Goal: Task Accomplishment & Management: Manage account settings

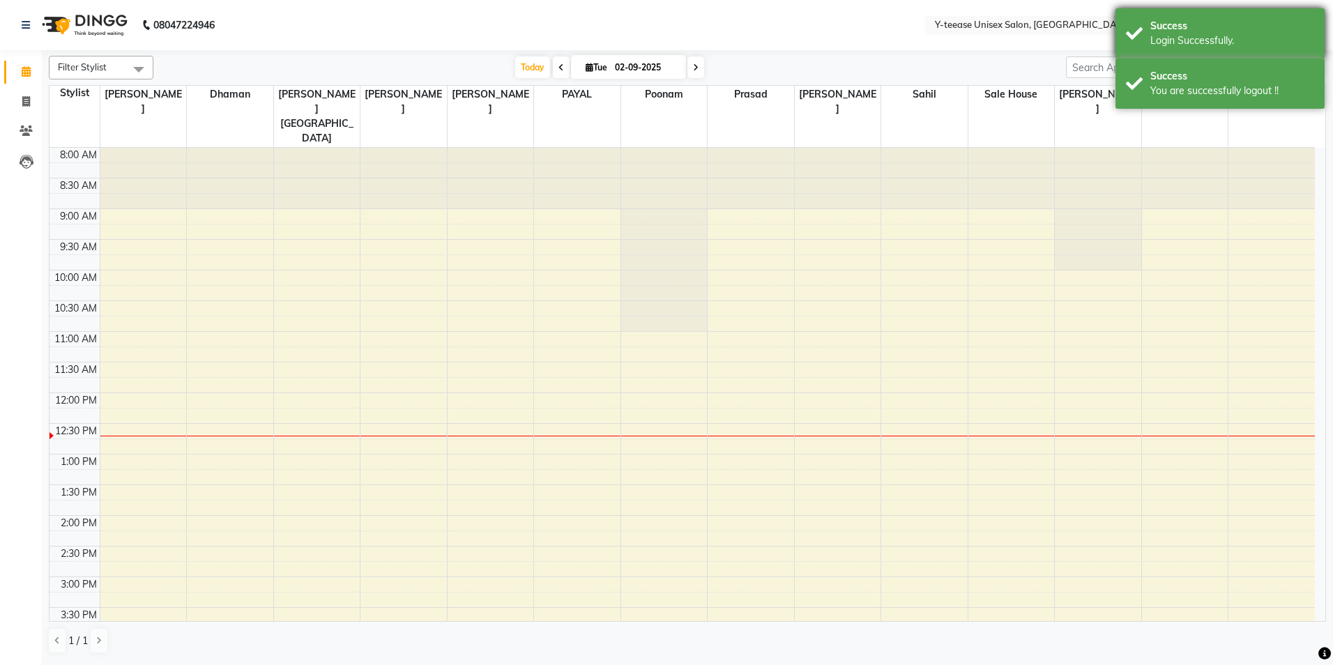
click at [1192, 35] on div "Login Successfully." at bounding box center [1232, 40] width 164 height 15
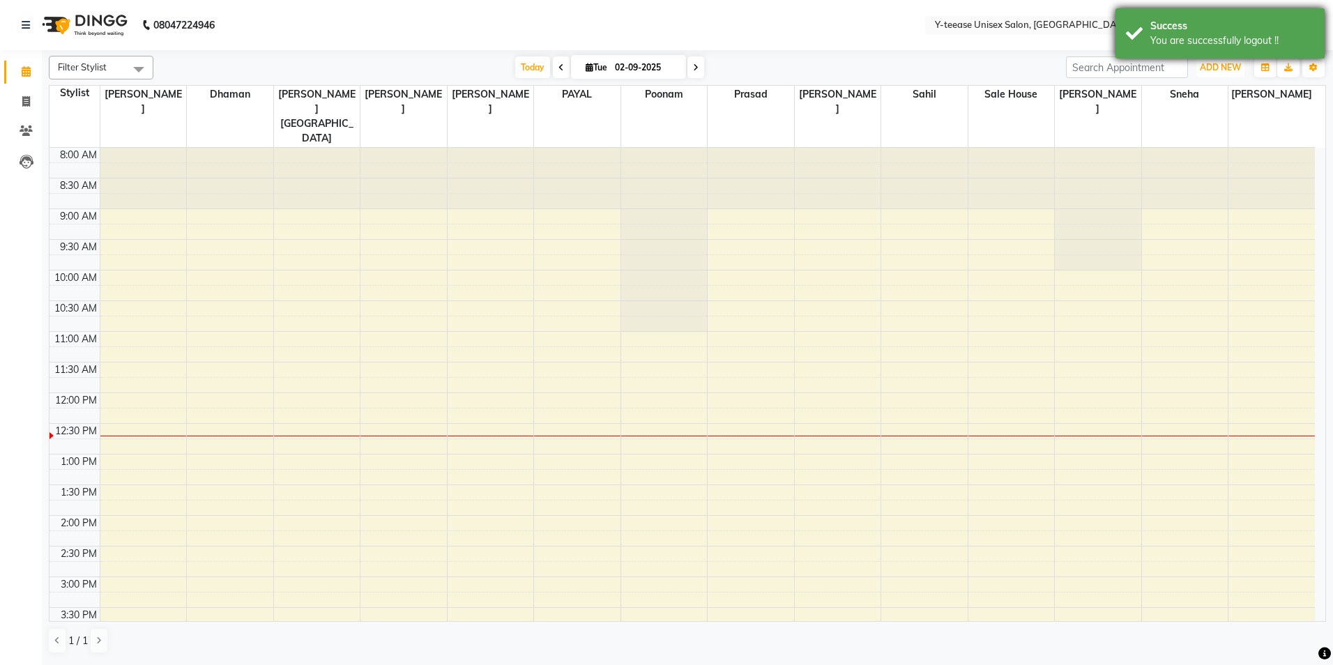
click at [1203, 66] on span "ADD NEW" at bounding box center [1219, 67] width 41 height 10
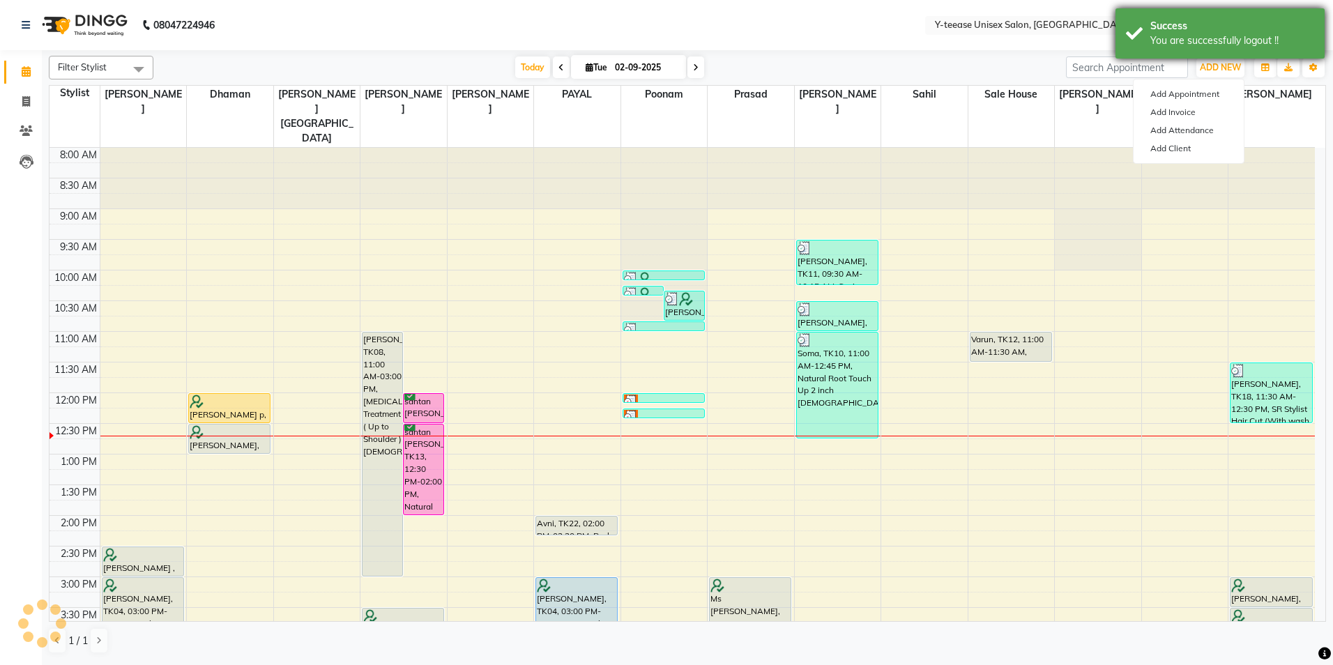
click at [1203, 21] on div "Success" at bounding box center [1232, 26] width 164 height 15
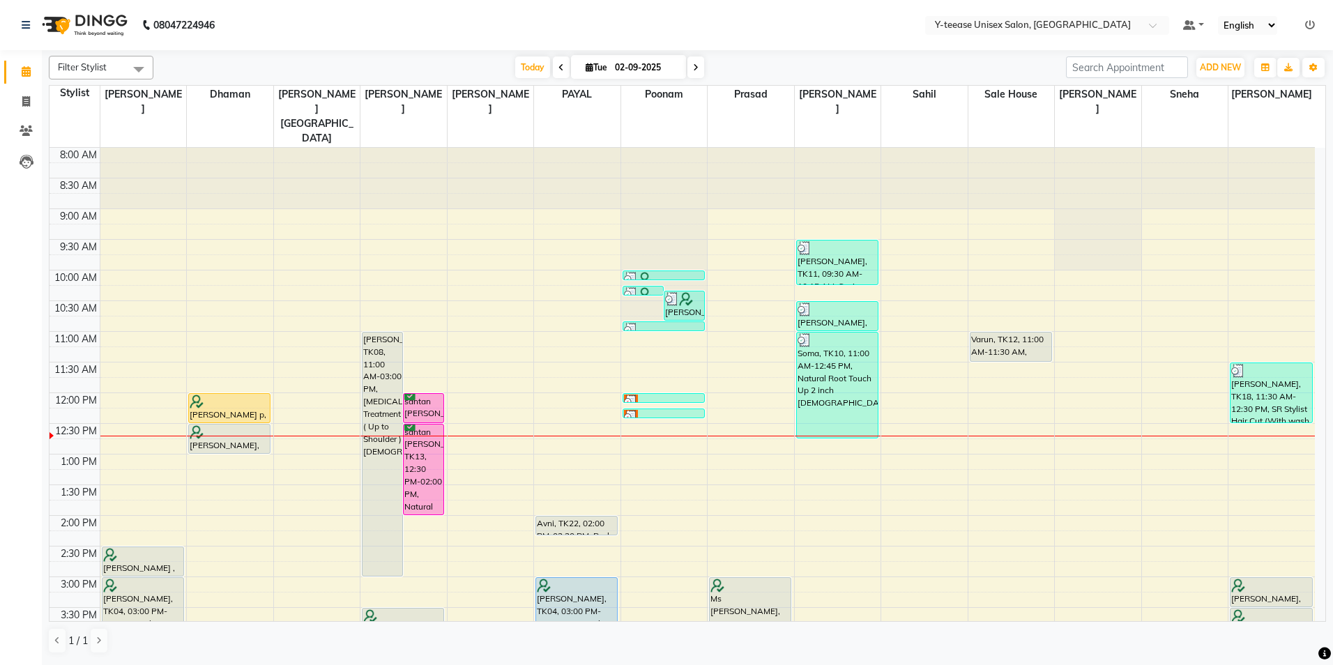
click at [922, 48] on nav "08047224946 Select Location × Y-teease Unisex Salon, Amanora Default Panel My P…" at bounding box center [666, 25] width 1333 height 50
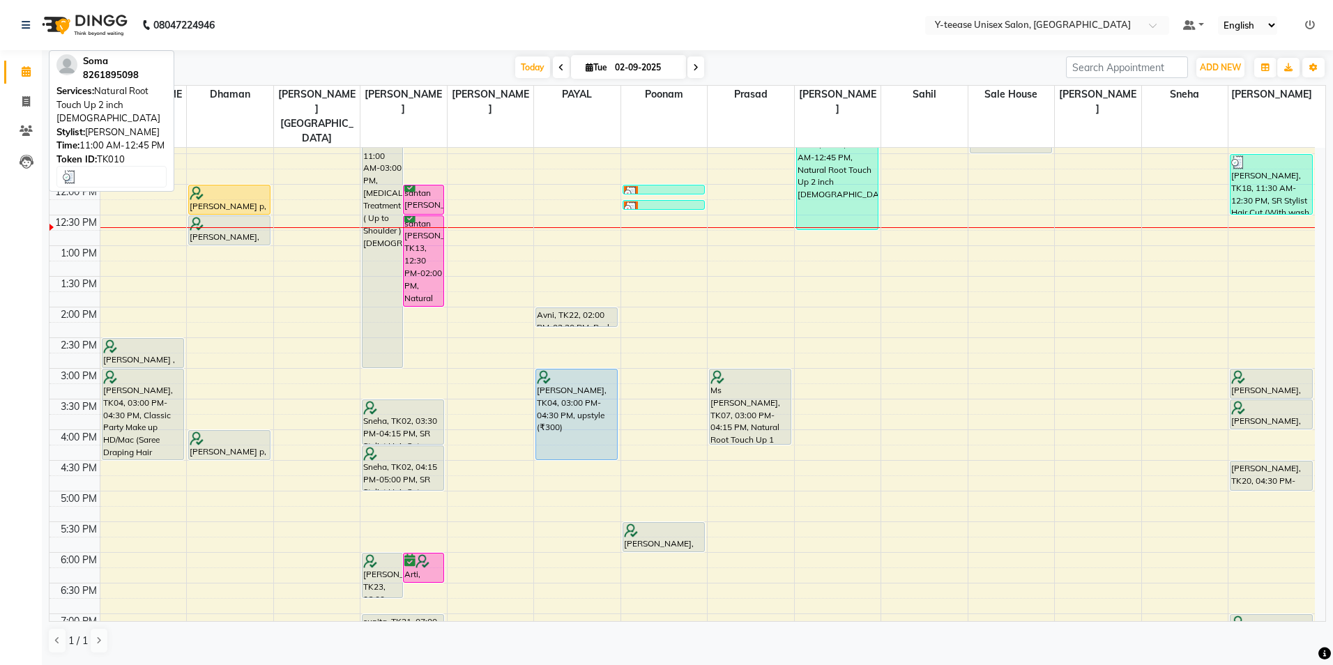
scroll to position [209, 0]
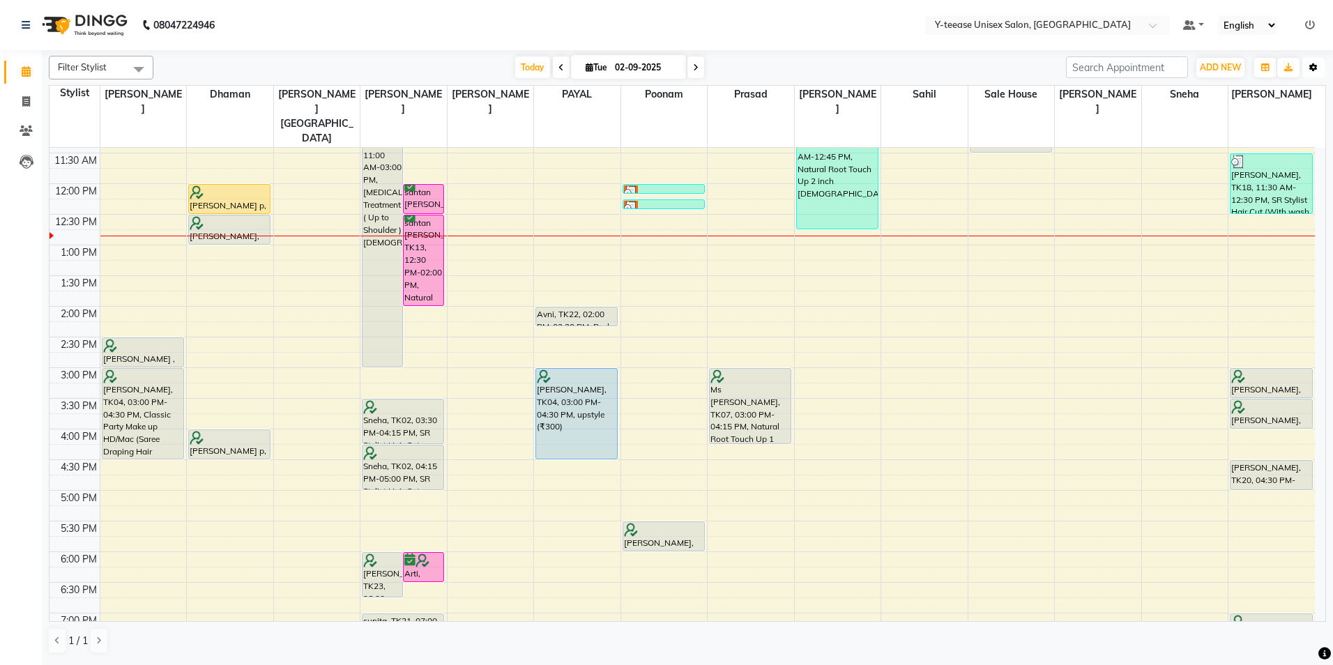
click at [1309, 68] on icon "button" at bounding box center [1313, 67] width 8 height 8
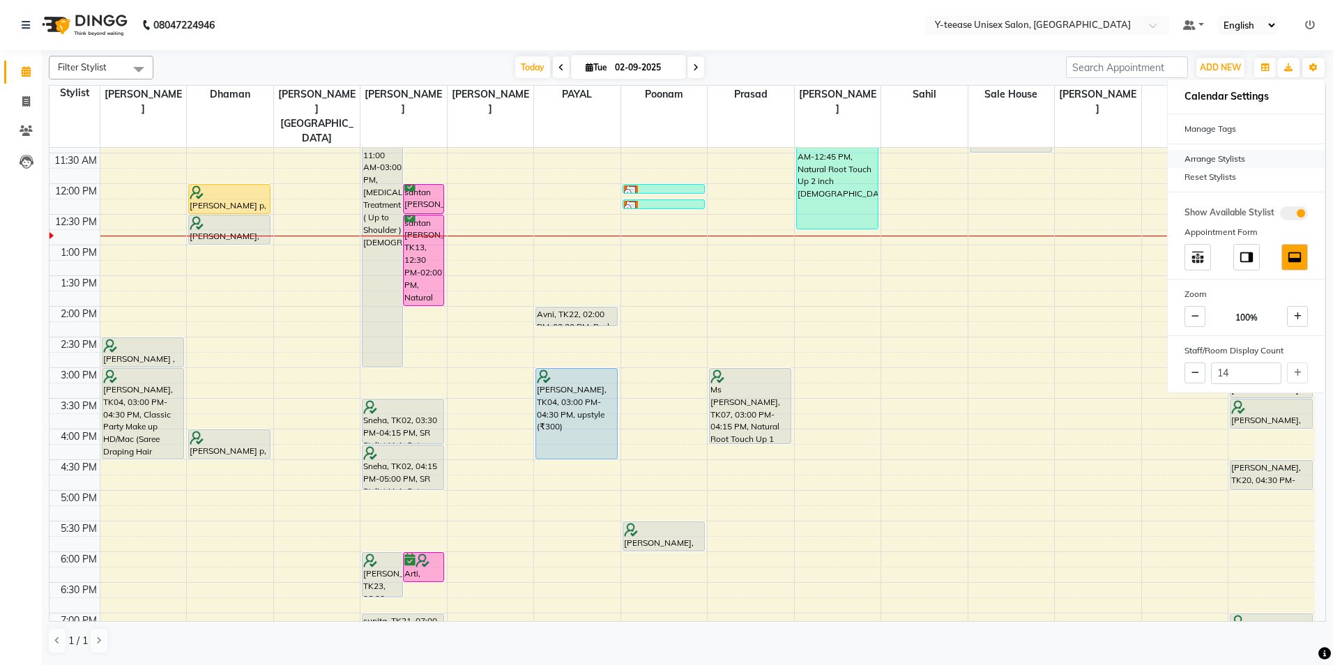
drag, startPoint x: 1219, startPoint y: 177, endPoint x: 1213, endPoint y: 160, distance: 17.9
click at [1218, 177] on div "Reset Stylists" at bounding box center [1245, 177] width 157 height 18
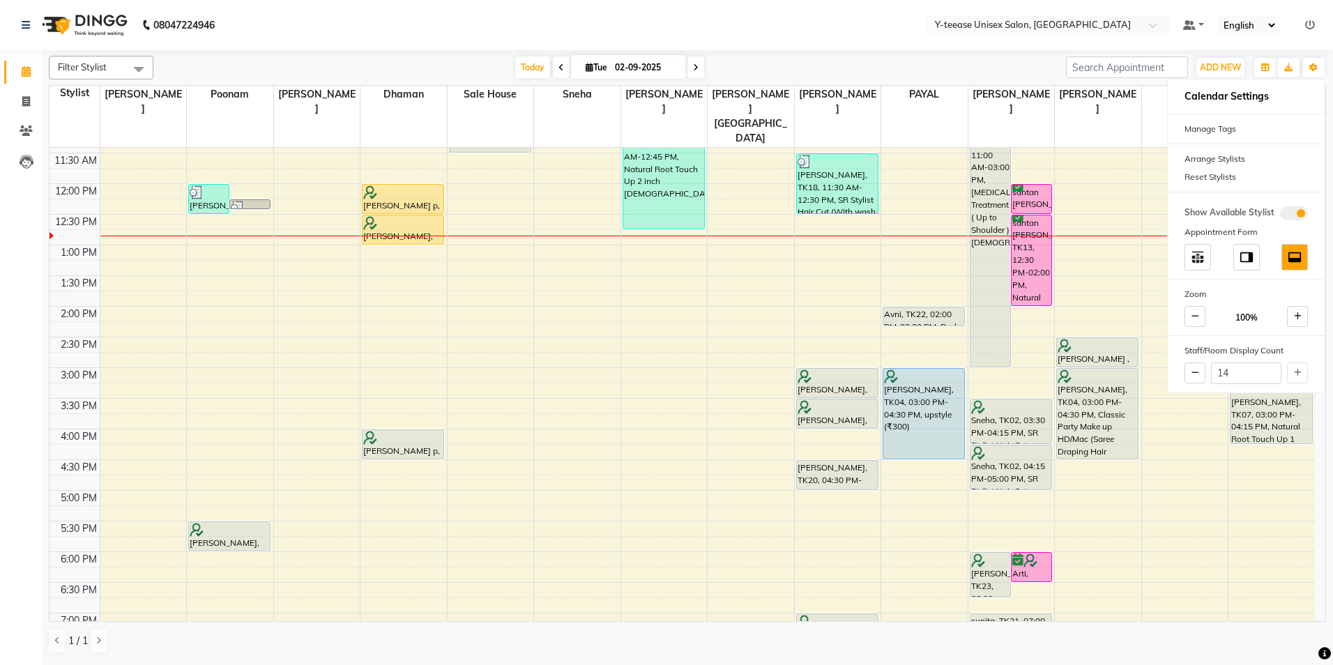
click at [988, 68] on div "Today Tue 02-09-2025" at bounding box center [609, 67] width 898 height 21
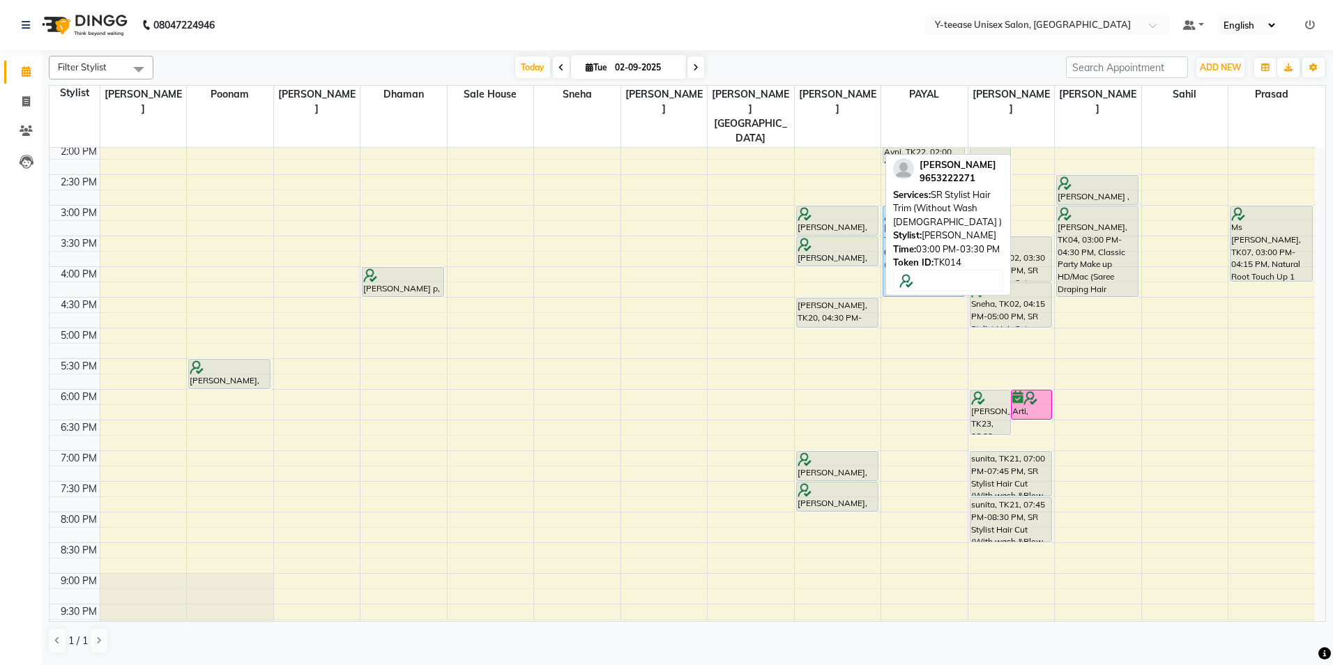
scroll to position [347, 0]
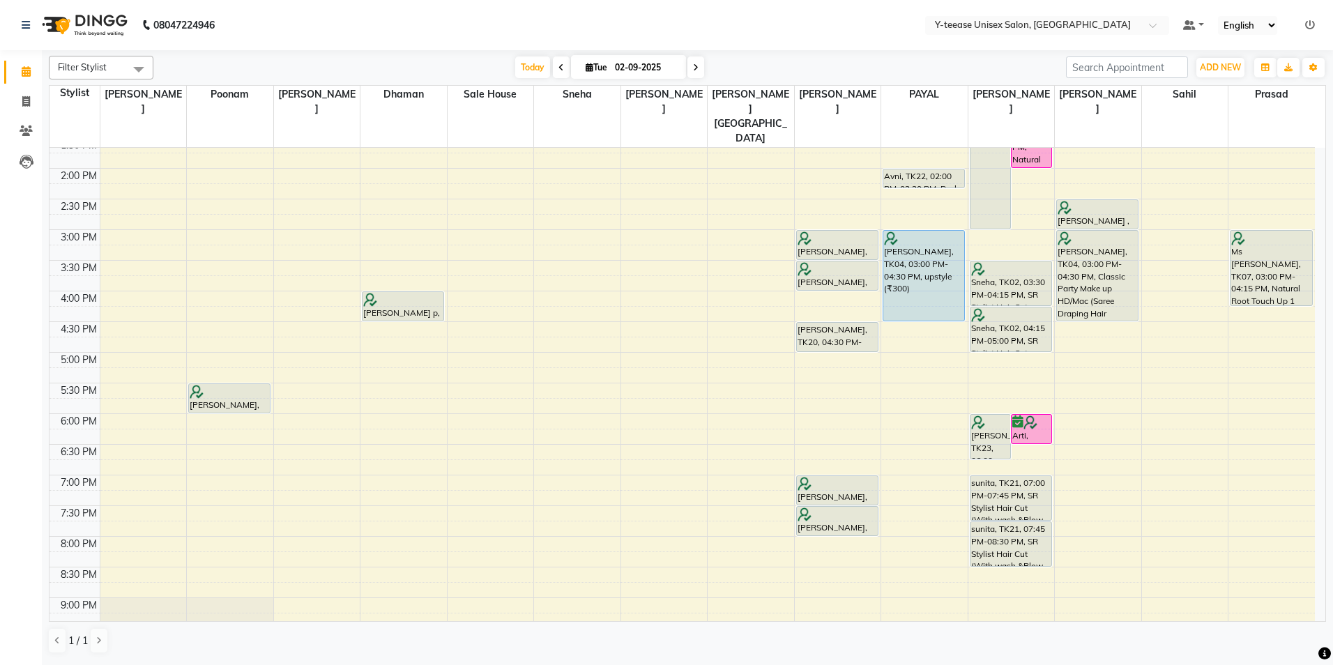
click at [695, 65] on icon at bounding box center [696, 67] width 6 height 8
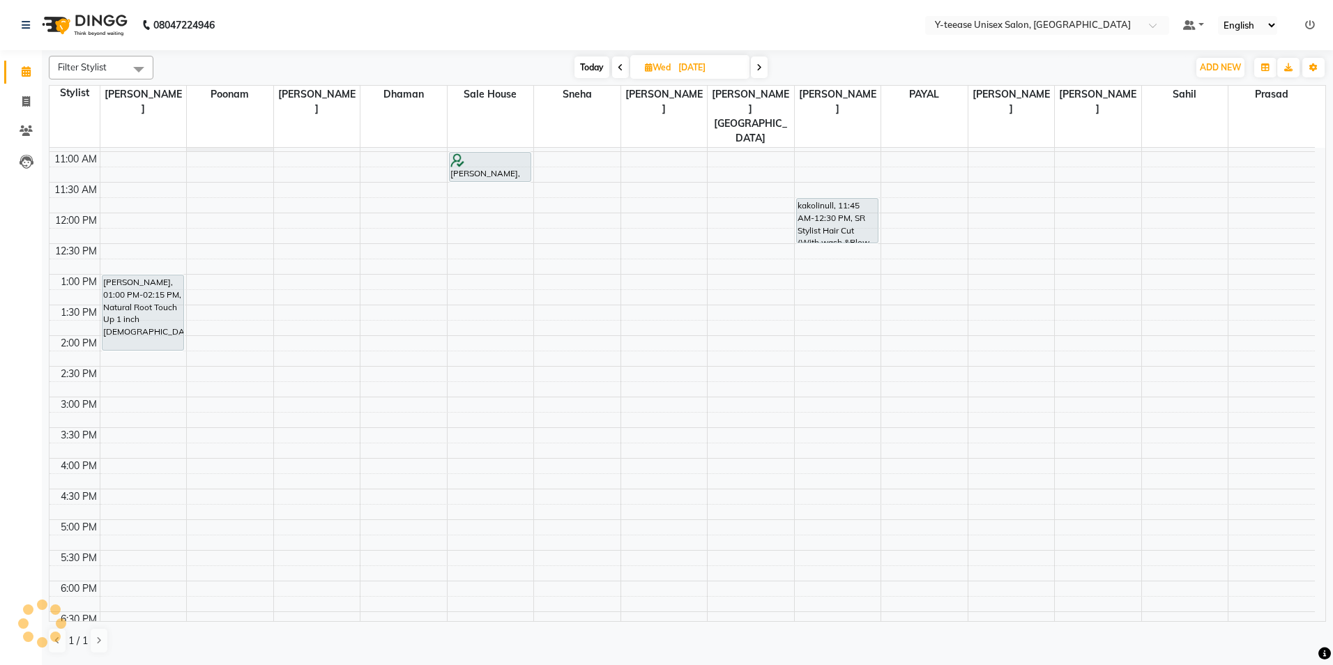
scroll to position [176, 0]
click at [756, 81] on div "Filter Stylist Select All chaitrali Dhaman FAIZAN SALMANI keshav nagar Mosin kh…" at bounding box center [687, 354] width 1277 height 609
click at [762, 68] on icon at bounding box center [759, 67] width 6 height 8
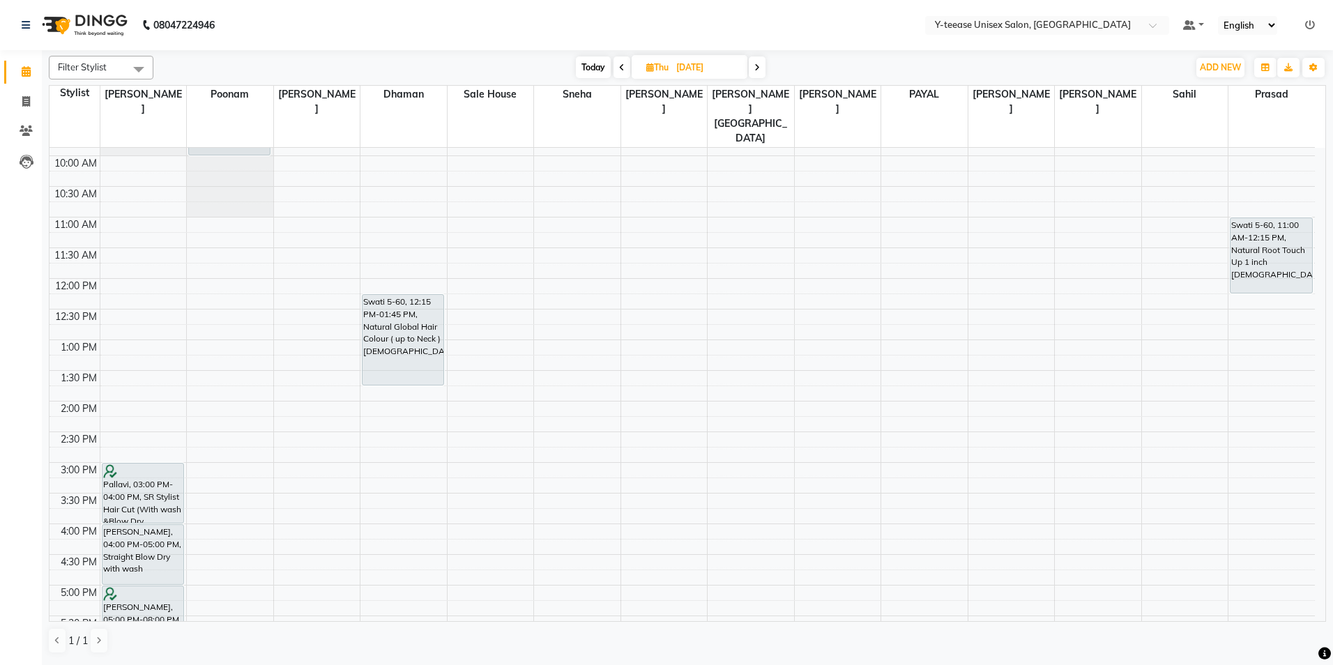
scroll to position [209, 0]
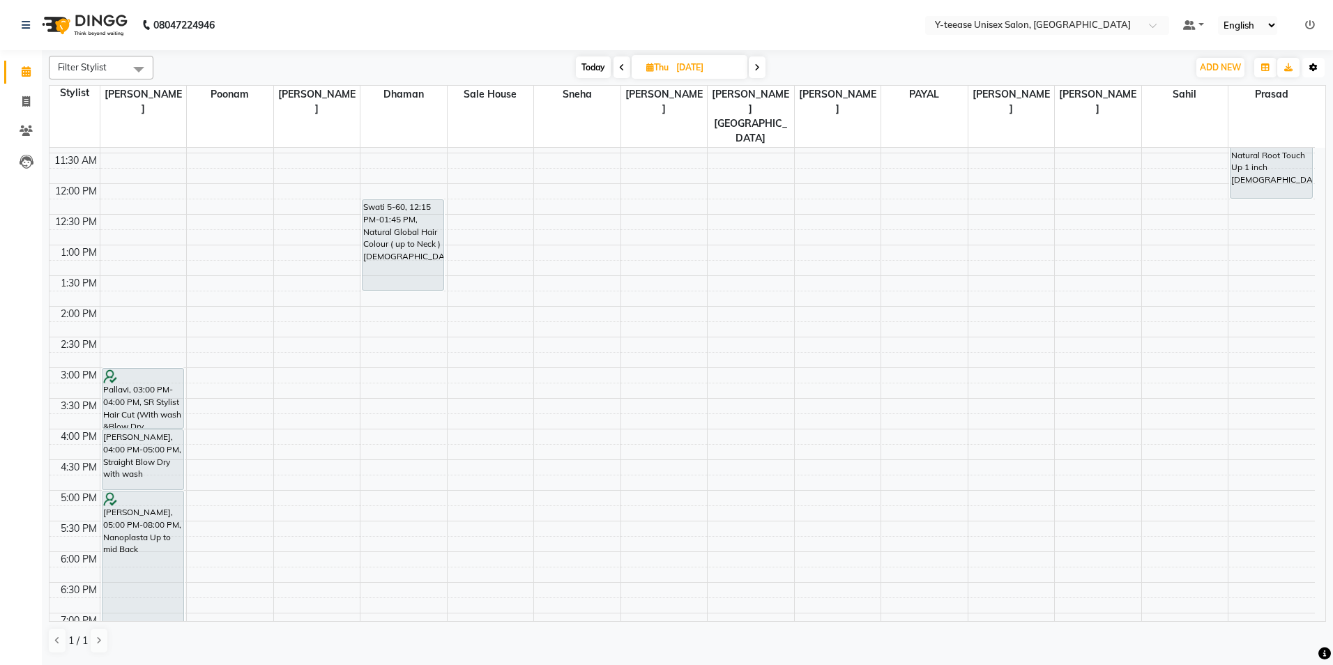
click at [1314, 66] on icon "button" at bounding box center [1313, 67] width 8 height 8
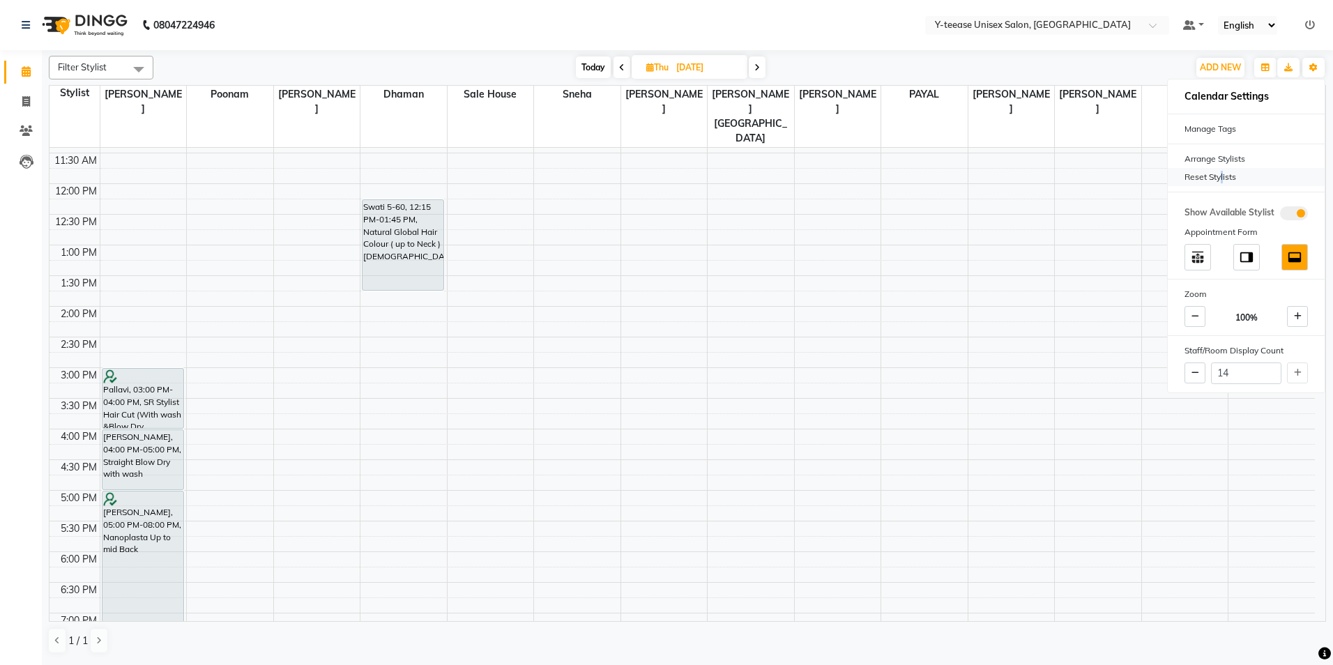
click at [1218, 174] on div "Reset Stylists" at bounding box center [1245, 177] width 157 height 18
click at [1015, 70] on div "Today Thu 04-09-2025" at bounding box center [670, 67] width 1020 height 21
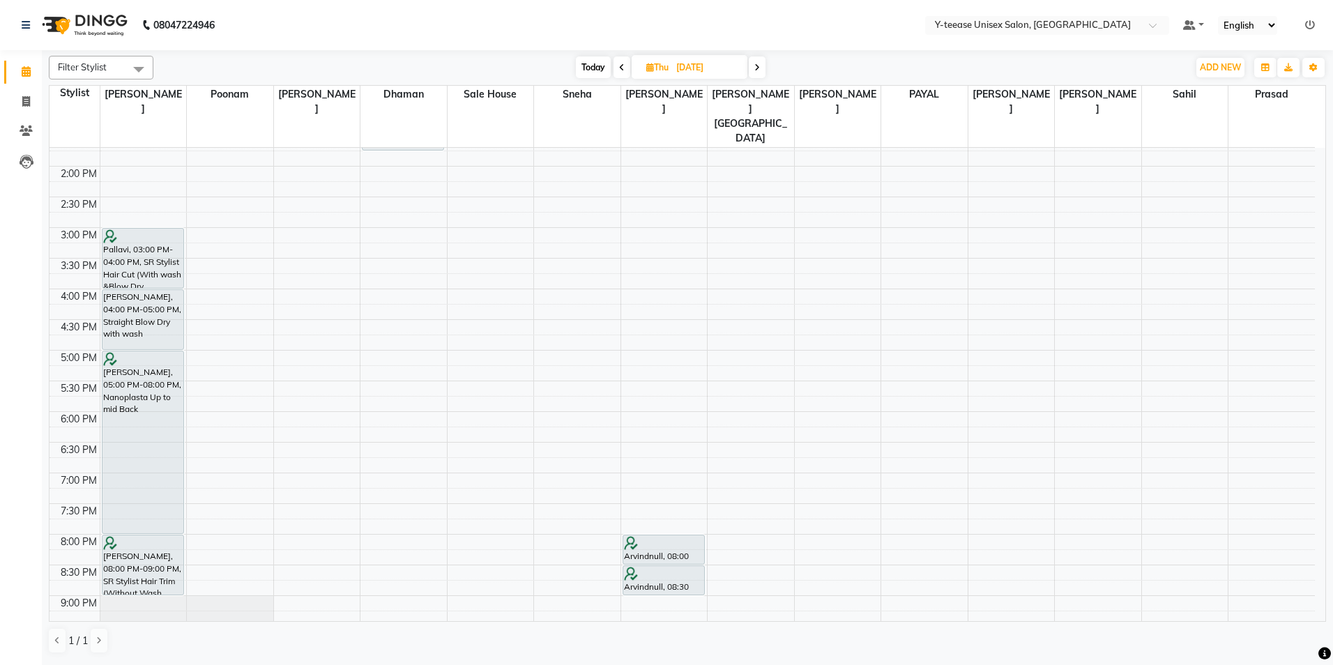
scroll to position [417, 0]
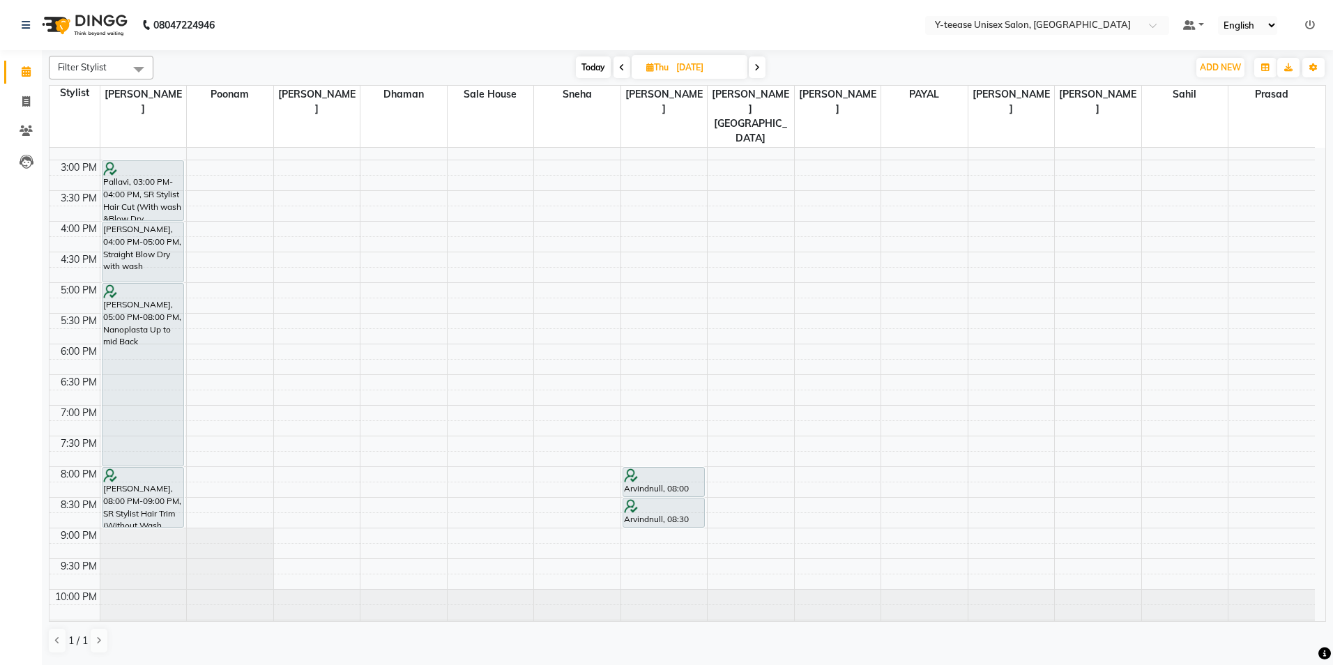
click at [592, 61] on span "Today" at bounding box center [593, 67] width 35 height 22
type input "02-09-2025"
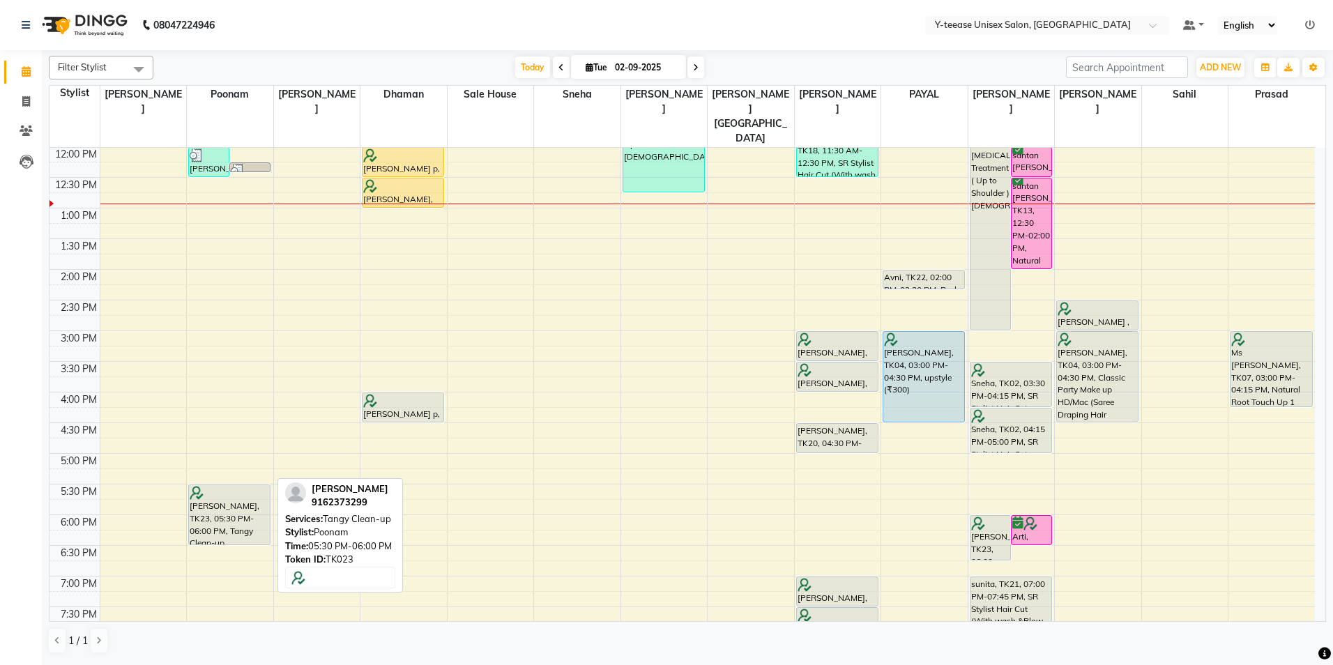
drag, startPoint x: 233, startPoint y: 481, endPoint x: 233, endPoint y: 507, distance: 26.5
click at [233, 507] on div "preona roy, TK06, 10:15 AM-10:25 AM, Upper Lip Amita p, TK16, 10:20 AM-10:50 AM…" at bounding box center [230, 361] width 86 height 919
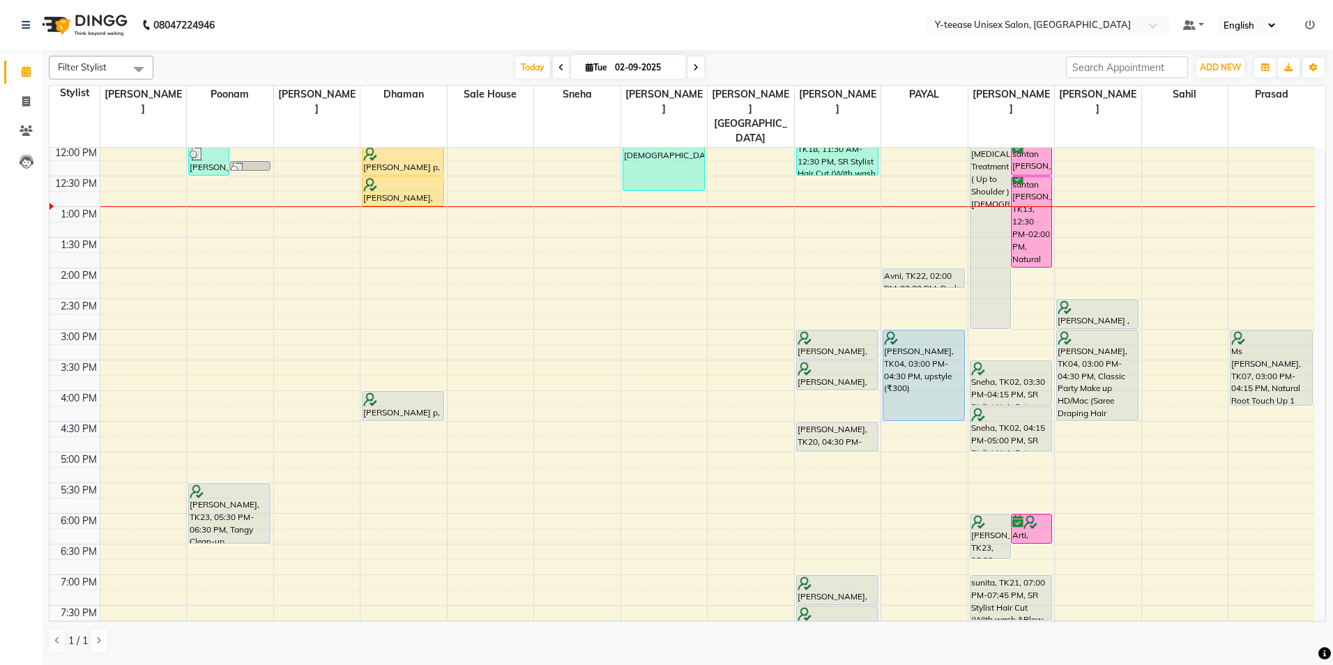
scroll to position [279, 0]
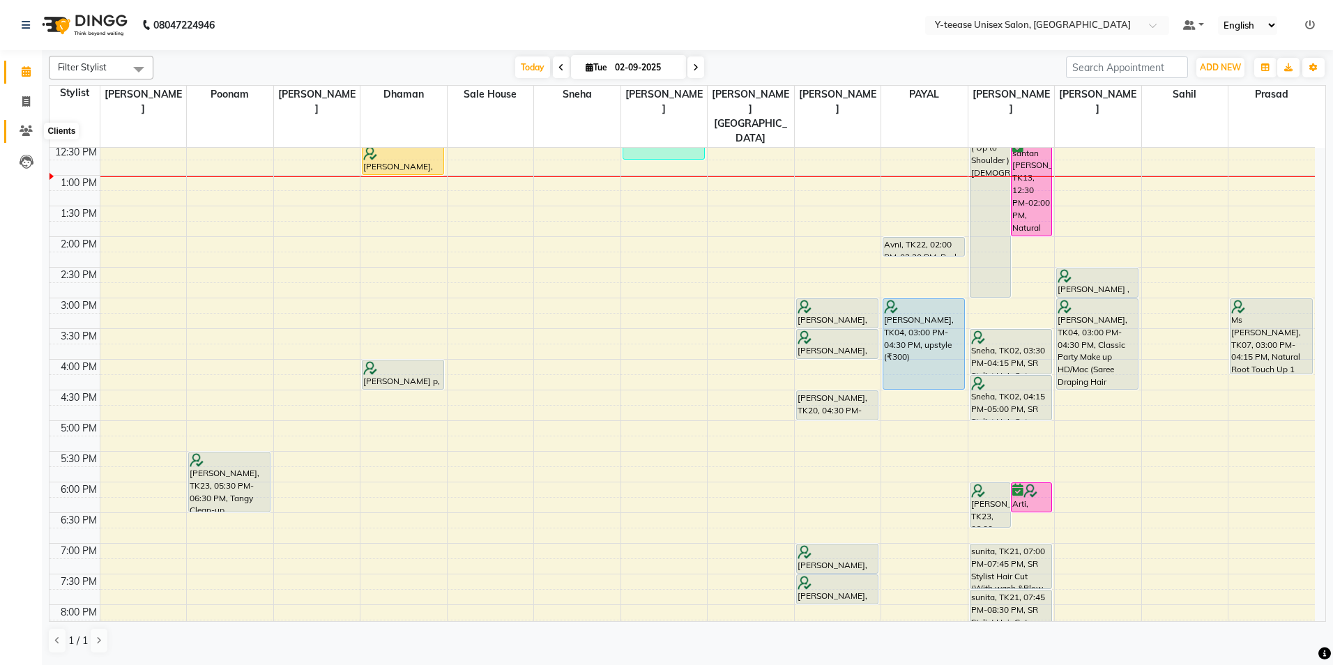
click at [26, 130] on icon at bounding box center [26, 130] width 13 height 10
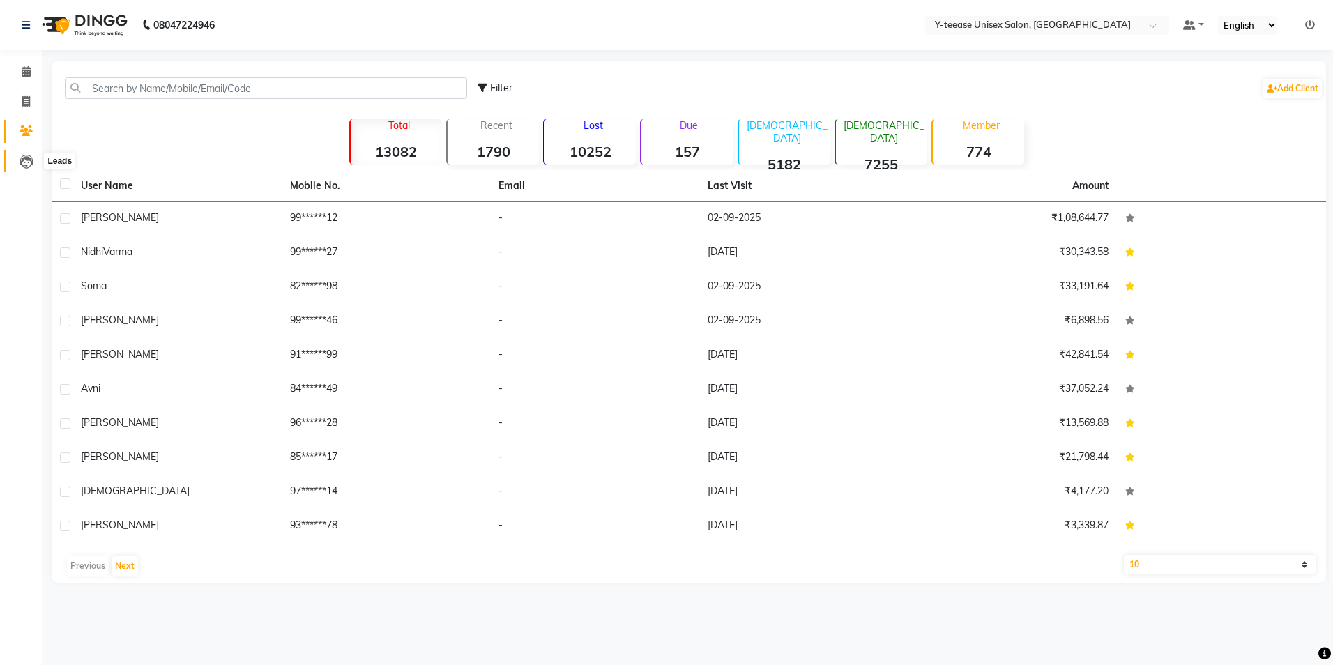
click at [26, 162] on icon at bounding box center [27, 162] width 14 height 14
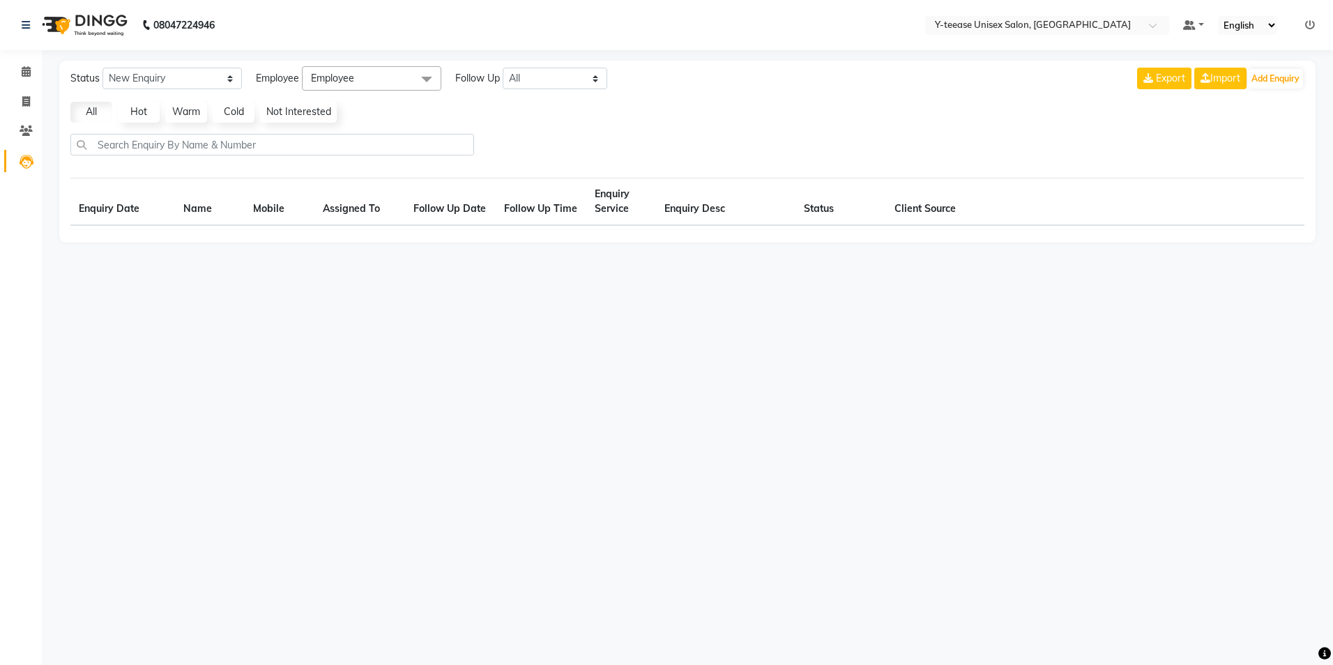
select select "10"
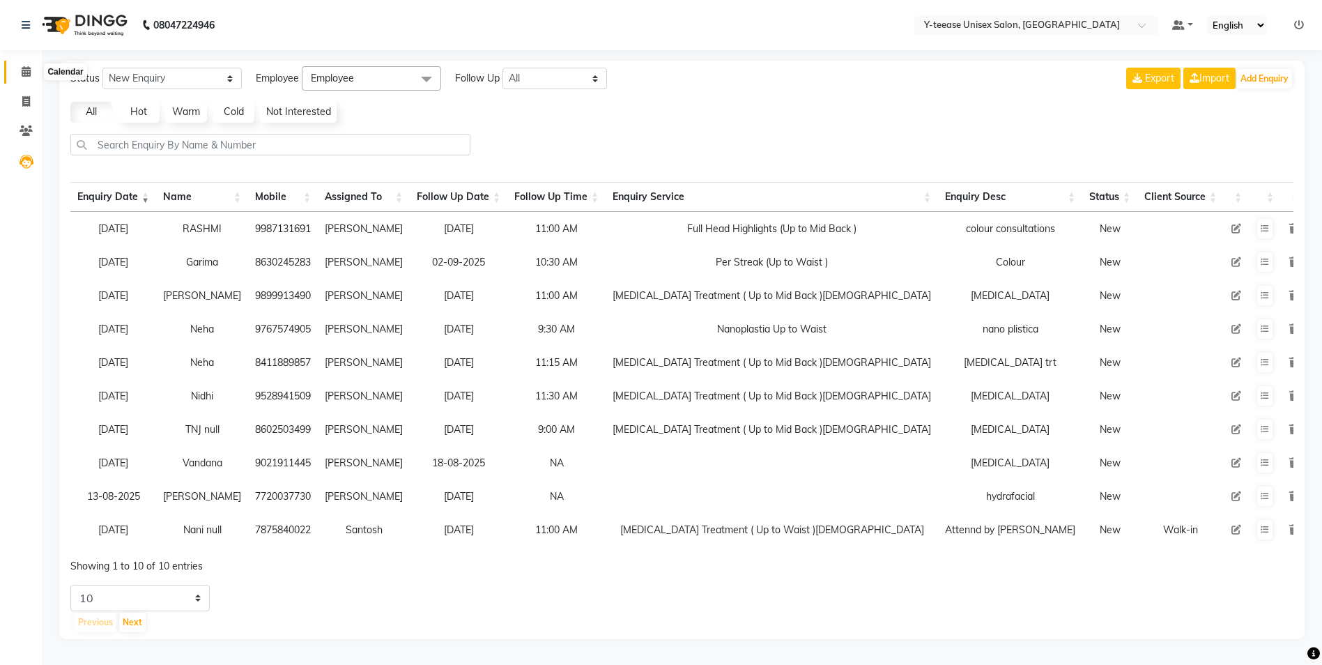
click at [17, 67] on span at bounding box center [26, 72] width 24 height 16
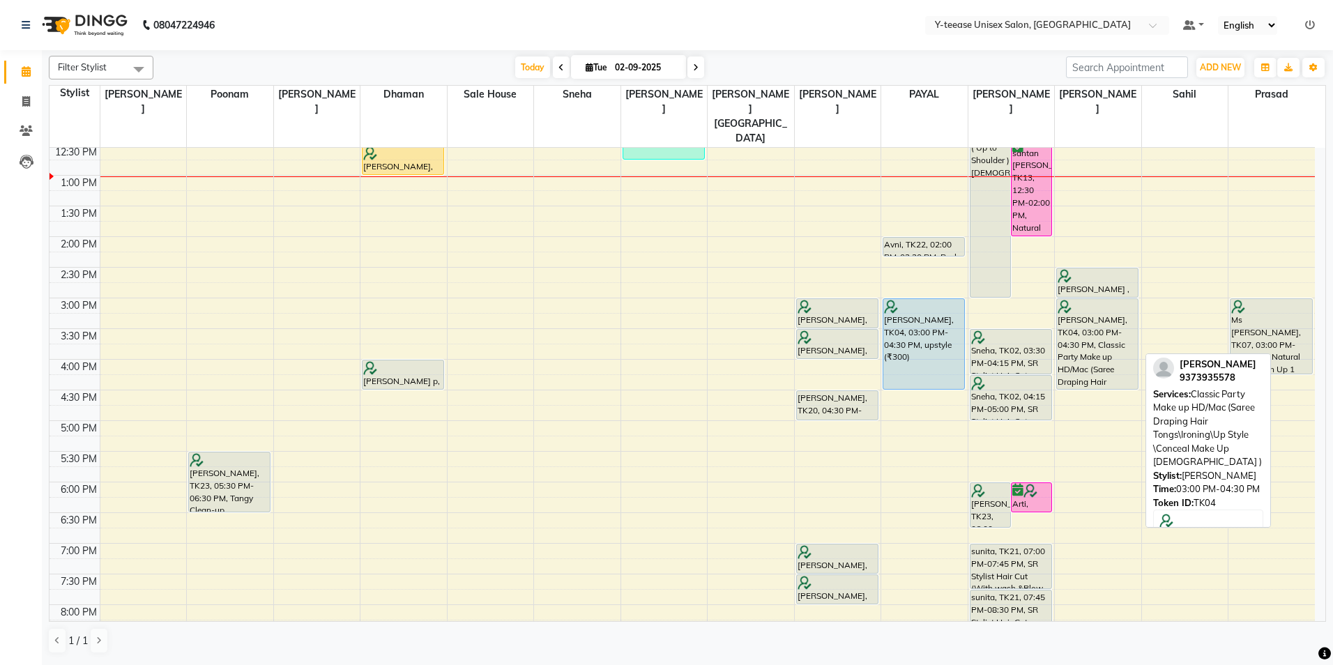
scroll to position [209, 0]
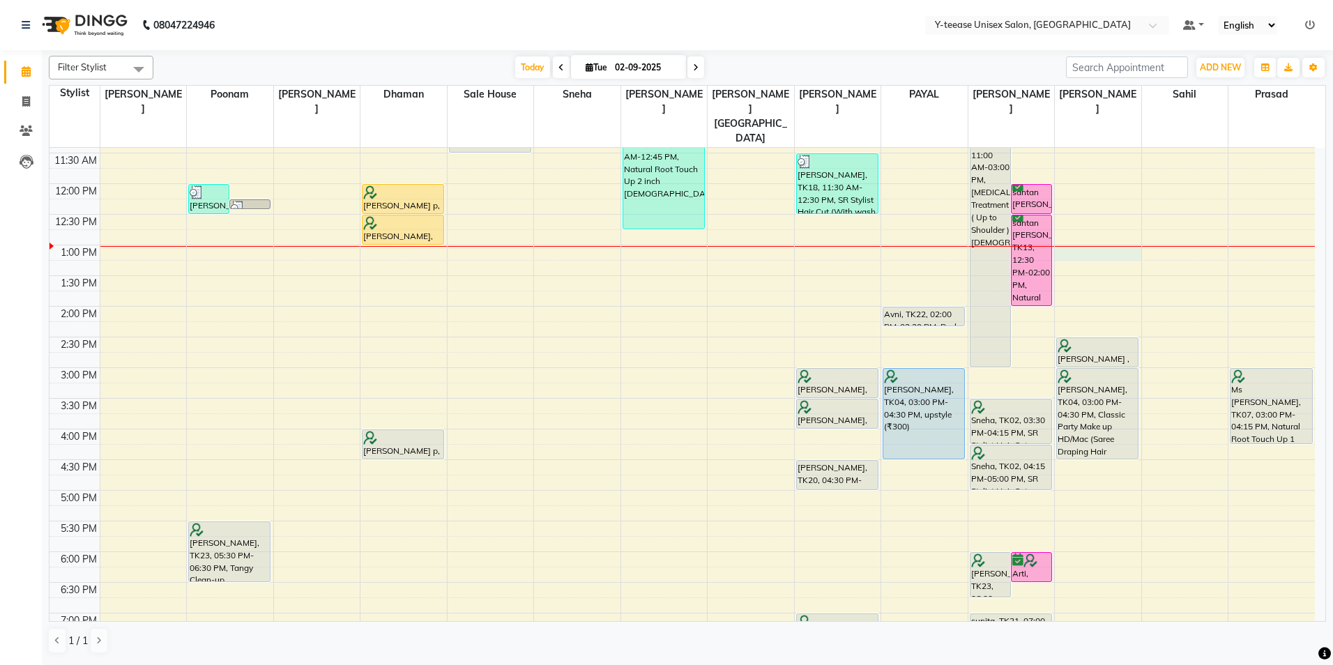
click at [1097, 220] on div "8:00 AM 8:30 AM 9:00 AM 9:30 AM 10:00 AM 10:30 AM 11:00 AM 11:30 AM 12:00 PM 12…" at bounding box center [681, 398] width 1265 height 919
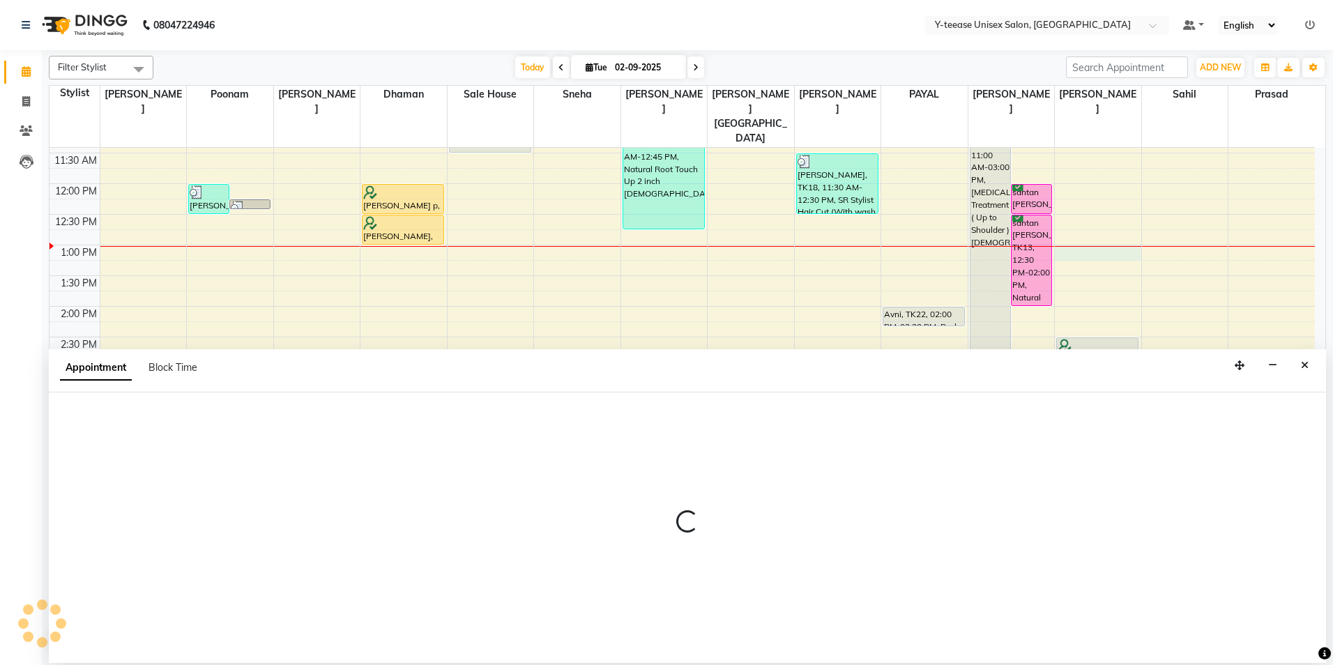
select select "86041"
select select "780"
select select "tentative"
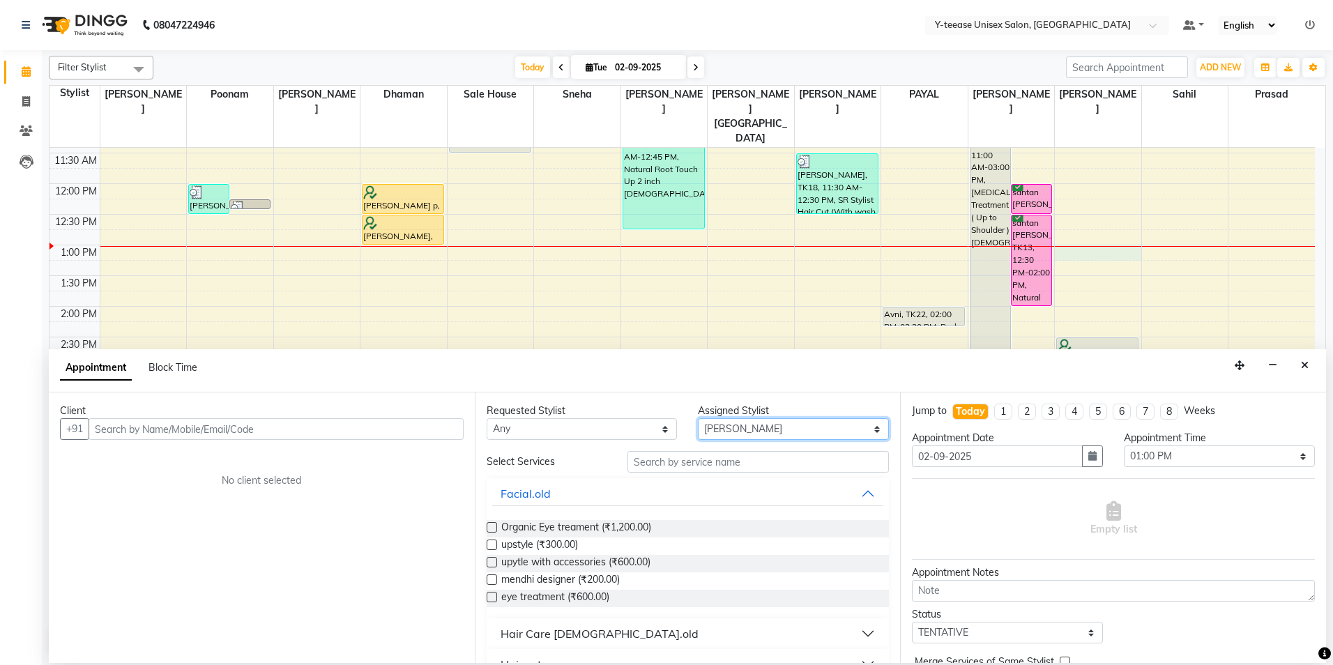
click at [818, 425] on select "Select chaitrali Dhaman FAIZAN SALMANI keshav nagar Mosin khan Neelam No Prefer…" at bounding box center [793, 429] width 191 height 22
click at [698, 418] on select "Select chaitrali Dhaman FAIZAN SALMANI keshav nagar Mosin khan Neelam No Prefer…" at bounding box center [793, 429] width 191 height 22
click at [680, 465] on input "text" at bounding box center [757, 462] width 261 height 22
click at [23, 130] on icon at bounding box center [26, 130] width 13 height 10
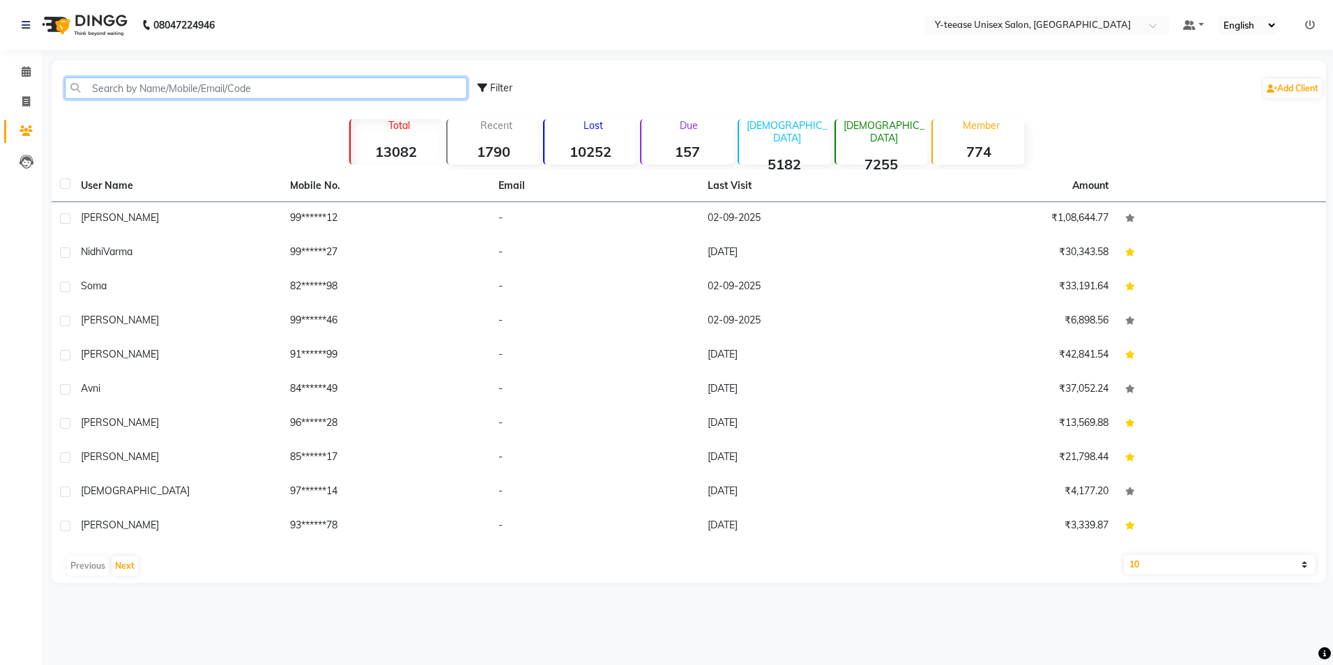
click at [171, 88] on input "text" at bounding box center [266, 88] width 402 height 22
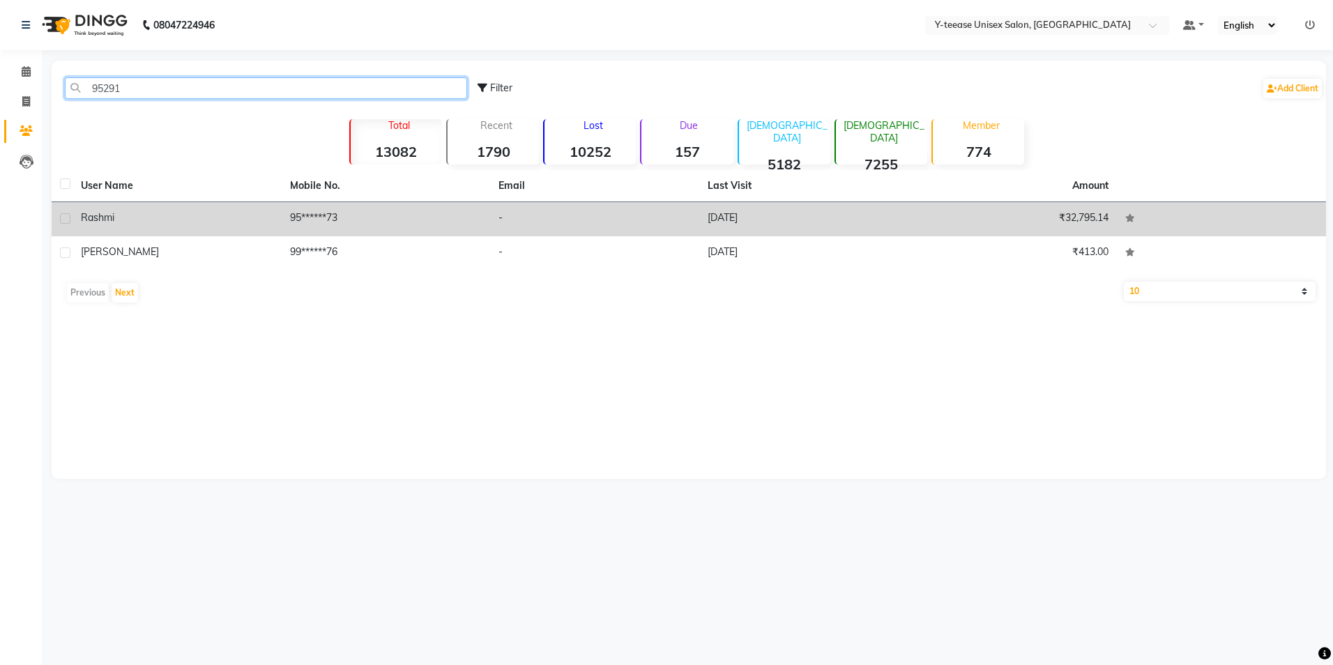
type input "95291"
click at [234, 206] on td "rashmi" at bounding box center [176, 219] width 209 height 34
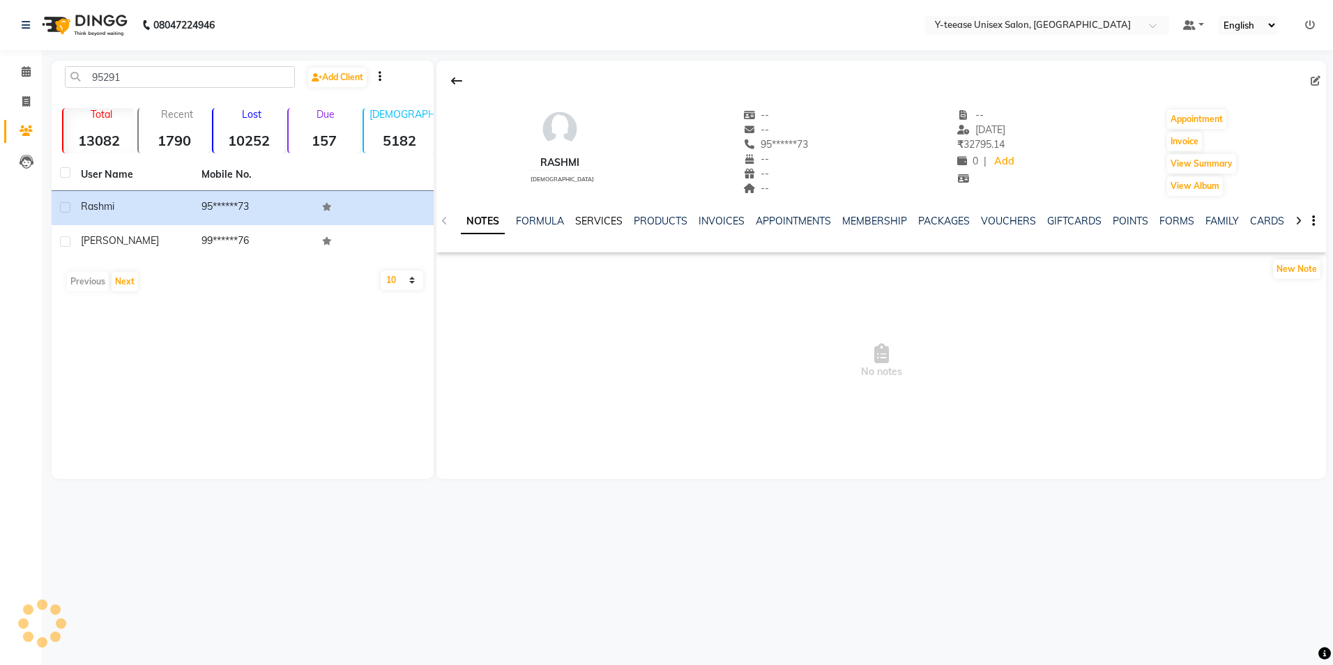
click at [592, 219] on link "SERVICES" at bounding box center [598, 221] width 47 height 13
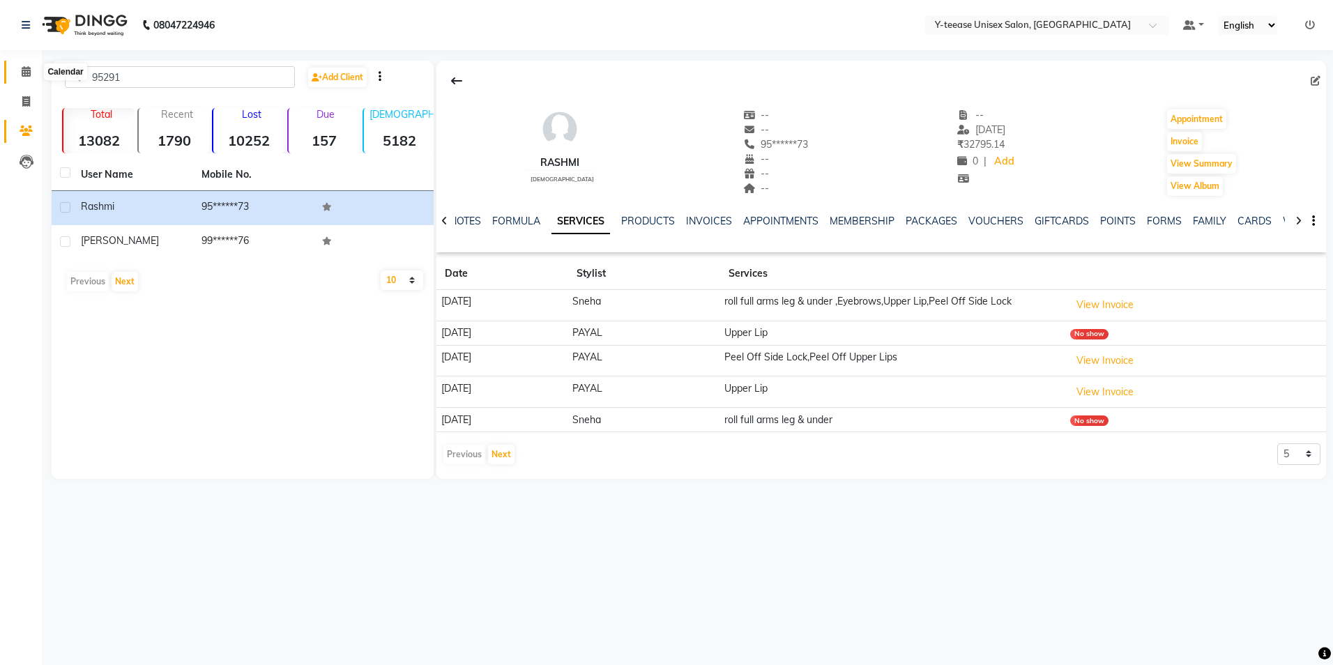
click at [20, 73] on span at bounding box center [26, 72] width 24 height 16
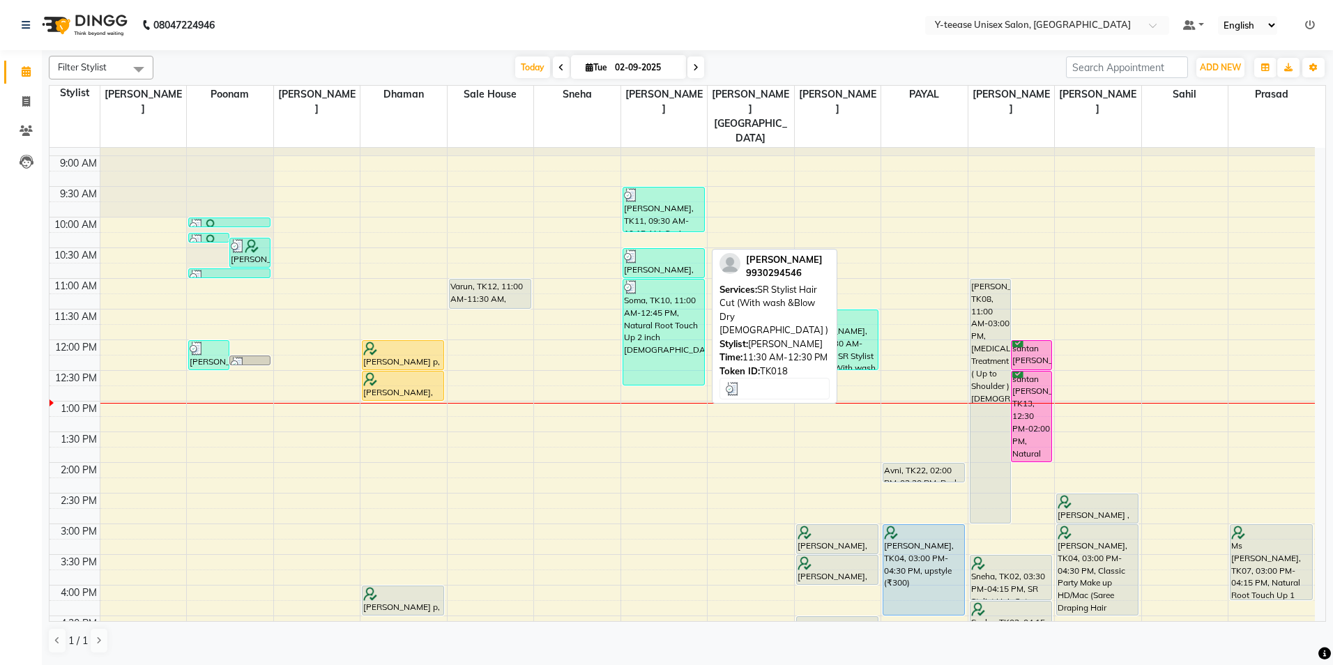
scroll to position [279, 0]
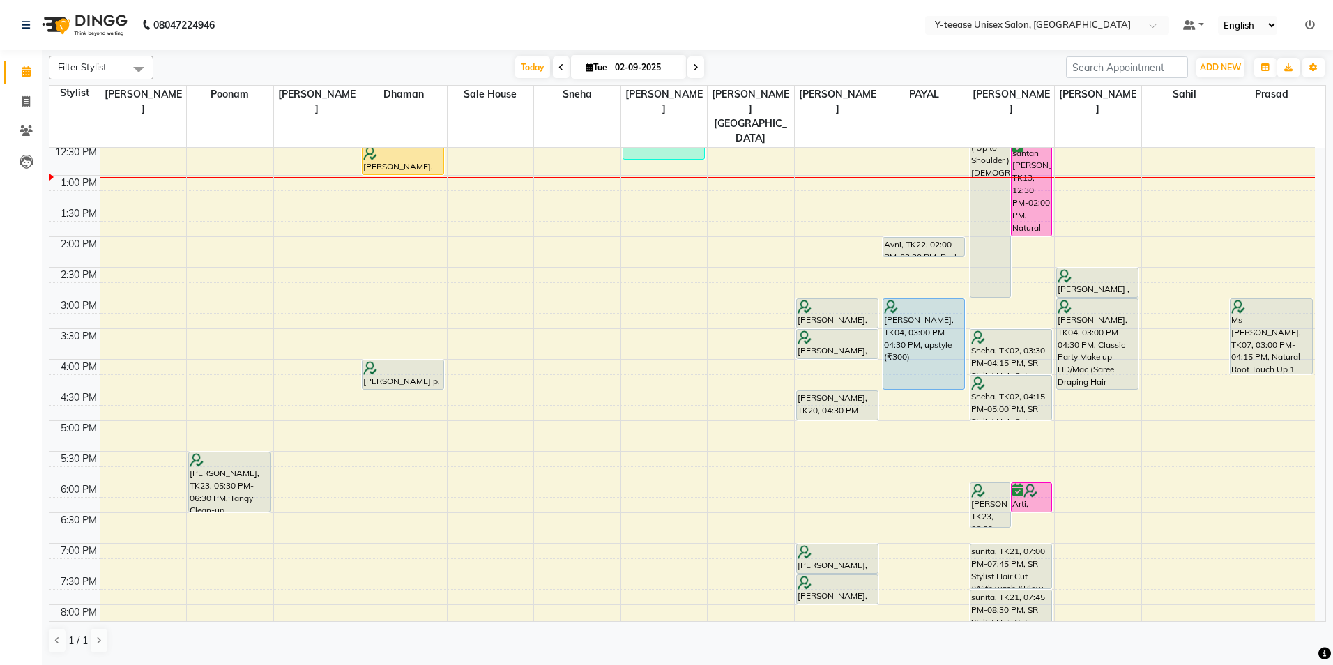
click at [1110, 150] on div "8:00 AM 8:30 AM 9:00 AM 9:30 AM 10:00 AM 10:30 AM 11:00 AM 11:30 AM 12:00 PM 12…" at bounding box center [681, 328] width 1265 height 919
select select "86041"
select select "tentative"
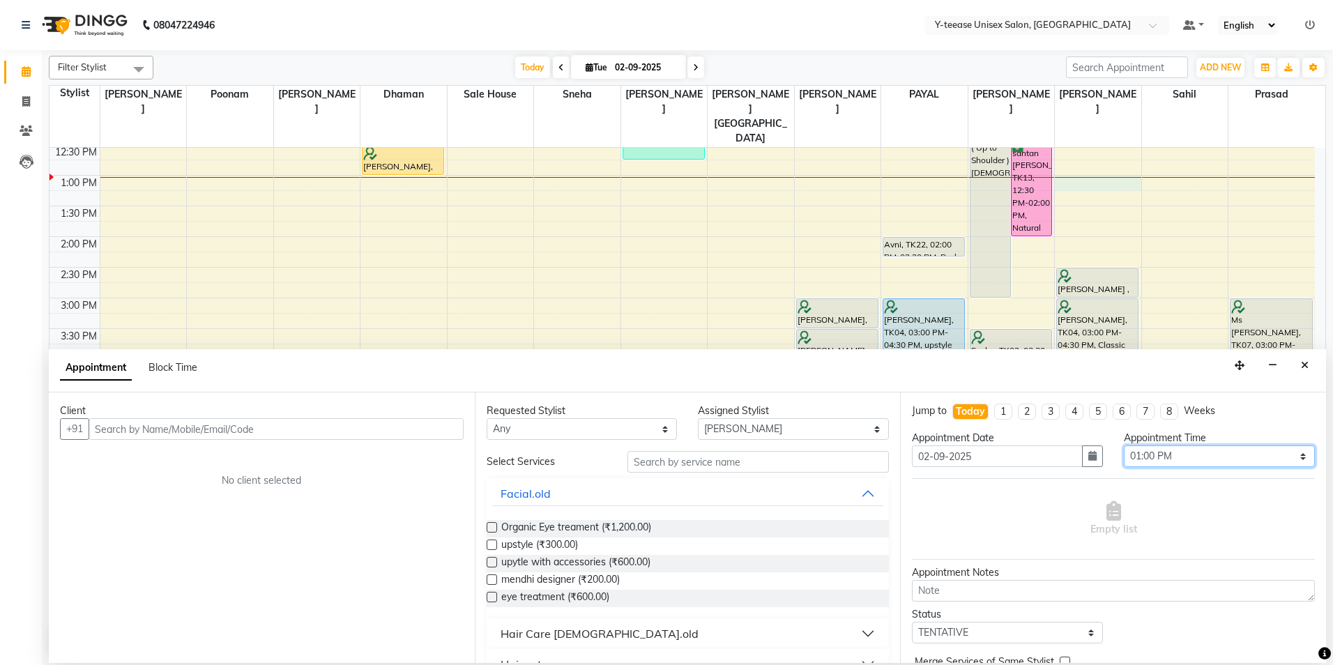
drag, startPoint x: 1158, startPoint y: 452, endPoint x: 1158, endPoint y: 443, distance: 9.1
click at [1158, 452] on select "Select 09:00 AM 09:15 AM 09:30 AM 09:45 AM 10:00 AM 10:15 AM 10:30 AM 10:45 AM …" at bounding box center [1218, 456] width 191 height 22
select select "795"
click at [1123, 445] on select "Select 09:00 AM 09:15 AM 09:30 AM 09:45 AM 10:00 AM 10:15 AM 10:30 AM 10:45 AM …" at bounding box center [1218, 456] width 191 height 22
click at [691, 465] on input "text" at bounding box center [757, 462] width 261 height 22
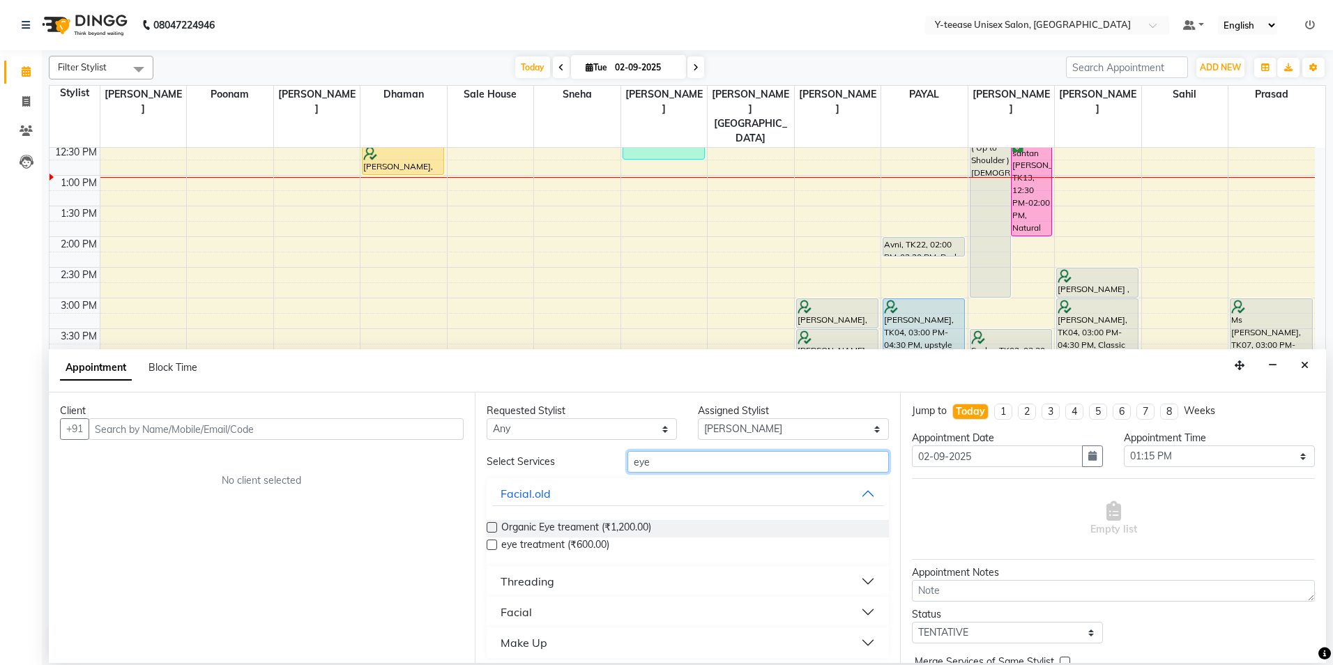
type input "eye"
click at [557, 575] on button "Threading" at bounding box center [688, 581] width 392 height 25
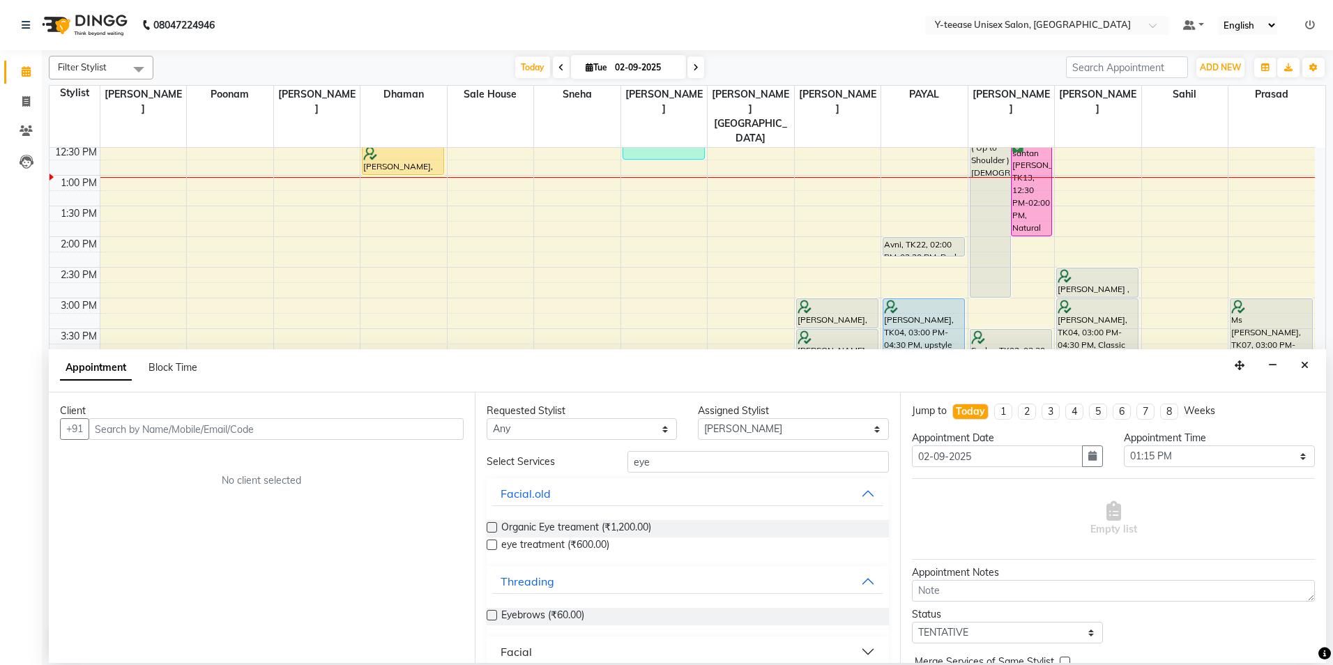
click at [539, 615] on span "Eyebrows (₹60.00)" at bounding box center [542, 616] width 83 height 17
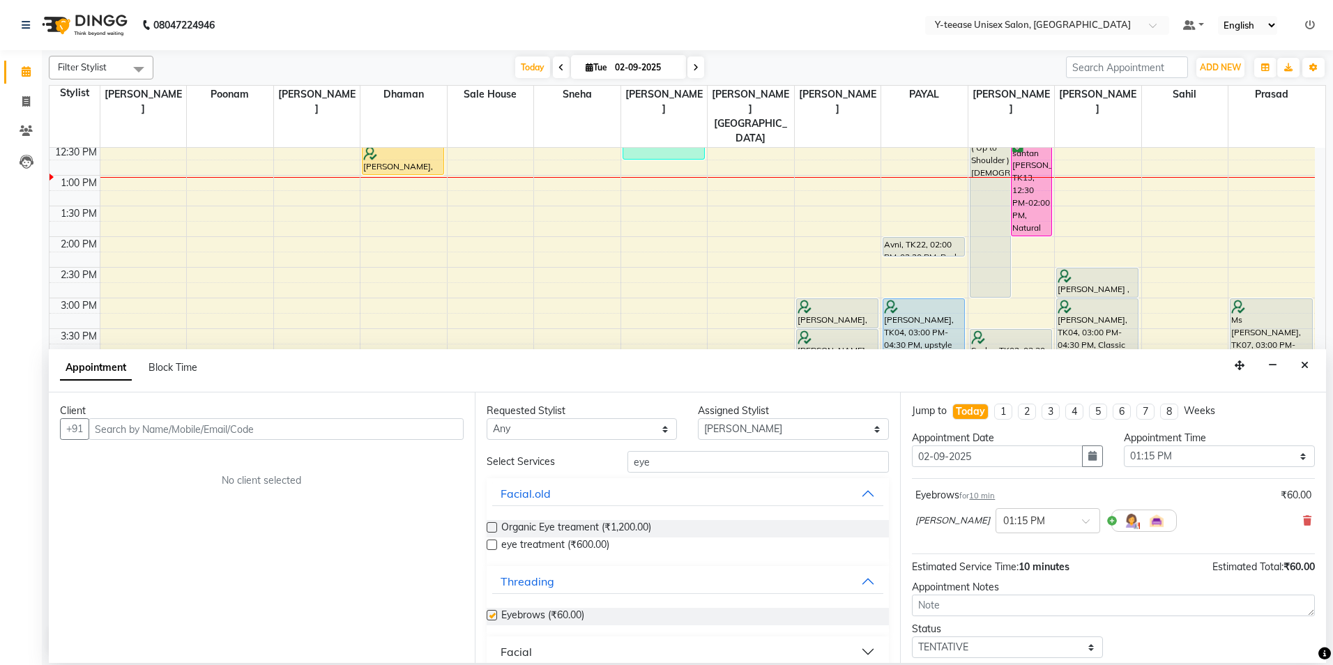
checkbox input "false"
click at [669, 466] on input "eye" at bounding box center [757, 462] width 261 height 22
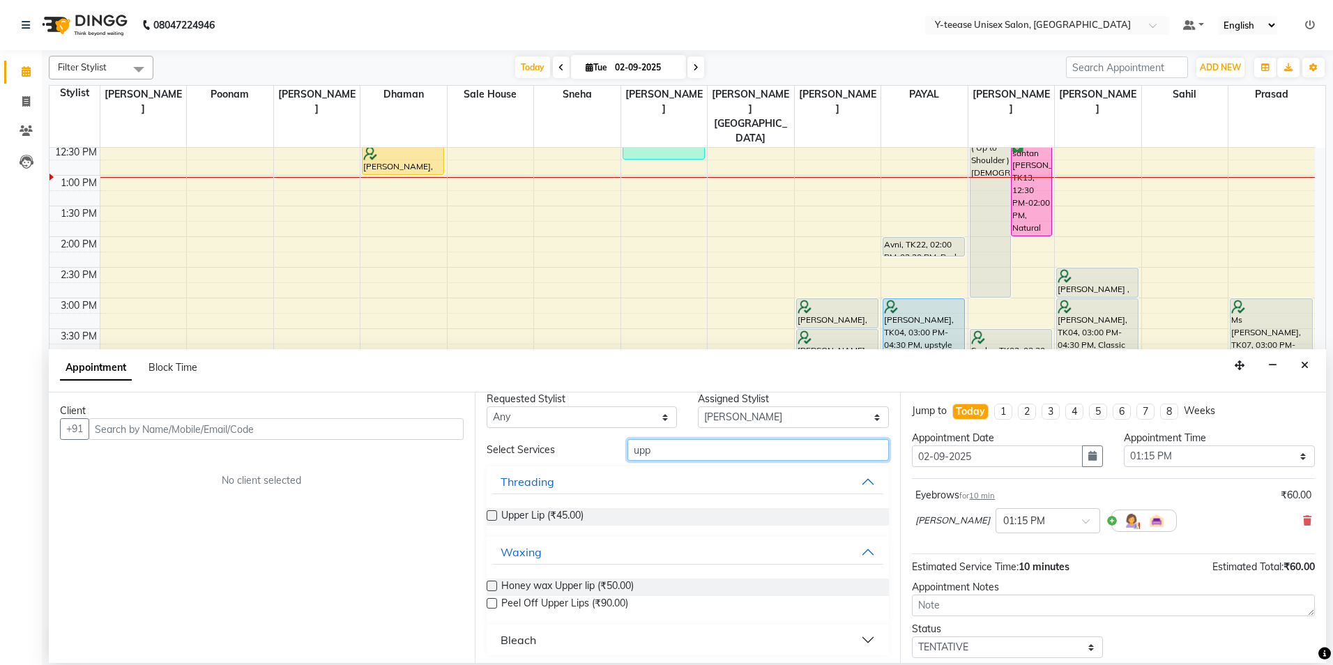
scroll to position [15, 0]
type input "upp"
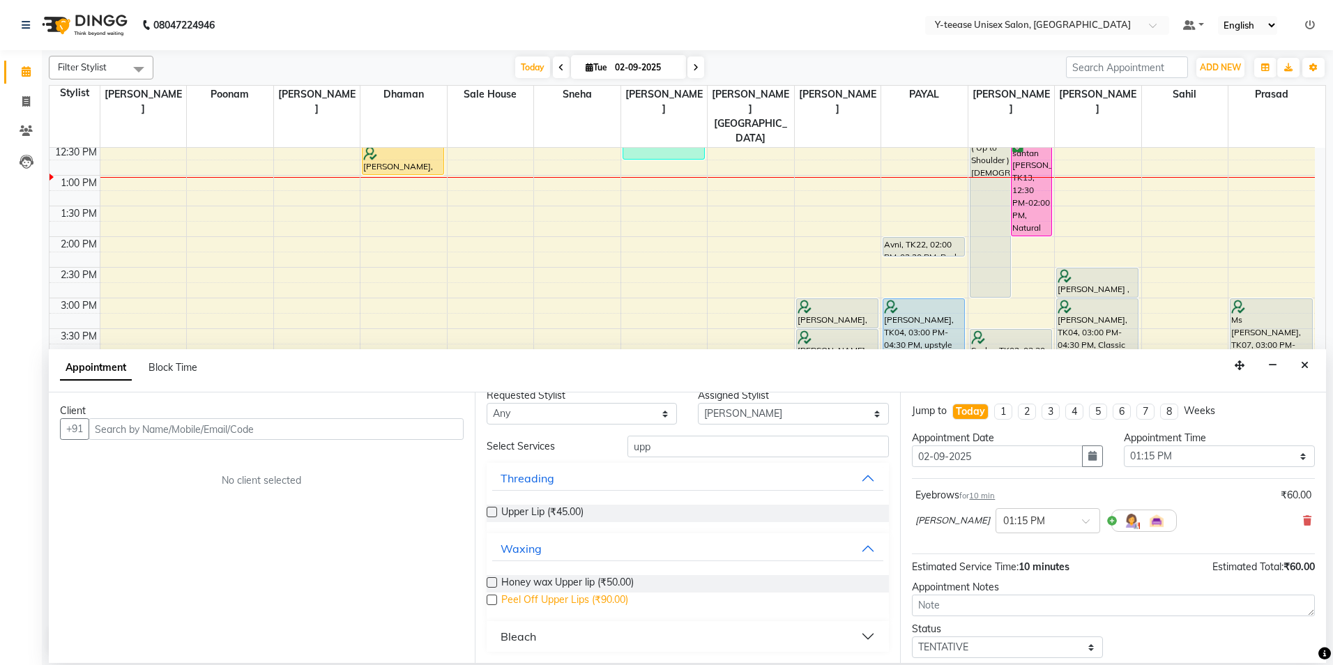
click at [544, 604] on span "Peel Off Upper Lips (₹90.00)" at bounding box center [564, 600] width 127 height 17
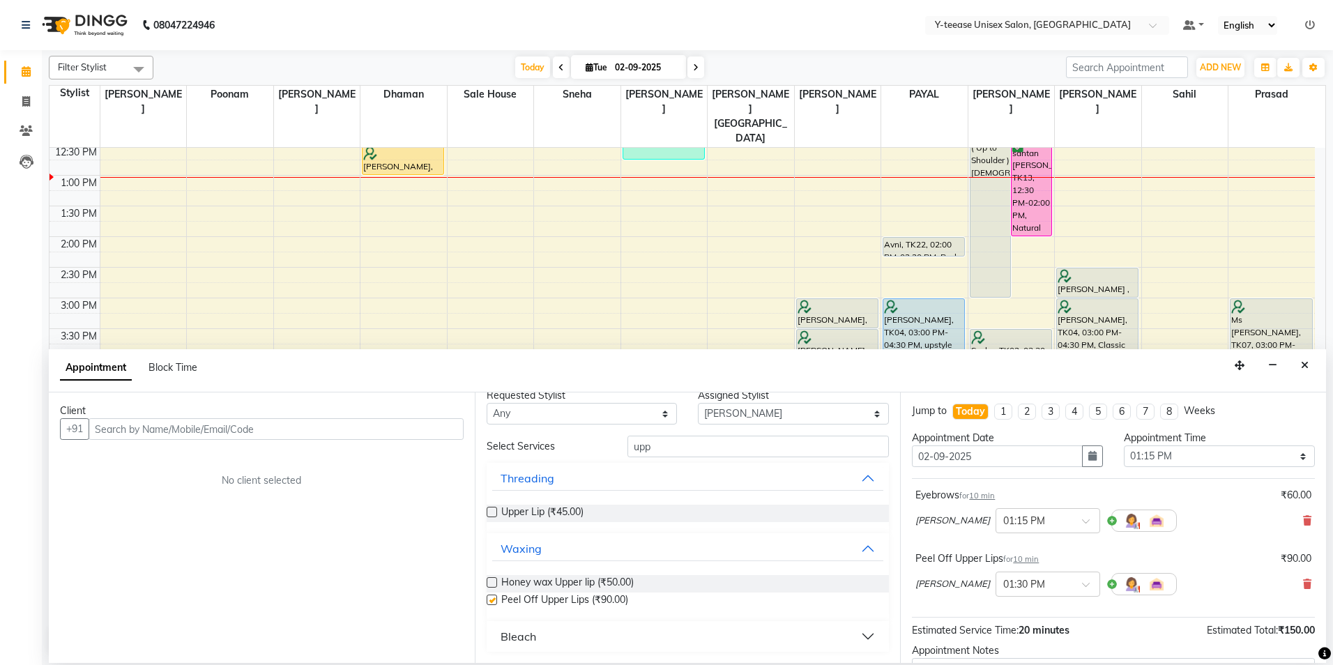
checkbox input "false"
click at [666, 451] on input "upp" at bounding box center [757, 447] width 261 height 22
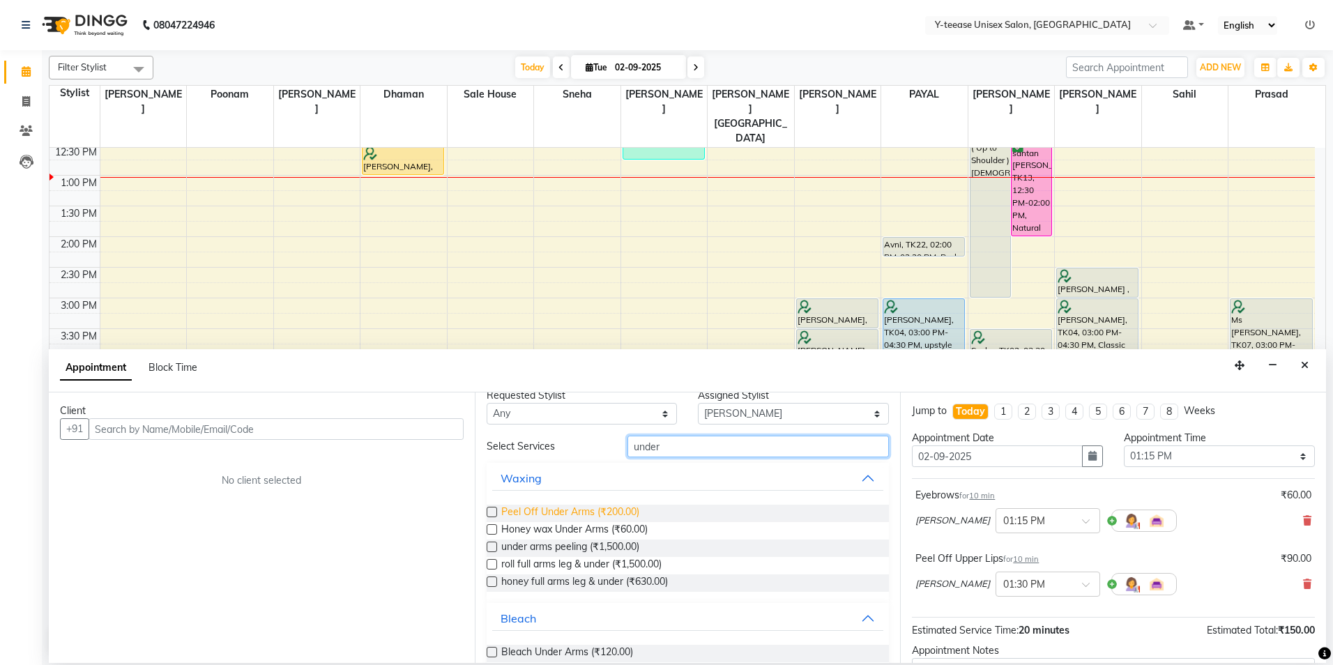
type input "under"
click at [558, 511] on span "Peel Off Under Arms (₹200.00)" at bounding box center [570, 513] width 138 height 17
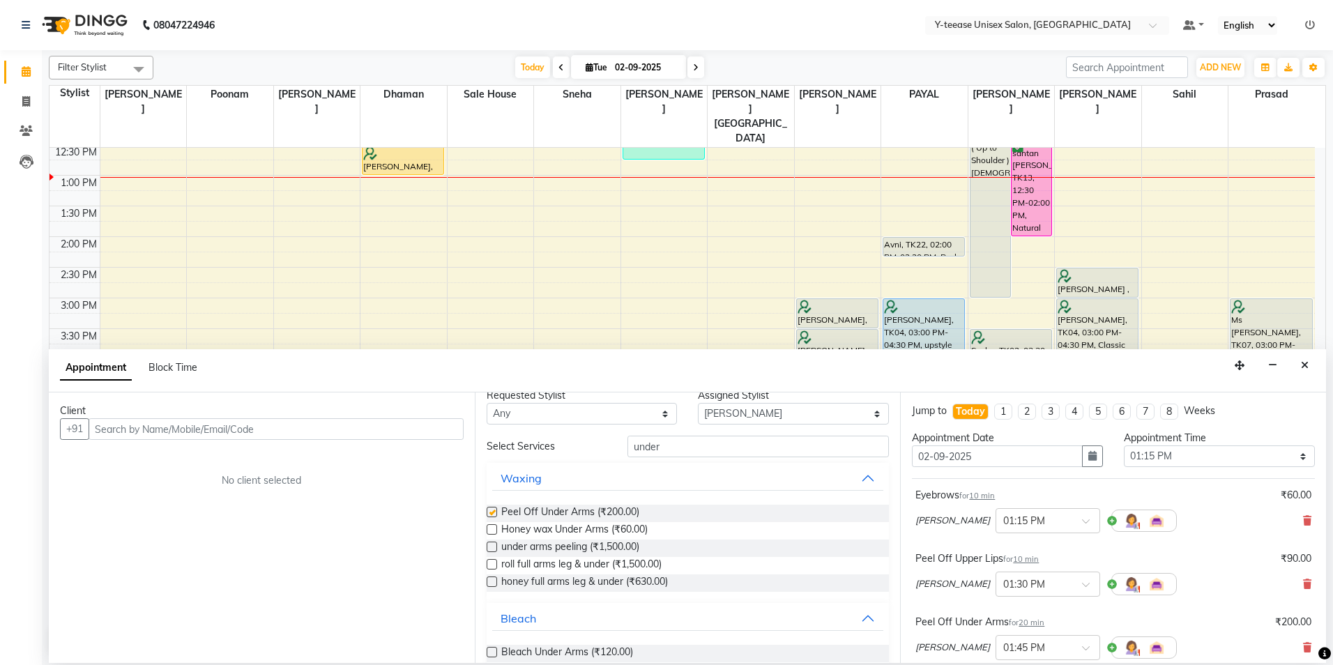
checkbox input "false"
click at [291, 420] on input "text" at bounding box center [276, 429] width 375 height 22
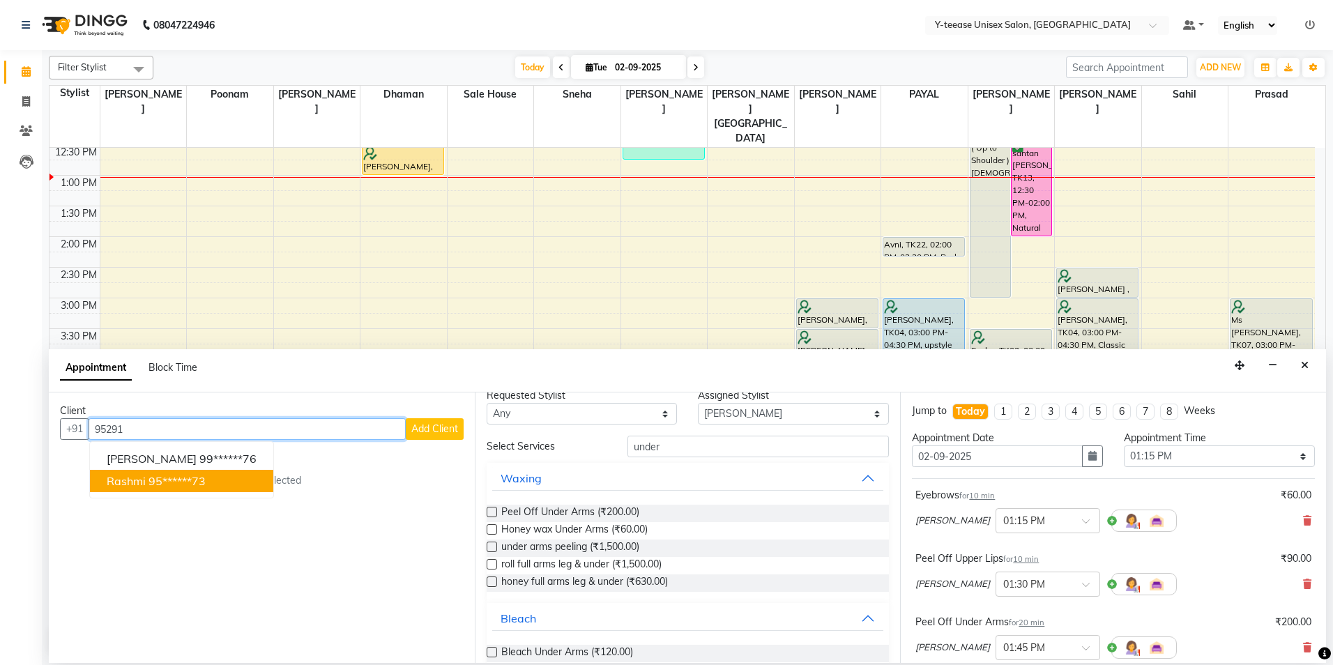
click at [180, 482] on ngb-highlight "95******73" at bounding box center [176, 481] width 57 height 14
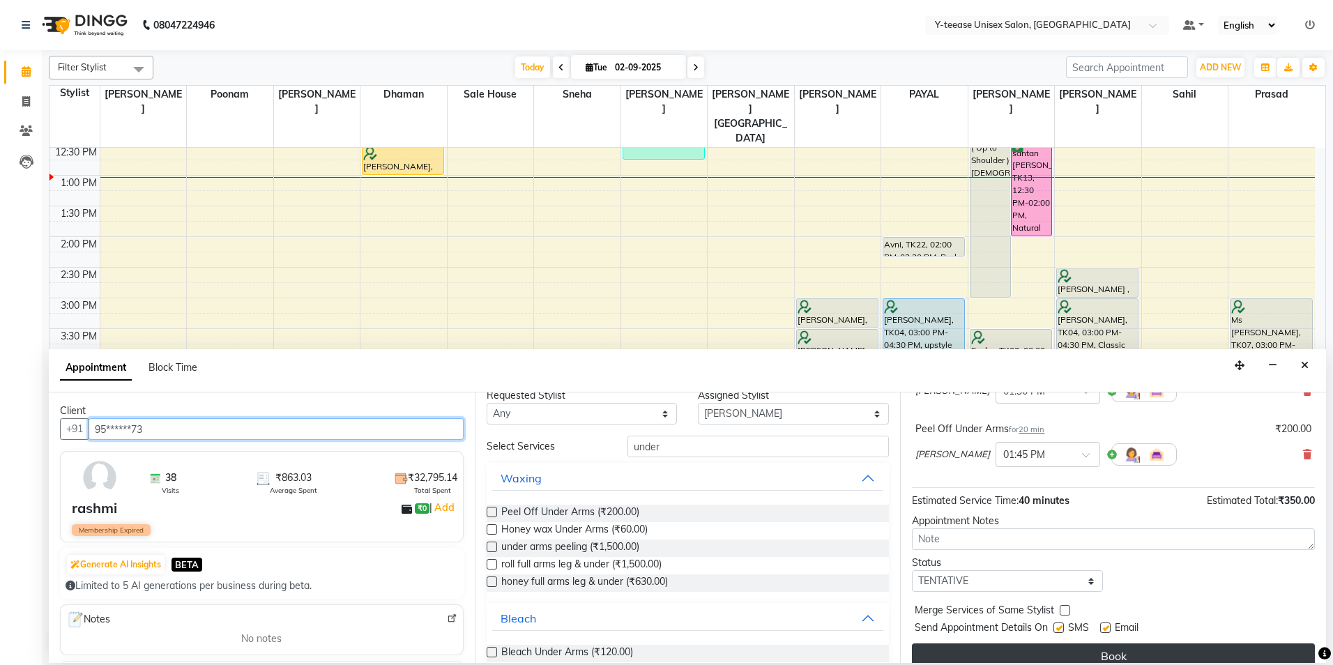
scroll to position [209, 0]
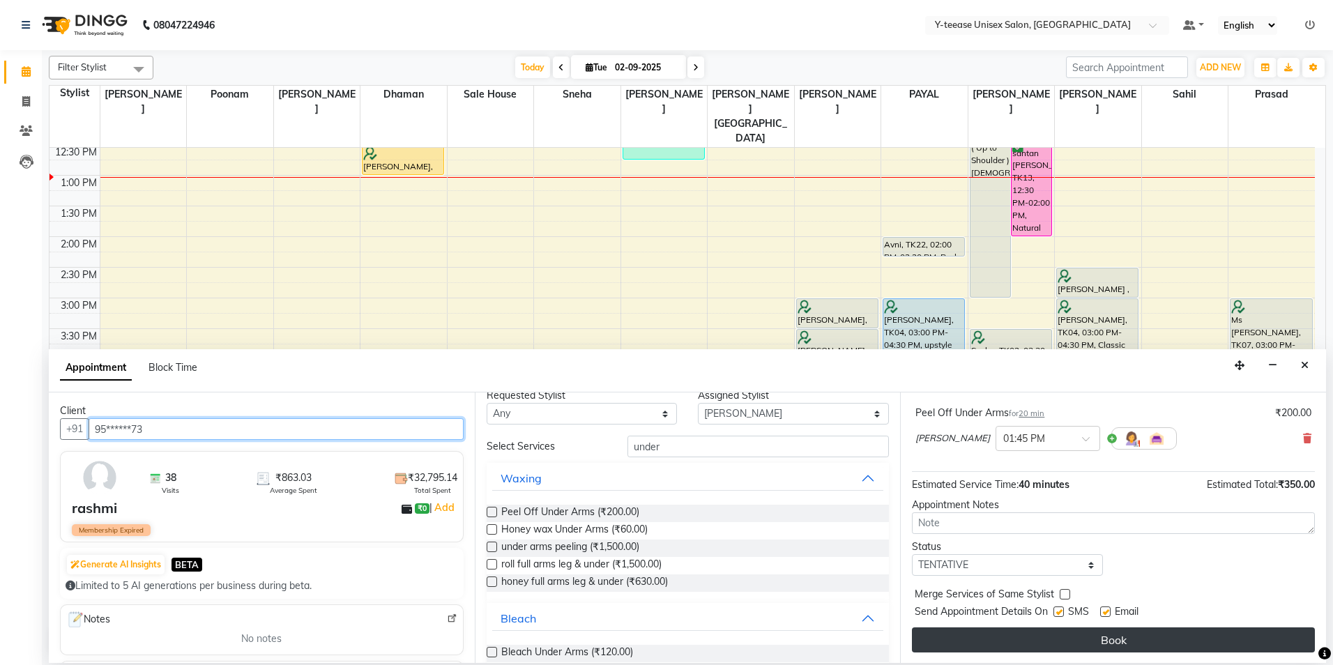
type input "95******73"
click at [1083, 638] on button "Book" at bounding box center [1113, 639] width 403 height 25
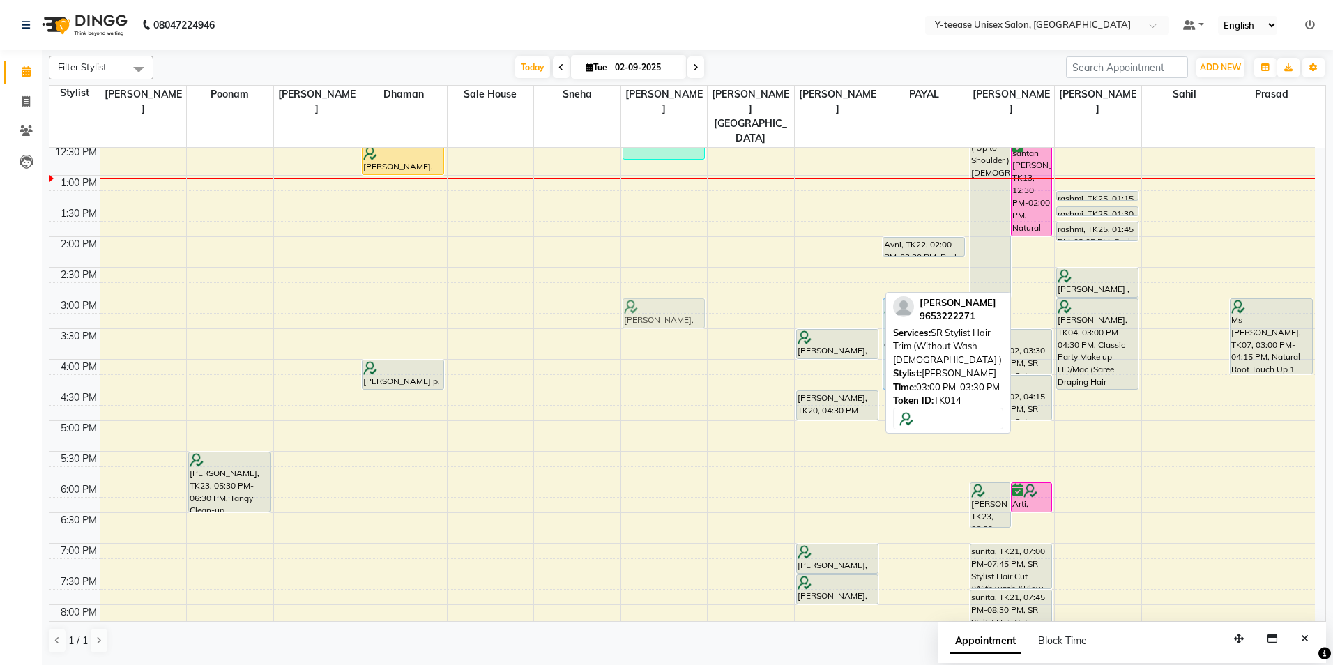
drag, startPoint x: 833, startPoint y: 284, endPoint x: 671, endPoint y: 292, distance: 161.9
click at [671, 292] on tr "preona roy, TK06, 10:15 AM-10:25 AM, Upper Lip Amita p, TK16, 10:20 AM-10:50 AM…" at bounding box center [681, 328] width 1265 height 919
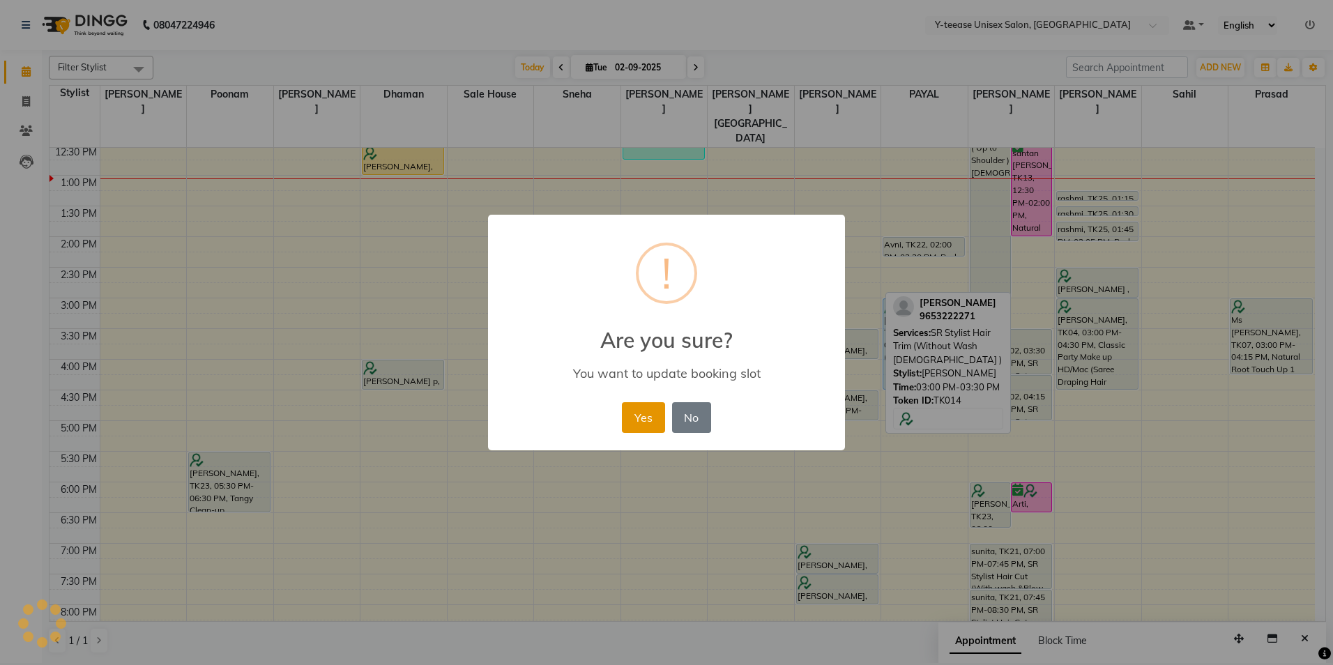
click at [646, 416] on button "Yes" at bounding box center [643, 417] width 43 height 31
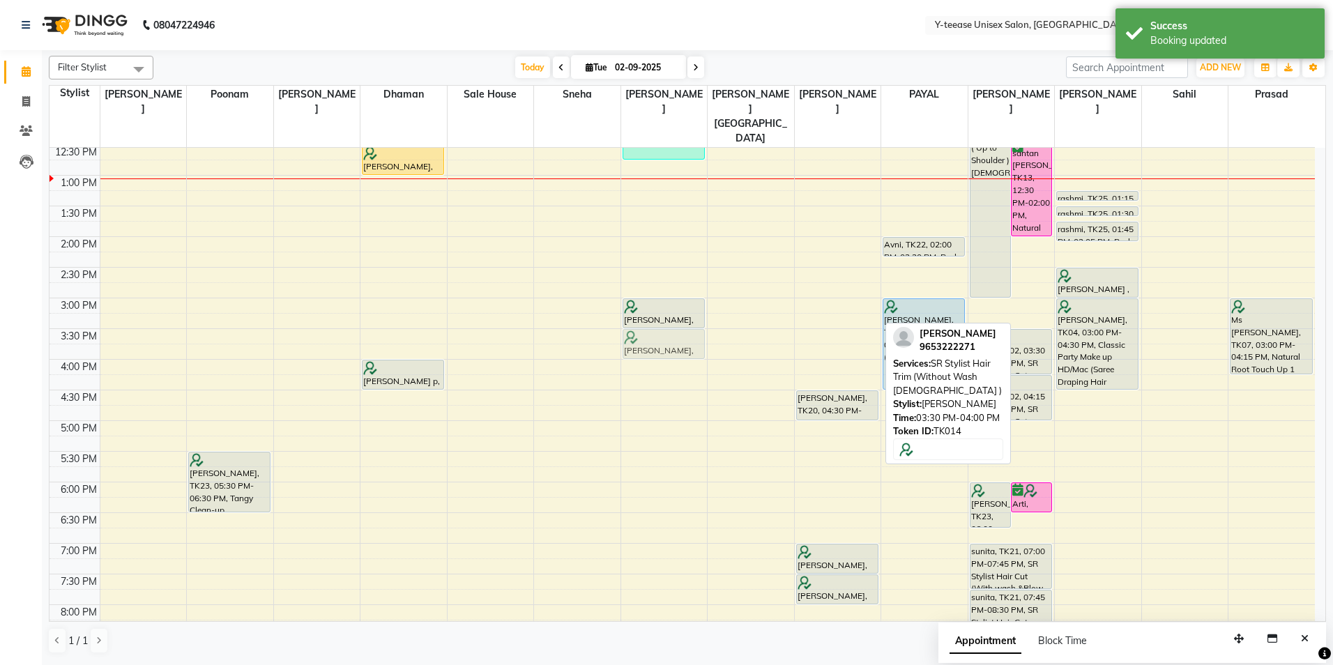
drag, startPoint x: 829, startPoint y: 309, endPoint x: 673, endPoint y: 309, distance: 156.1
click at [673, 309] on tr "preona roy, TK06, 10:15 AM-10:25 AM, Upper Lip Amita p, TK16, 10:20 AM-10:50 AM…" at bounding box center [681, 328] width 1265 height 919
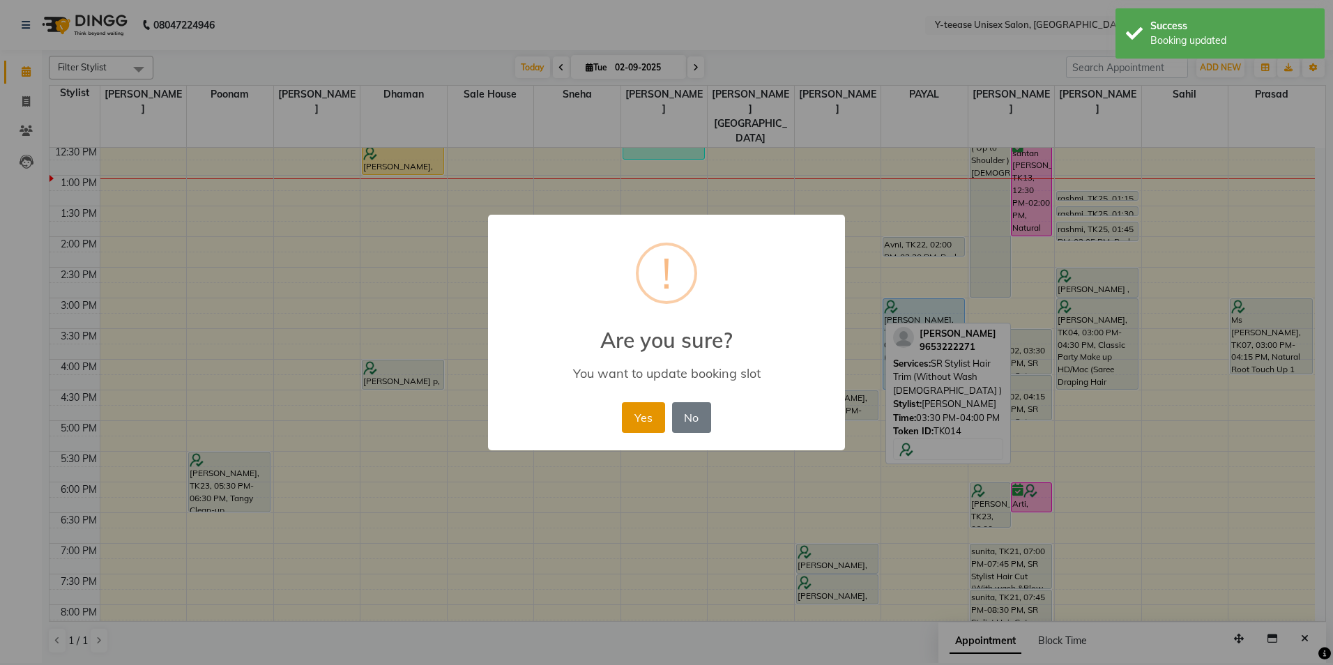
drag, startPoint x: 645, startPoint y: 417, endPoint x: 663, endPoint y: 279, distance: 139.3
click at [645, 413] on button "Yes" at bounding box center [643, 417] width 43 height 31
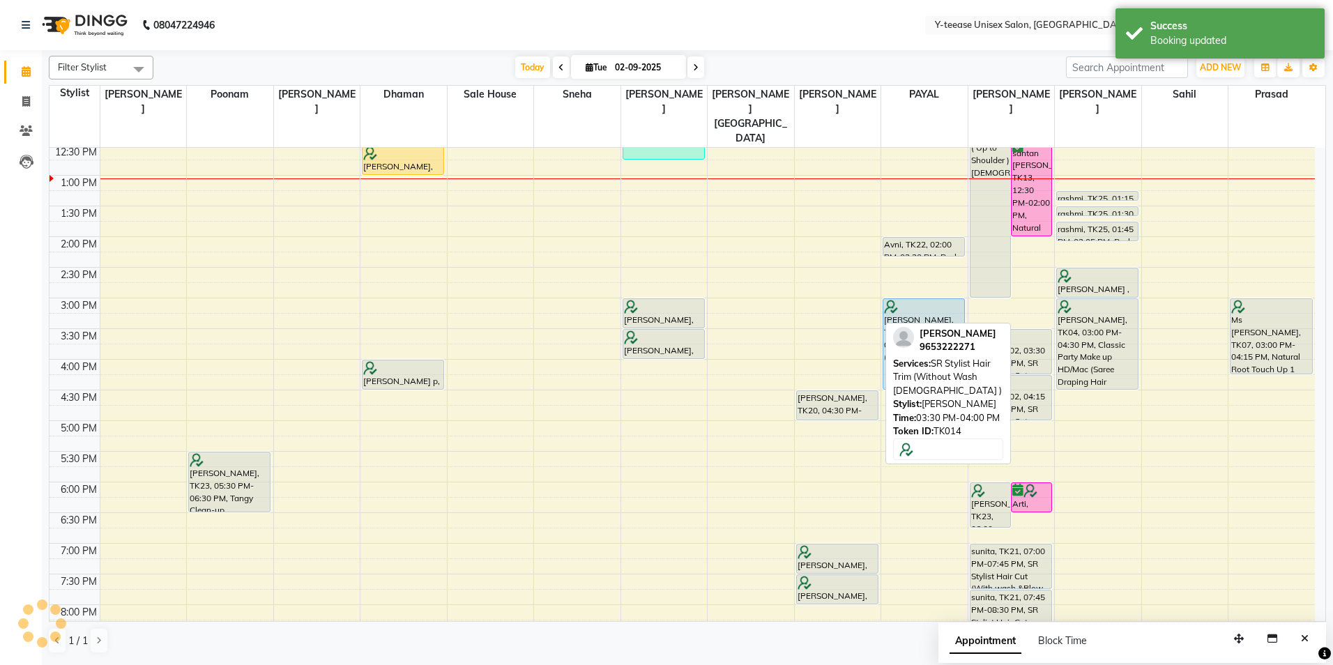
click at [670, 61] on input "02-09-2025" at bounding box center [646, 67] width 70 height 21
select select "9"
select select "2025"
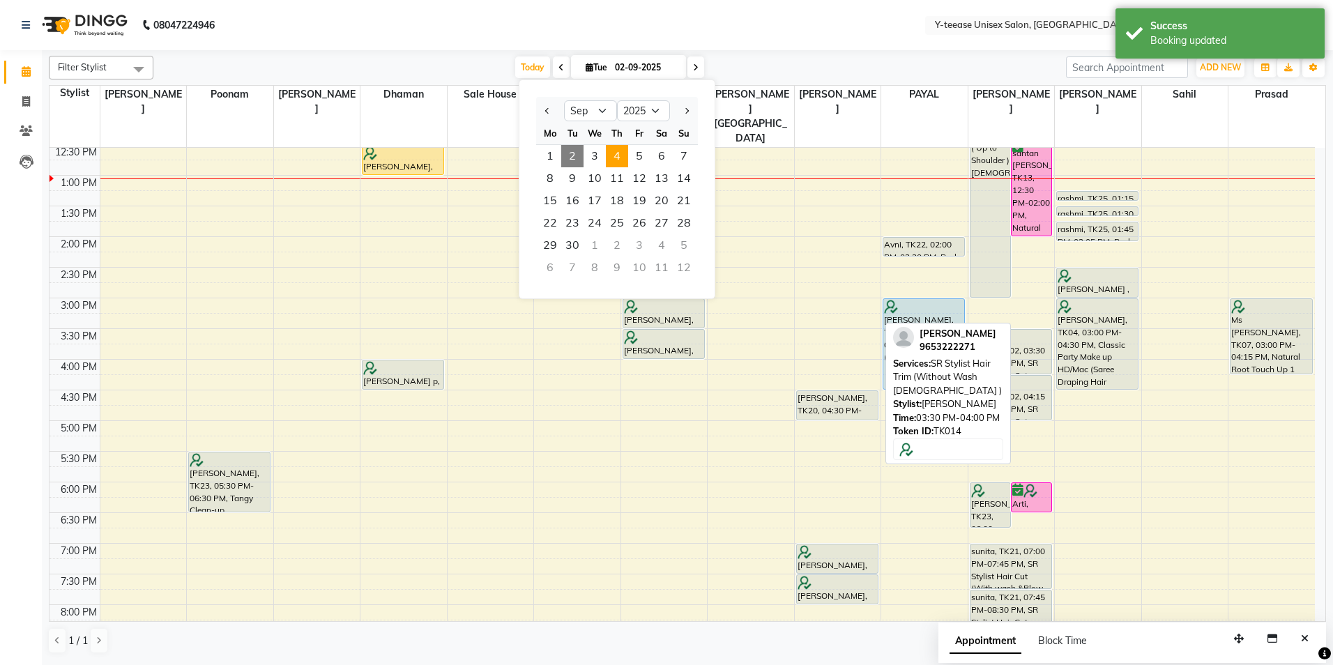
click at [612, 155] on span "4" at bounding box center [617, 156] width 22 height 22
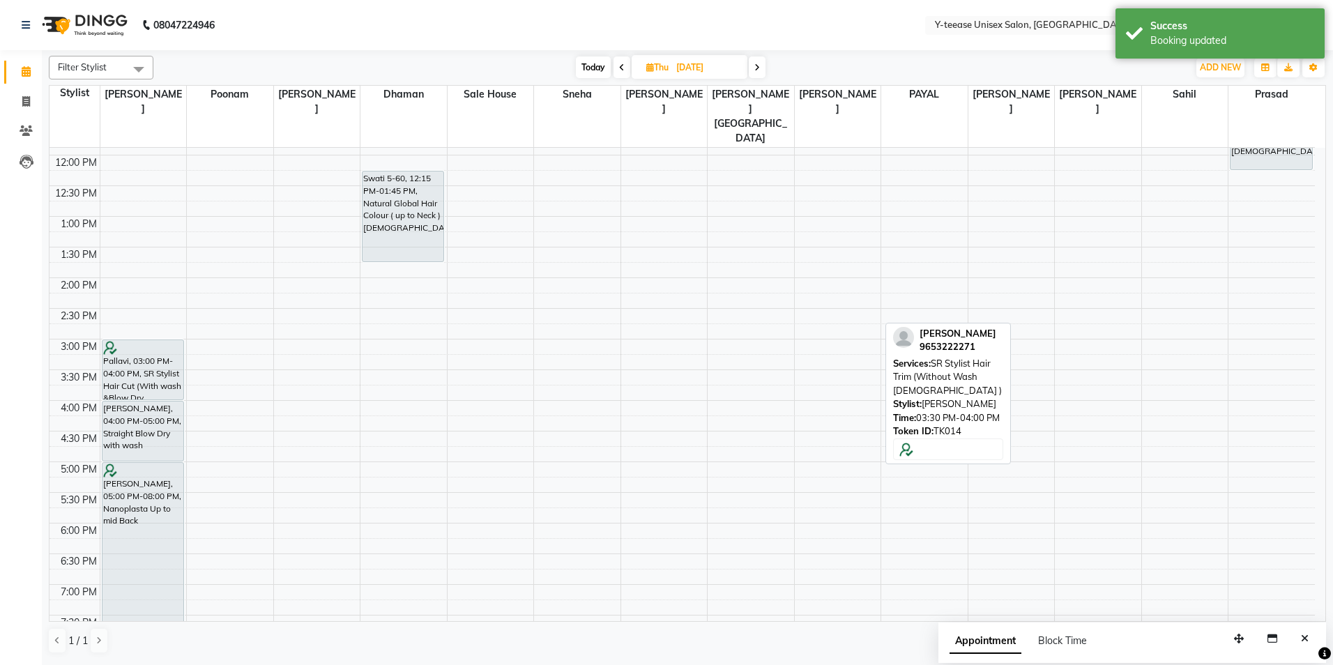
scroll to position [417, 0]
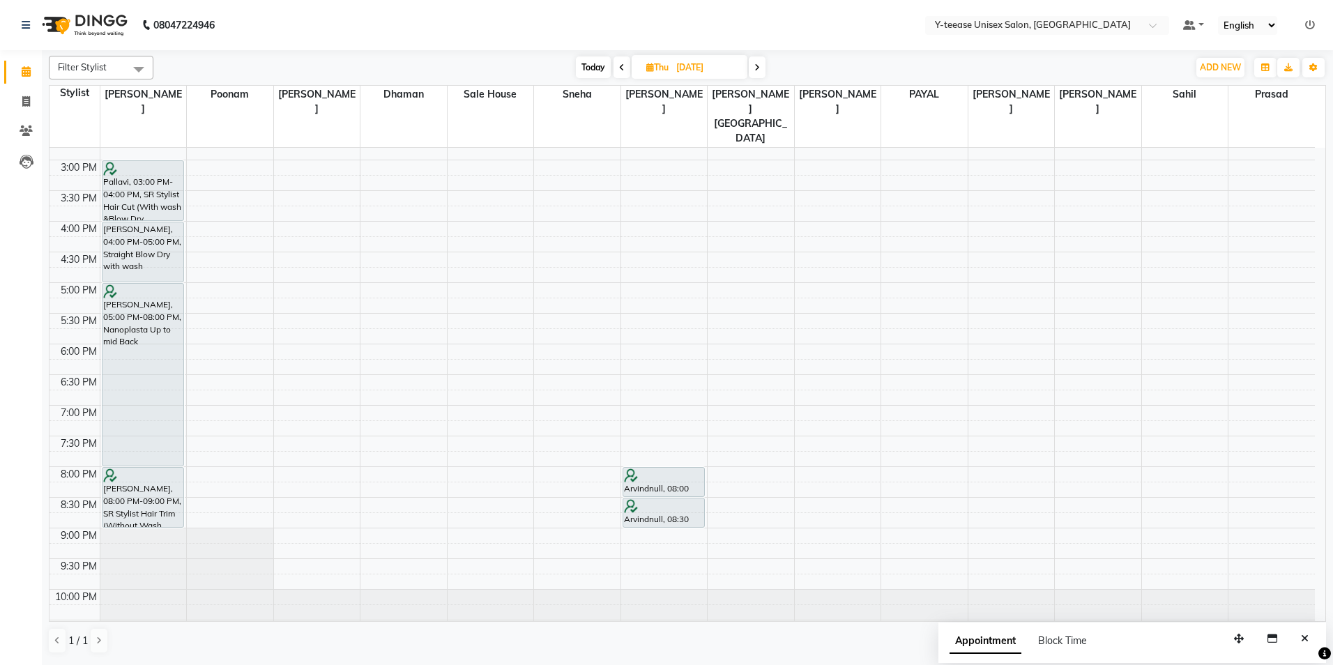
click at [582, 64] on span "Today" at bounding box center [593, 67] width 35 height 22
type input "02-09-2025"
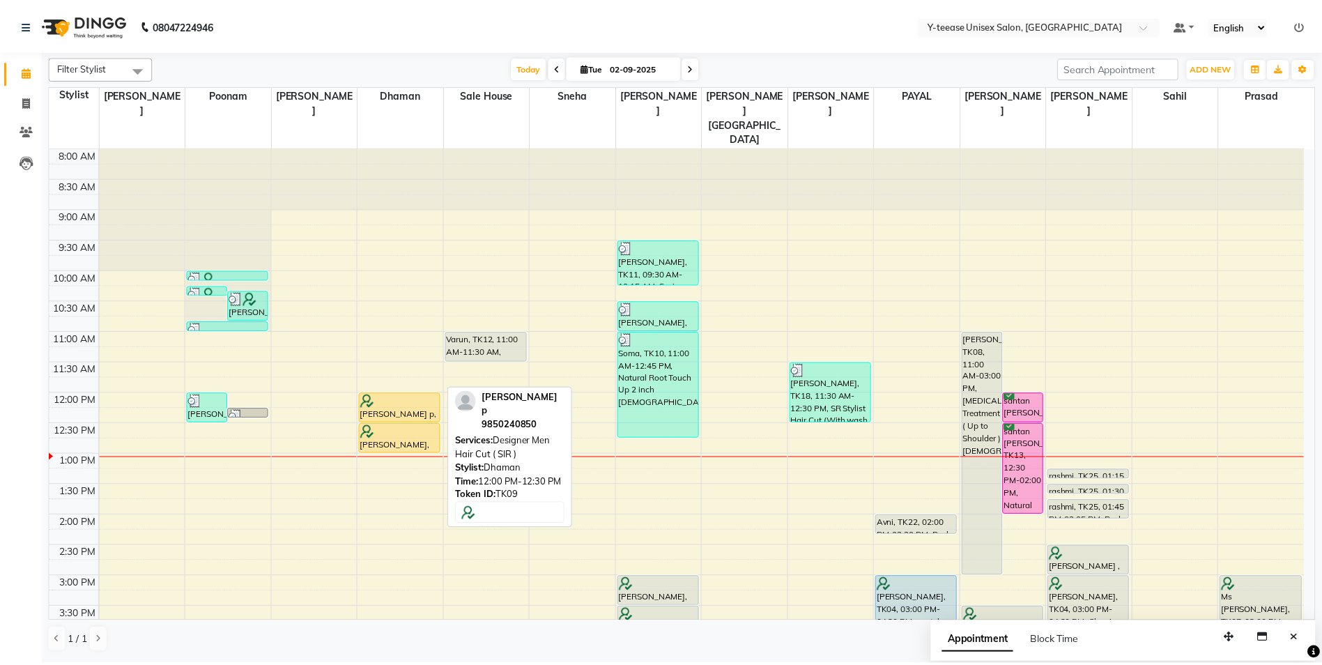
scroll to position [70, 0]
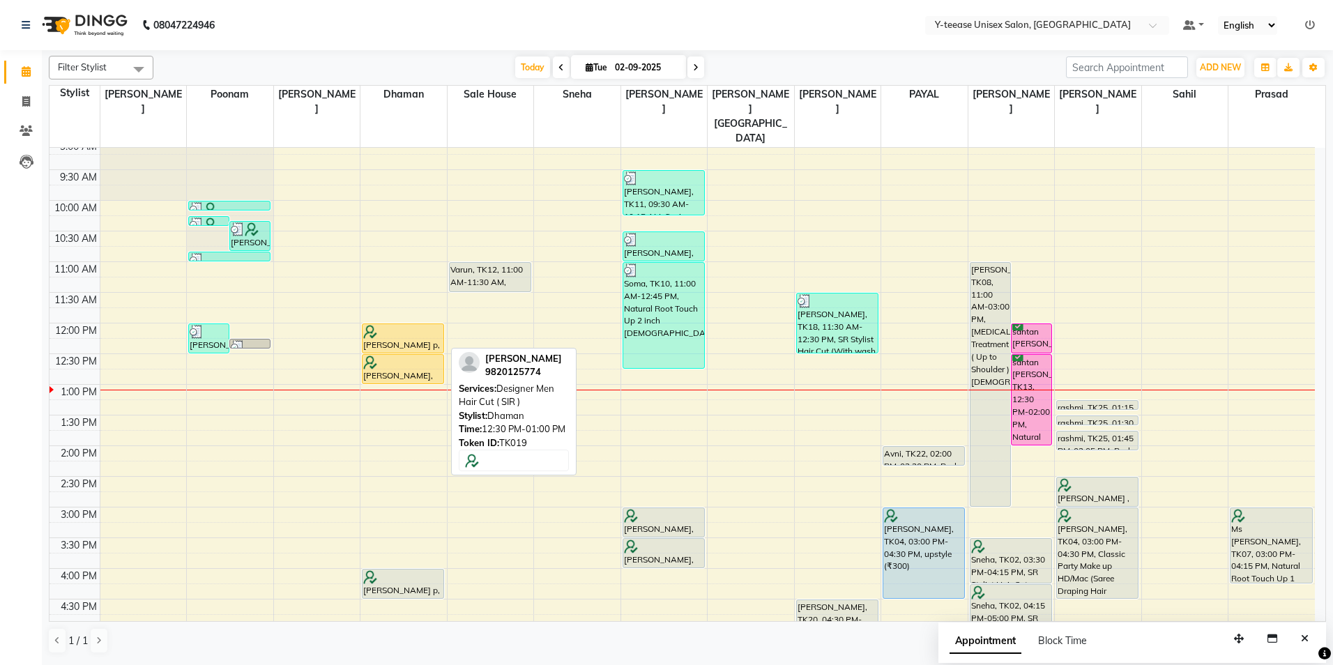
click at [419, 355] on div "[PERSON_NAME], TK19, 12:30 PM-01:00 PM, Designer Men Hair Cut ( SIR )" at bounding box center [402, 369] width 81 height 29
click at [418, 355] on div at bounding box center [402, 362] width 79 height 14
select select "1"
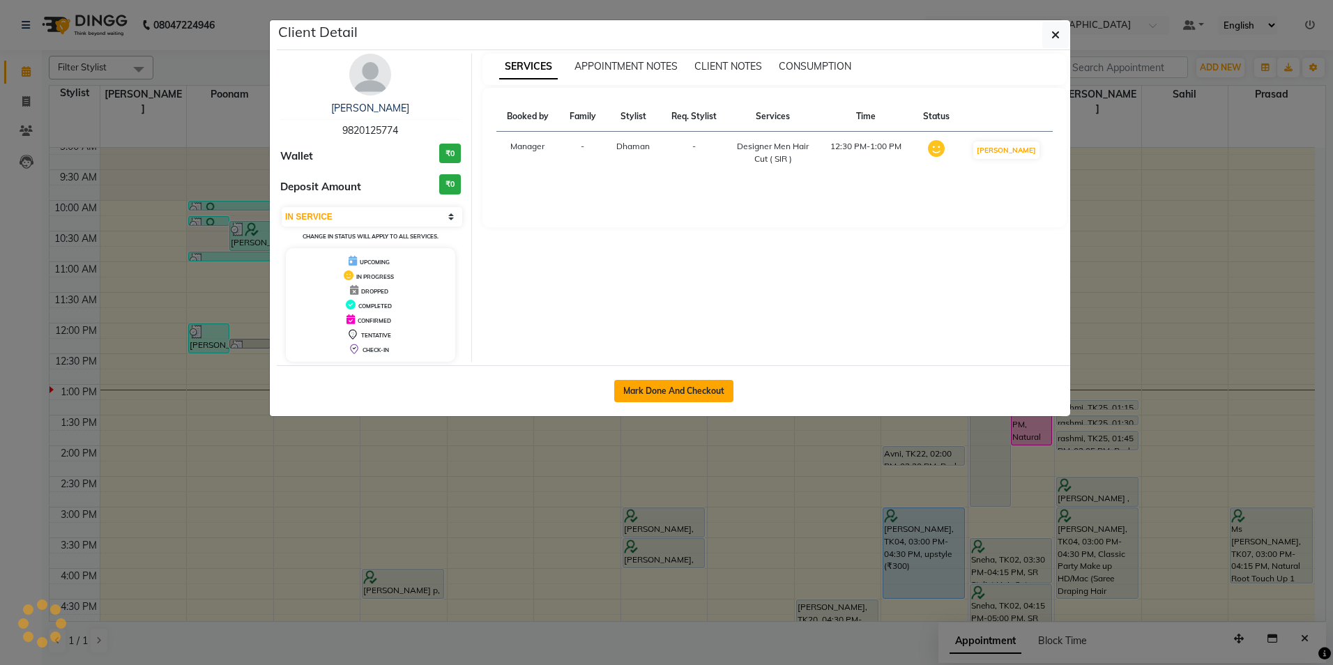
click at [695, 390] on button "Mark Done And Checkout" at bounding box center [673, 391] width 119 height 22
select select "service"
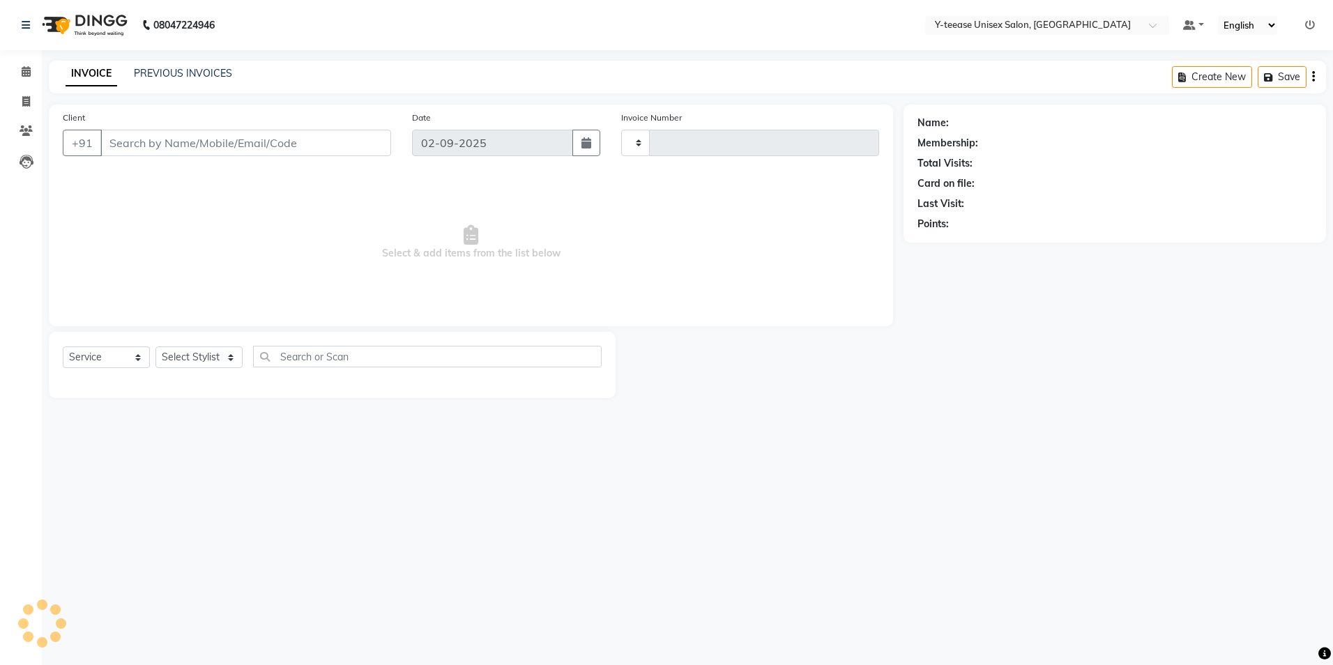
type input "6945"
select select "4"
type input "98******74"
select select "656"
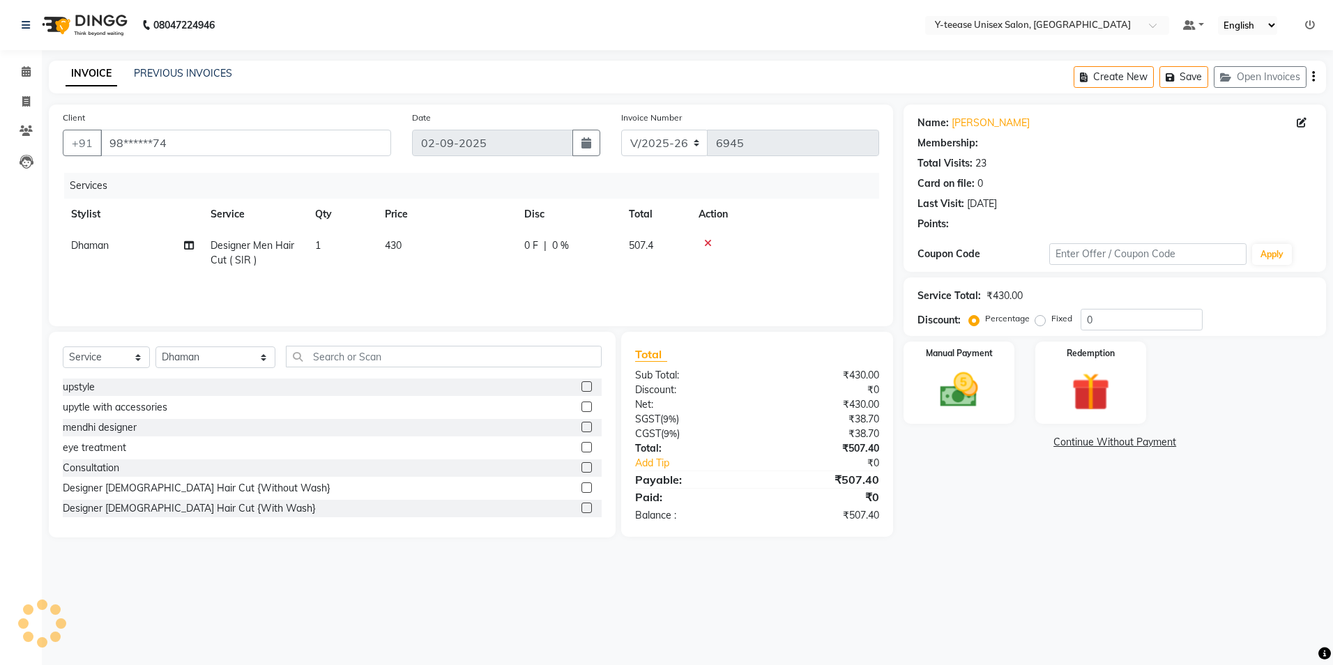
select select "1: Object"
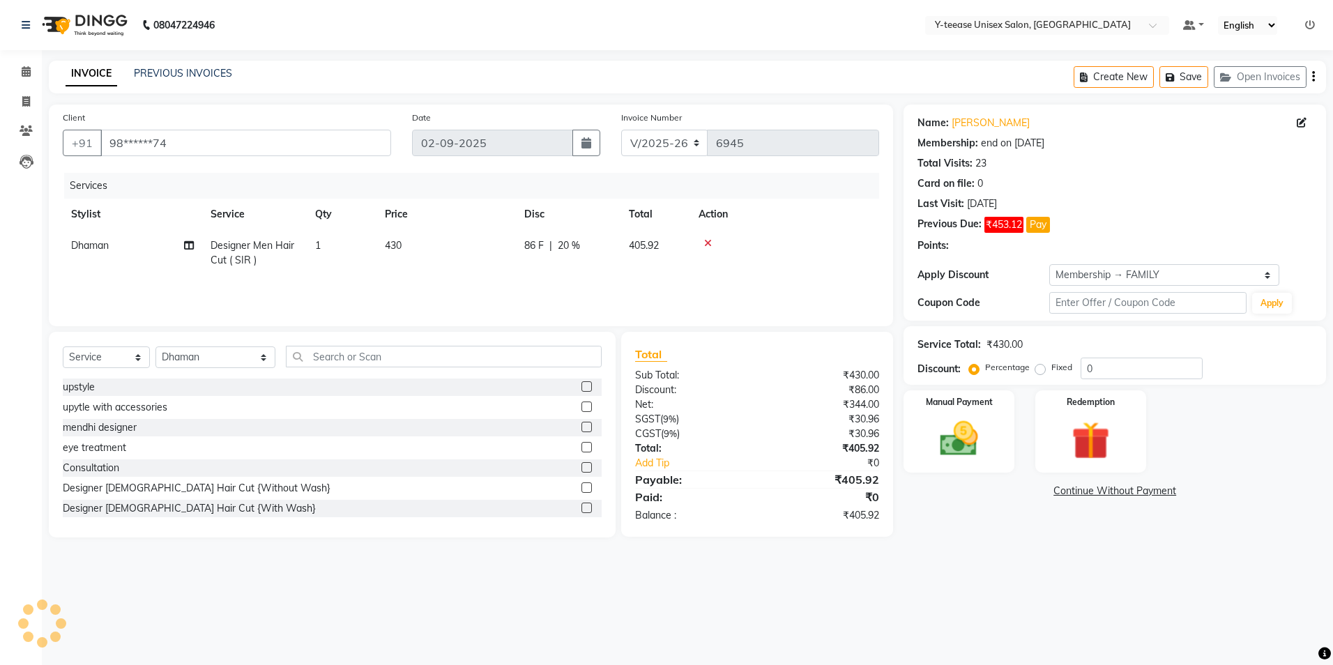
type input "20"
click at [1041, 227] on button "Pay" at bounding box center [1038, 225] width 24 height 16
select select "1"
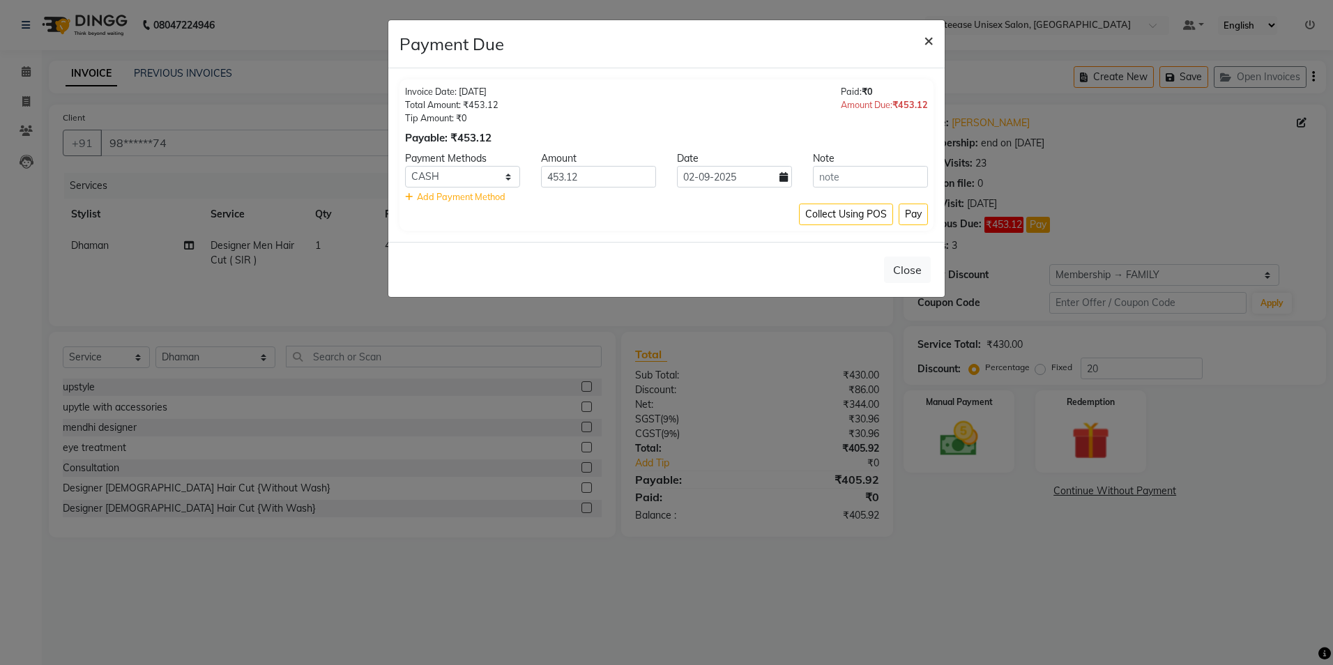
click at [931, 33] on span "×" at bounding box center [928, 39] width 10 height 21
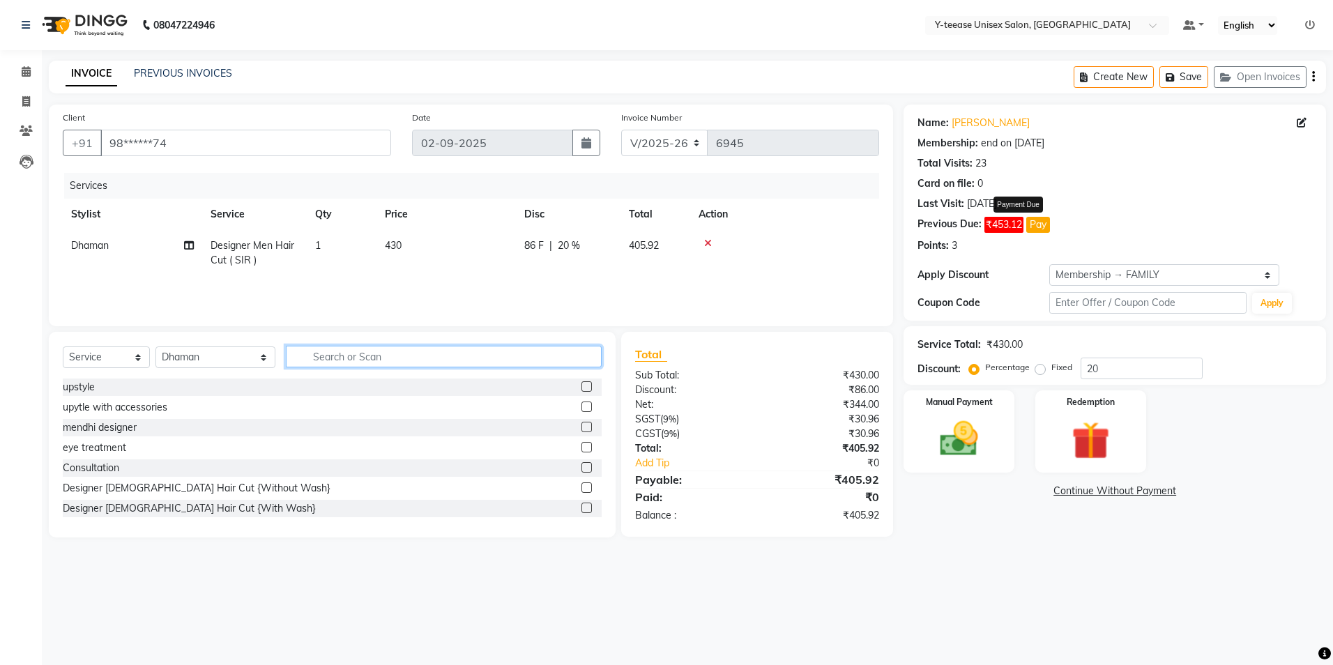
click at [307, 364] on input "text" at bounding box center [444, 357] width 316 height 22
type input "eye"
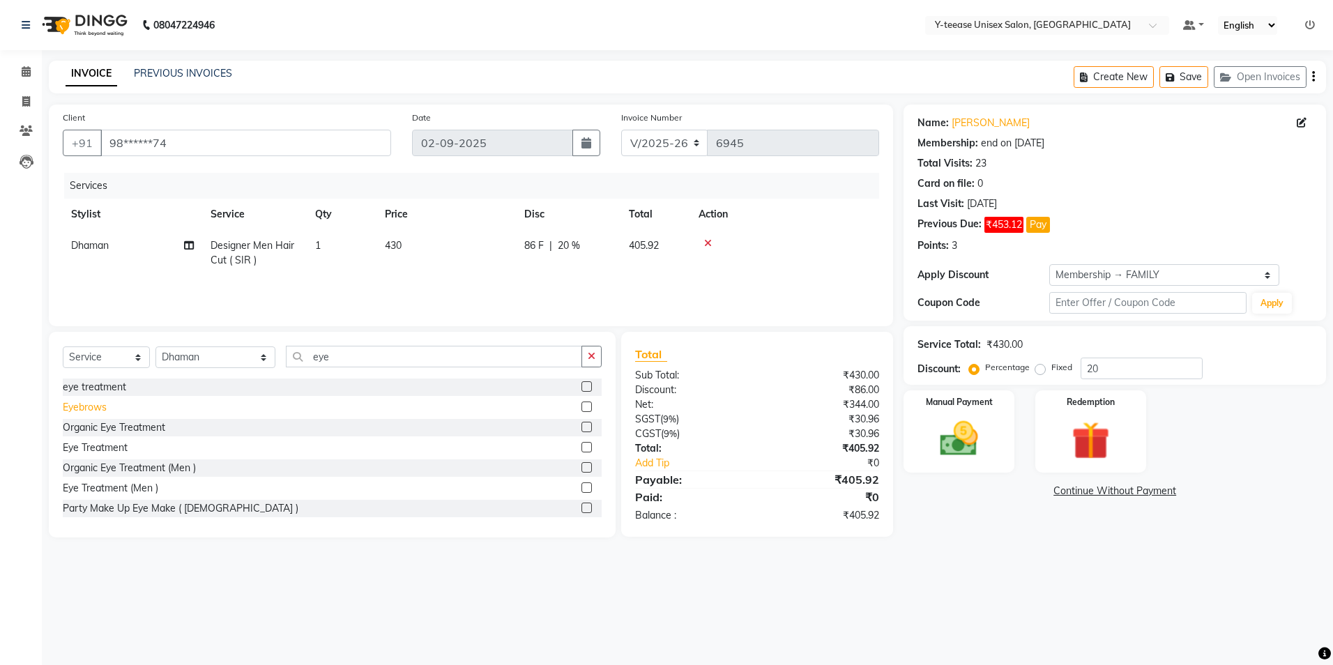
click at [68, 406] on div "Eyebrows" at bounding box center [85, 407] width 44 height 15
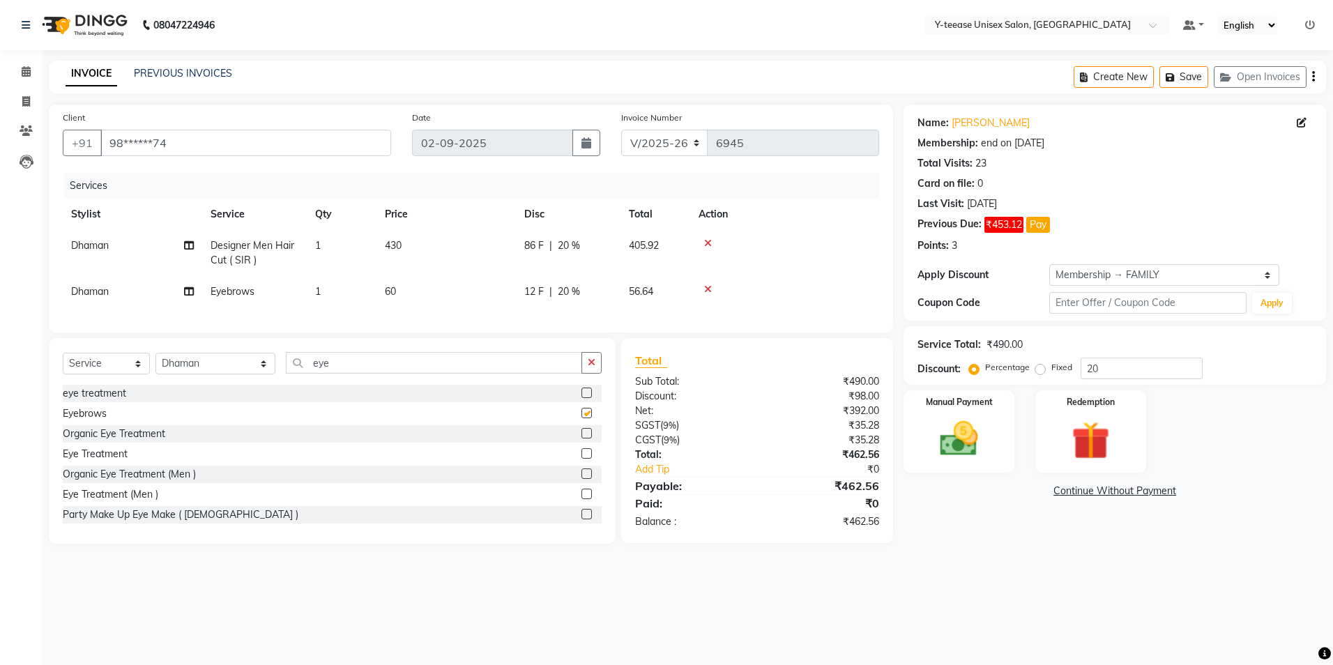
checkbox input "false"
click at [326, 368] on input "eye" at bounding box center [434, 363] width 296 height 22
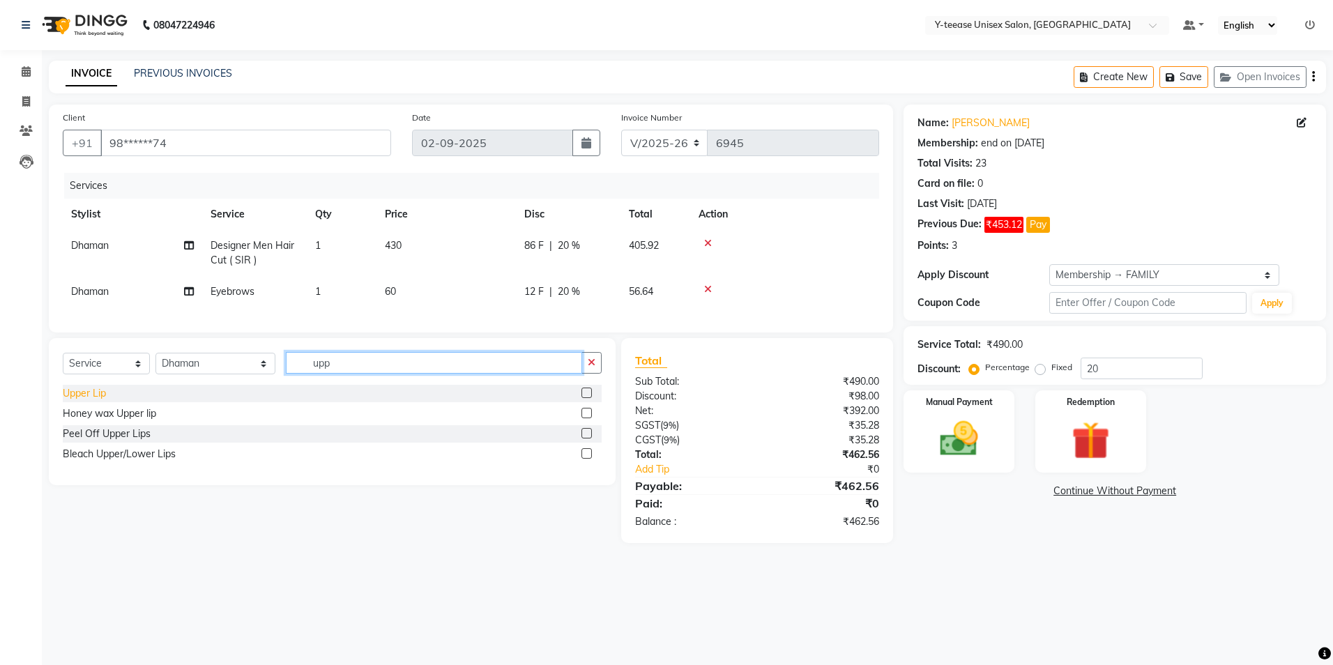
type input "upp"
click at [75, 401] on div "Upper Lip" at bounding box center [84, 393] width 43 height 15
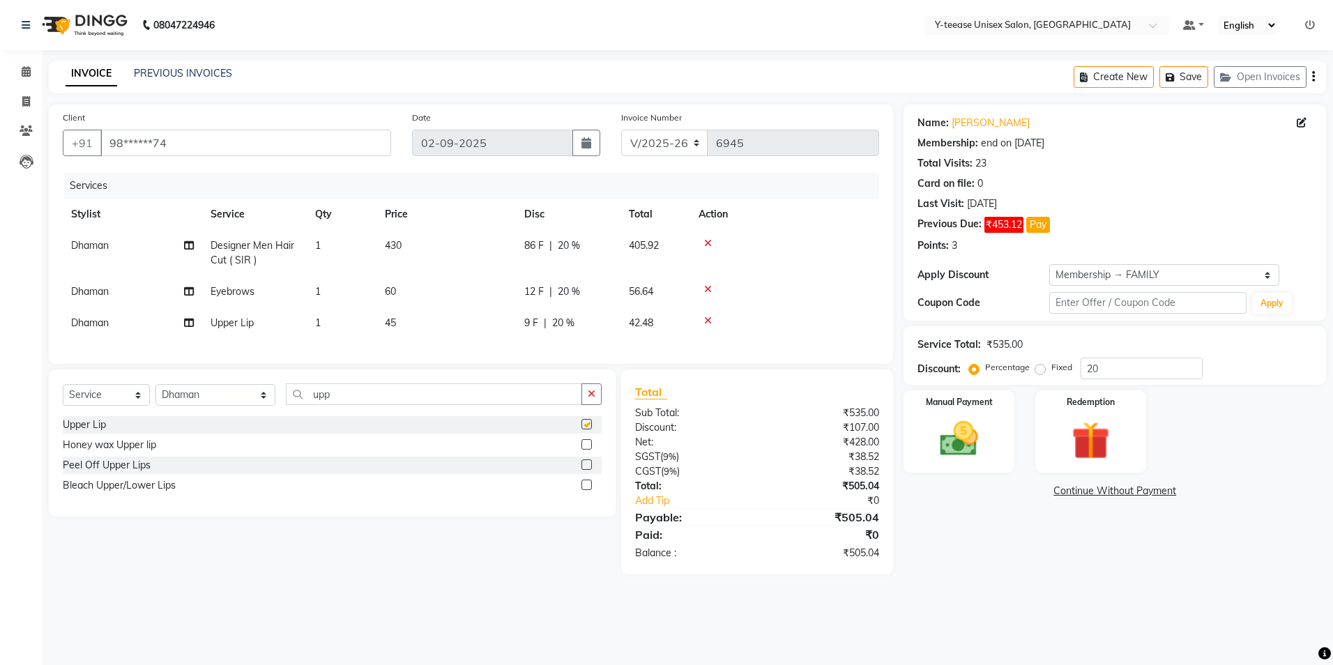
checkbox input "false"
click at [592, 399] on icon "button" at bounding box center [592, 394] width 8 height 10
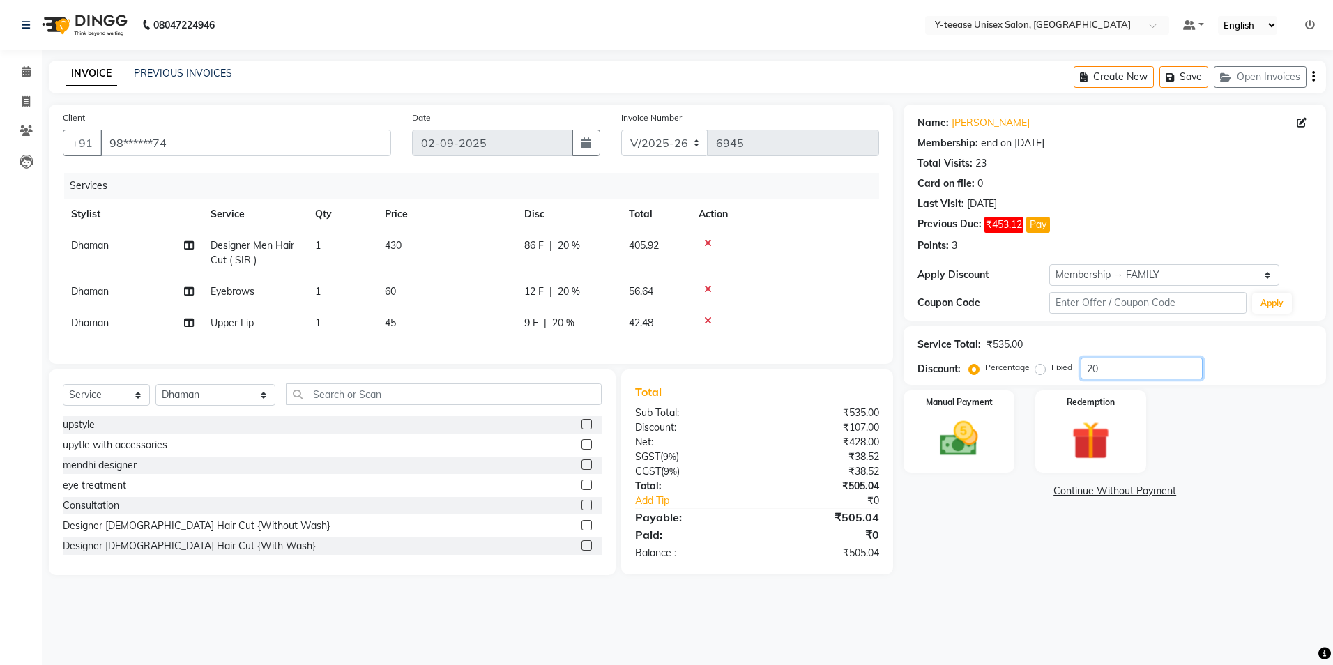
click at [1132, 371] on input "20" at bounding box center [1141, 369] width 122 height 22
type input "25"
click at [1038, 221] on button "Pay" at bounding box center [1038, 225] width 24 height 16
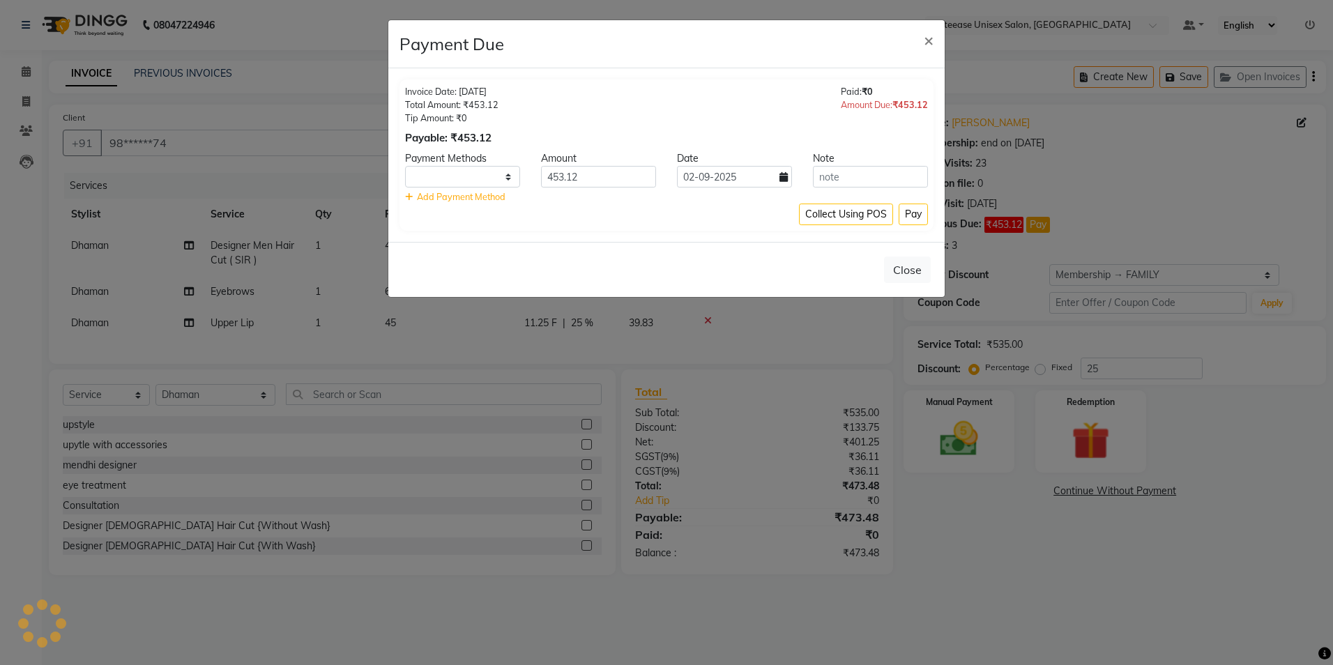
select select "1"
drag, startPoint x: 934, startPoint y: 39, endPoint x: 884, endPoint y: 26, distance: 51.9
click at [933, 39] on button "×" at bounding box center [928, 39] width 32 height 39
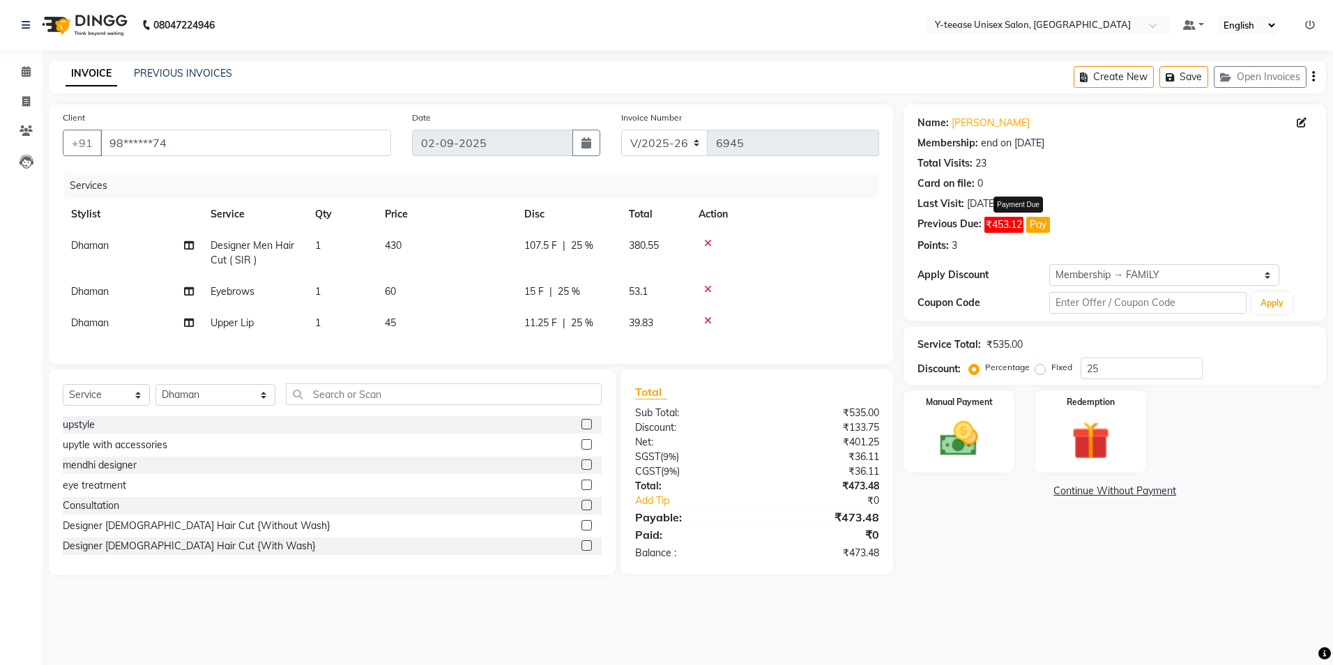
click at [1043, 224] on button "Pay" at bounding box center [1038, 225] width 24 height 16
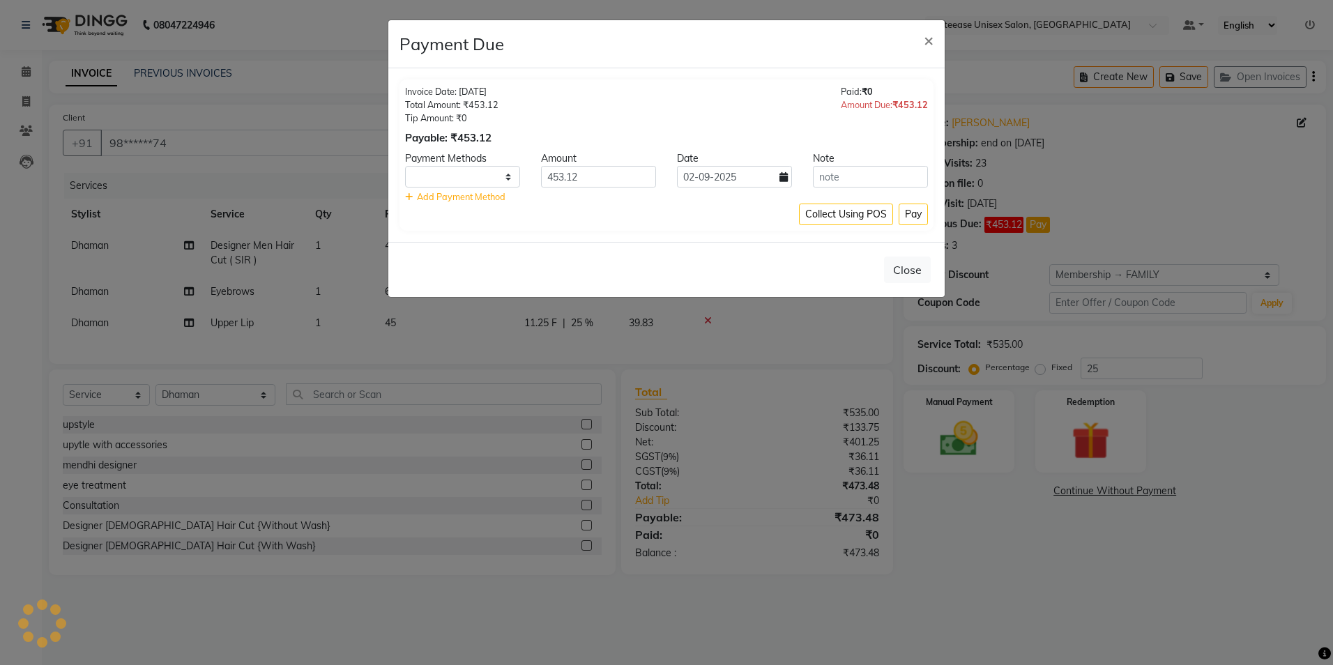
select select "1"
click at [961, 574] on ngb-modal-window "Payment Due × Invoice Date: 05-05-2025 Total Amount: ₹453.12 Tip Amount: ₹0 Pay…" at bounding box center [666, 332] width 1333 height 665
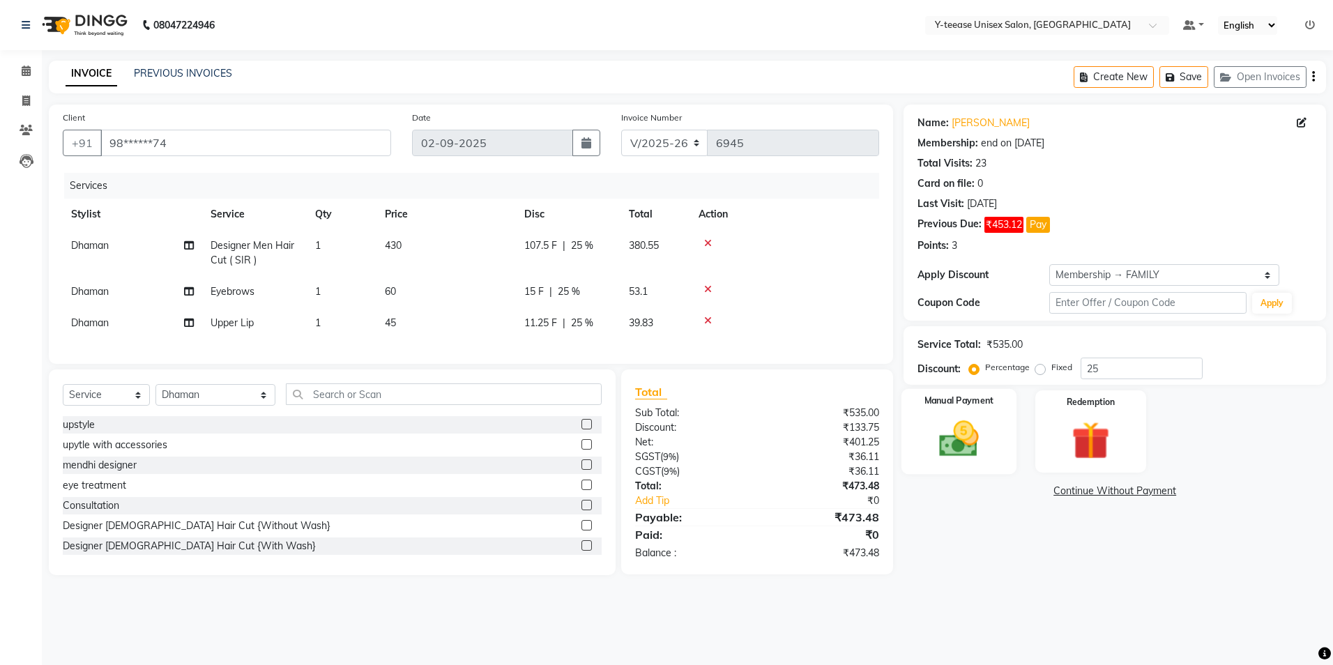
click at [976, 427] on img at bounding box center [958, 439] width 65 height 46
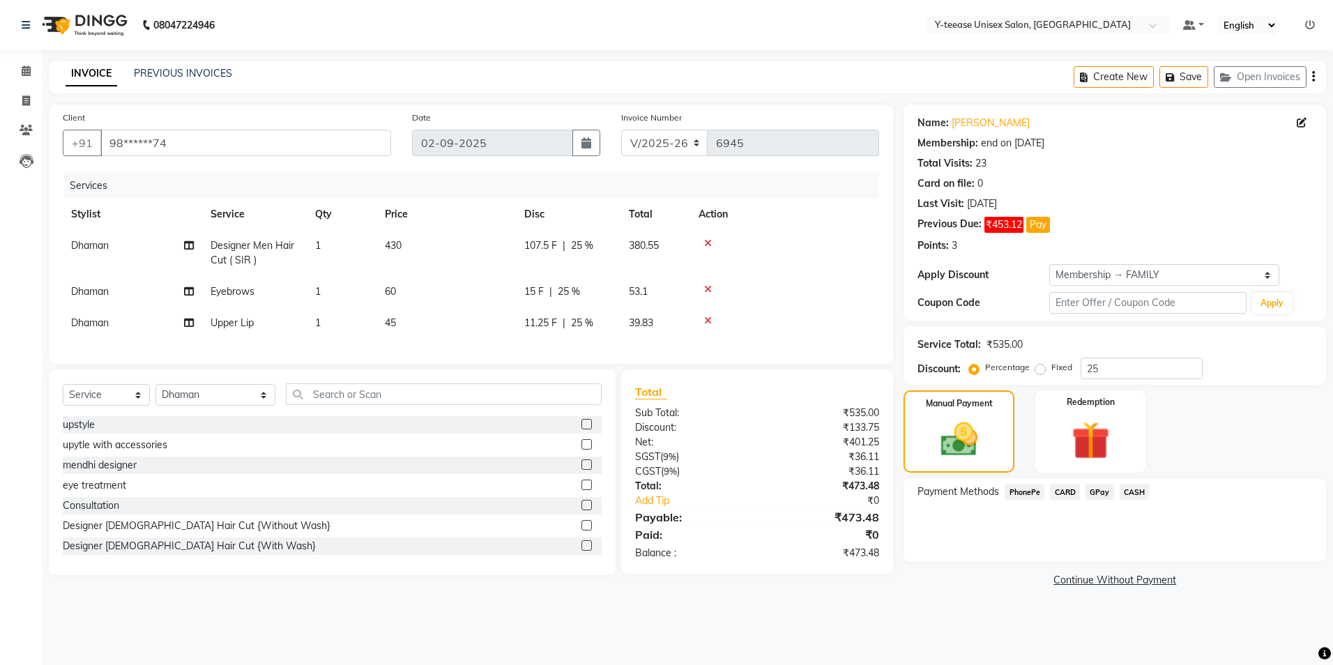
click at [1071, 494] on span "CARD" at bounding box center [1065, 492] width 30 height 16
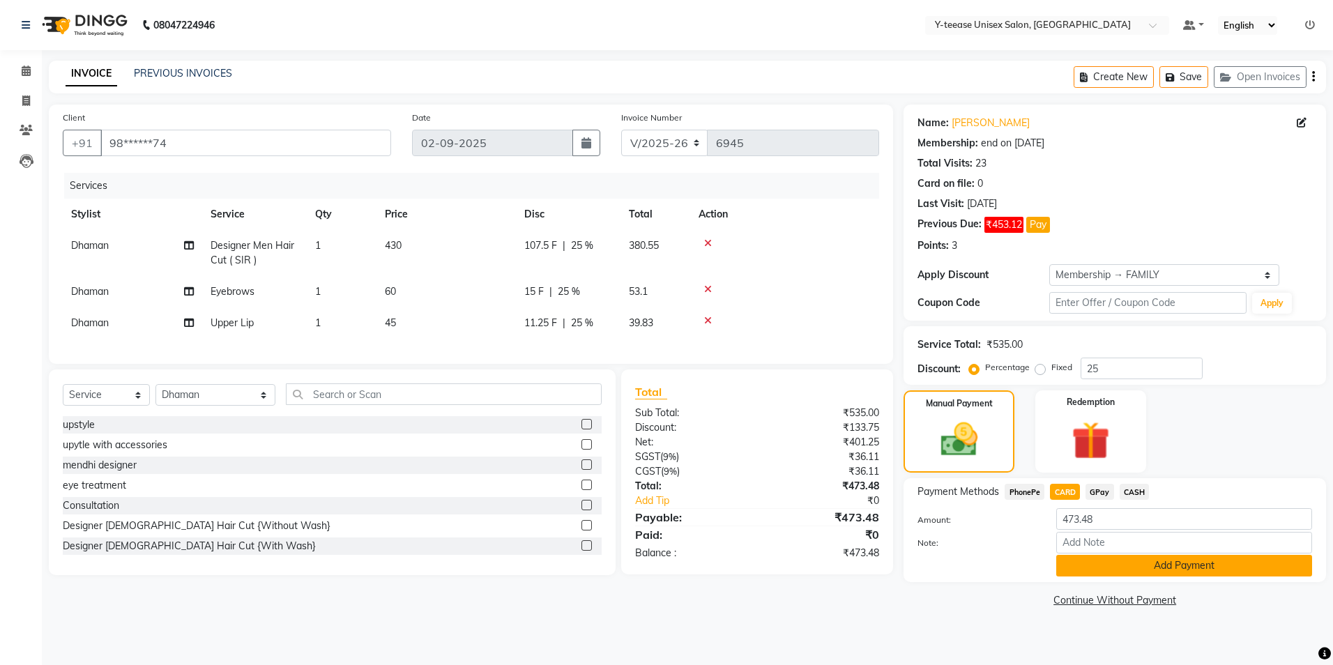
click at [1119, 564] on button "Add Payment" at bounding box center [1184, 566] width 256 height 22
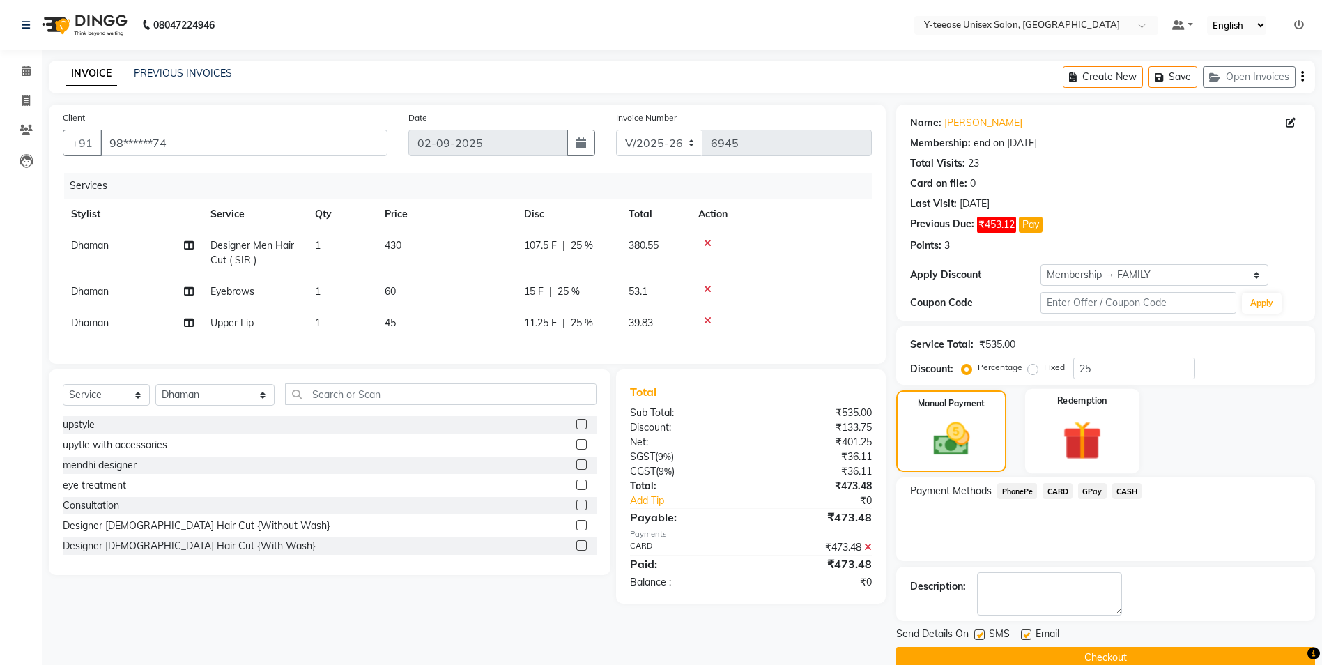
scroll to position [24, 0]
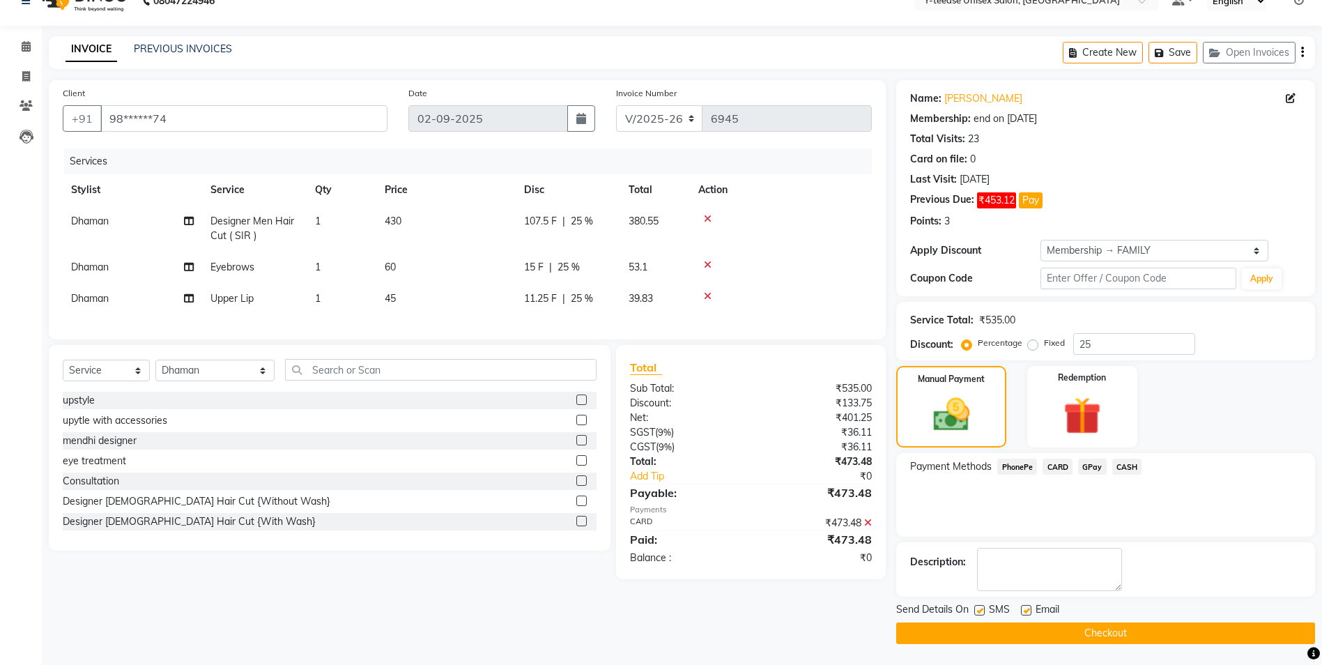
click at [1066, 626] on button "Checkout" at bounding box center [1105, 633] width 419 height 22
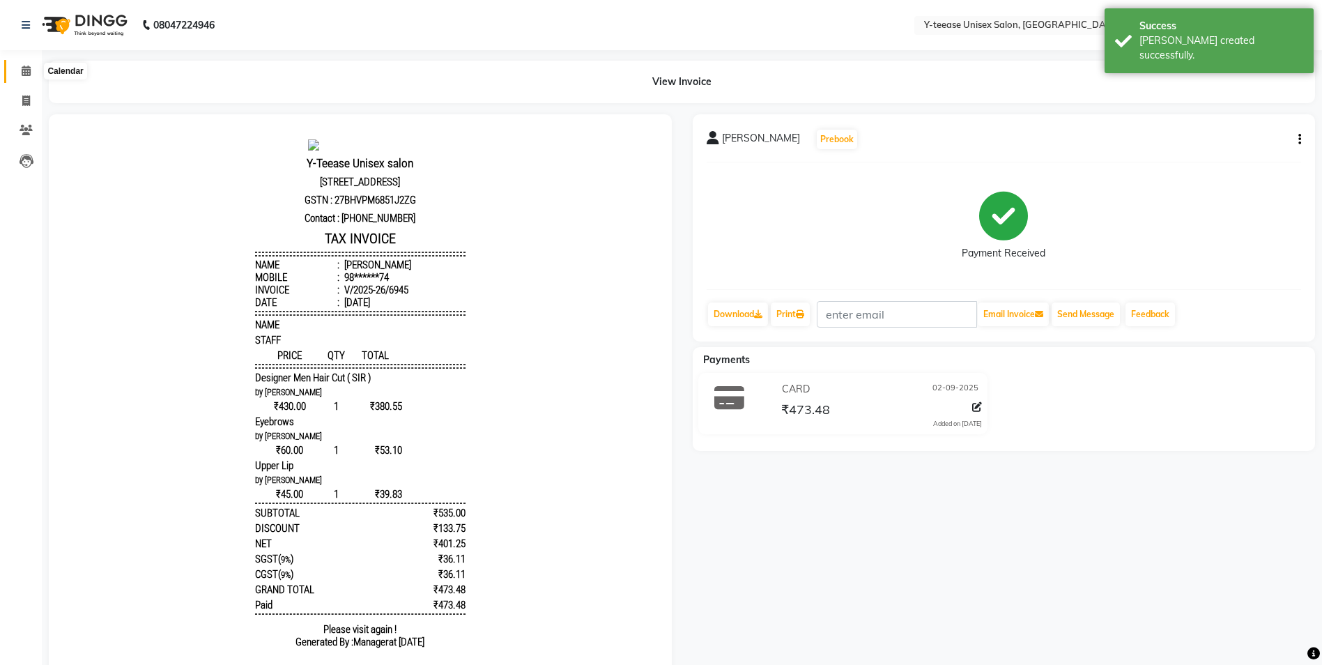
click at [24, 75] on icon at bounding box center [26, 71] width 9 height 10
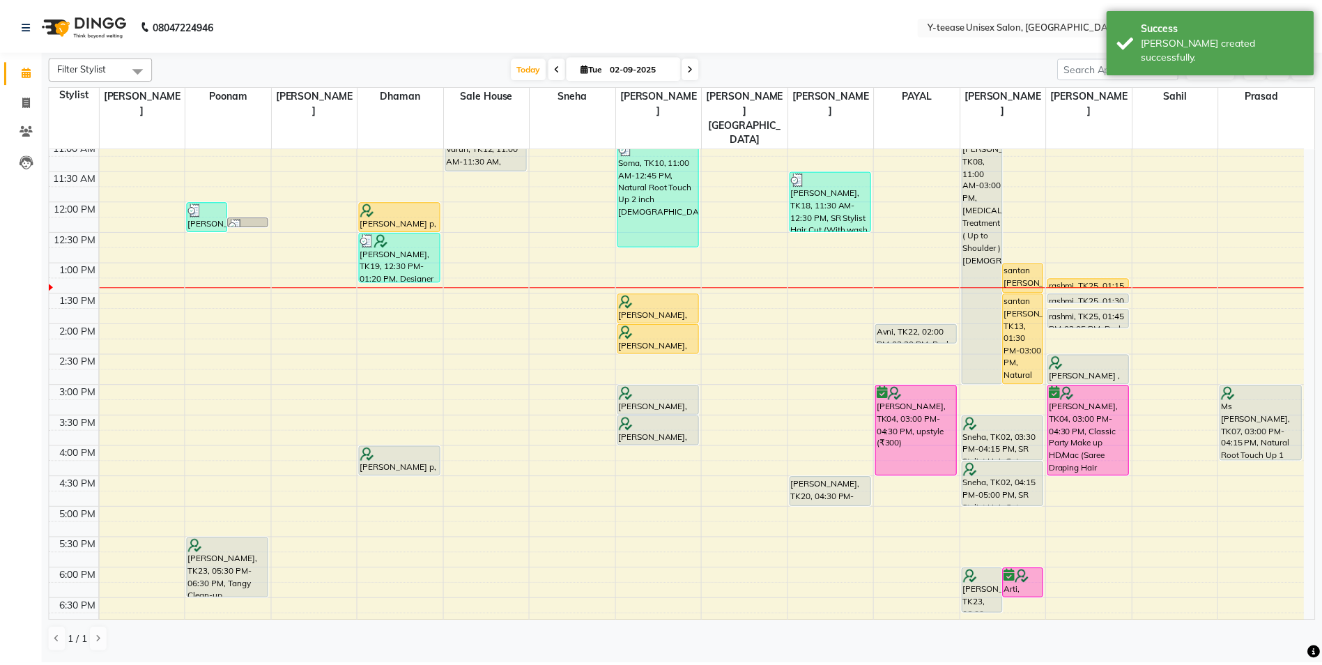
scroll to position [209, 0]
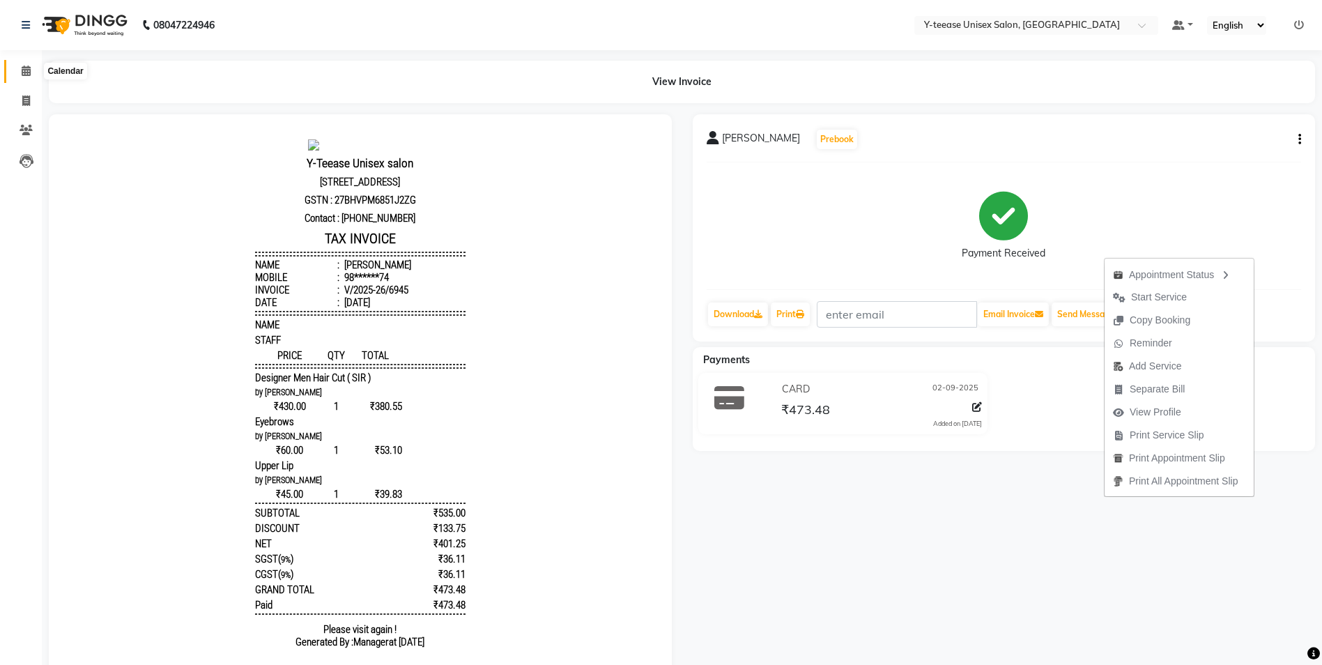
click at [20, 70] on span at bounding box center [26, 71] width 24 height 16
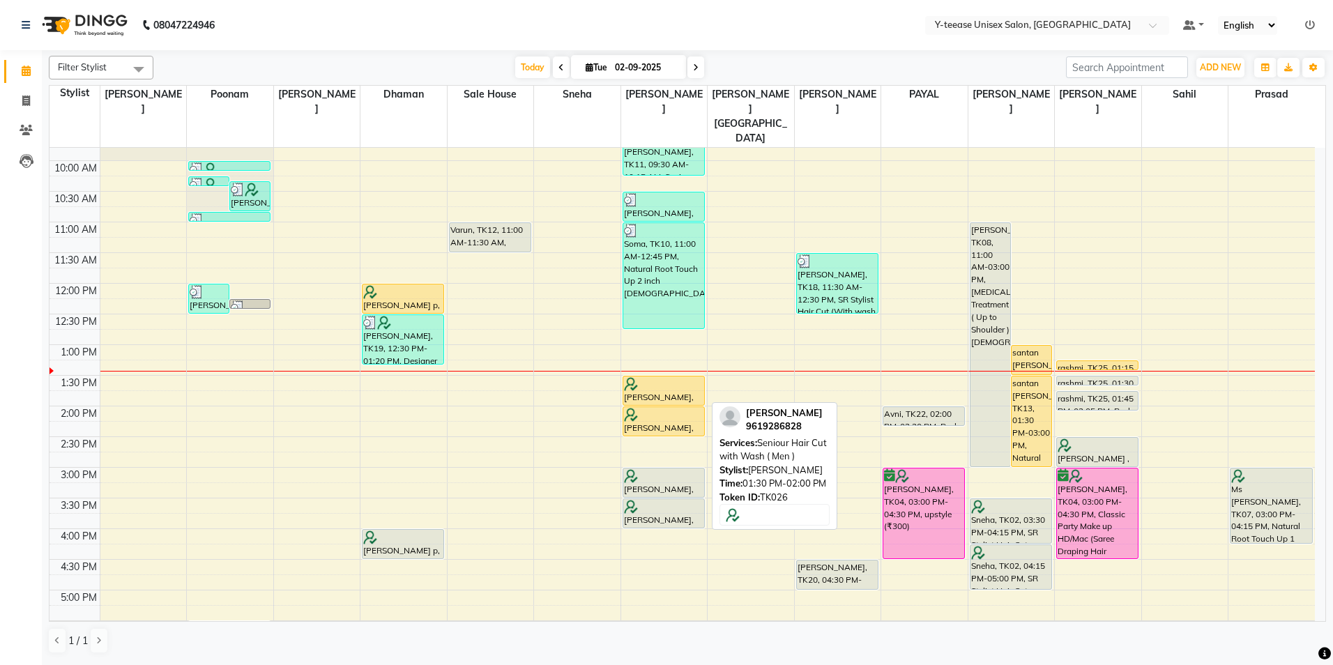
scroll to position [209, 0]
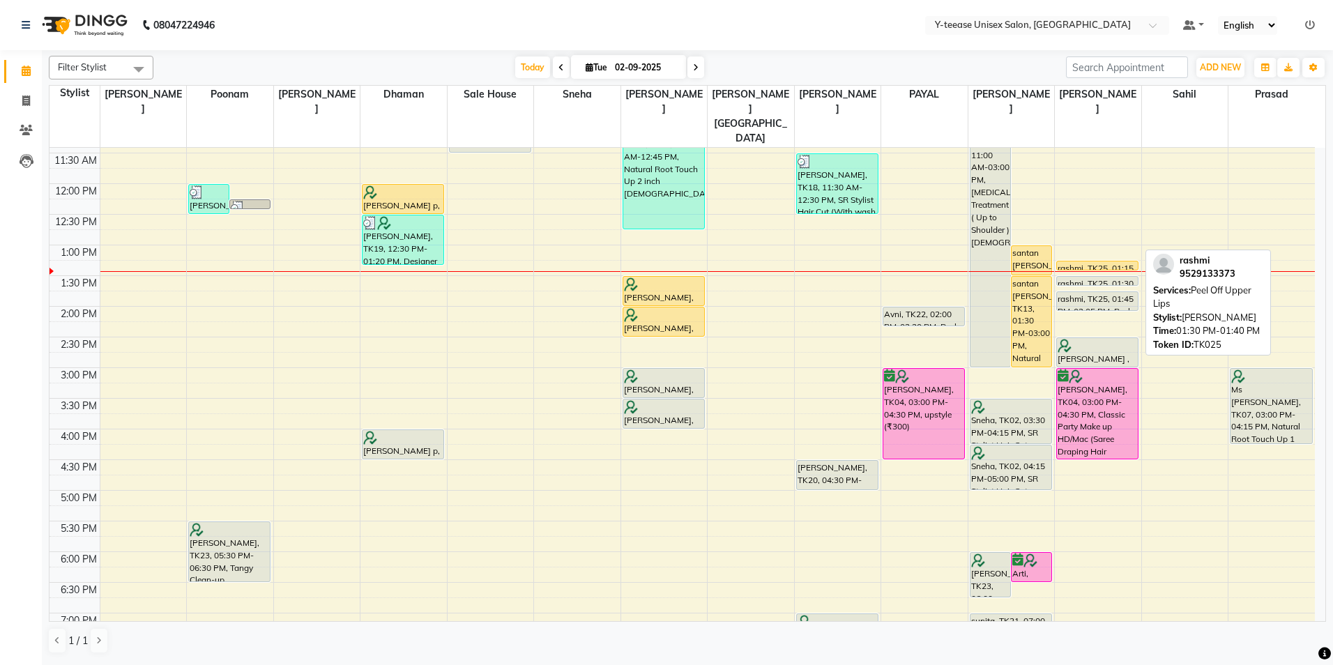
click at [1082, 277] on div "rashmi, TK25, 01:30 PM-01:40 PM, Peel Off Upper Lips" at bounding box center [1097, 281] width 81 height 8
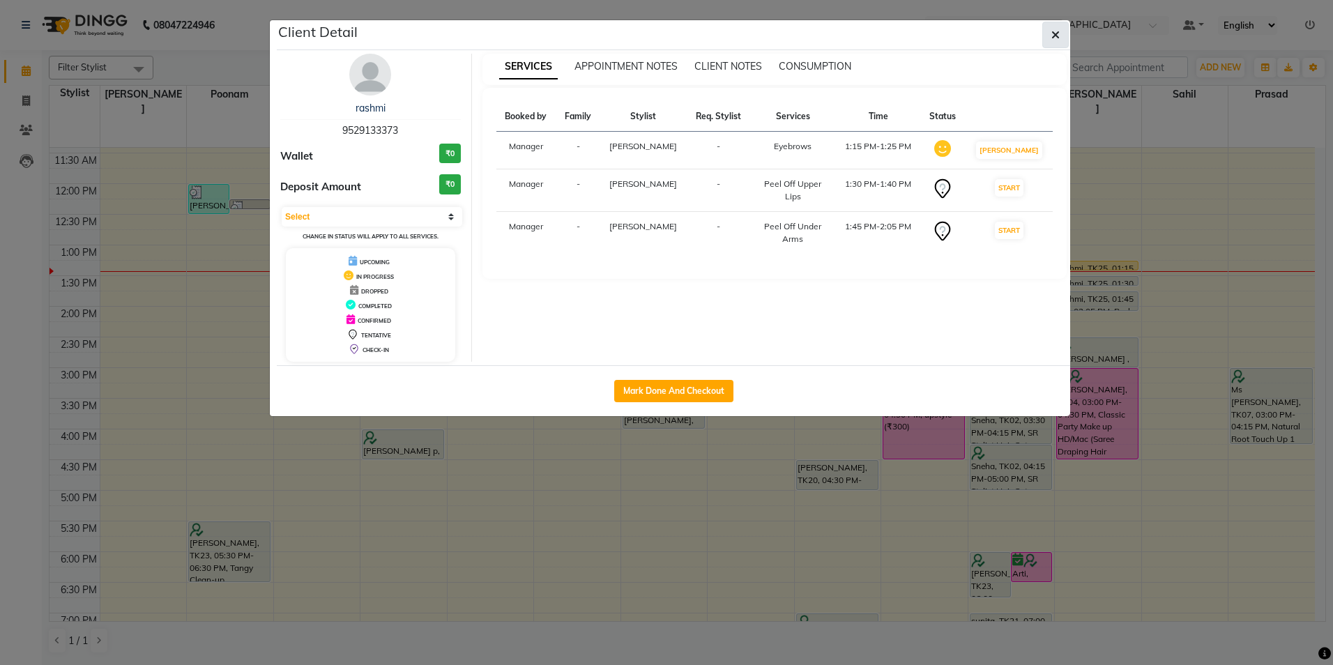
click at [1056, 31] on icon "button" at bounding box center [1055, 34] width 8 height 11
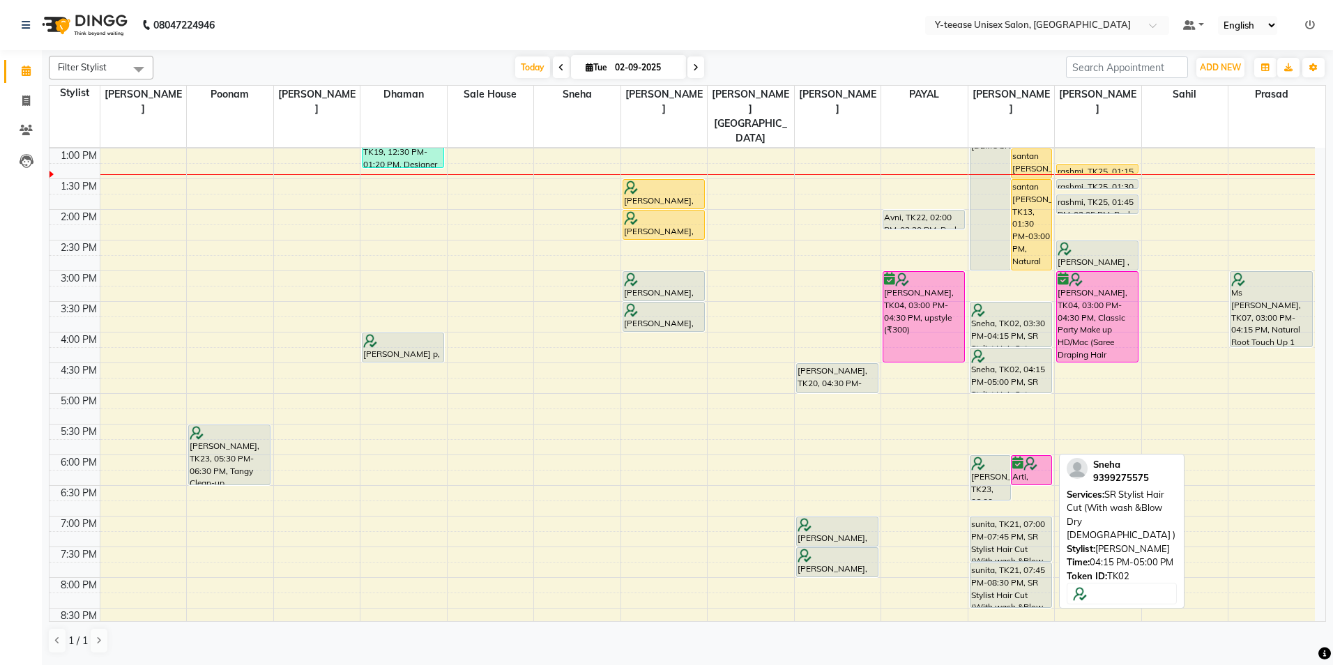
scroll to position [348, 0]
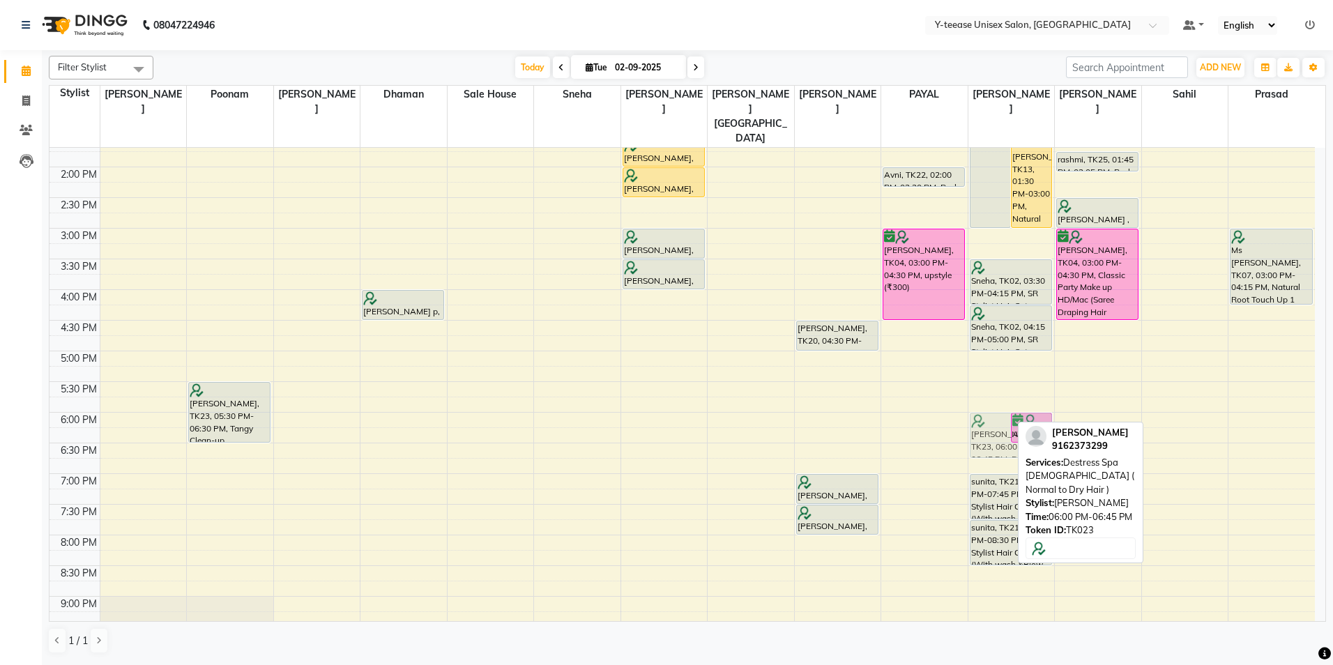
drag, startPoint x: 1002, startPoint y: 408, endPoint x: 979, endPoint y: 411, distance: 22.4
click at [979, 411] on div "Niddhi, TK08, 11:00 AM-03:00 PM, Botox Treatment ( Up to Shoulder )Female santa…" at bounding box center [1011, 258] width 86 height 919
click at [984, 413] on div "anandita, TK23, 06:00 PM-06:45 PM, Destress Spa Female ( Normal to Dry Hair )" at bounding box center [990, 435] width 40 height 44
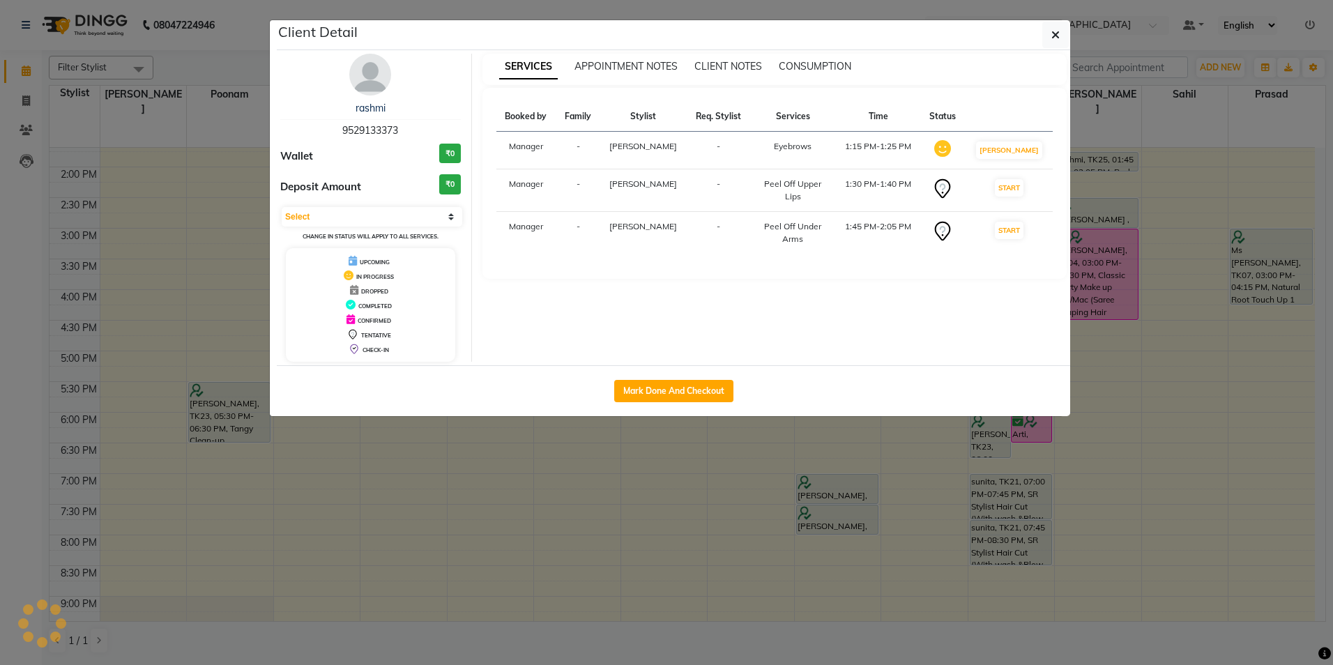
select select "7"
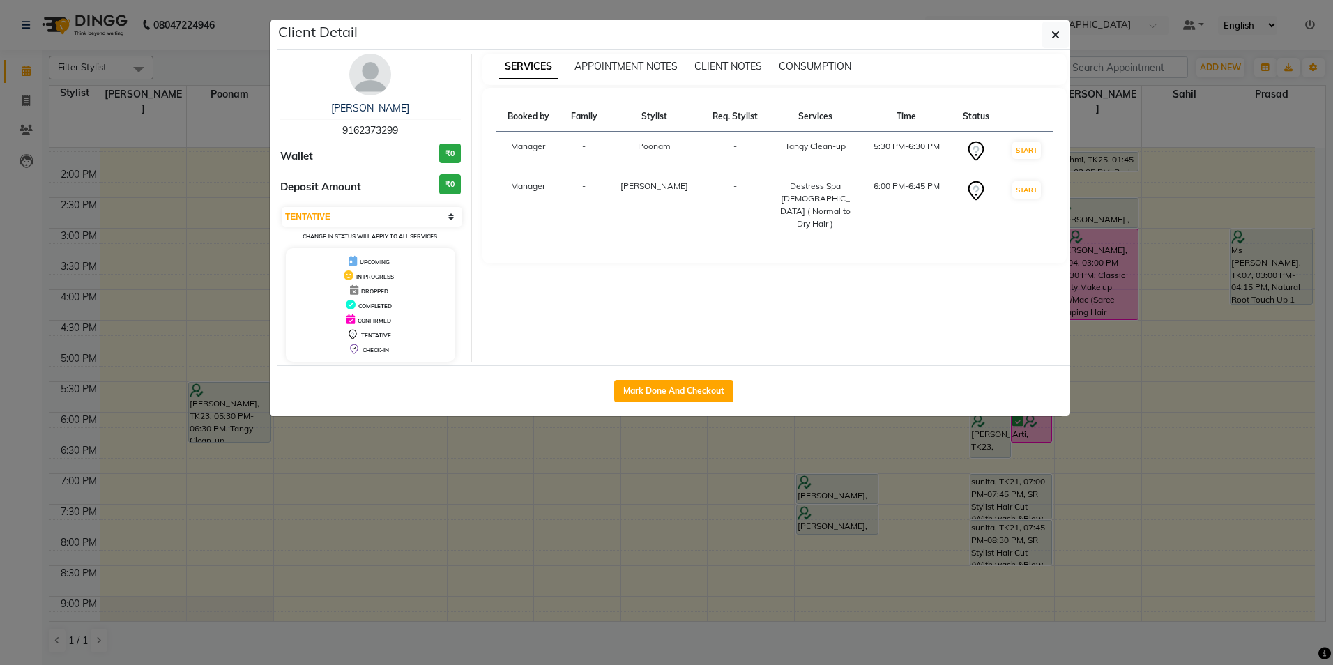
click at [377, 65] on img at bounding box center [370, 75] width 42 height 42
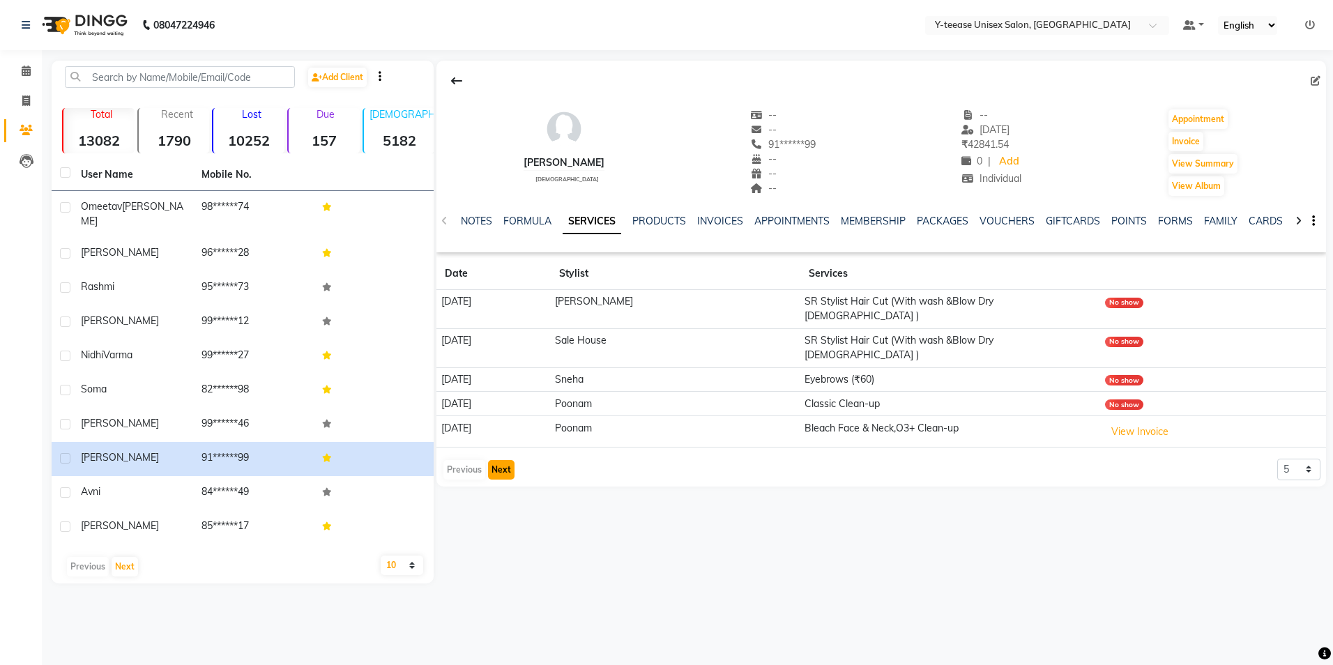
click at [504, 460] on button "Next" at bounding box center [501, 470] width 26 height 20
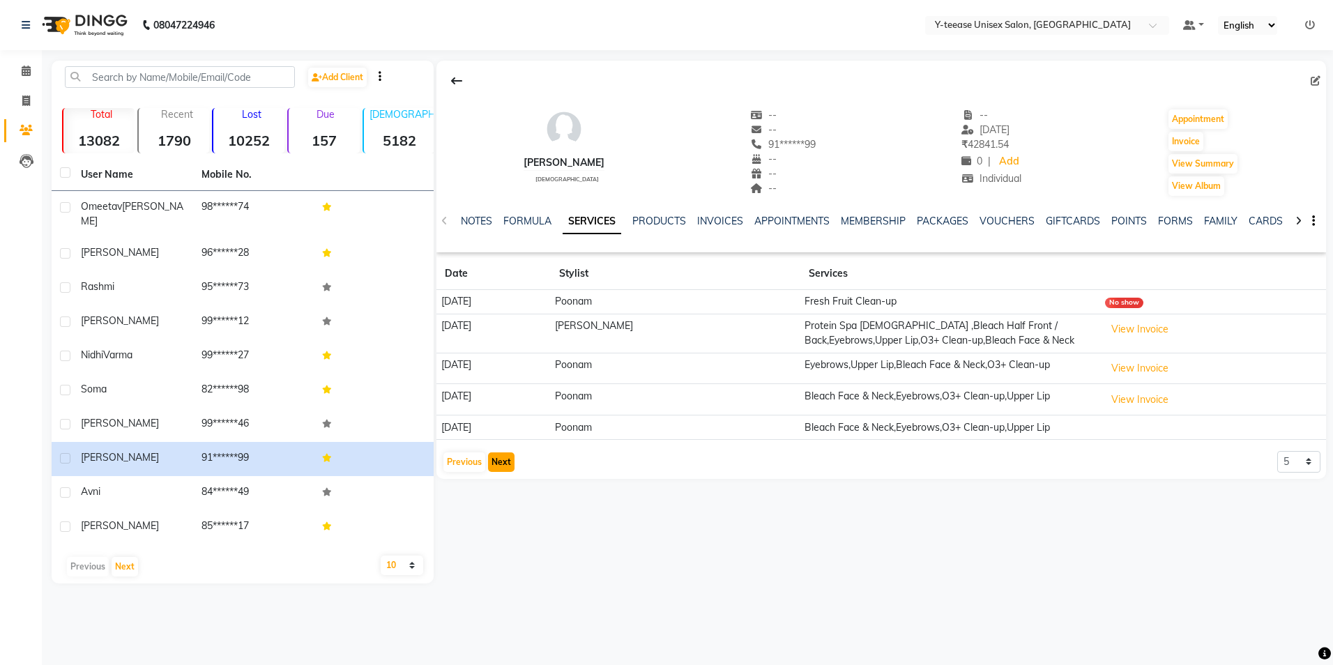
click at [493, 464] on button "Next" at bounding box center [501, 462] width 26 height 20
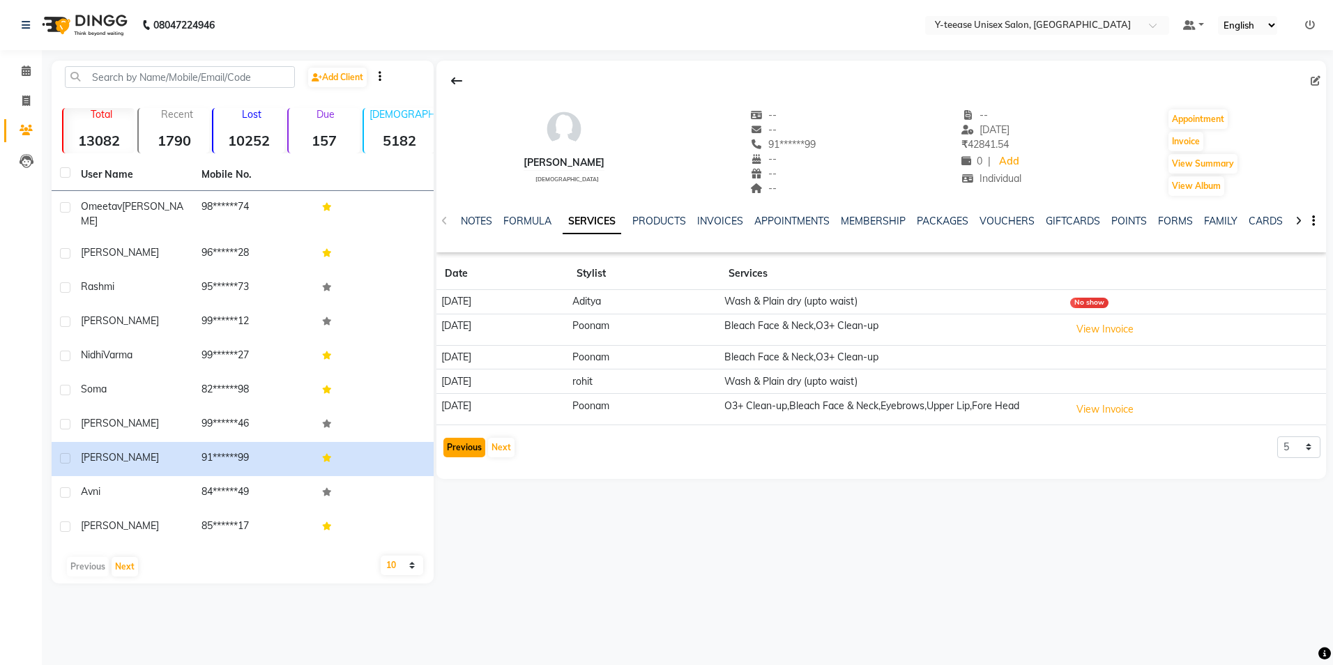
click at [446, 453] on button "Previous" at bounding box center [464, 448] width 42 height 20
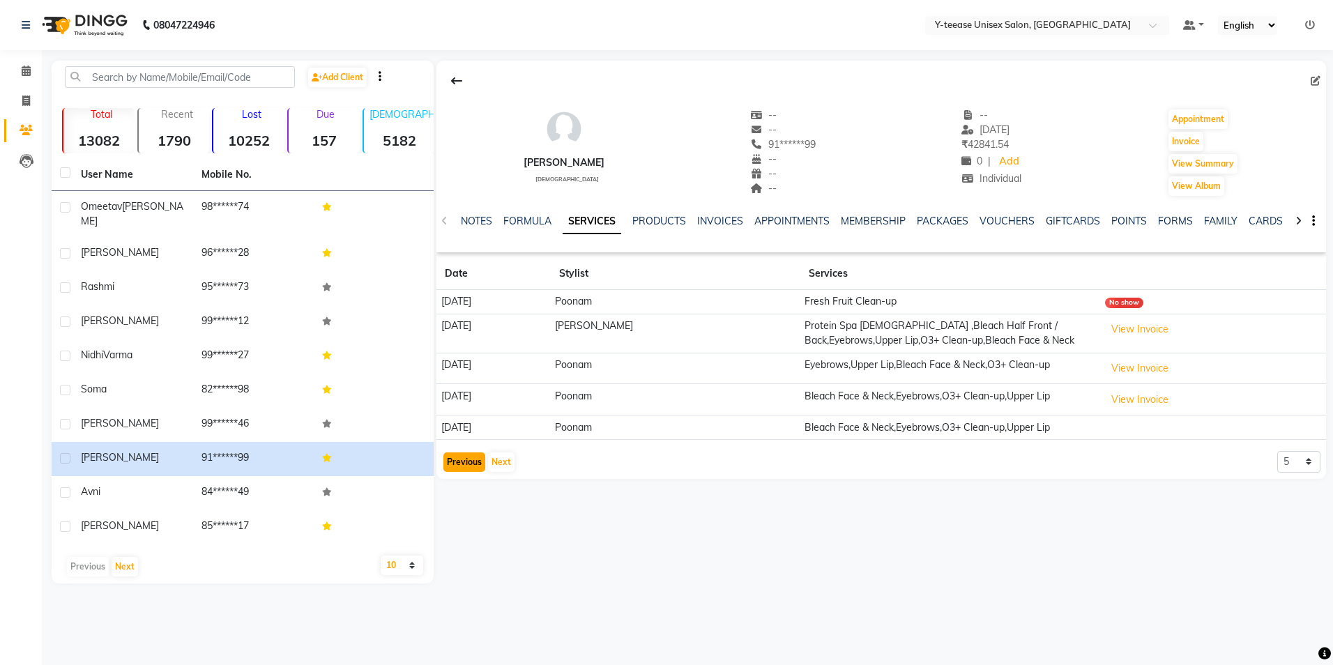
click at [452, 458] on button "Previous" at bounding box center [464, 462] width 42 height 20
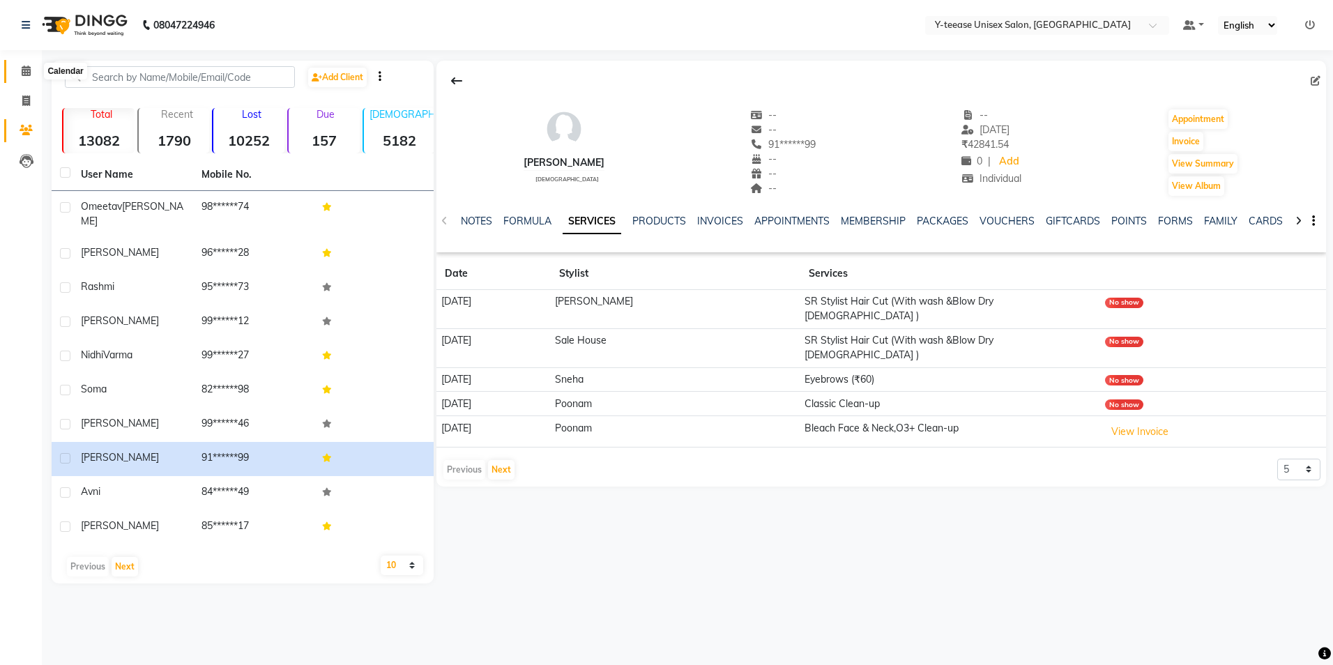
click at [26, 64] on span at bounding box center [26, 71] width 24 height 16
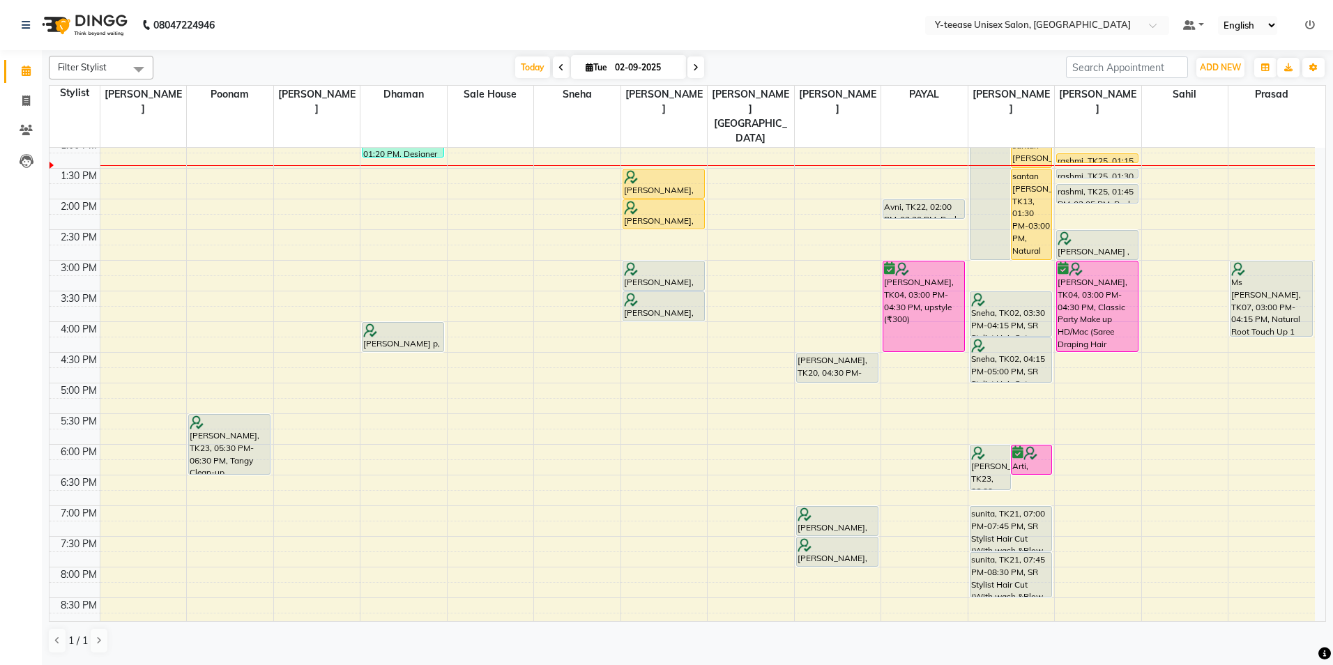
scroll to position [348, 0]
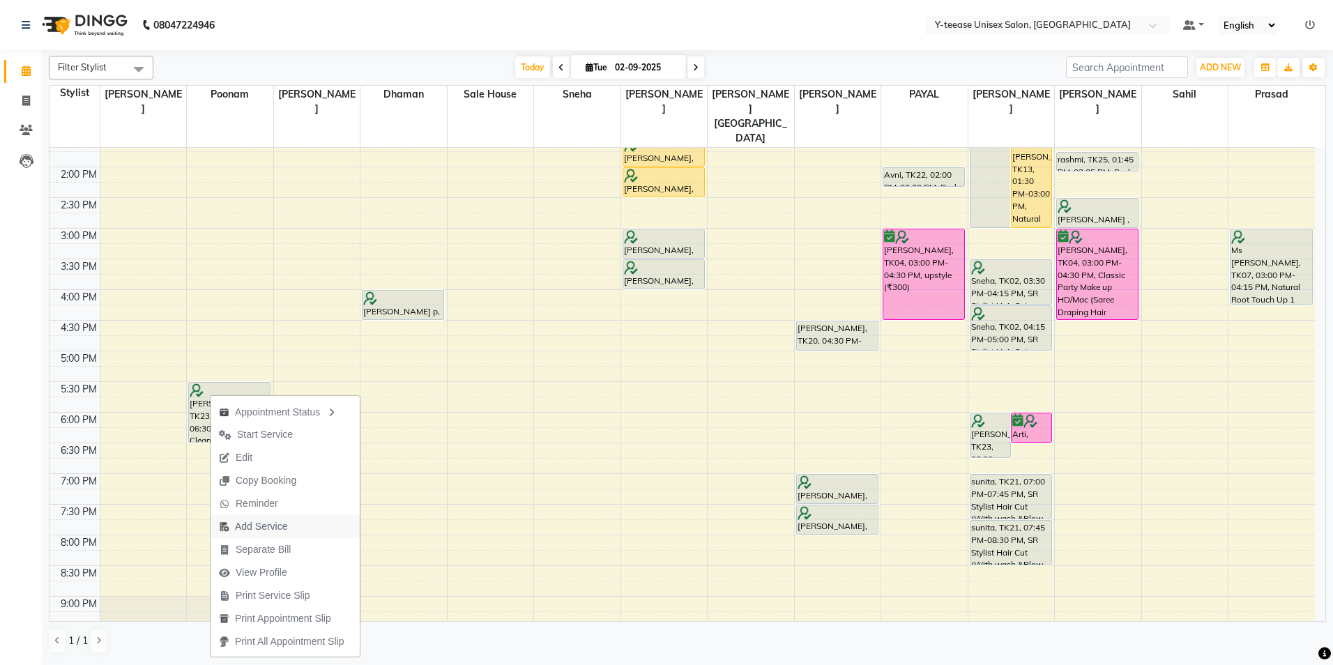
click at [268, 530] on span "Add Service" at bounding box center [261, 526] width 52 height 15
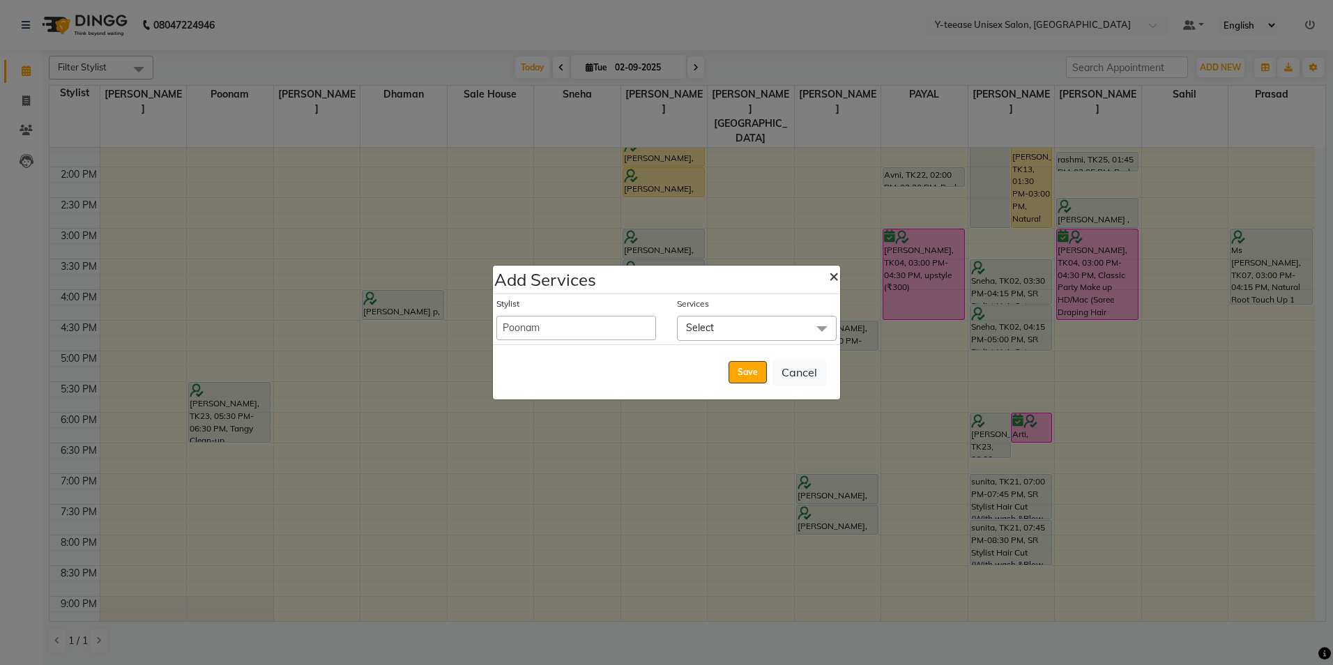
drag, startPoint x: 827, startPoint y: 268, endPoint x: 867, endPoint y: 298, distance: 49.3
click at [827, 269] on button "×" at bounding box center [834, 275] width 32 height 39
select select "86041"
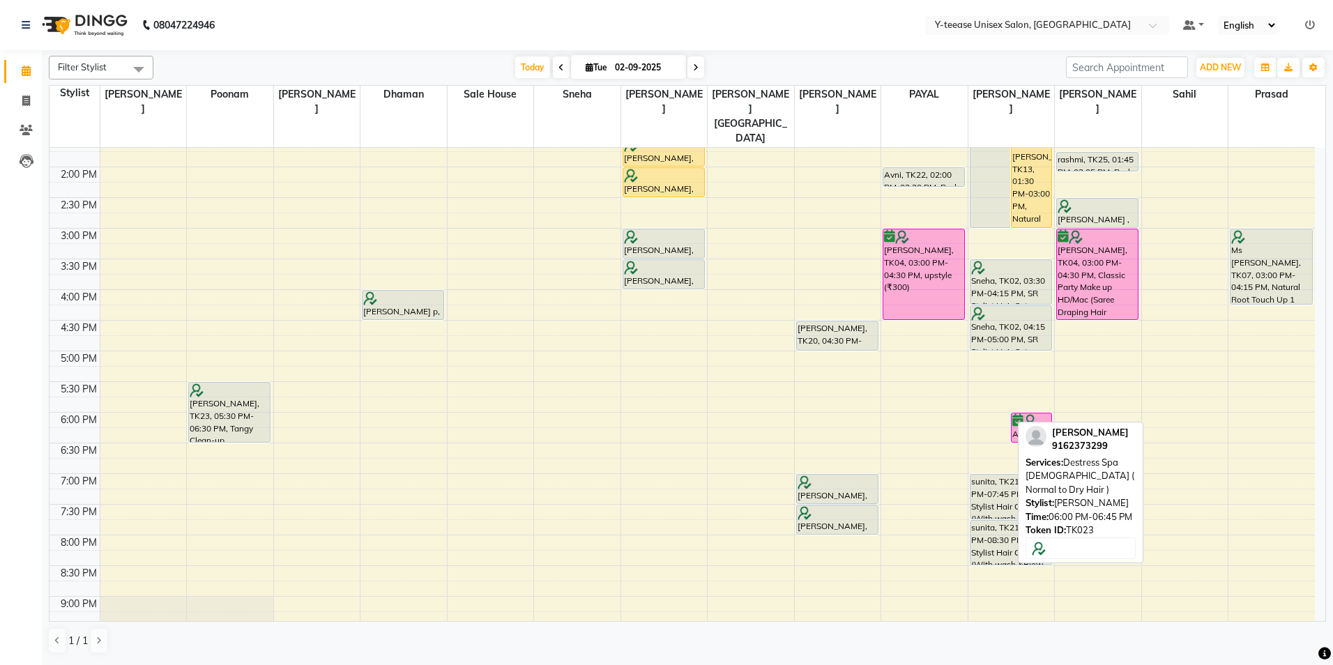
drag, startPoint x: 989, startPoint y: 400, endPoint x: 1092, endPoint y: 427, distance: 106.5
click at [1094, 427] on div "Filter Stylist Select All chaitrali Dhaman FAIZAN SALMANI keshav nagar Mosin kh…" at bounding box center [687, 354] width 1277 height 609
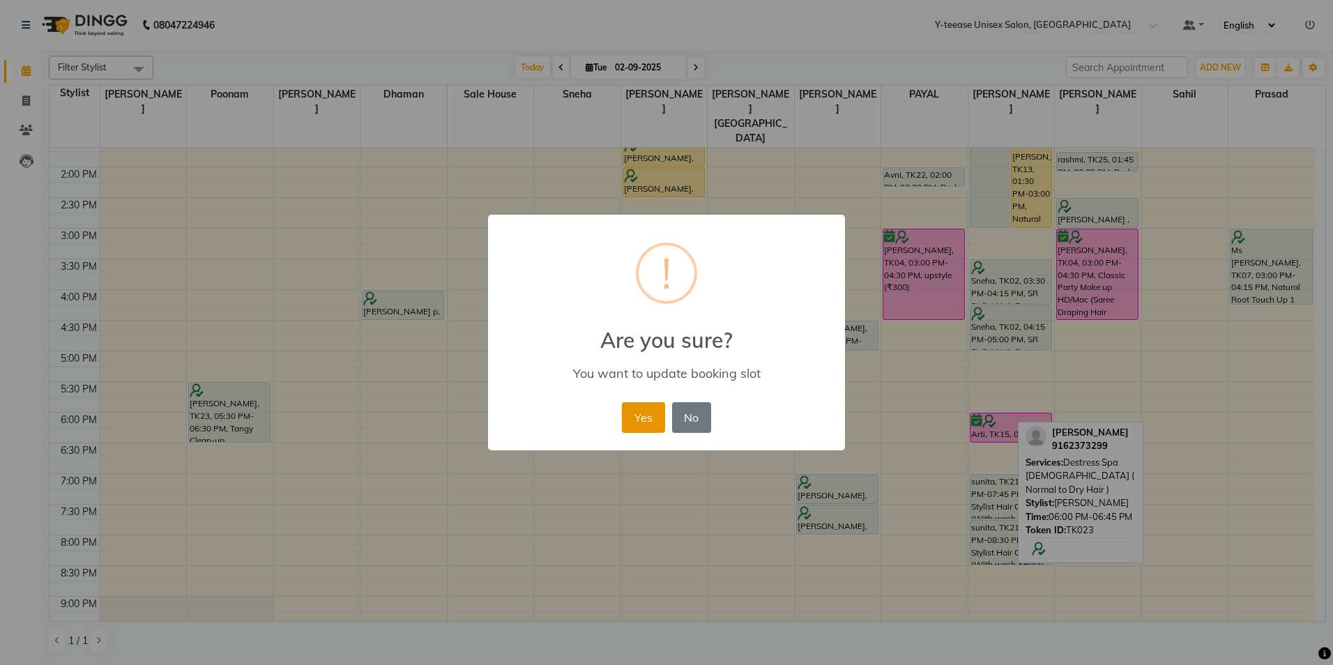
click at [650, 414] on button "Yes" at bounding box center [643, 417] width 43 height 31
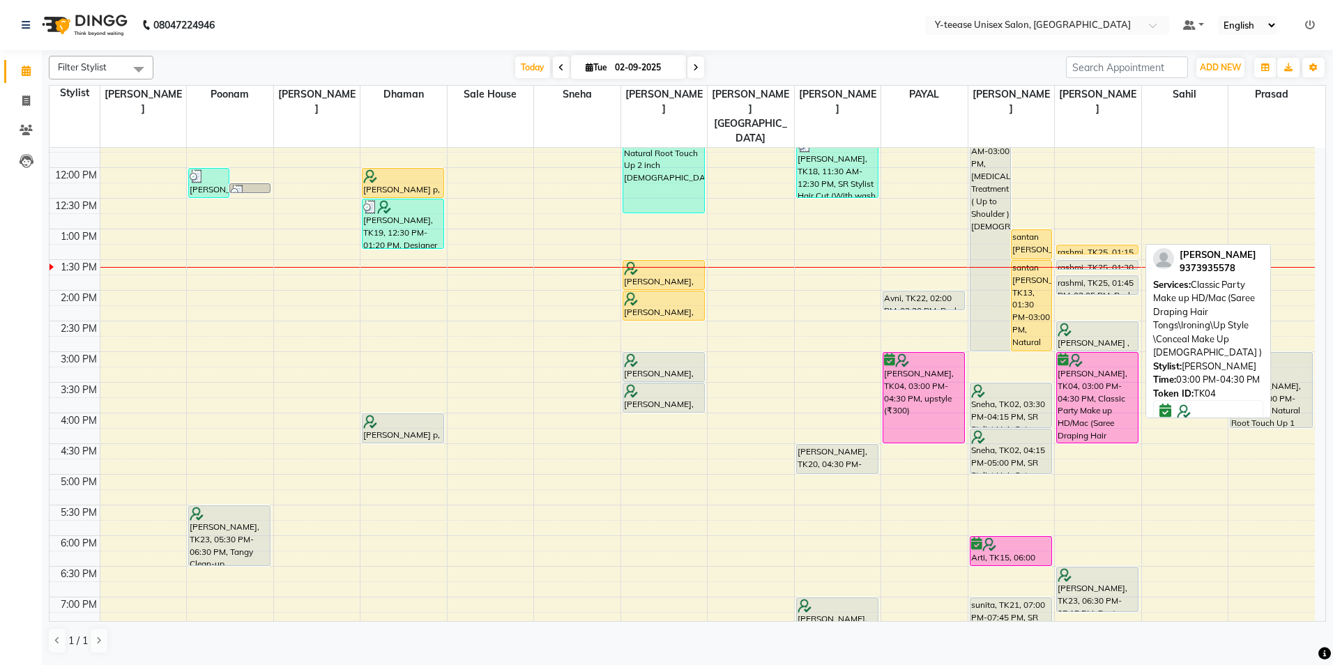
scroll to position [208, 0]
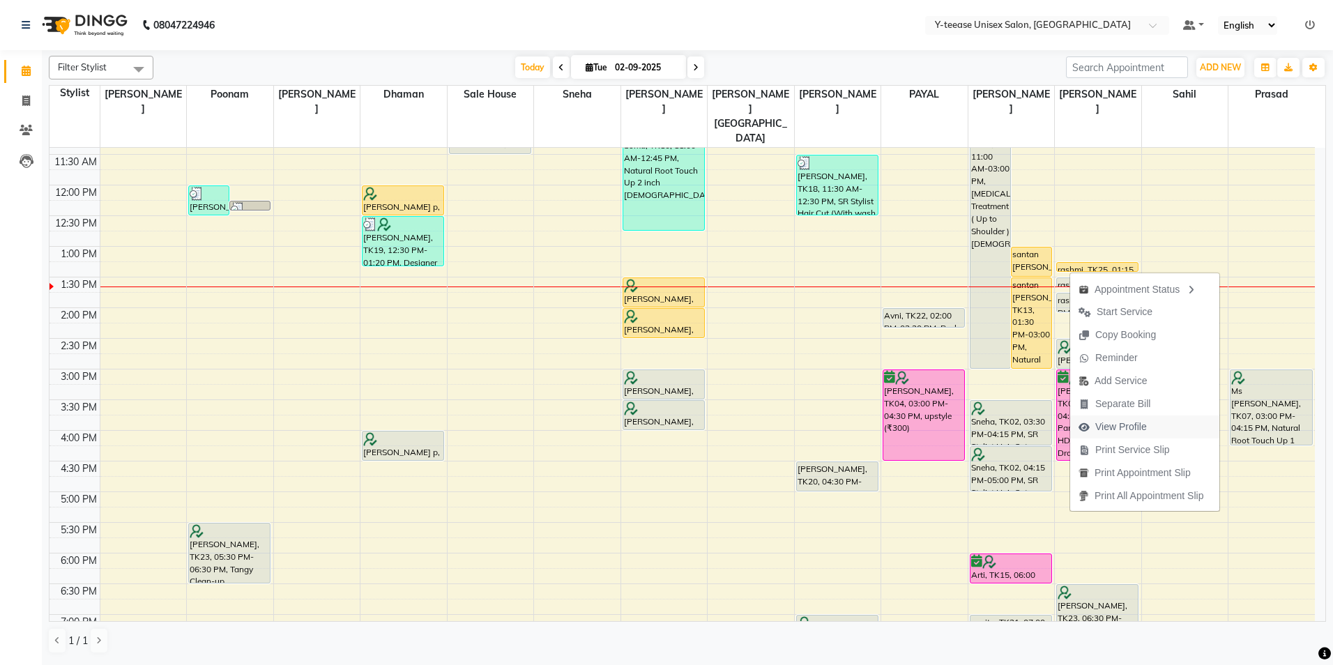
click at [1119, 428] on span "View Profile" at bounding box center [1121, 427] width 52 height 15
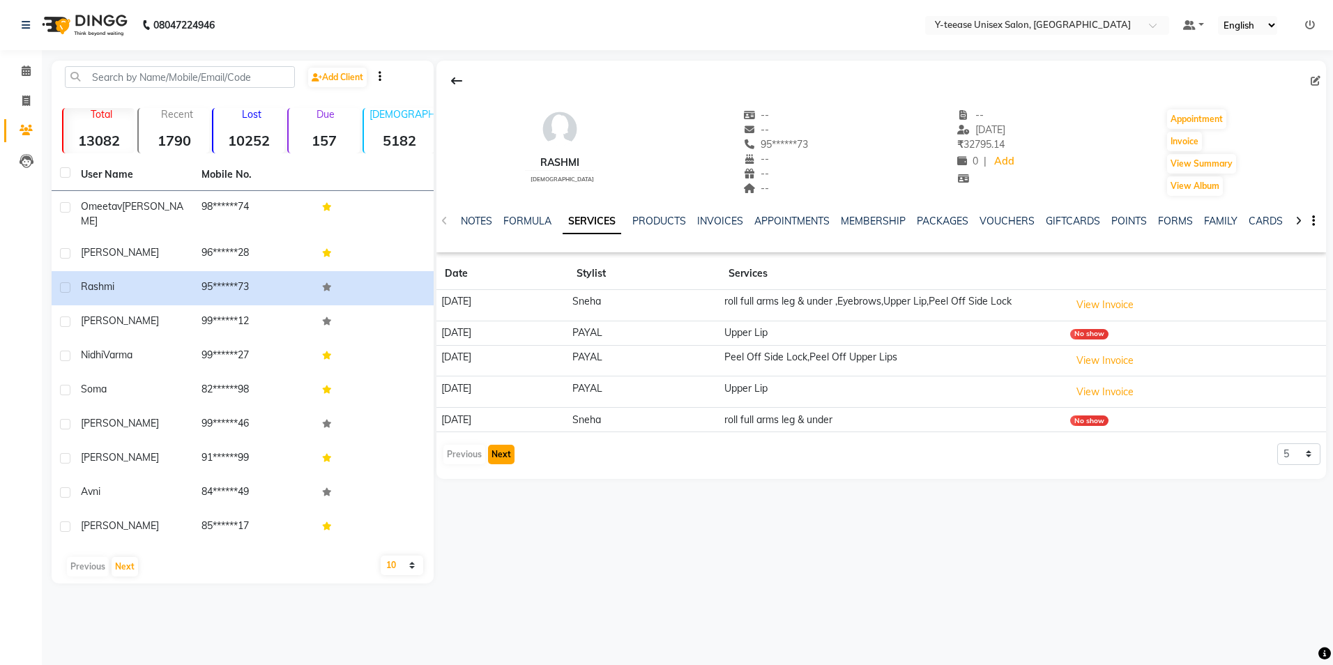
click at [496, 461] on button "Next" at bounding box center [501, 455] width 26 height 20
click at [498, 457] on button "Next" at bounding box center [501, 448] width 26 height 20
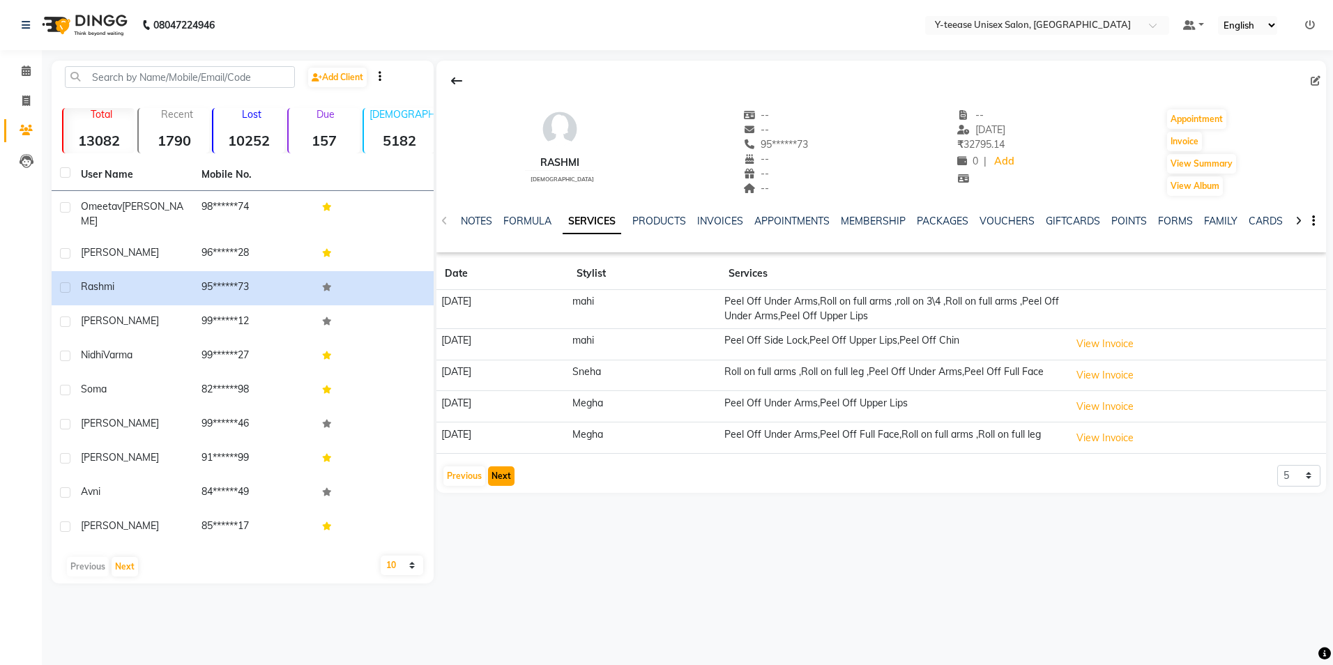
click at [502, 486] on button "Next" at bounding box center [501, 476] width 26 height 20
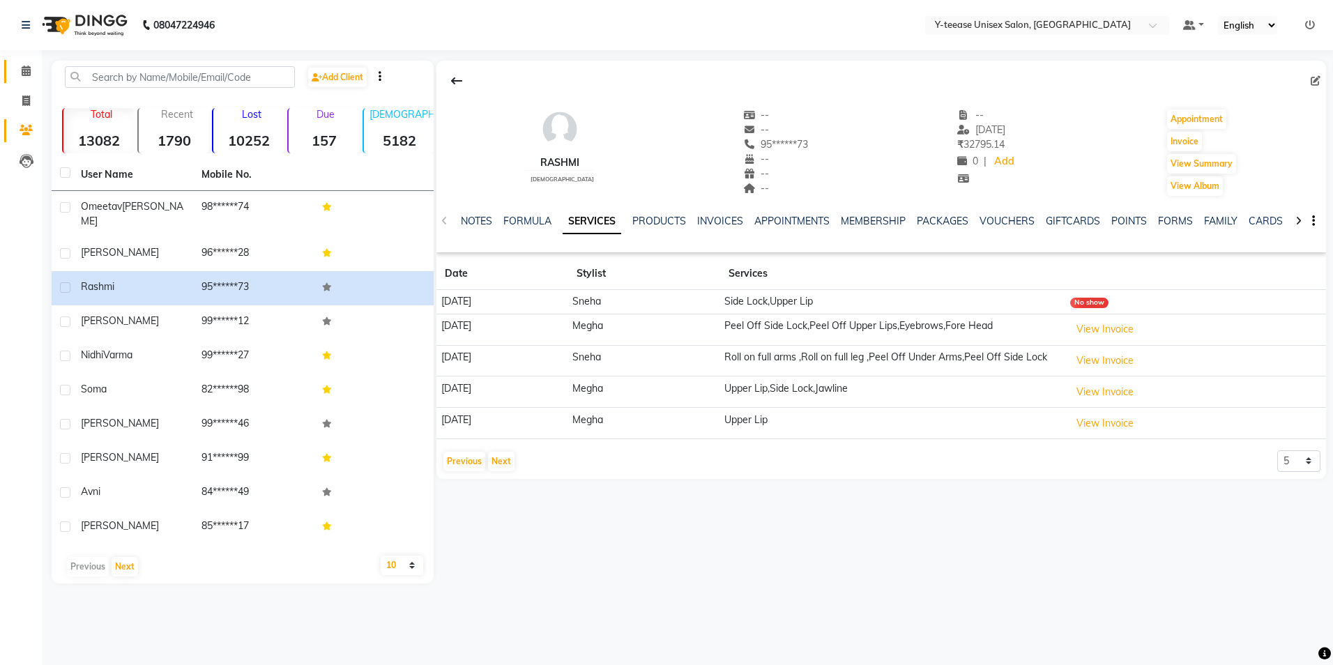
click at [11, 68] on link "Calendar" at bounding box center [20, 71] width 33 height 23
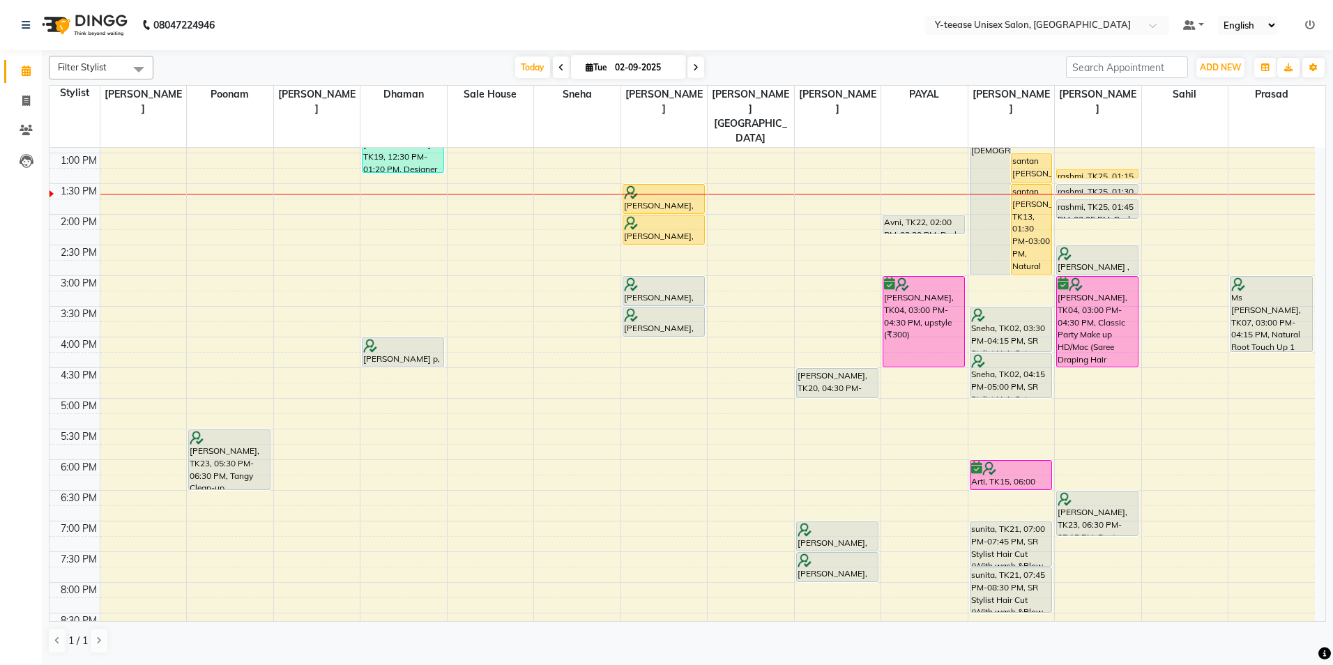
scroll to position [348, 0]
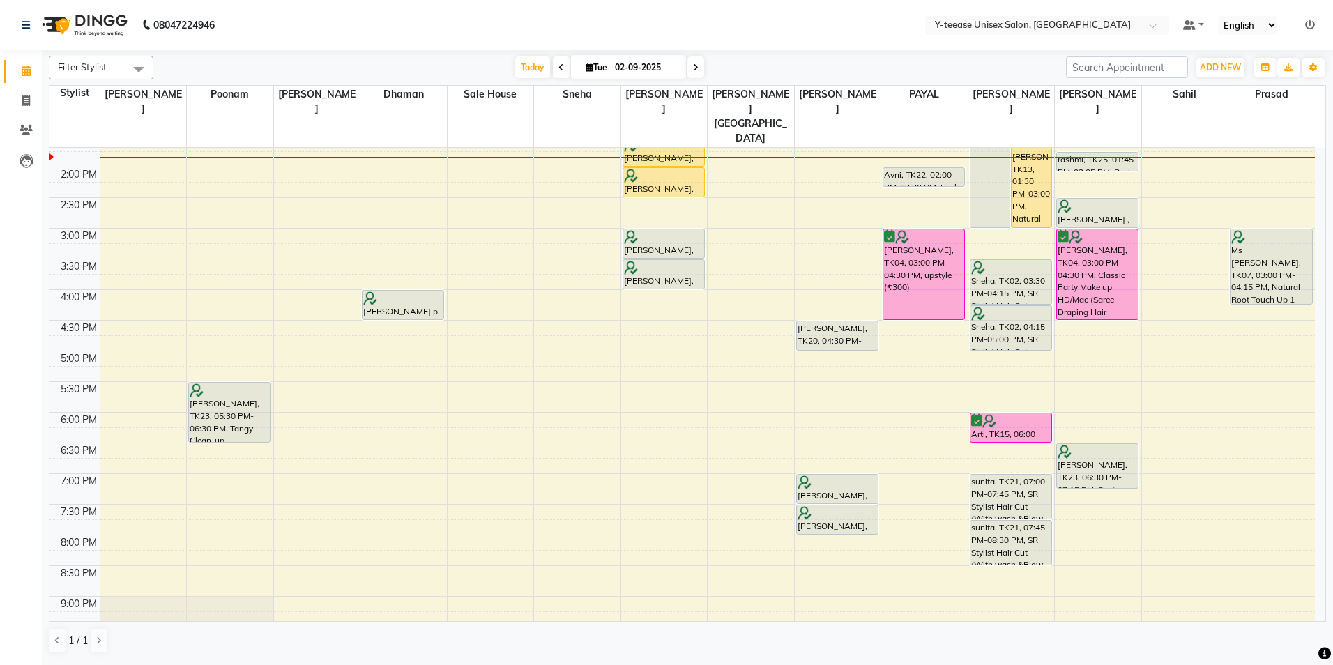
click at [697, 70] on span at bounding box center [695, 67] width 17 height 22
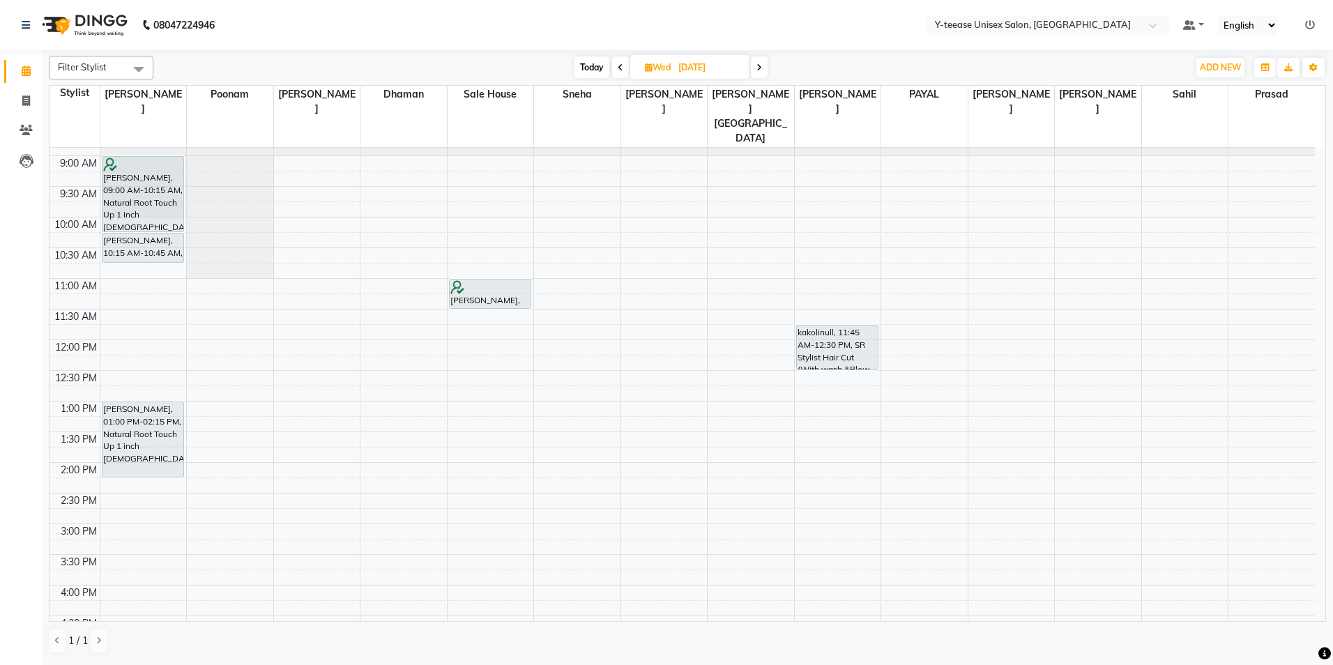
scroll to position [0, 0]
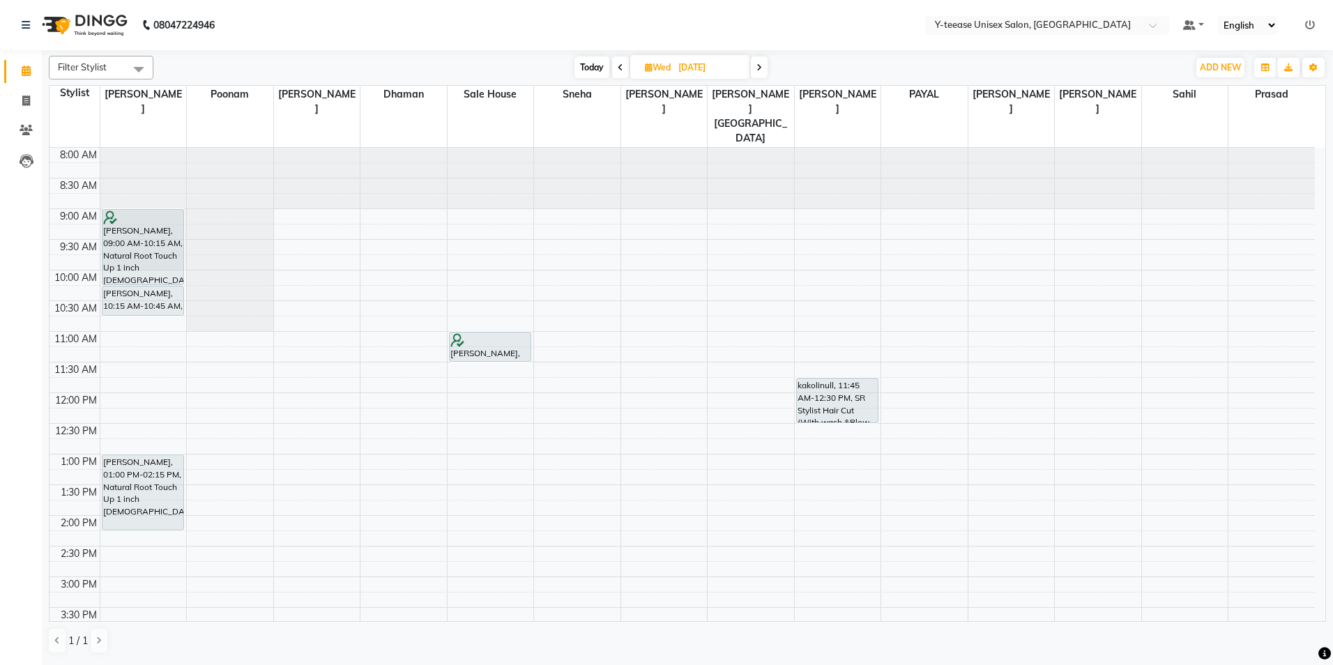
click at [763, 70] on span at bounding box center [759, 67] width 17 height 22
type input "04-09-2025"
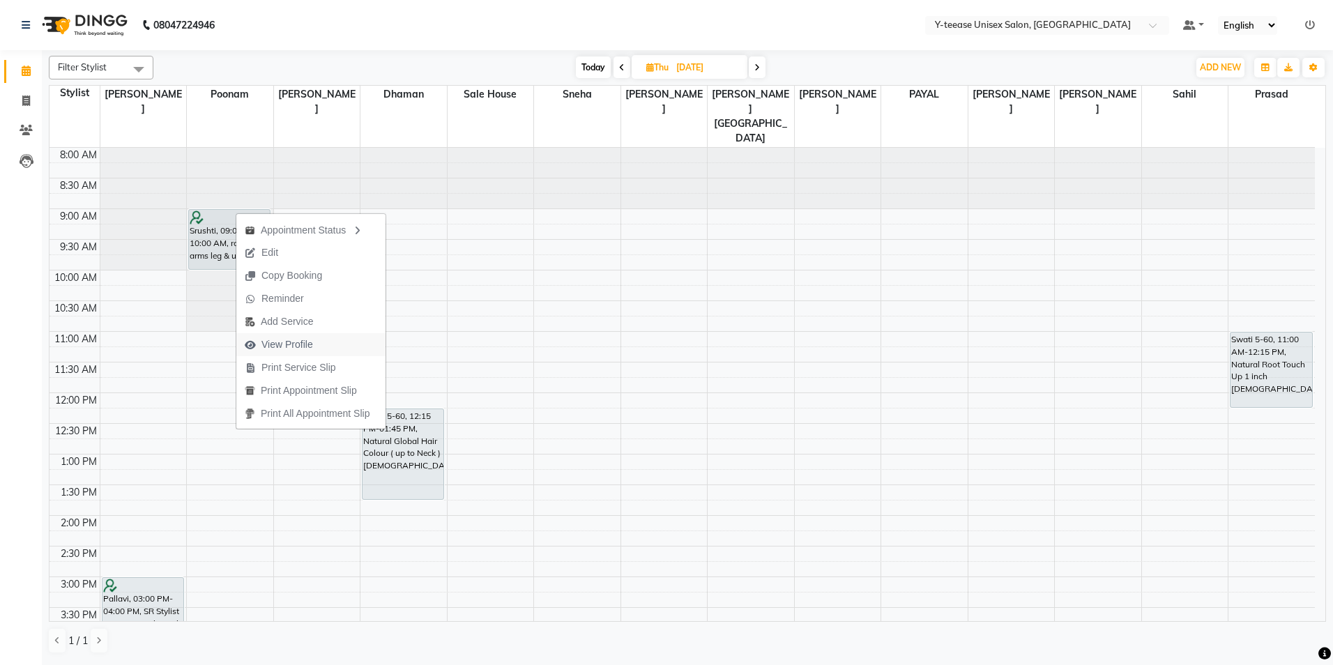
click at [271, 344] on span "View Profile" at bounding box center [287, 344] width 52 height 15
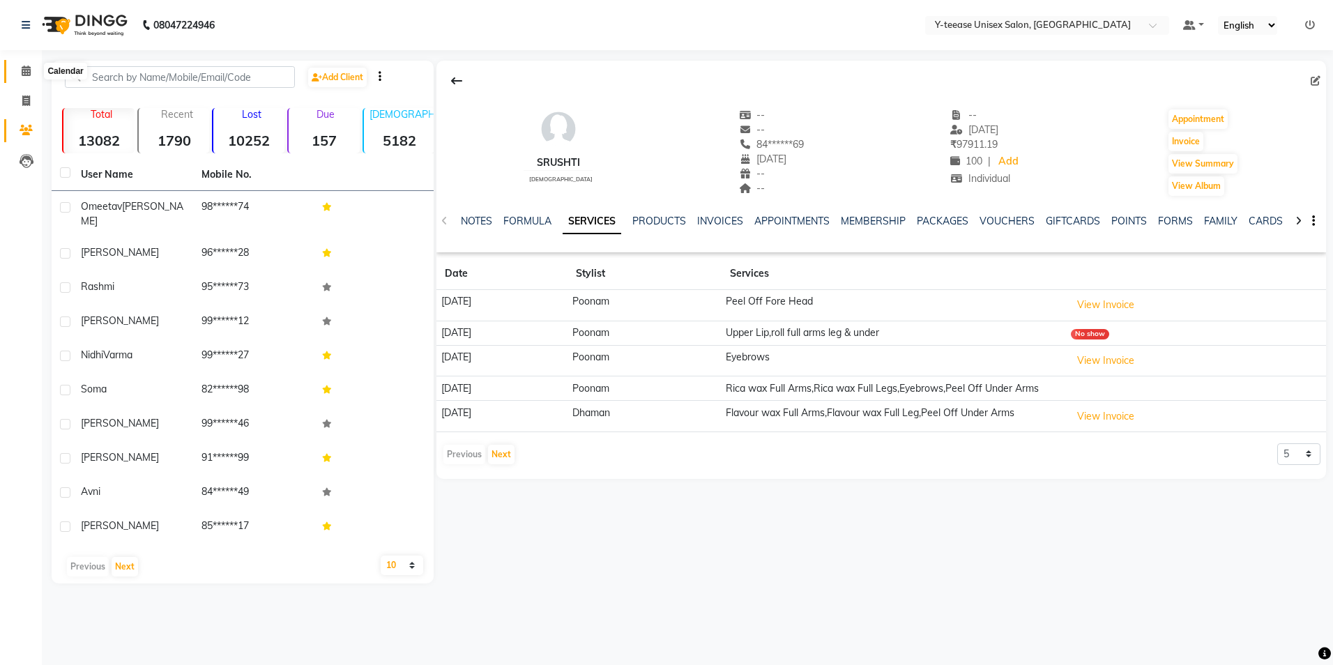
click at [31, 72] on icon at bounding box center [26, 71] width 9 height 10
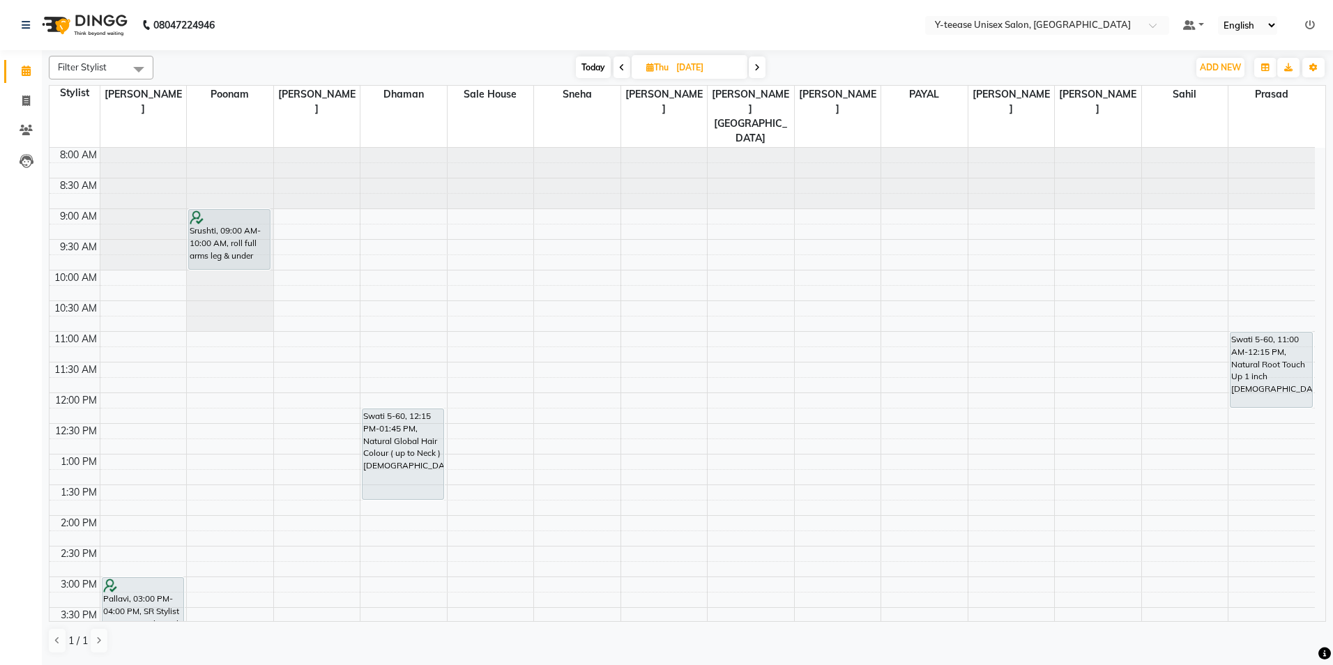
click at [760, 71] on icon at bounding box center [757, 67] width 6 height 8
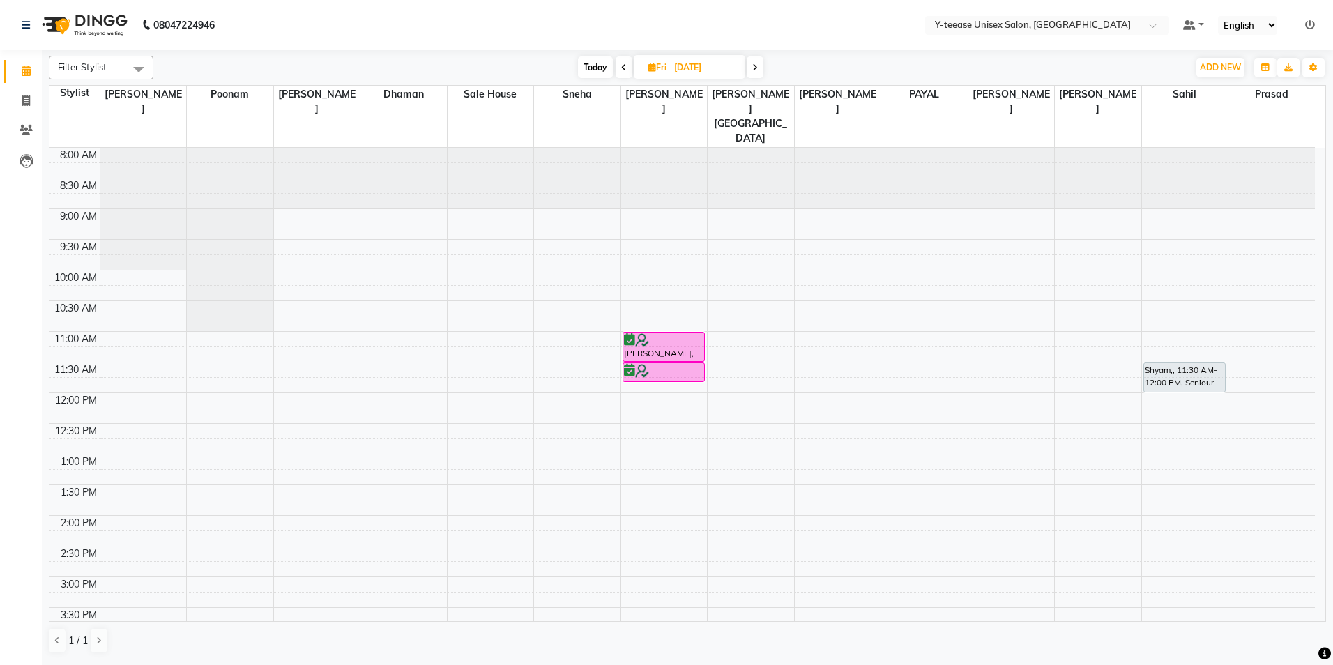
click at [759, 69] on span at bounding box center [754, 67] width 17 height 22
click at [758, 77] on span at bounding box center [757, 67] width 17 height 22
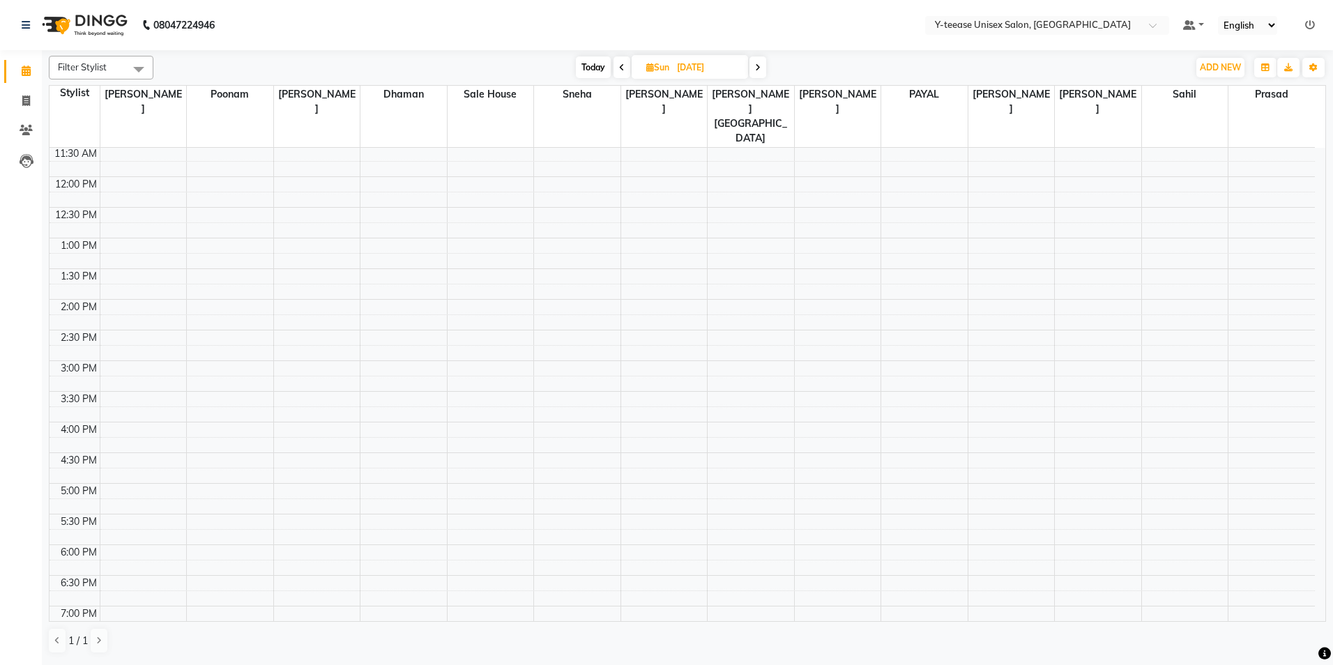
scroll to position [29, 0]
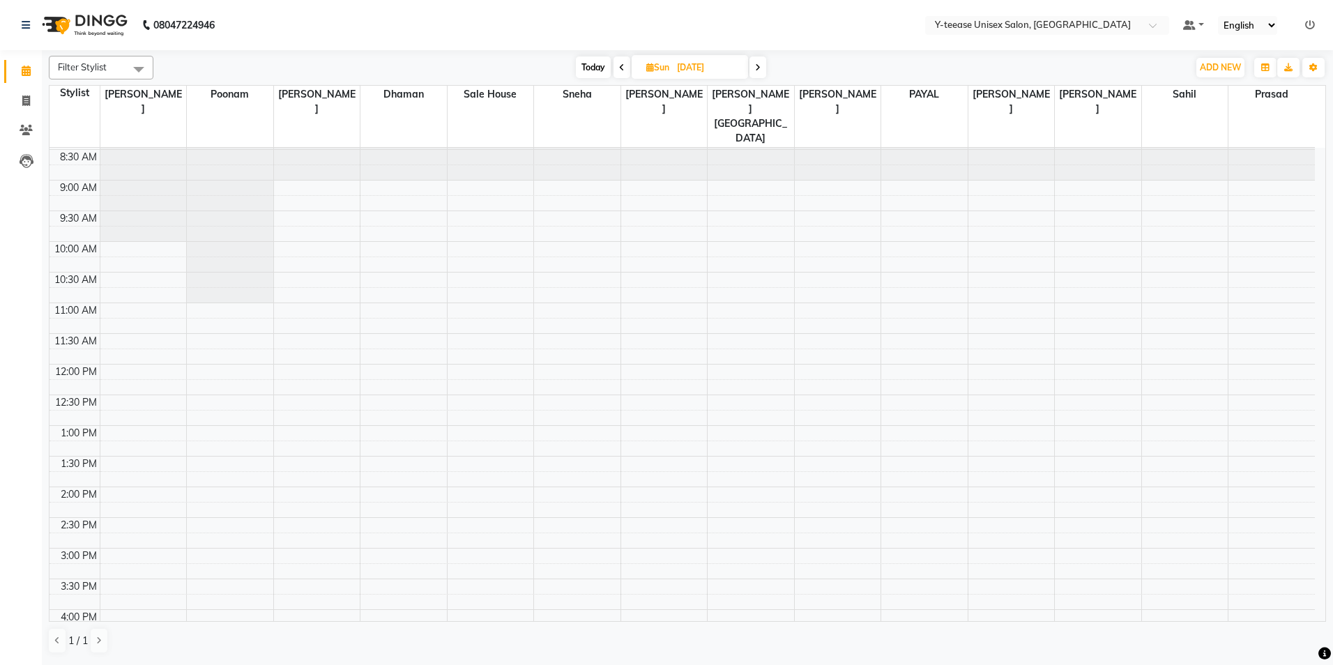
click at [598, 63] on span "Today" at bounding box center [593, 67] width 35 height 22
type input "02-09-2025"
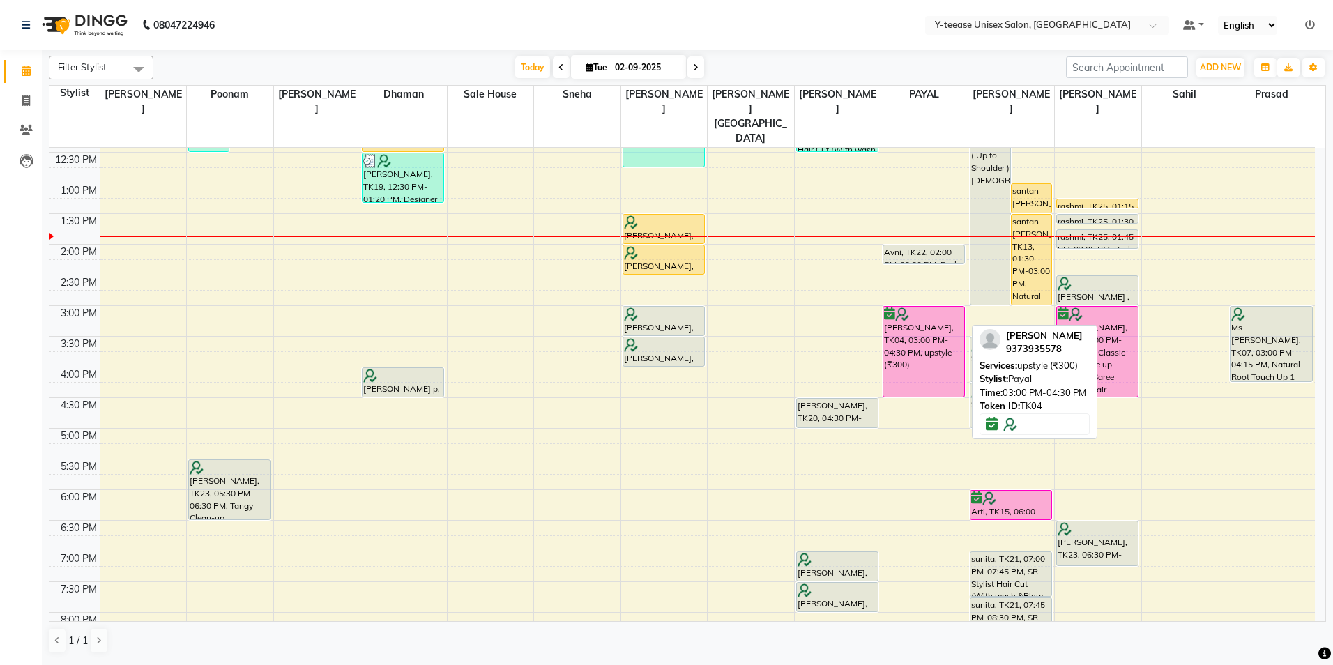
scroll to position [238, 0]
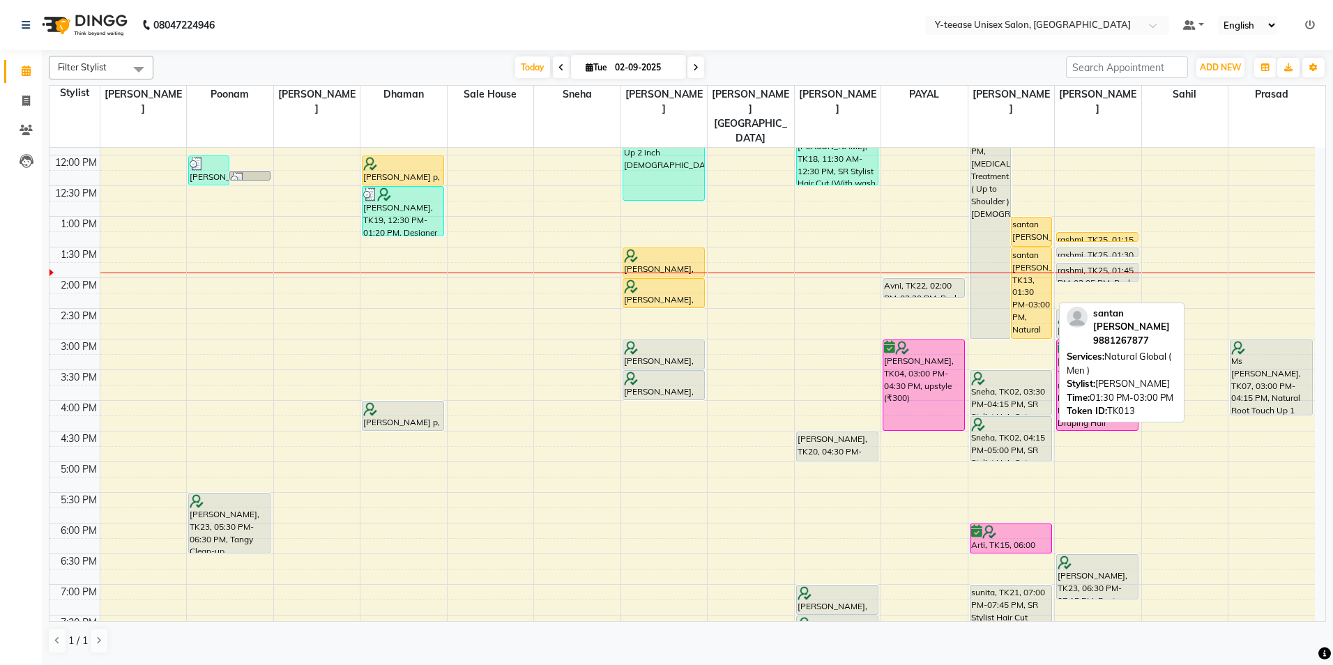
click at [1034, 291] on div "santan d'souza, TK13, 01:30 PM-03:00 PM, Natural Global ( Men )" at bounding box center [1031, 293] width 40 height 90
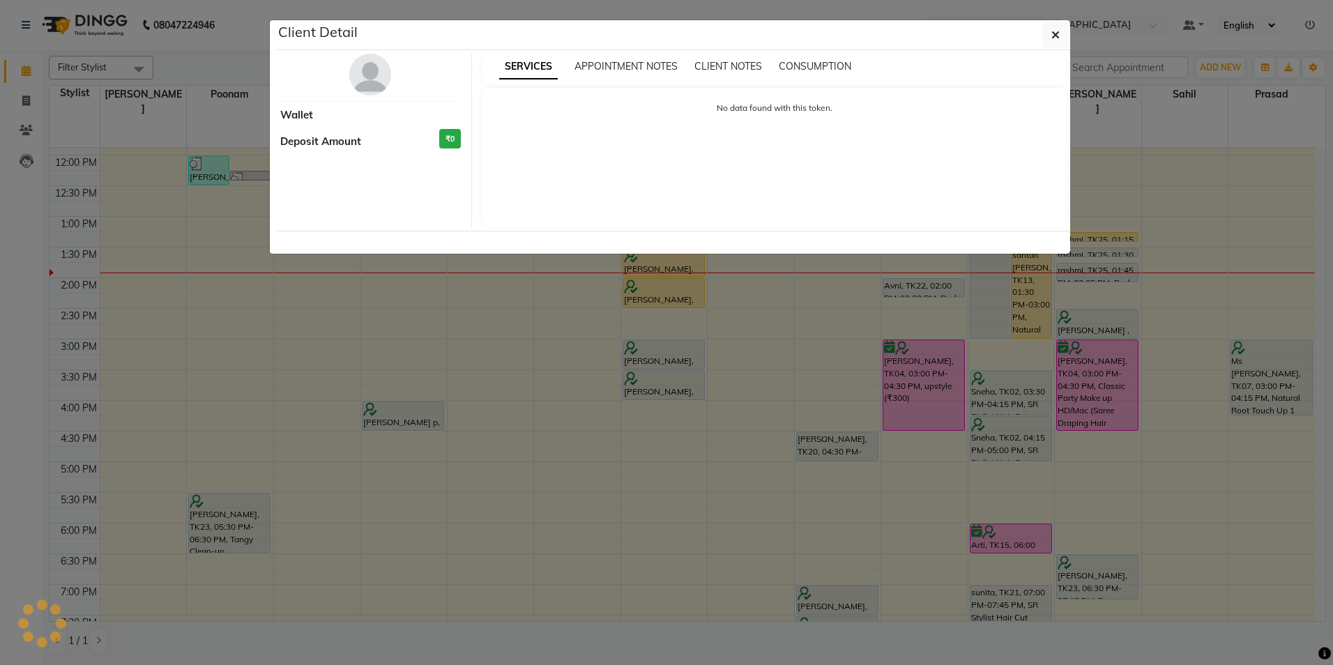
select select "1"
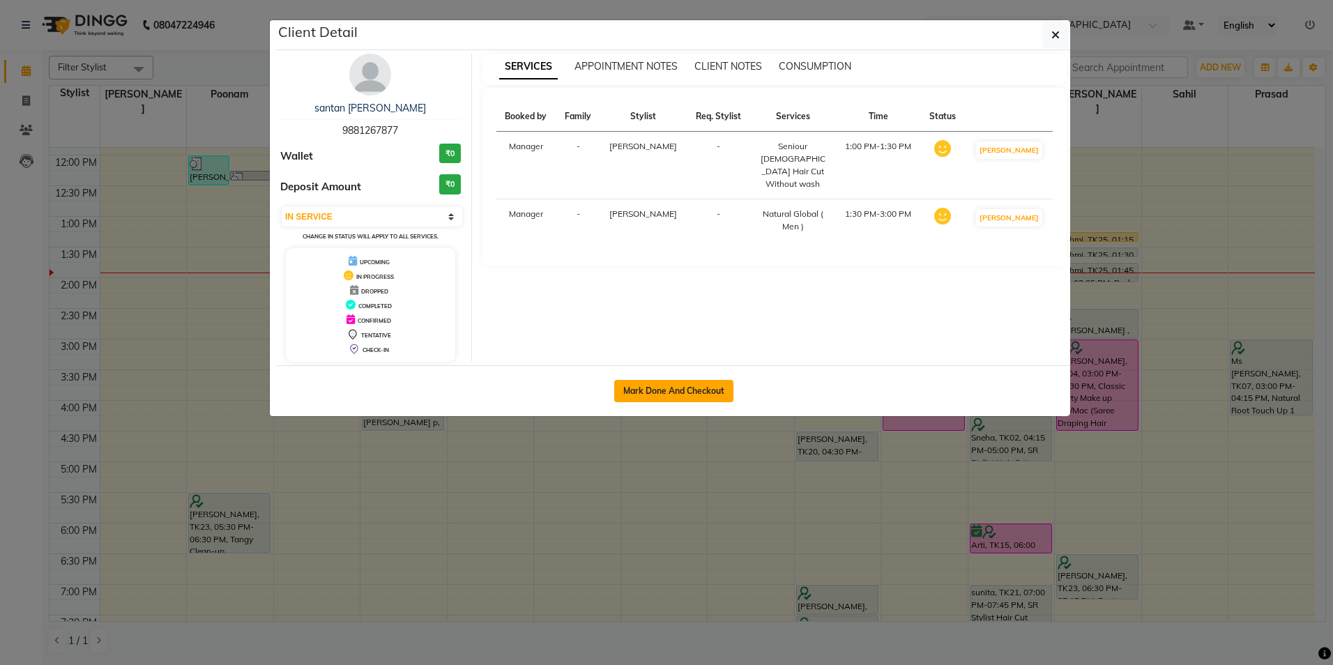
click at [715, 393] on button "Mark Done And Checkout" at bounding box center [673, 391] width 119 height 22
select select "4"
select select "service"
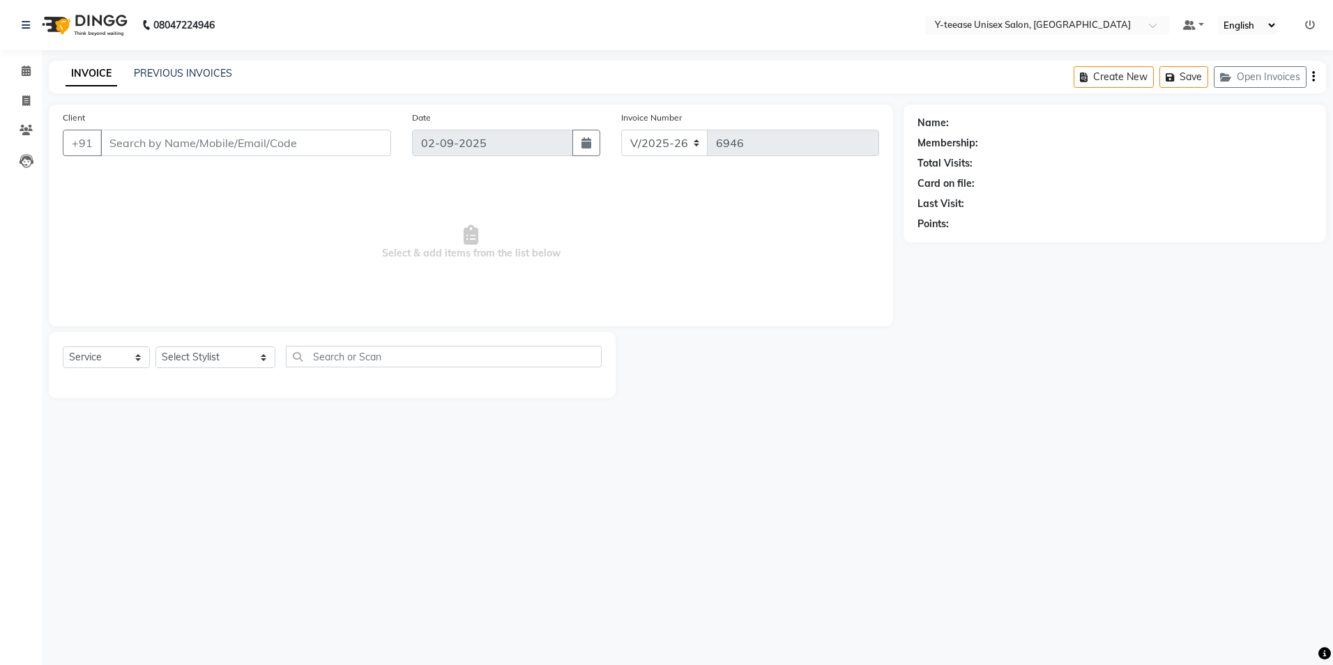
type input "98******77"
select select "81457"
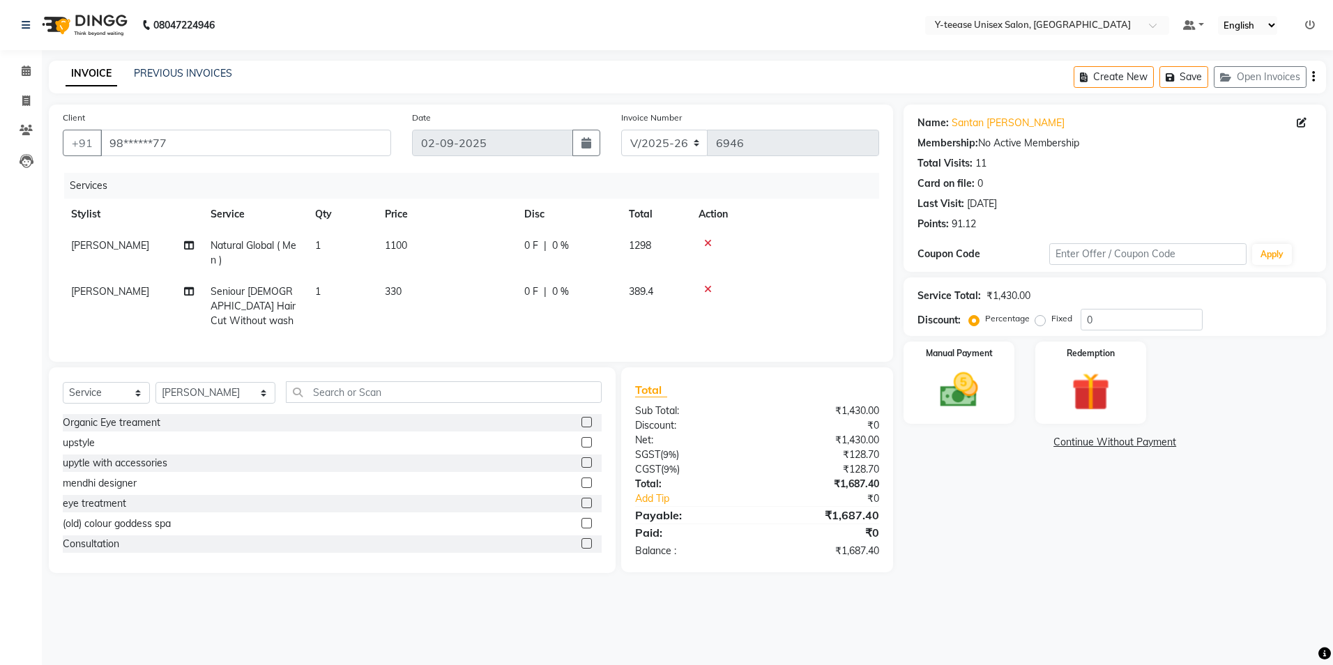
click at [274, 305] on span "Seniour Male Hair Cut Without wash" at bounding box center [252, 306] width 85 height 42
select select "81457"
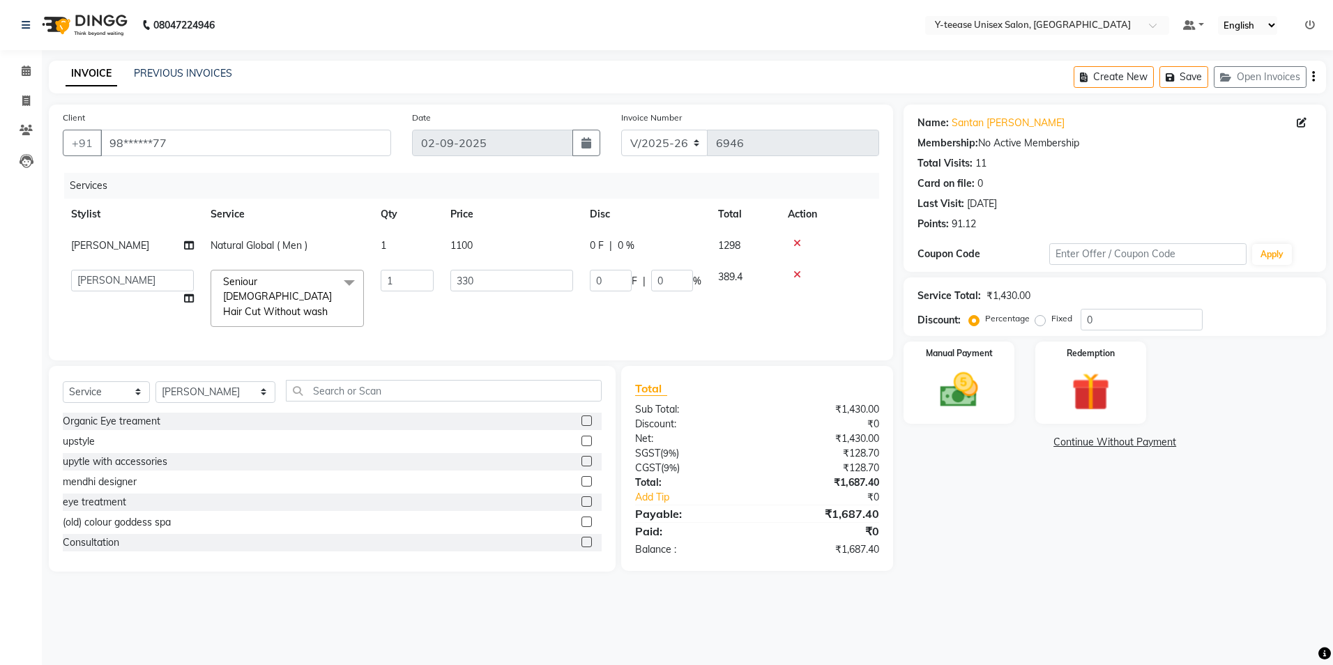
click at [286, 297] on span "Seniour Male Hair Cut Without wash" at bounding box center [277, 296] width 109 height 43
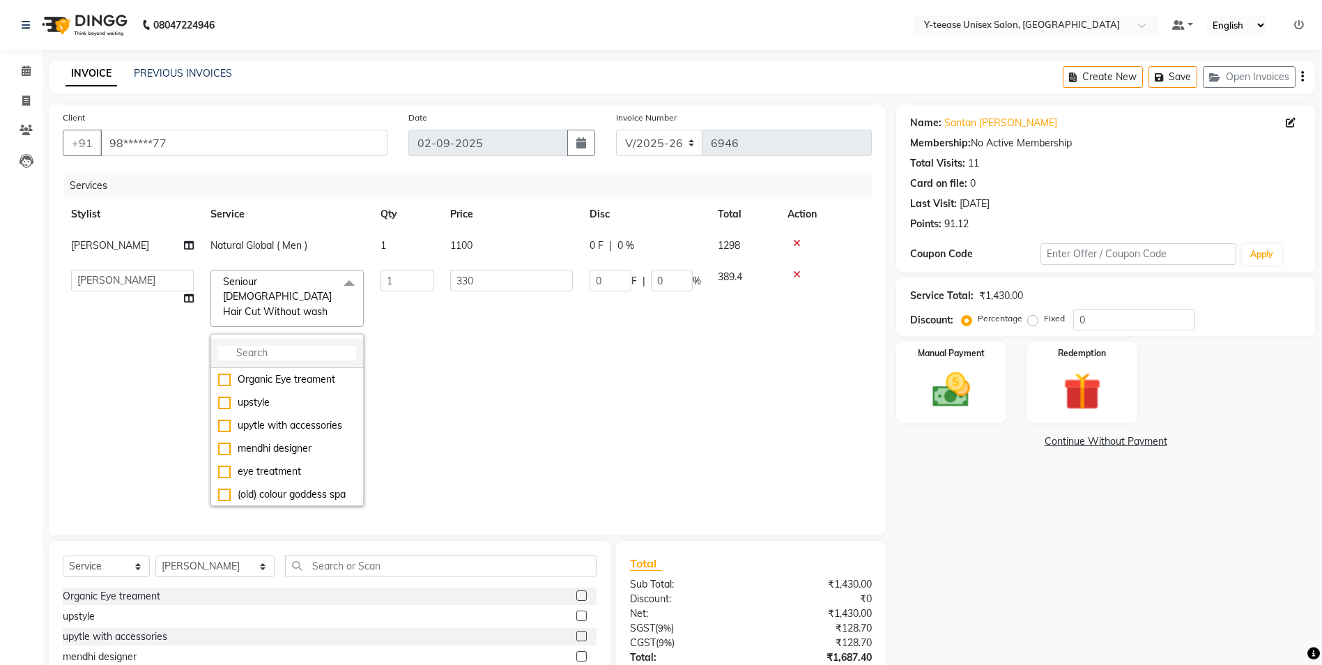
click at [287, 339] on li at bounding box center [287, 353] width 152 height 29
click at [284, 346] on input "multiselect-search" at bounding box center [287, 353] width 138 height 15
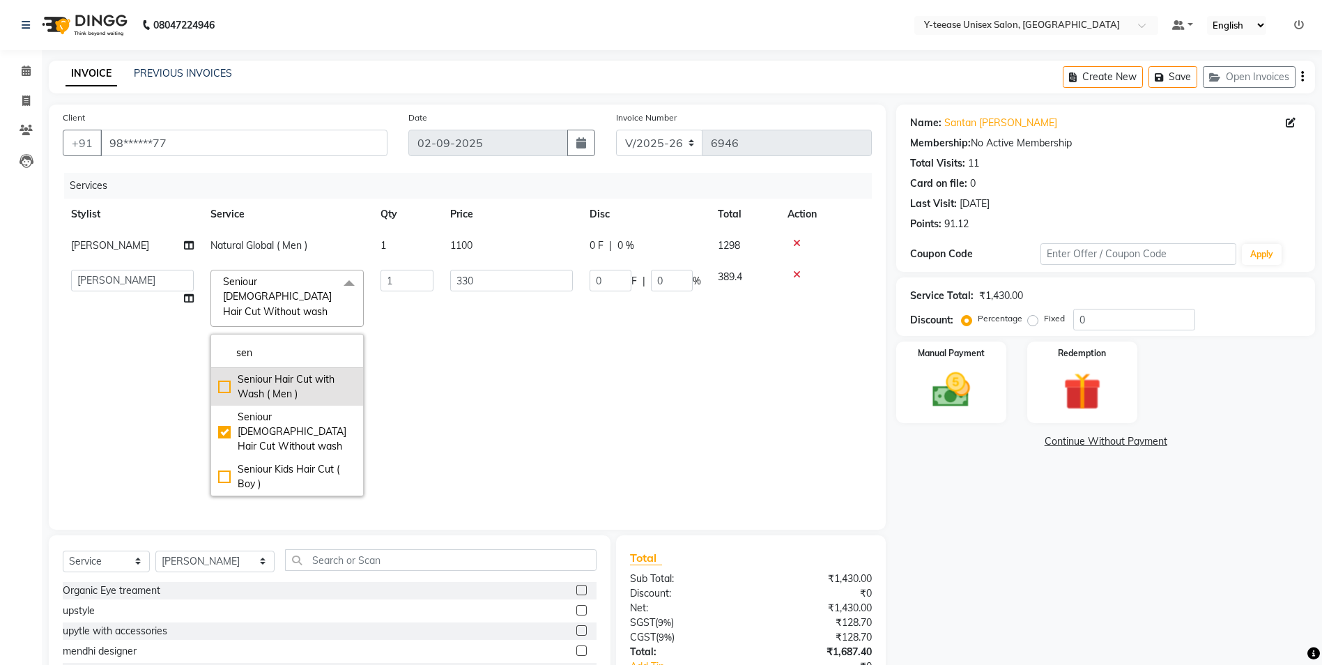
type input "sen"
click at [277, 378] on div "Seniour Hair Cut with Wash ( Men )" at bounding box center [287, 386] width 138 height 29
checkbox input "true"
checkbox input "false"
type input "360"
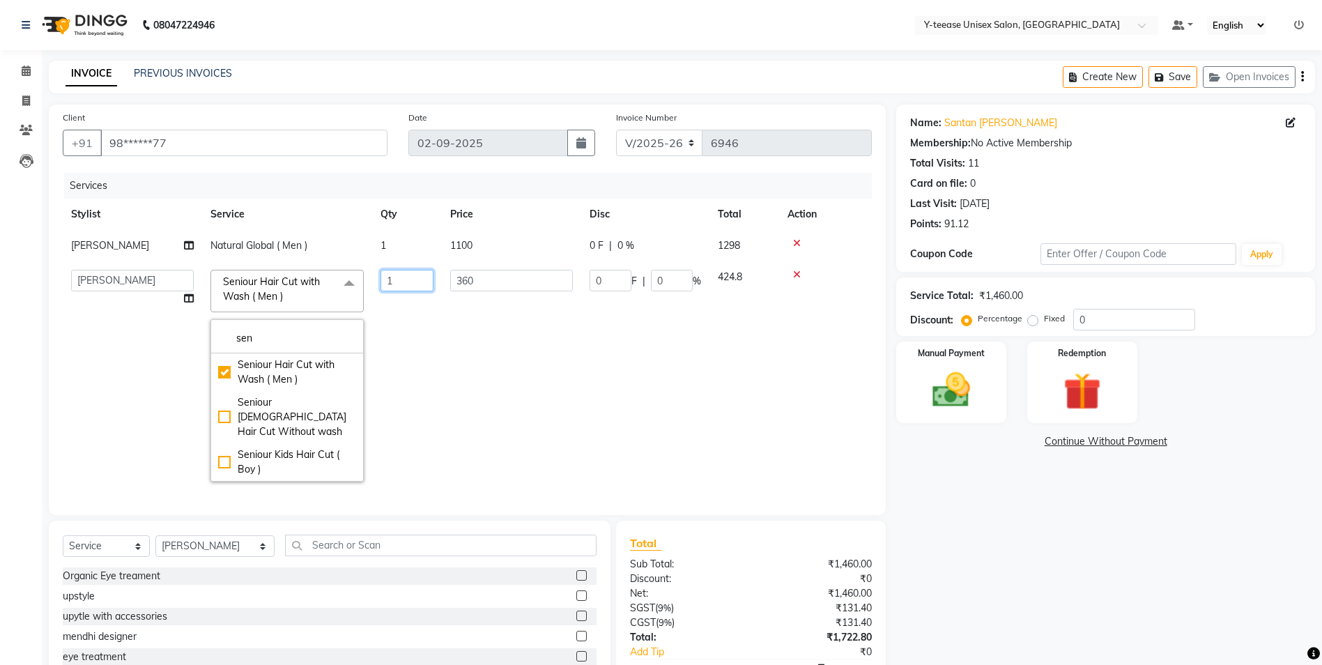
click at [419, 369] on td "1" at bounding box center [407, 375] width 70 height 229
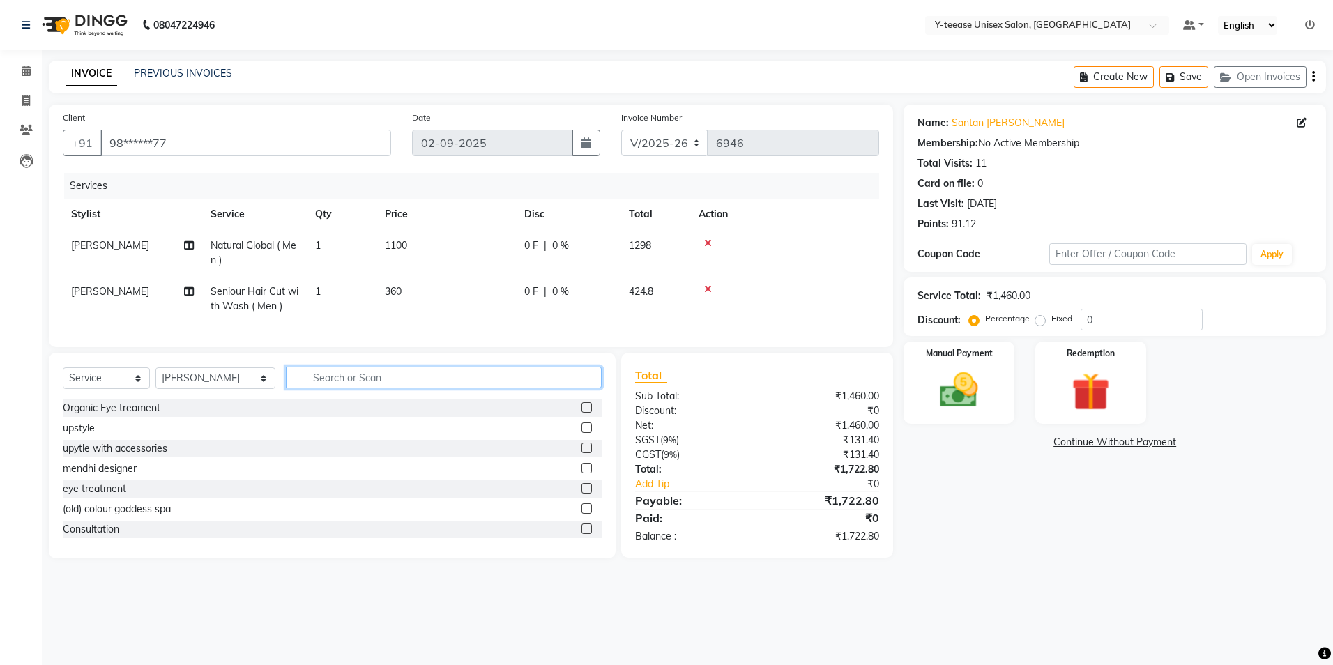
click at [292, 385] on input "text" at bounding box center [444, 378] width 316 height 22
type input "b"
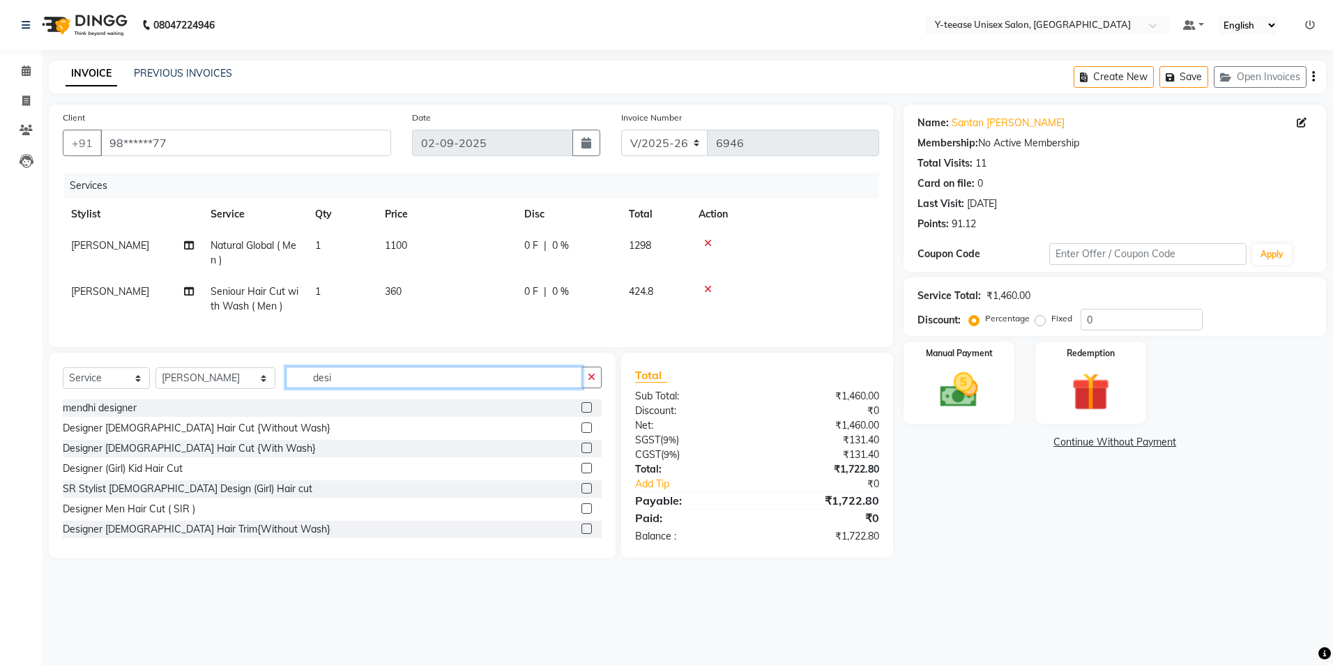
scroll to position [43, 0]
type input "desi"
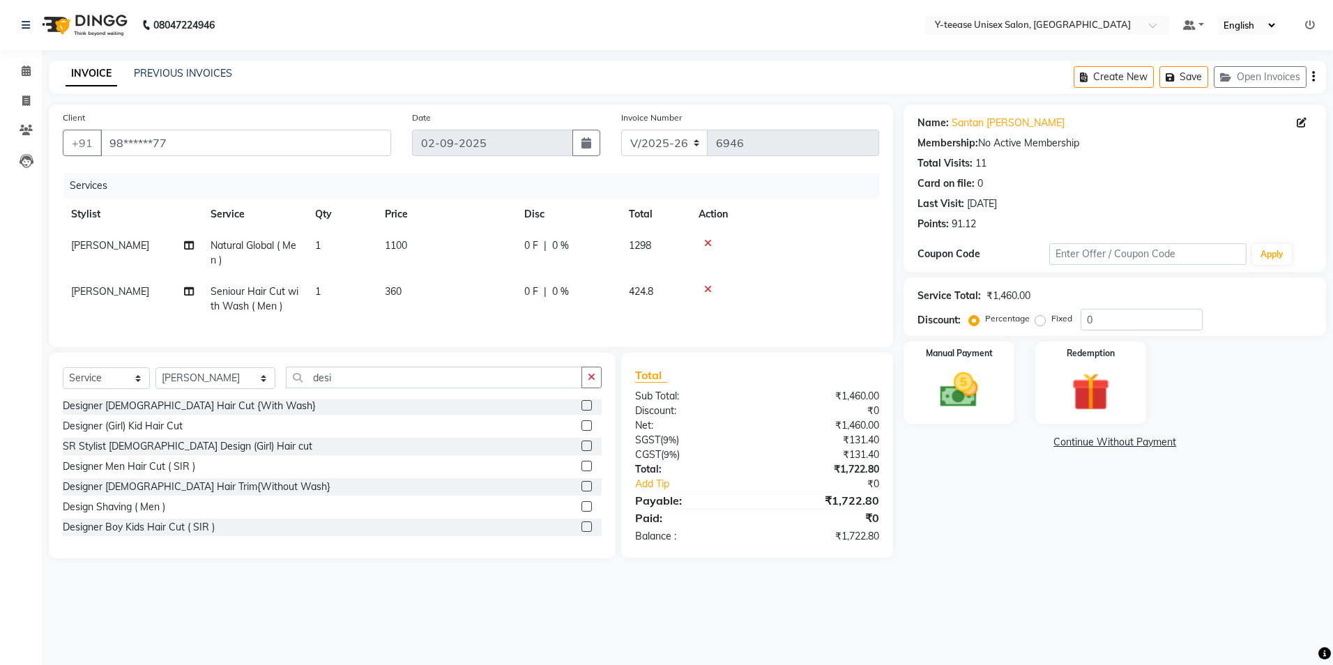
click at [581, 512] on label at bounding box center [586, 506] width 10 height 10
click at [581, 512] on input "checkbox" at bounding box center [585, 506] width 9 height 9
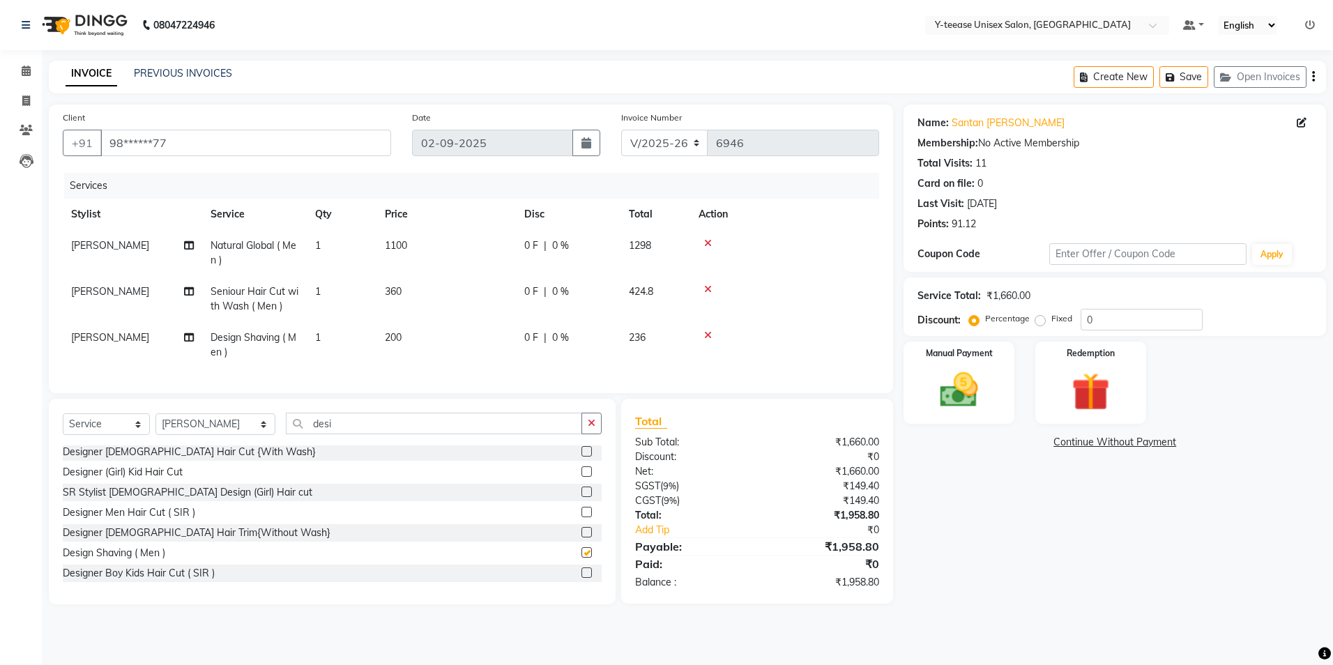
checkbox input "false"
click at [450, 434] on input "desi" at bounding box center [434, 424] width 296 height 22
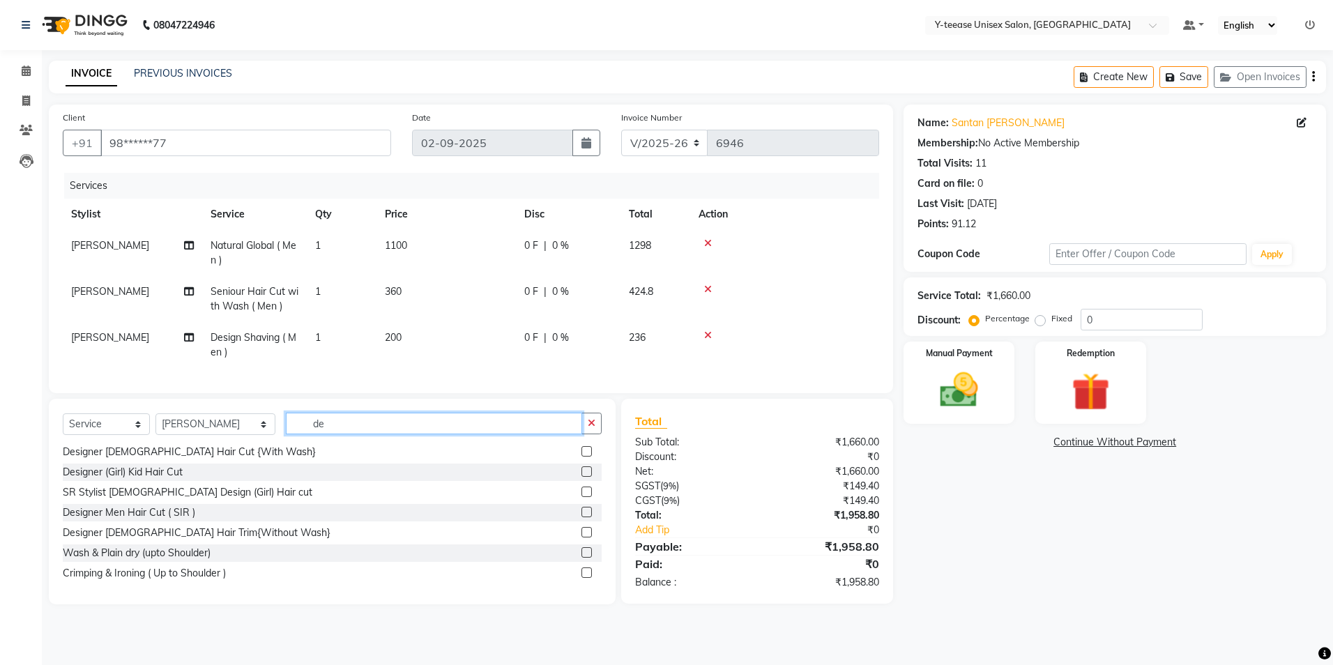
type input "d"
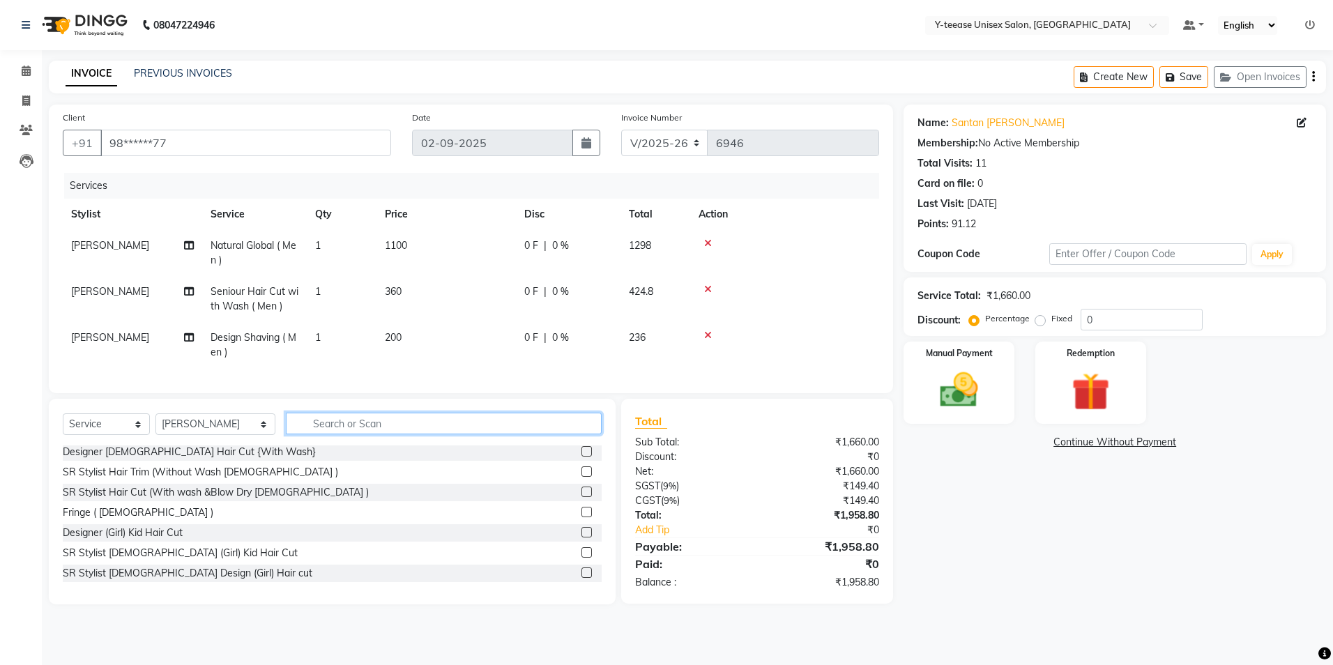
click at [289, 431] on input "text" at bounding box center [444, 424] width 316 height 22
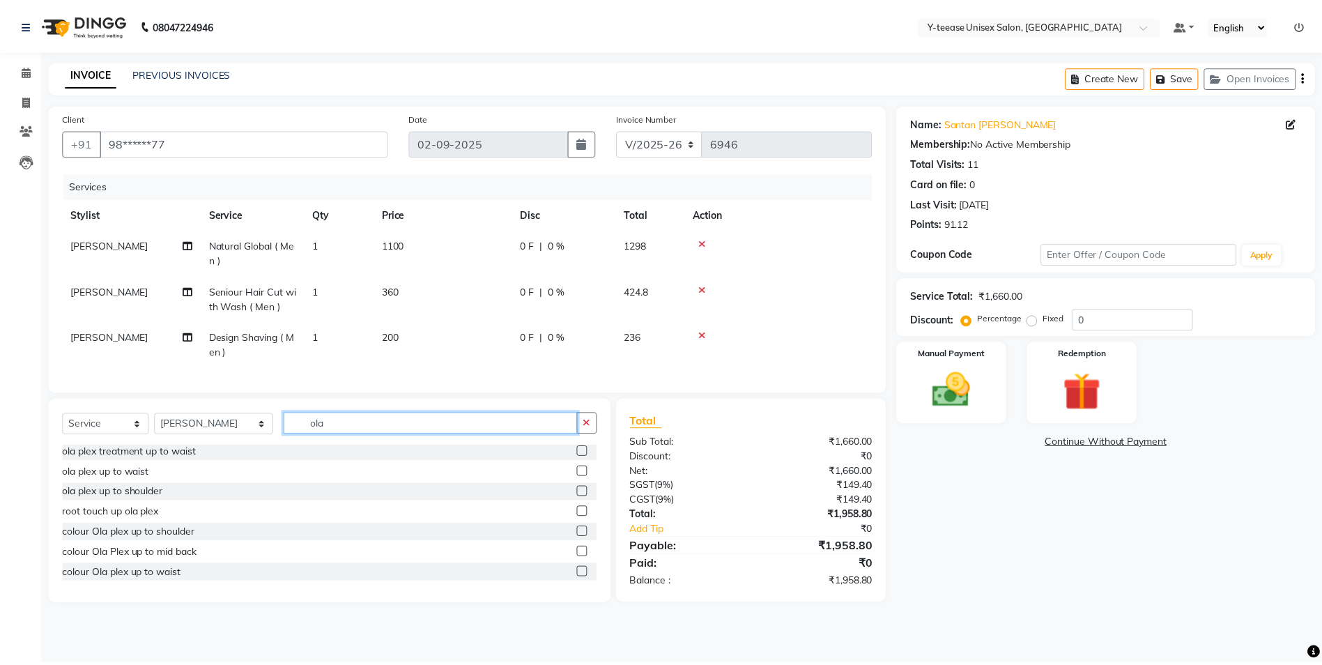
scroll to position [0, 0]
type input "ola"
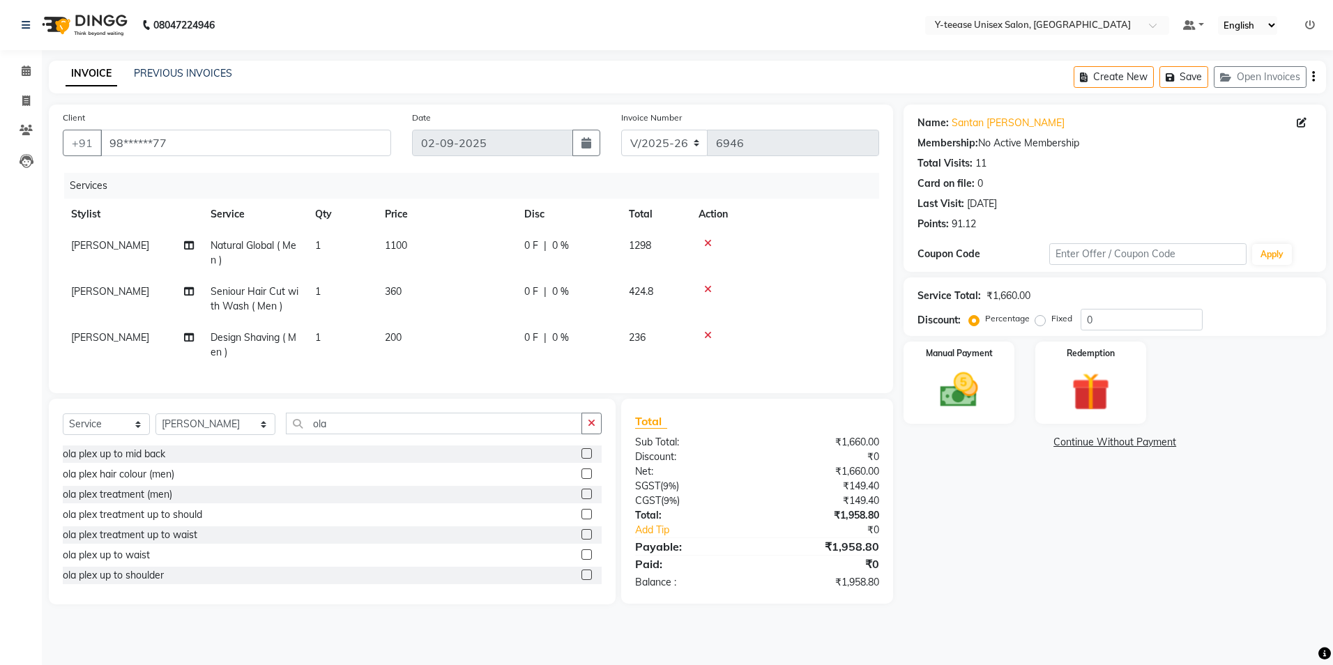
click at [581, 479] on label at bounding box center [586, 473] width 10 height 10
click at [581, 479] on input "checkbox" at bounding box center [585, 474] width 9 height 9
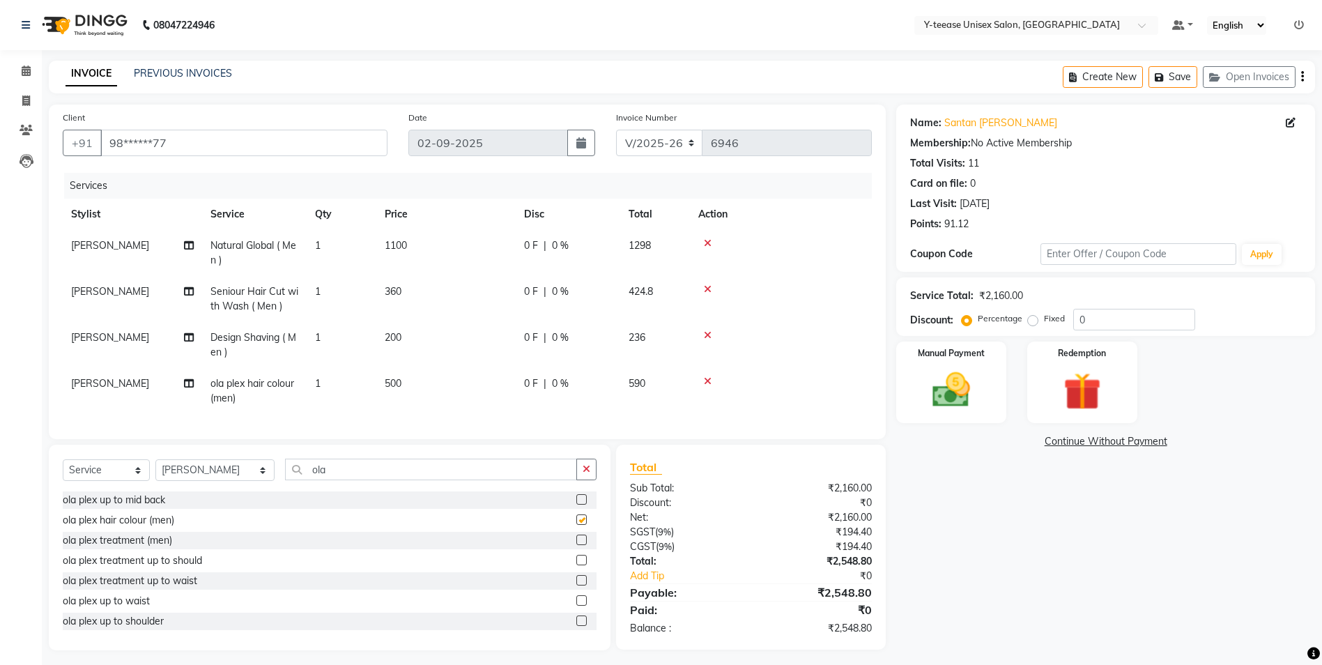
checkbox input "false"
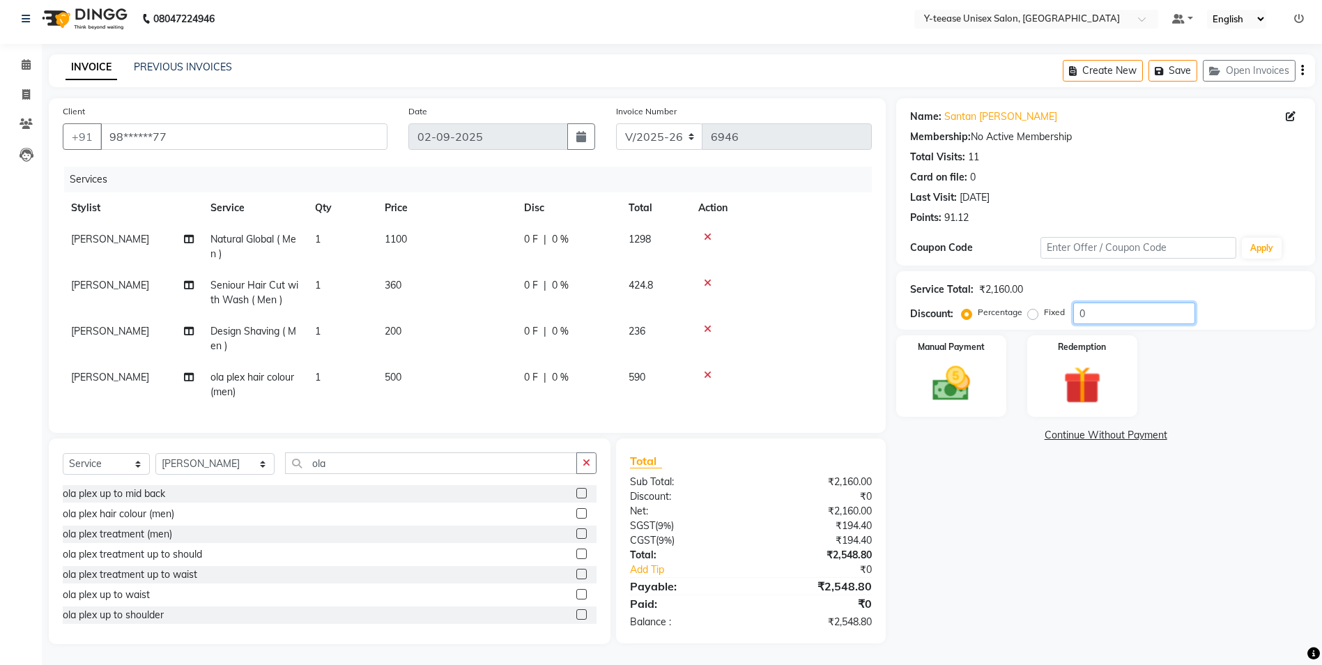
click at [1095, 302] on input "0" at bounding box center [1134, 313] width 122 height 22
type input "20"
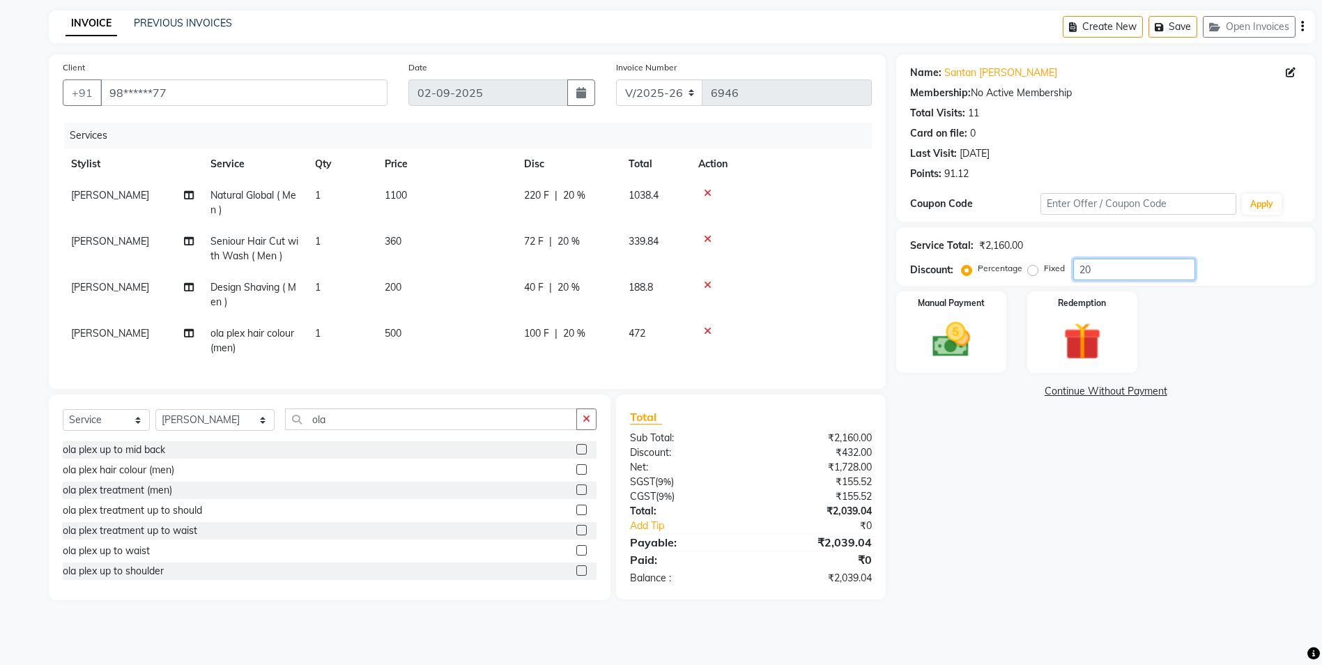
scroll to position [0, 0]
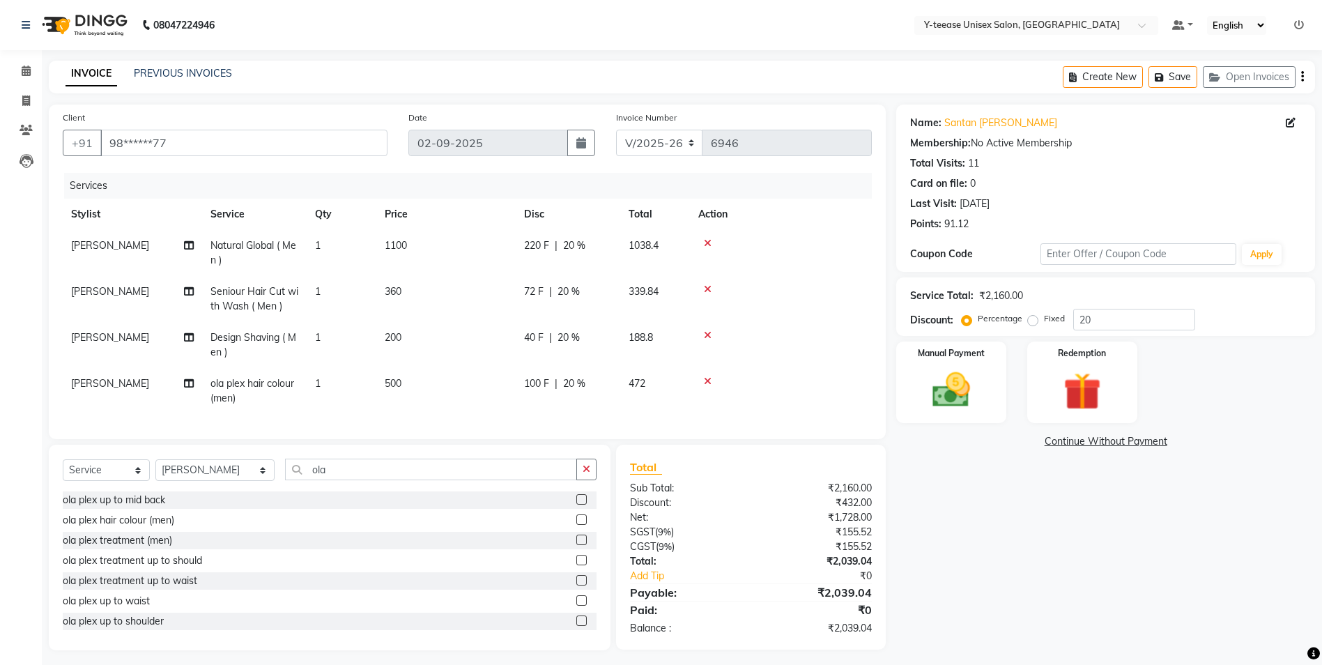
click at [1031, 587] on div "Name: Santan D'souza Membership: No Active Membership Total Visits: 11 Card on …" at bounding box center [1110, 378] width 429 height 546
drag, startPoint x: 956, startPoint y: 390, endPoint x: 970, endPoint y: 397, distance: 15.9
click at [956, 390] on img at bounding box center [951, 389] width 64 height 45
click at [1094, 441] on span "GPay" at bounding box center [1092, 442] width 29 height 16
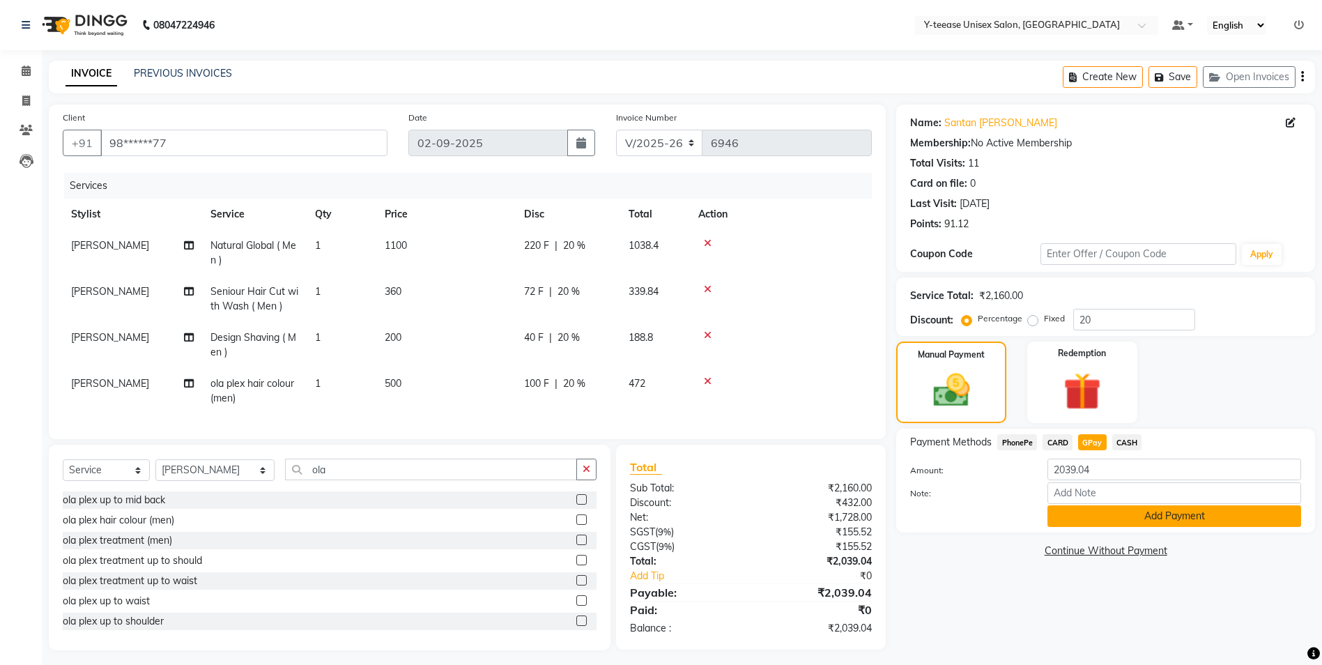
click at [1178, 519] on button "Add Payment" at bounding box center [1175, 516] width 254 height 22
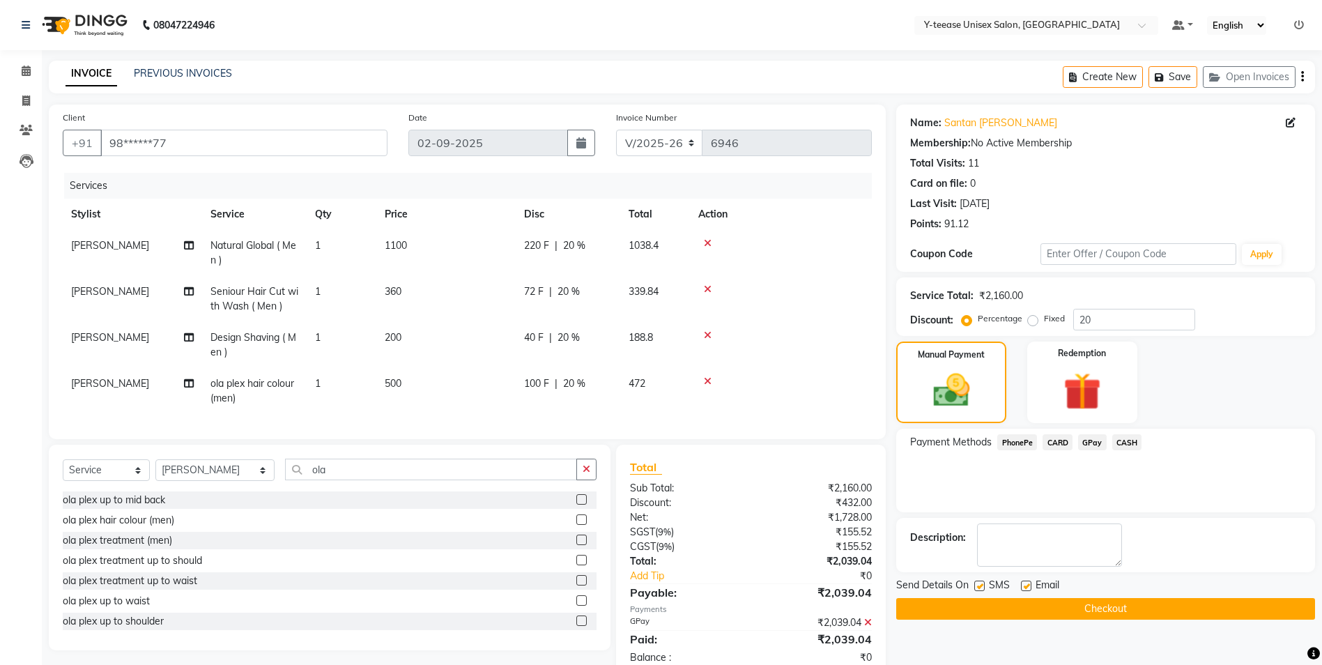
click at [1125, 608] on button "Checkout" at bounding box center [1105, 609] width 419 height 22
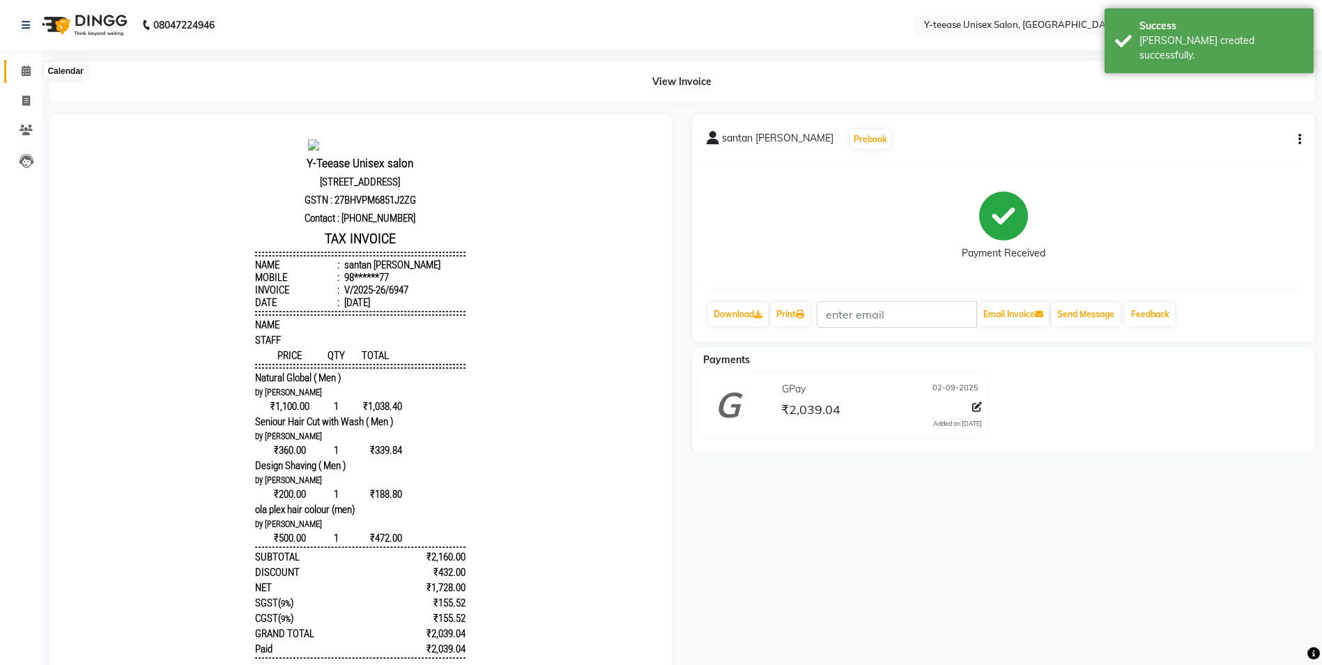
click at [20, 72] on span at bounding box center [26, 71] width 24 height 16
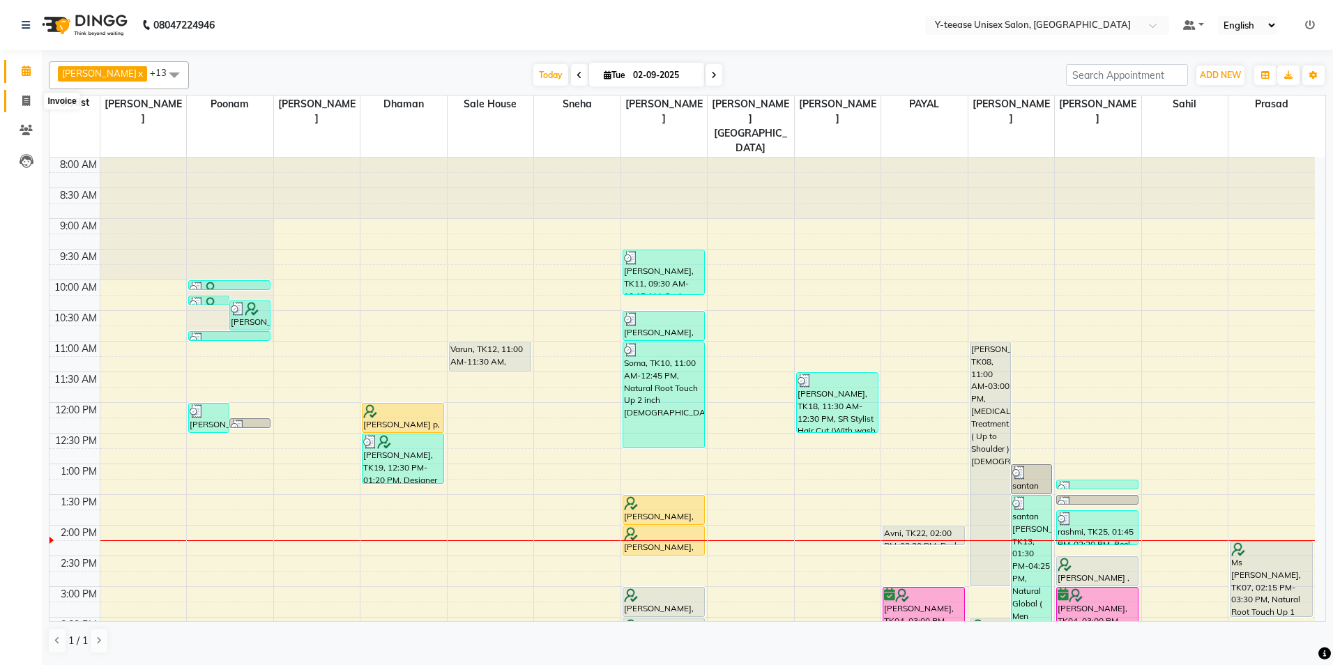
click at [26, 102] on icon at bounding box center [26, 100] width 8 height 10
select select "service"
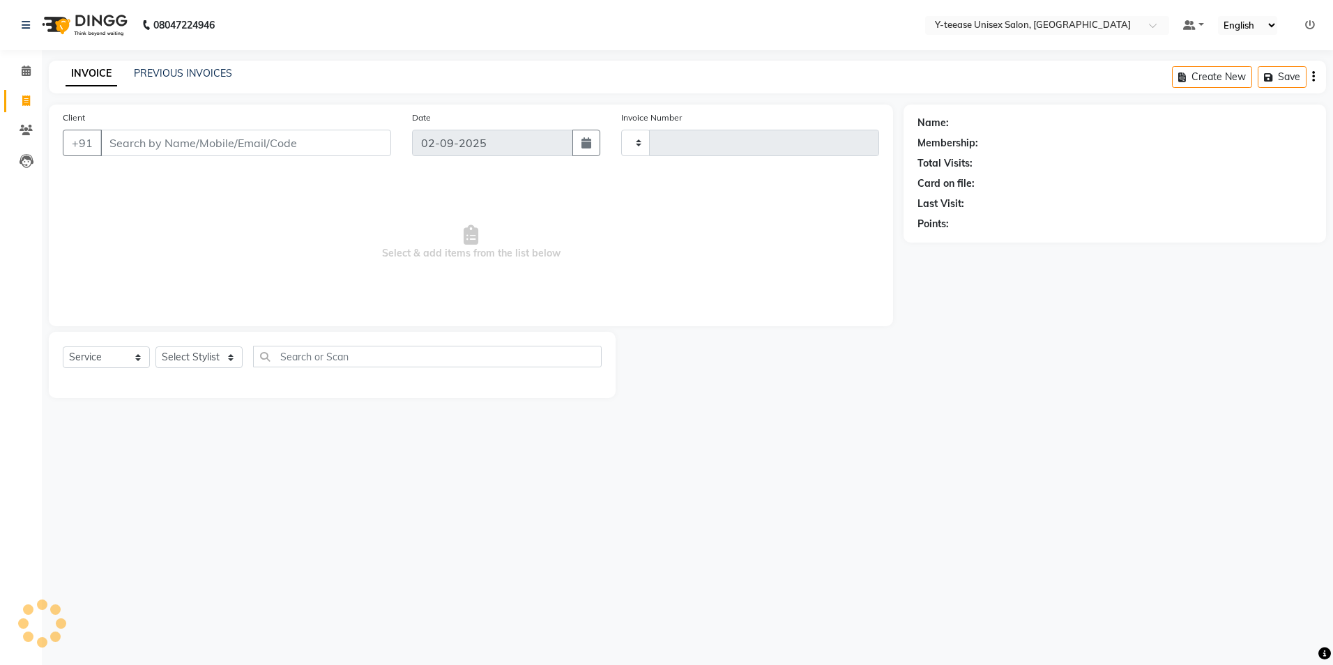
type input "6948"
select select "4"
click at [149, 139] on input "Client" at bounding box center [245, 143] width 291 height 26
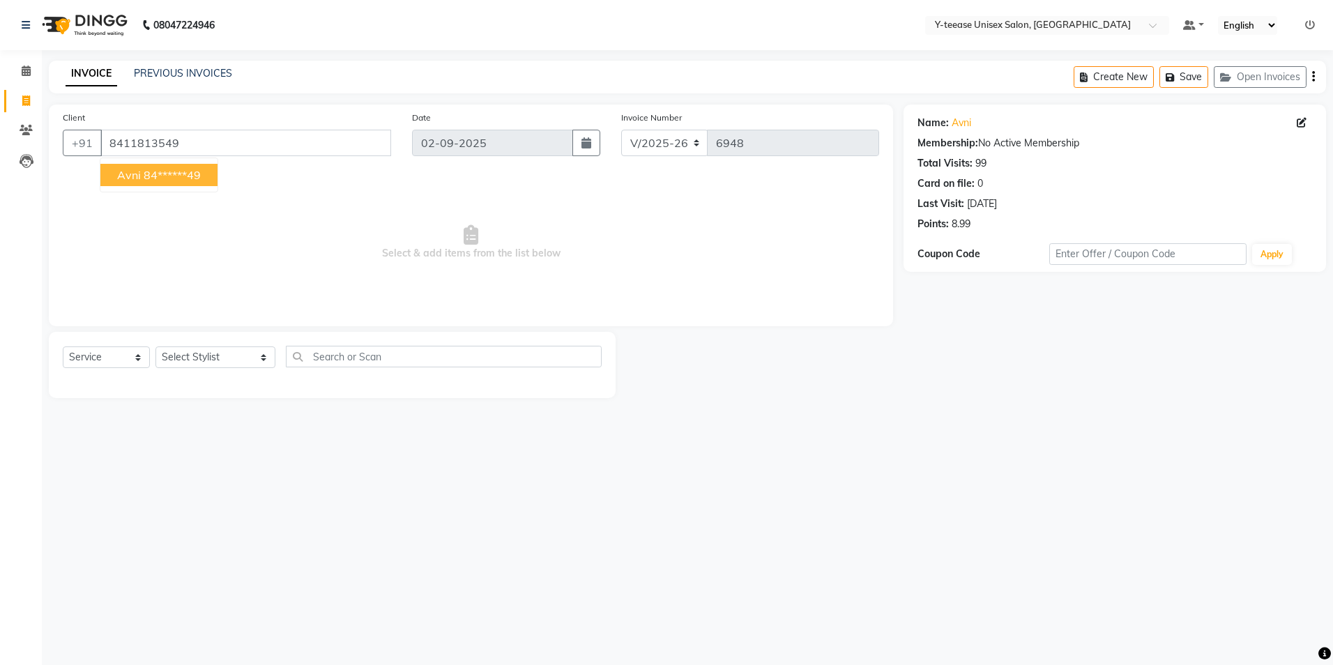
click at [184, 171] on ngb-highlight "84******49" at bounding box center [172, 175] width 57 height 14
type input "84******49"
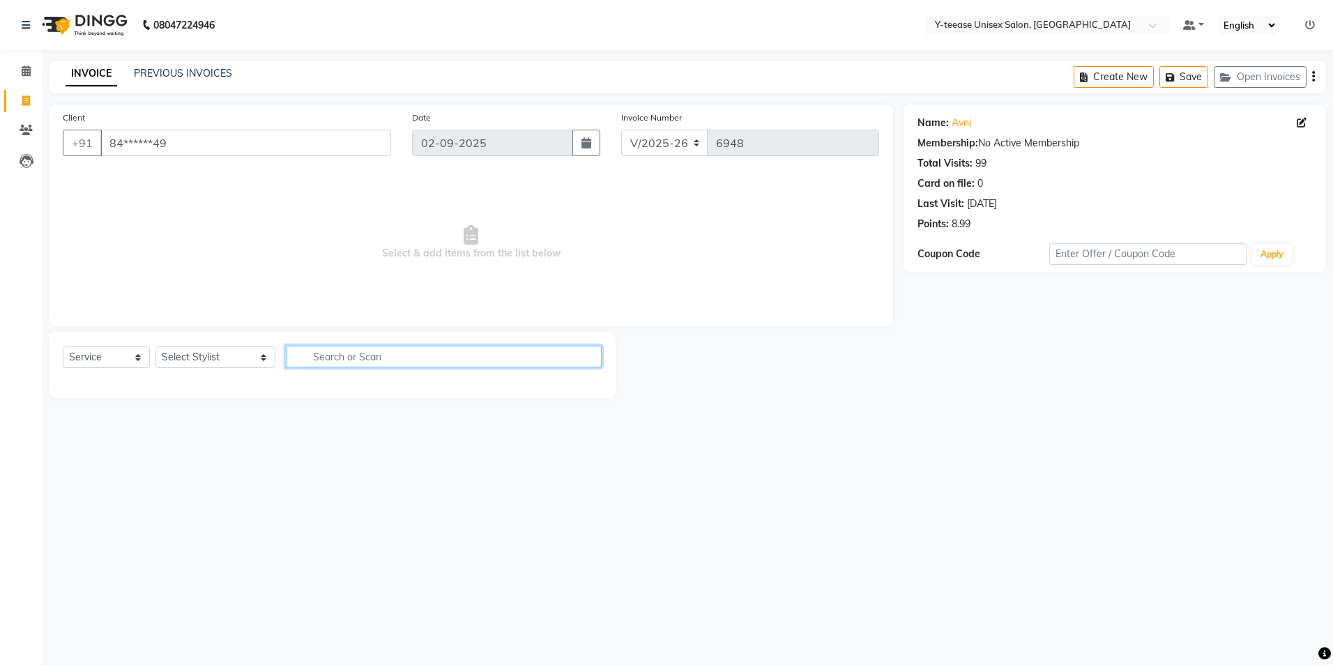
click at [319, 361] on input "text" at bounding box center [444, 357] width 316 height 22
type input "u"
click at [233, 353] on select "Select Stylist chaitrali Dhaman FAIZAN SALMANI keshav nagar Manager Mosin khan …" at bounding box center [215, 357] width 120 height 22
select select "73210"
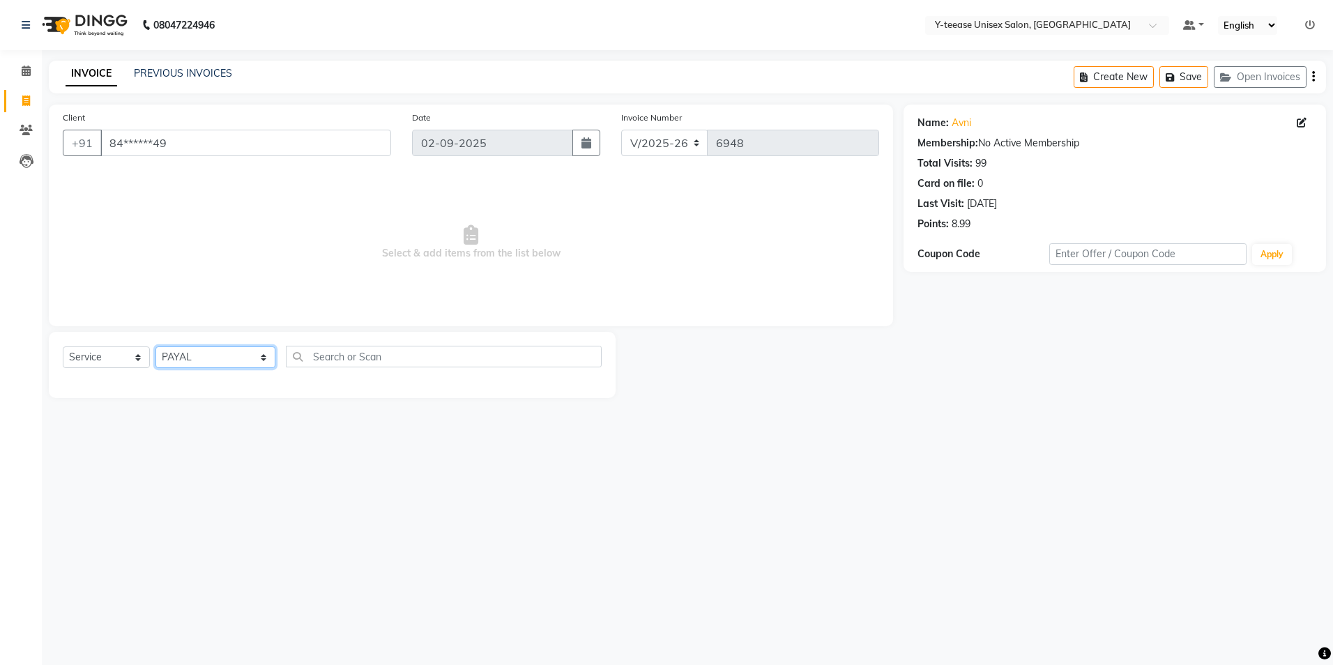
click at [155, 346] on select "Select Stylist chaitrali Dhaman FAIZAN SALMANI keshav nagar Manager Mosin khan …" at bounding box center [215, 357] width 120 height 22
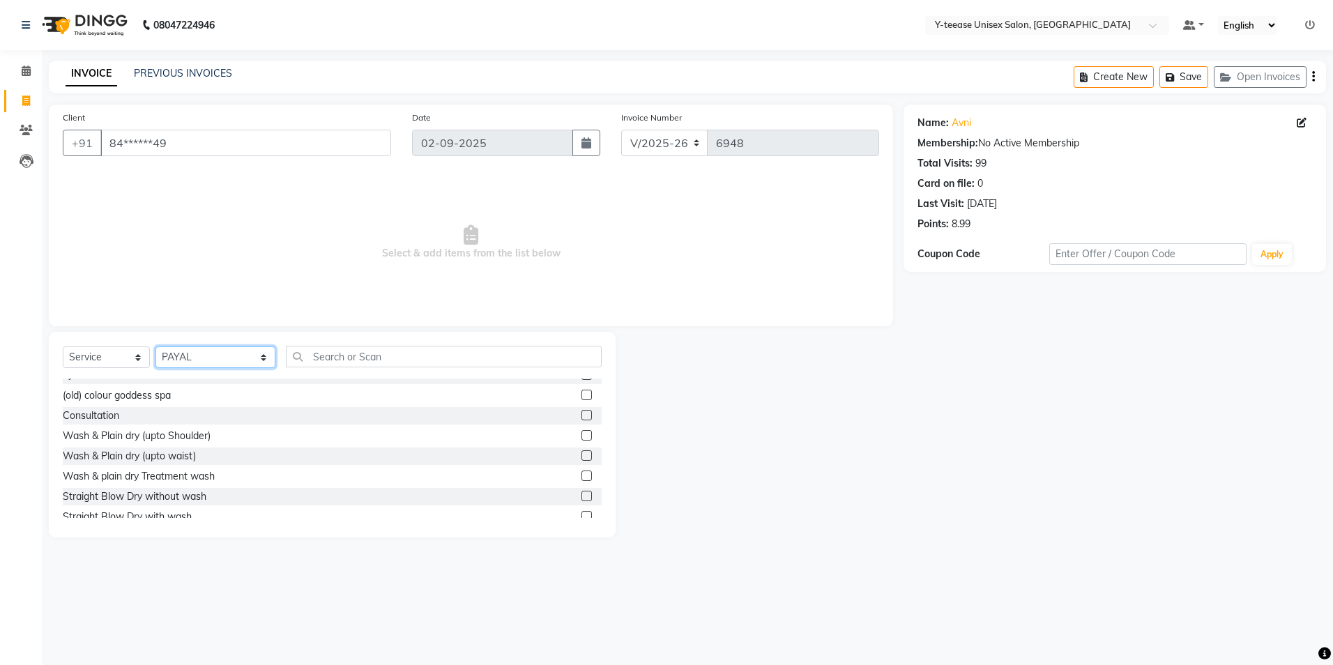
scroll to position [70, 0]
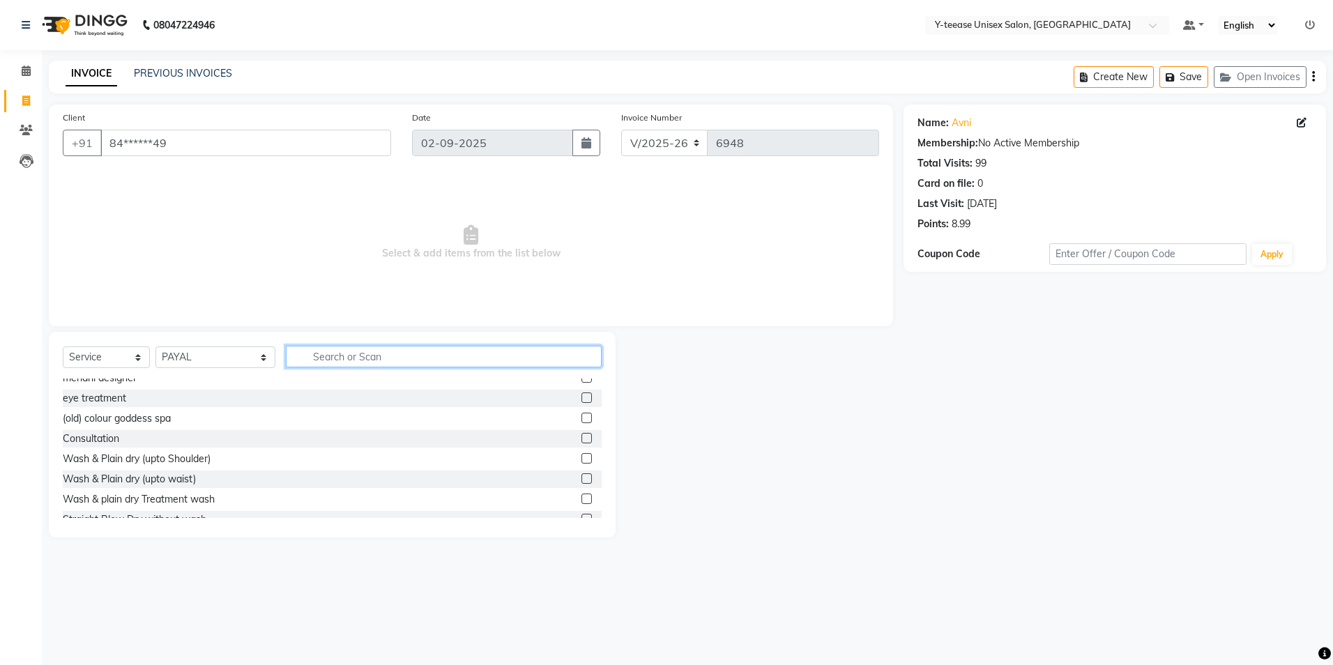
click at [300, 358] on input "text" at bounding box center [444, 357] width 316 height 22
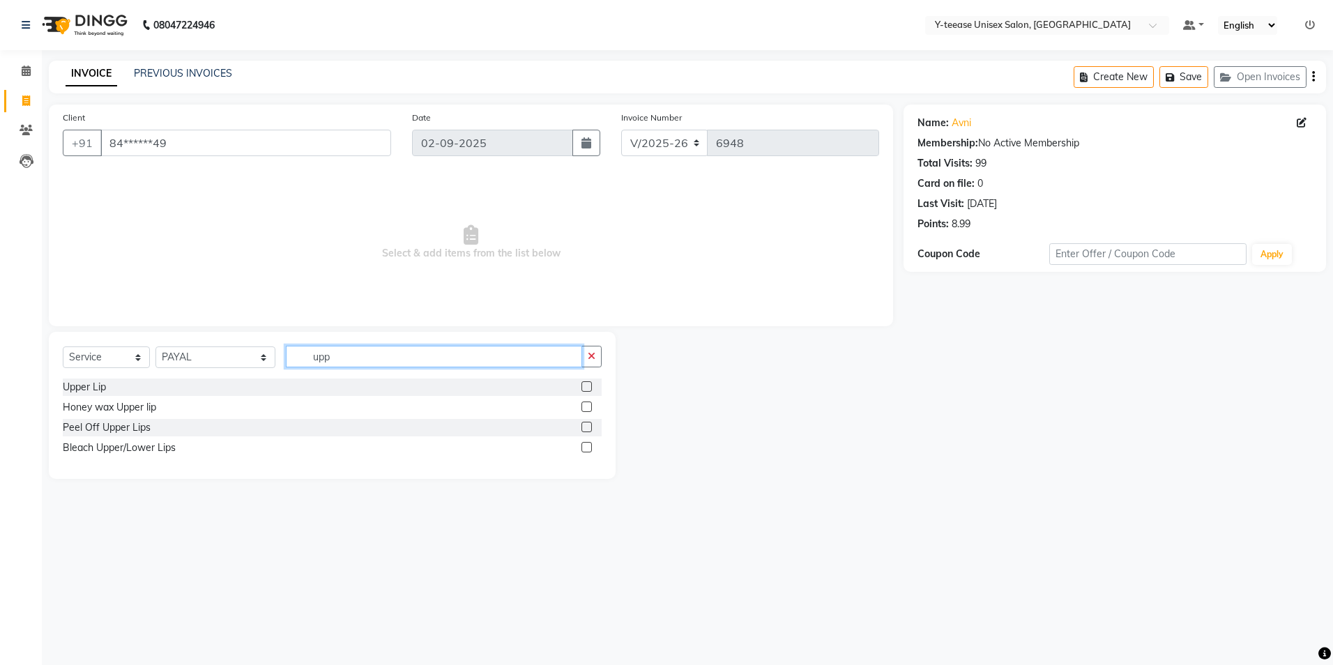
scroll to position [0, 0]
type input "upp"
click at [183, 390] on div "Upper Lip" at bounding box center [332, 386] width 539 height 17
click at [588, 385] on label at bounding box center [586, 386] width 10 height 10
click at [588, 385] on input "checkbox" at bounding box center [585, 387] width 9 height 9
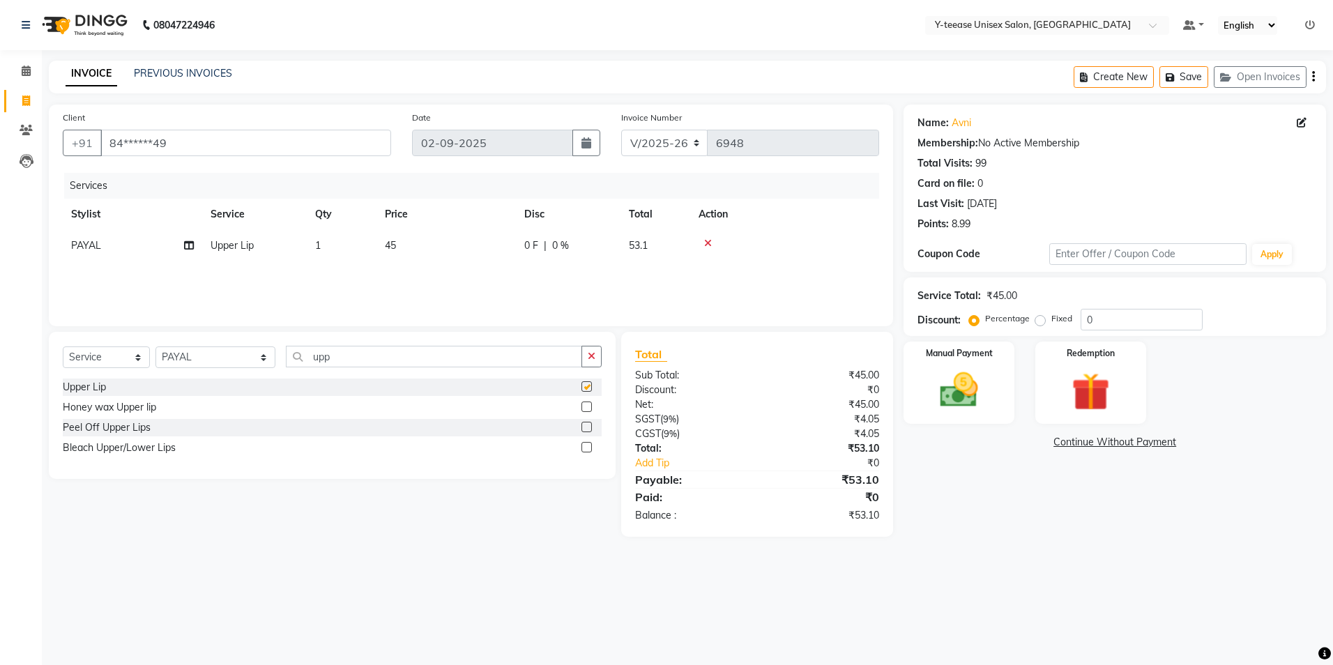
checkbox input "false"
click at [310, 360] on input "upp" at bounding box center [434, 357] width 296 height 22
type input "u"
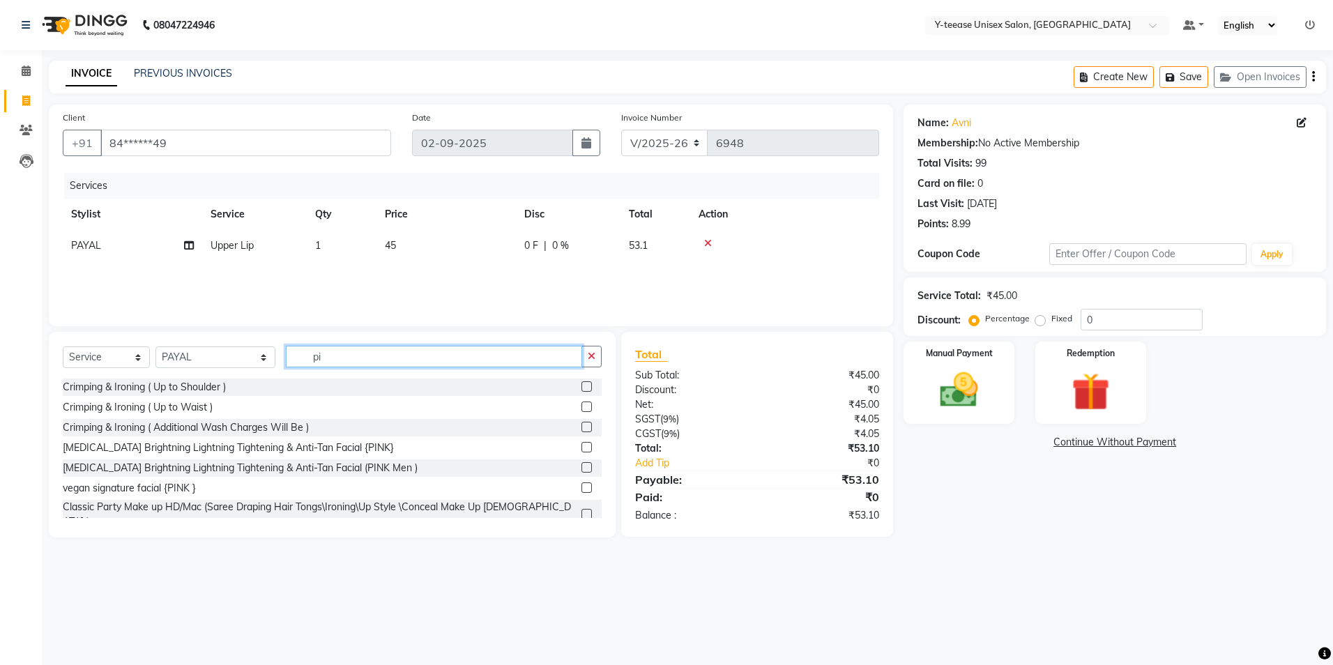
type input "p"
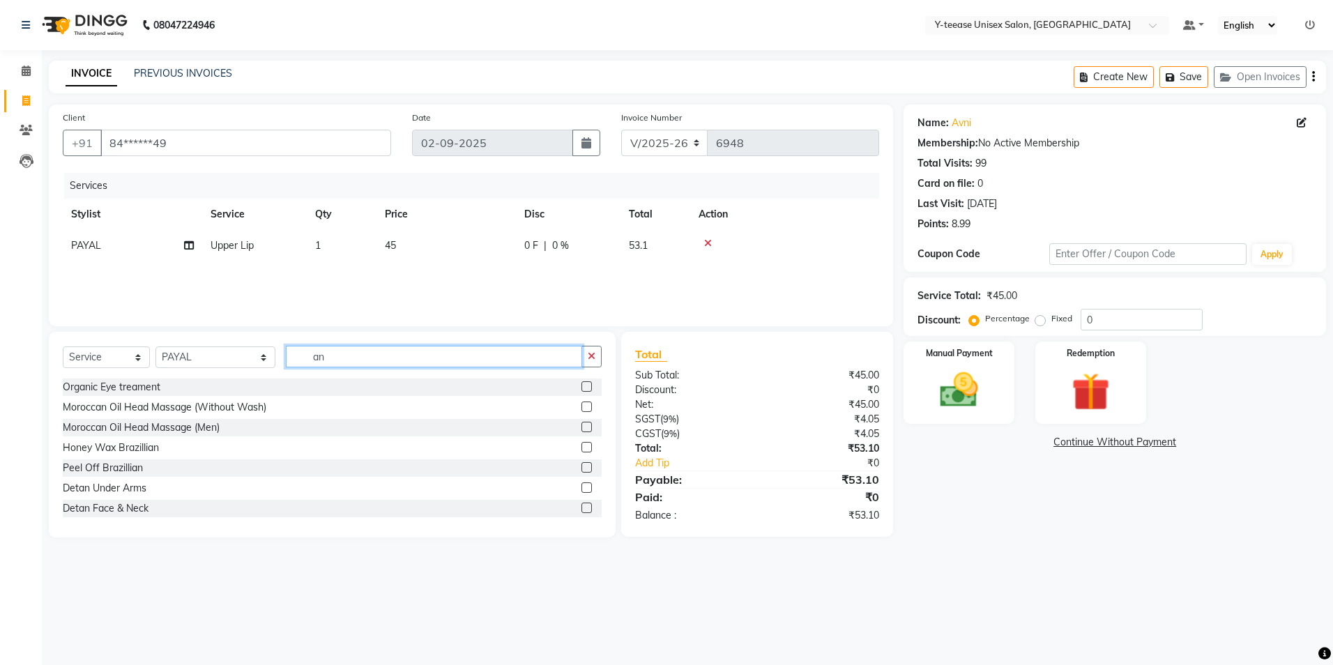
click at [302, 357] on input "an" at bounding box center [434, 357] width 296 height 22
type input "under"
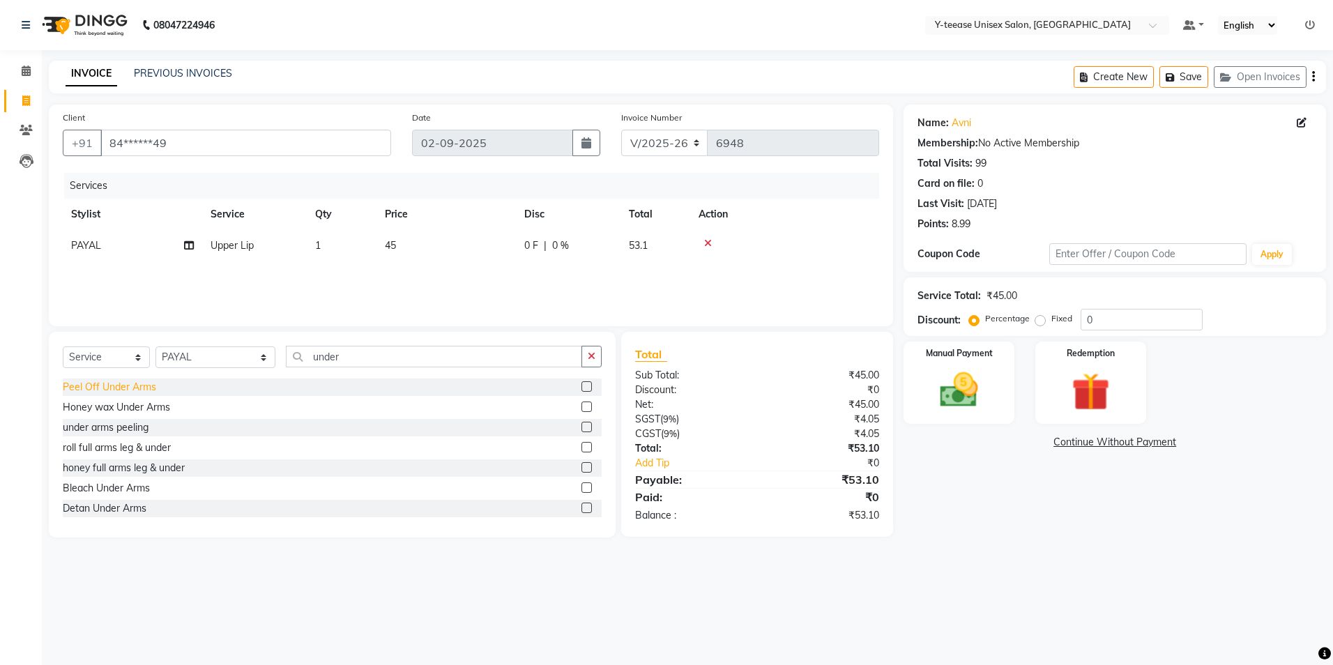
click at [148, 389] on div "Peel Off Under Arms" at bounding box center [109, 387] width 93 height 15
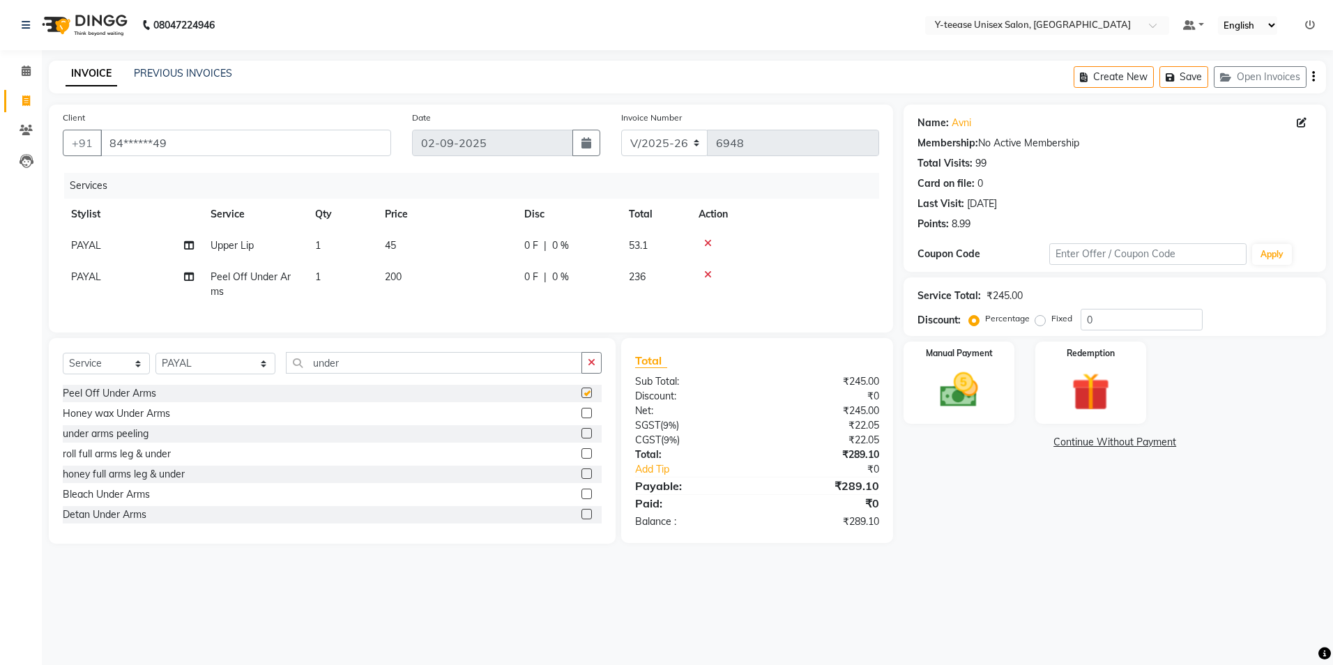
checkbox input "false"
click at [967, 408] on img at bounding box center [958, 390] width 65 height 46
click at [1089, 441] on span "GPay" at bounding box center [1099, 443] width 29 height 16
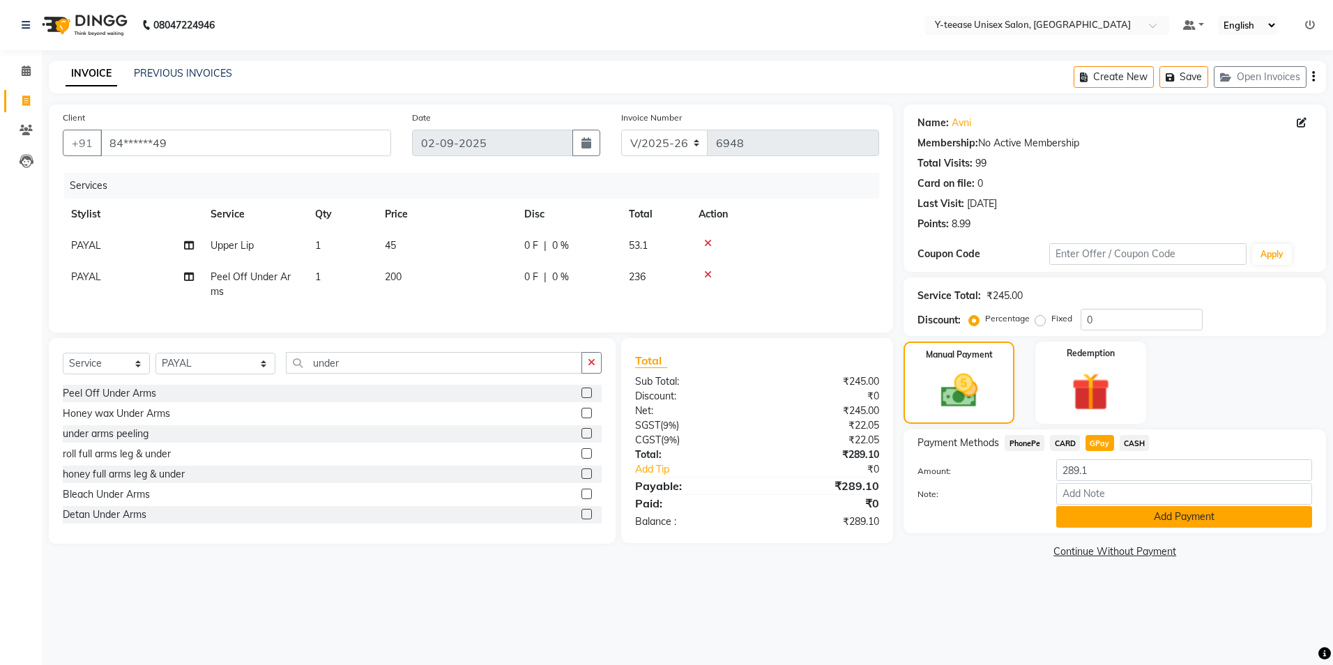
click at [1128, 519] on button "Add Payment" at bounding box center [1184, 517] width 256 height 22
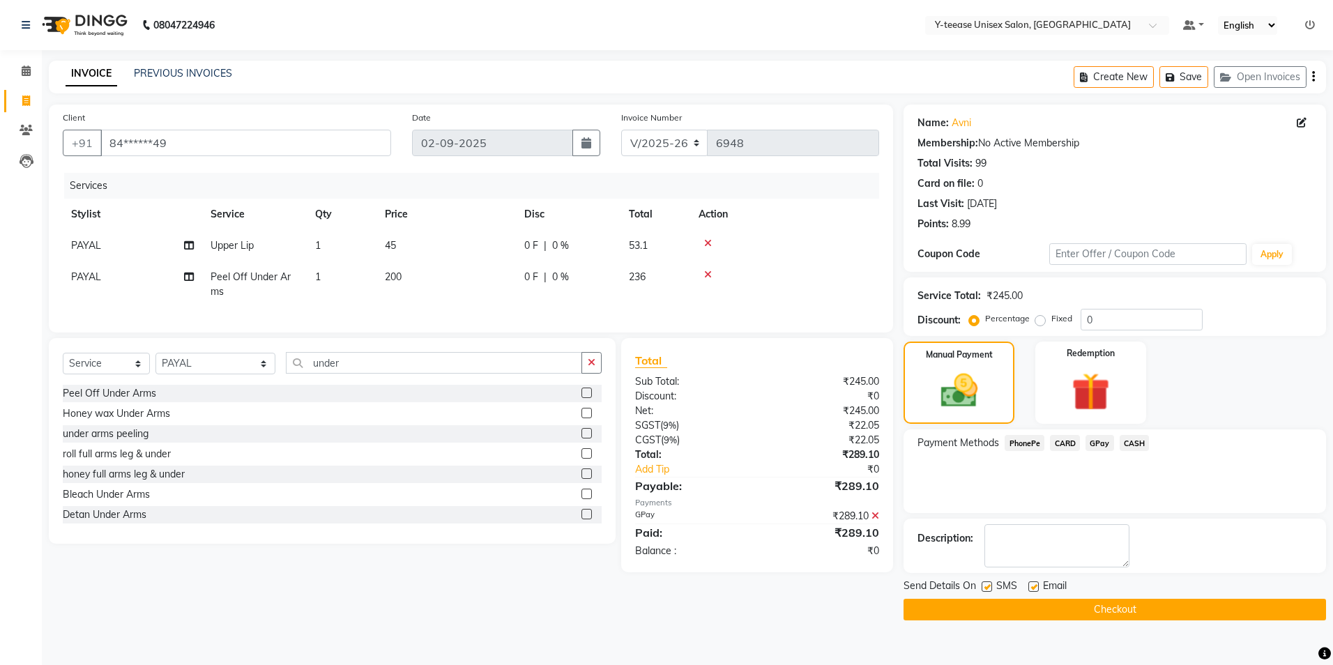
click at [1110, 605] on button "Checkout" at bounding box center [1114, 610] width 422 height 22
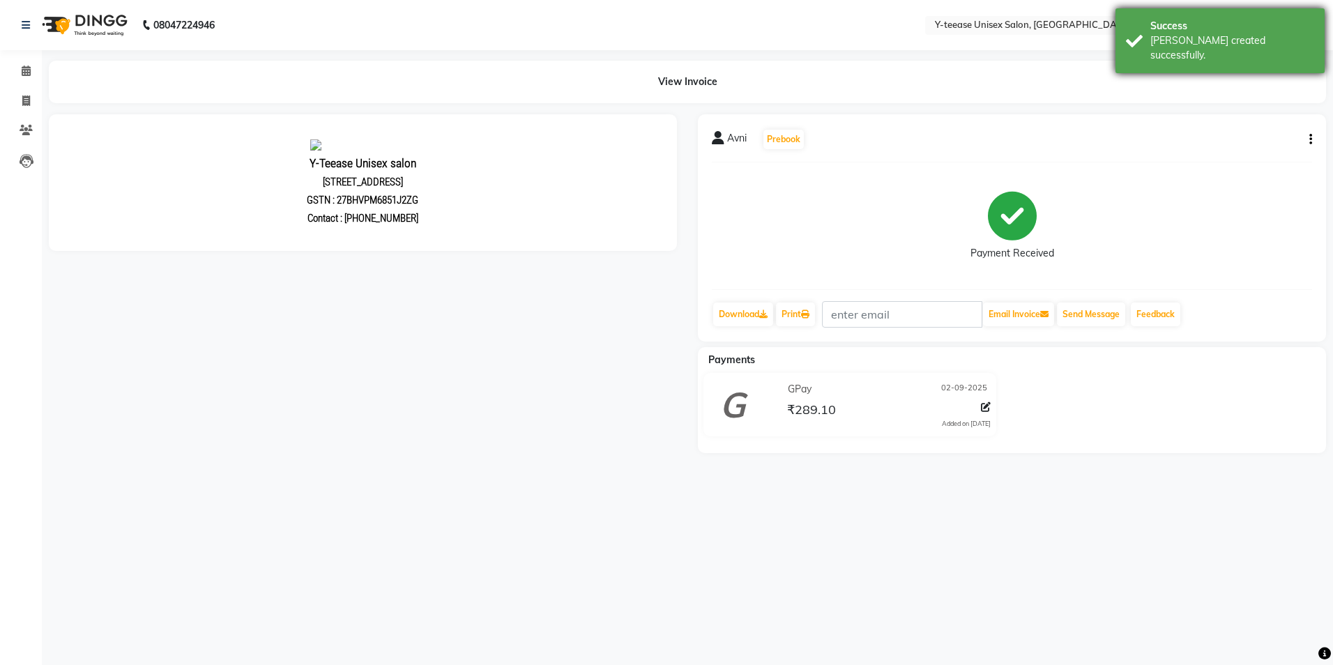
click at [1163, 34] on div "Bill created successfully." at bounding box center [1232, 47] width 164 height 29
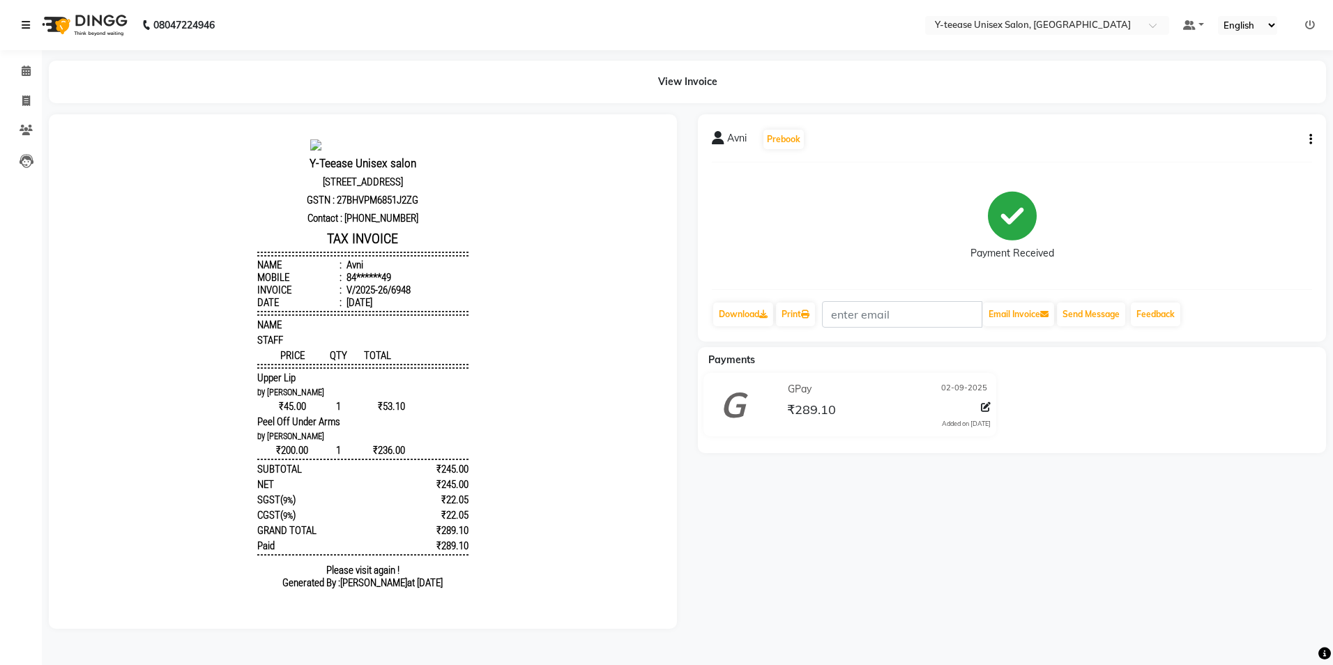
click at [24, 29] on icon at bounding box center [26, 25] width 8 height 10
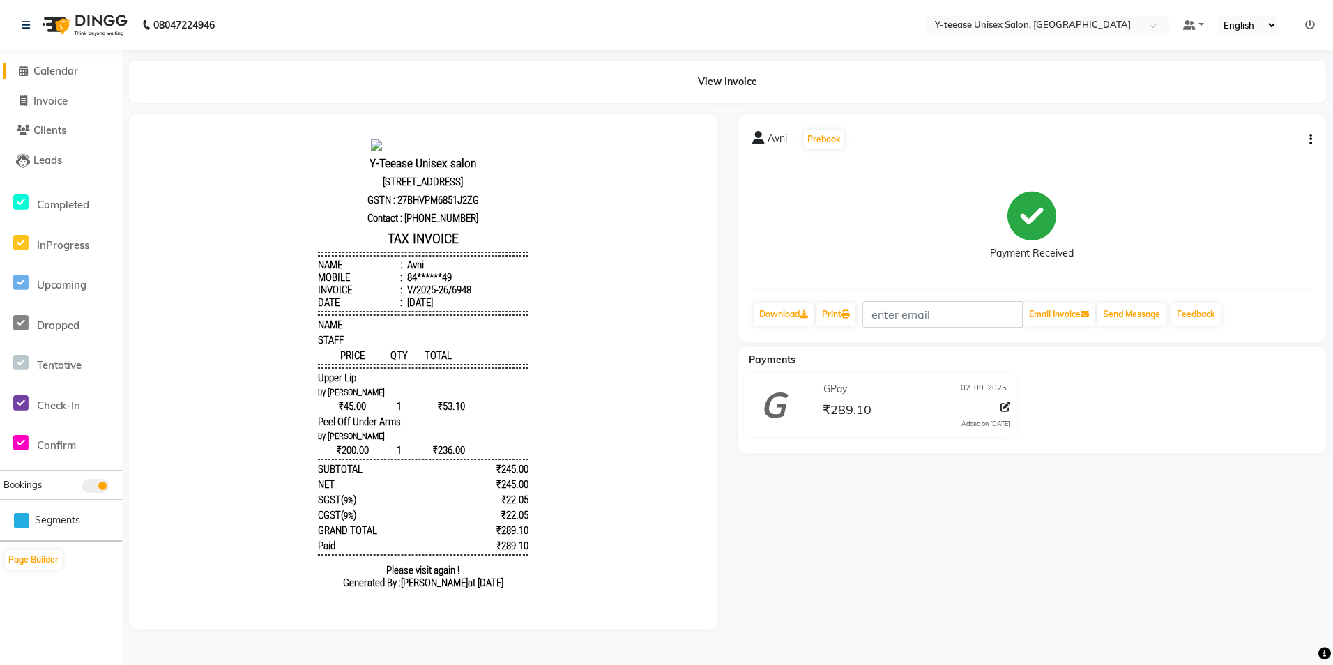
click at [26, 65] on span at bounding box center [23, 71] width 21 height 16
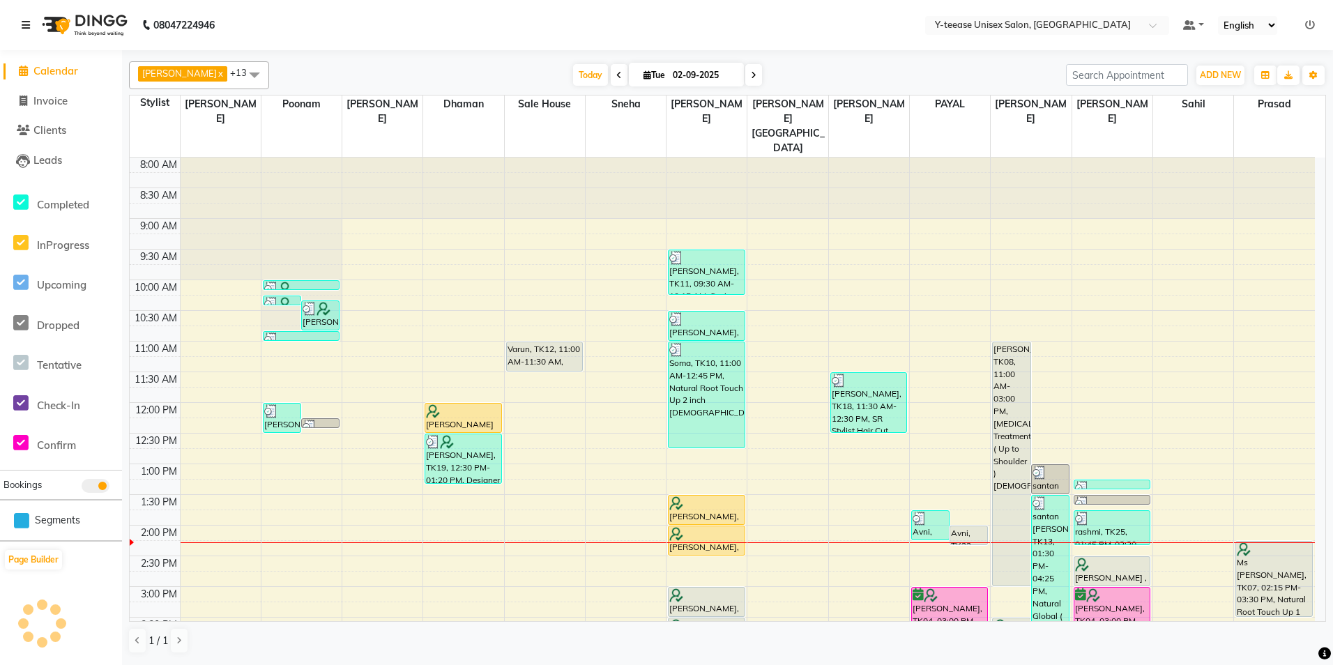
click at [24, 26] on icon at bounding box center [26, 25] width 8 height 10
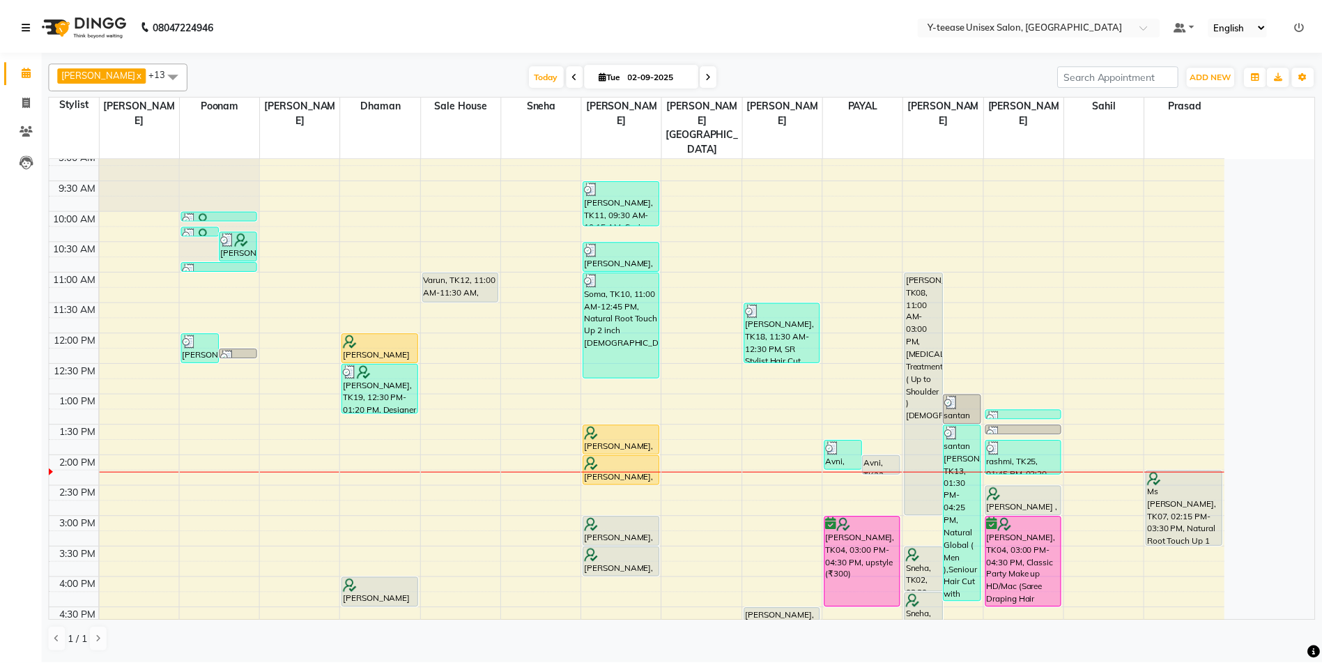
scroll to position [209, 0]
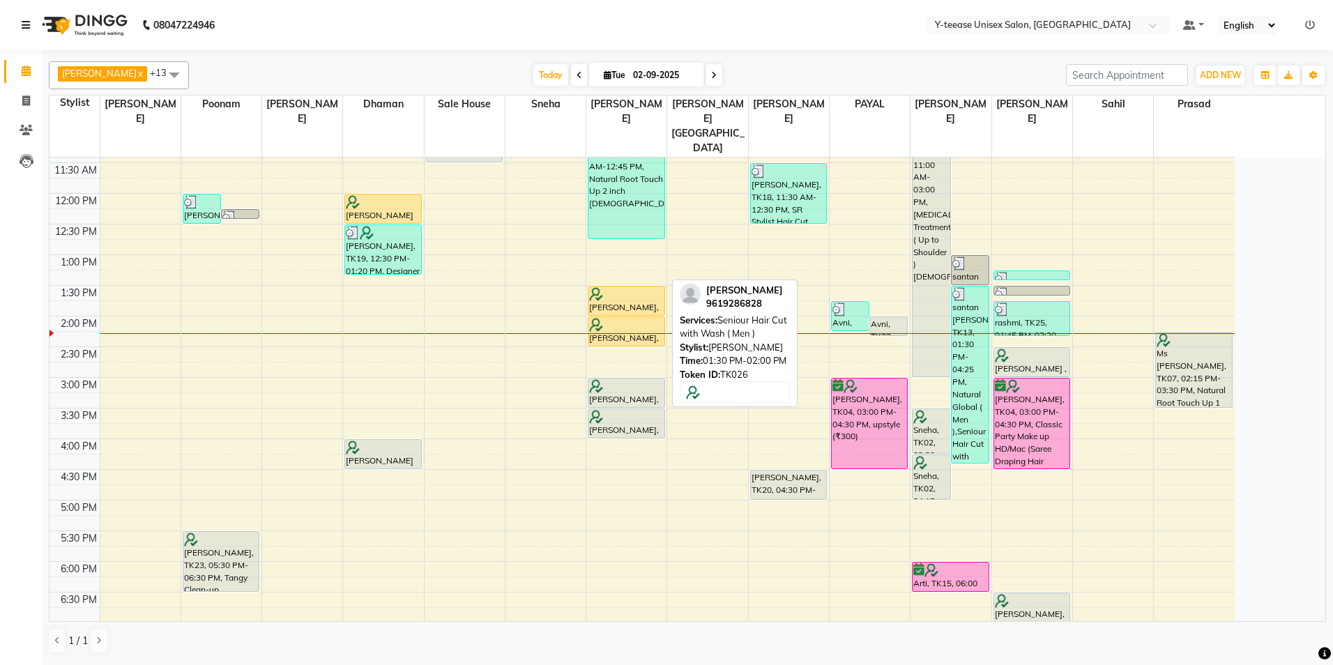
click at [637, 286] on div "Arvind, TK26, 01:30 PM-02:00 PM, Seniour Hair Cut with Wash ( Men )" at bounding box center [625, 300] width 75 height 29
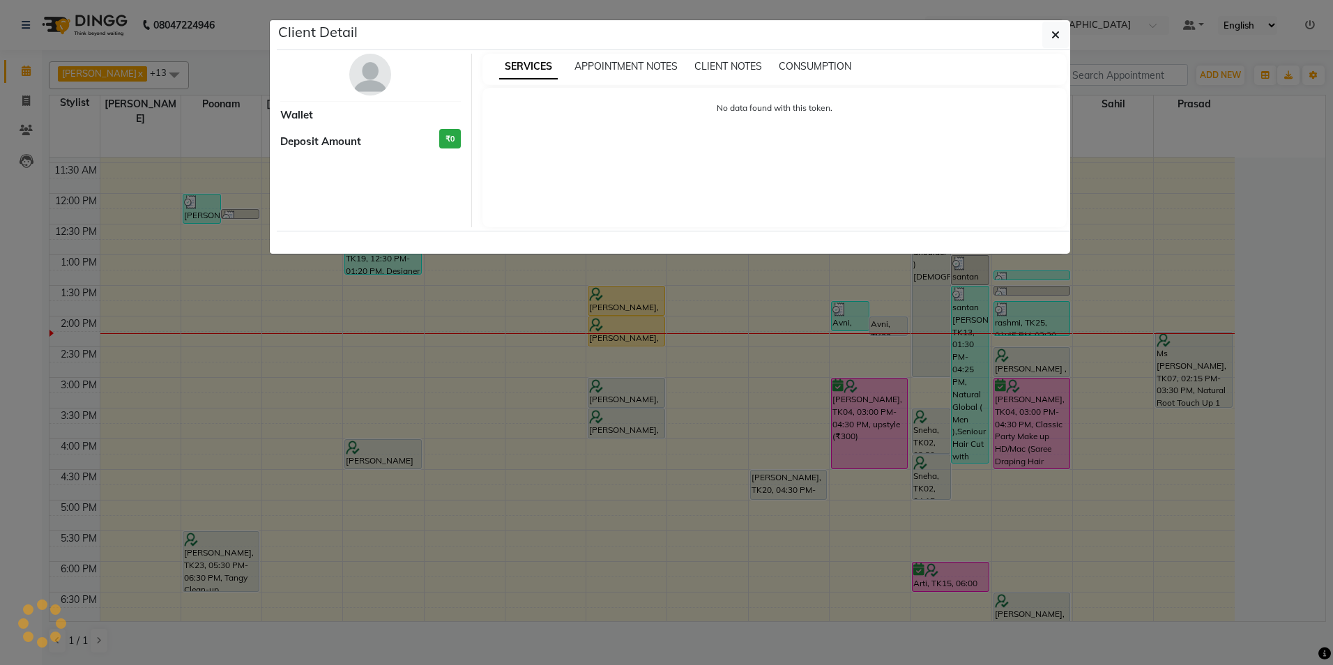
select select "1"
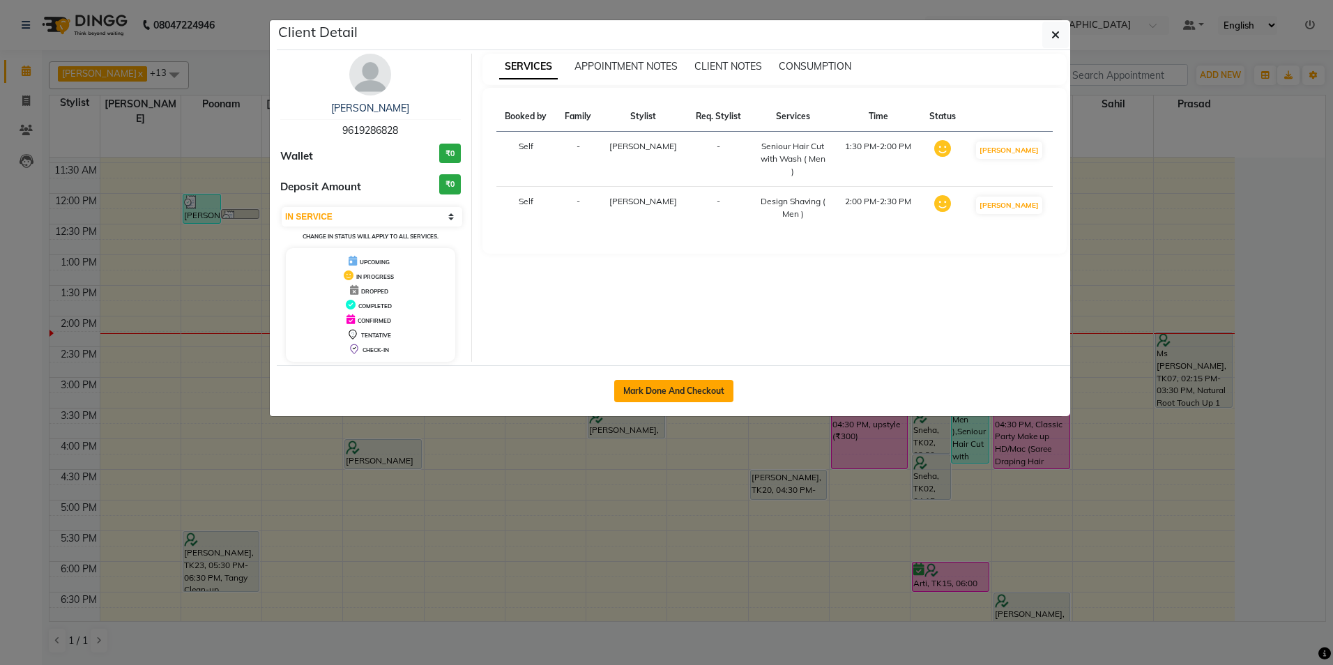
click at [678, 381] on div "Mark Done And Checkout" at bounding box center [673, 390] width 793 height 51
click at [675, 386] on button "Mark Done And Checkout" at bounding box center [673, 391] width 119 height 22
select select "service"
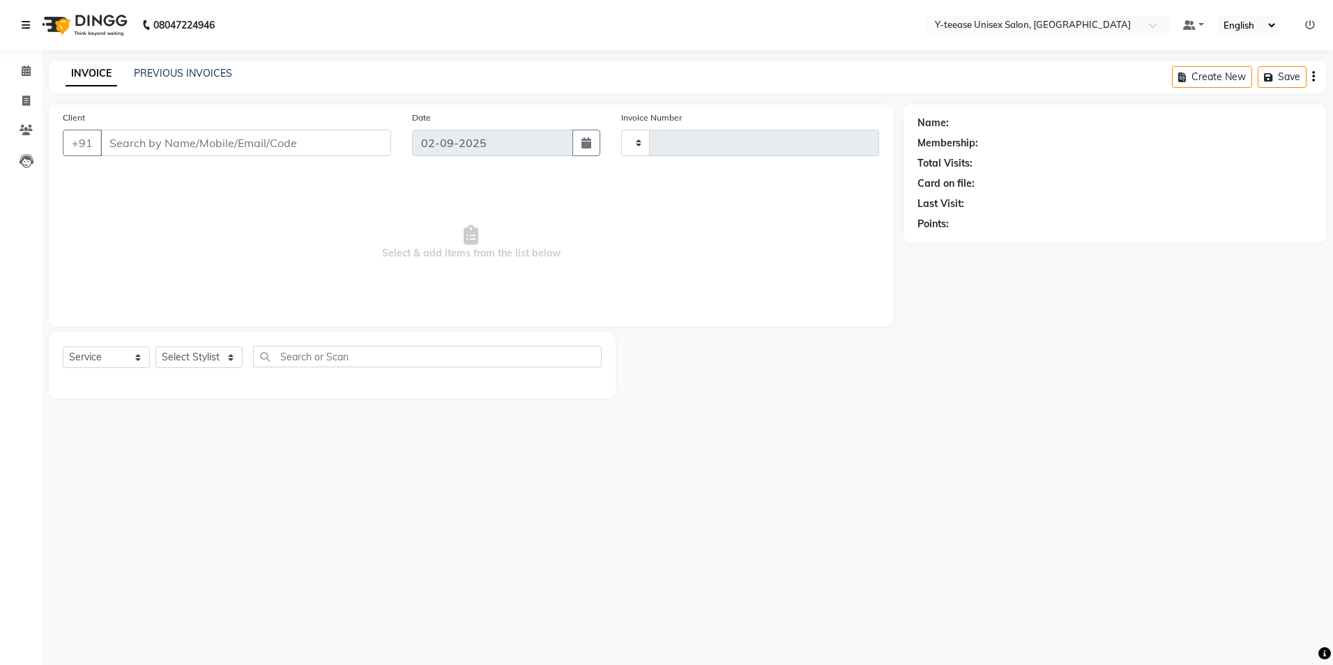
type input "6949"
select select "4"
type input "96******28"
select select "67330"
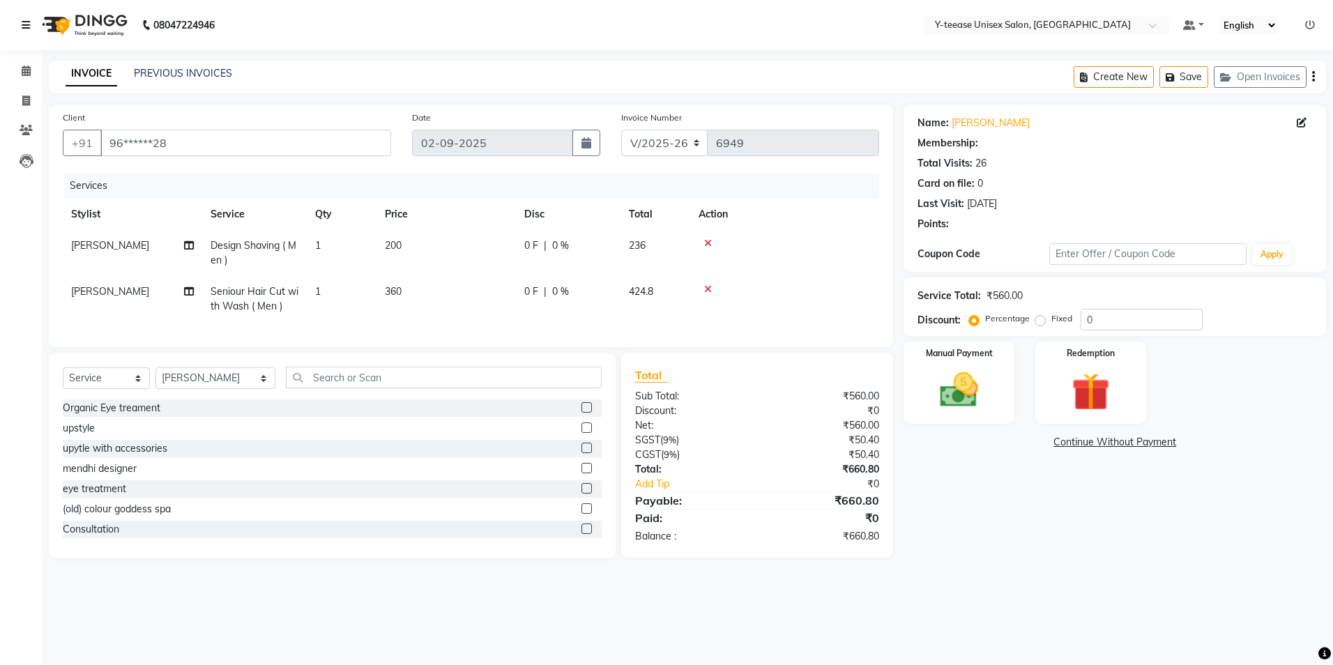
select select "1: Object"
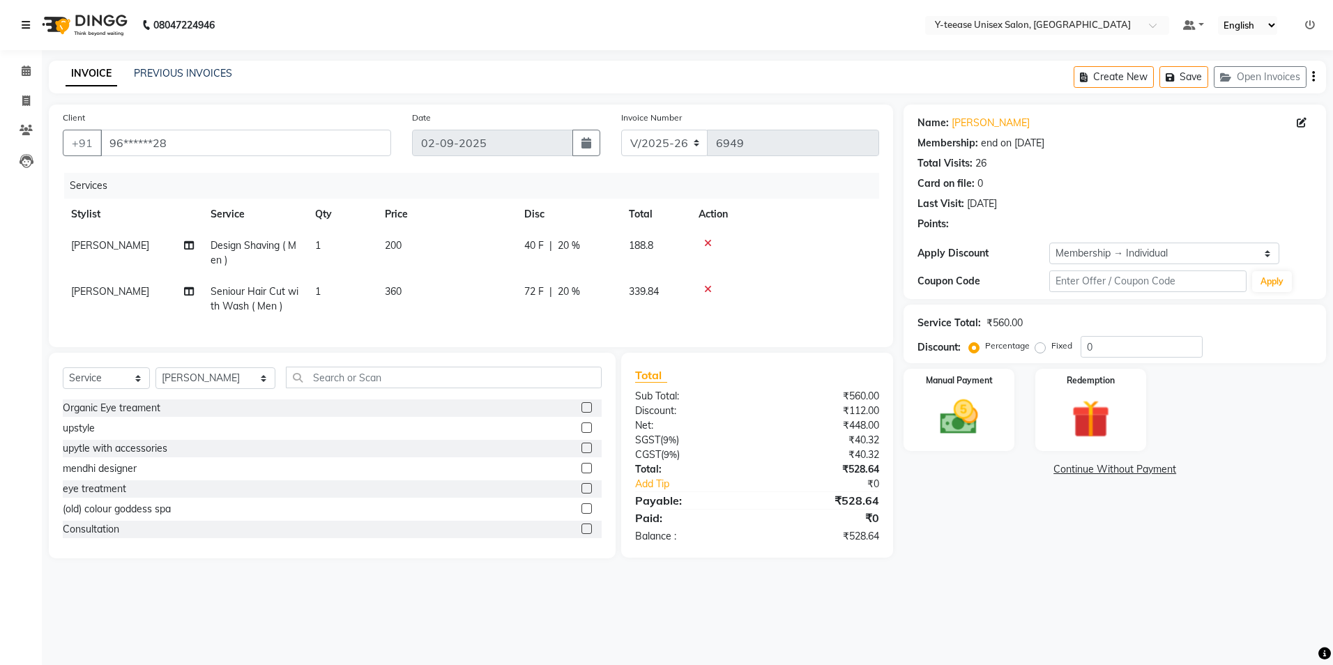
type input "20"
click at [247, 302] on span "Seniour Hair Cut with Wash ( Men )" at bounding box center [254, 298] width 88 height 27
select select "67330"
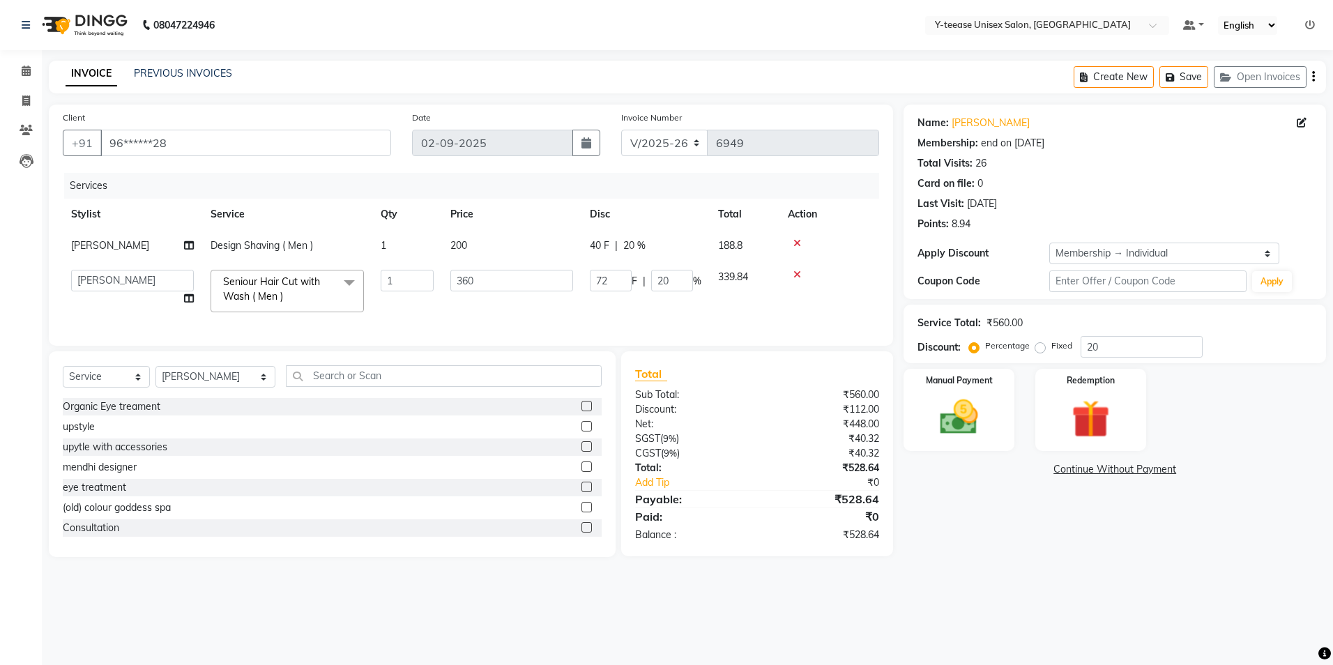
click at [260, 301] on span "Seniour Hair Cut with Wash ( Men )" at bounding box center [271, 288] width 97 height 27
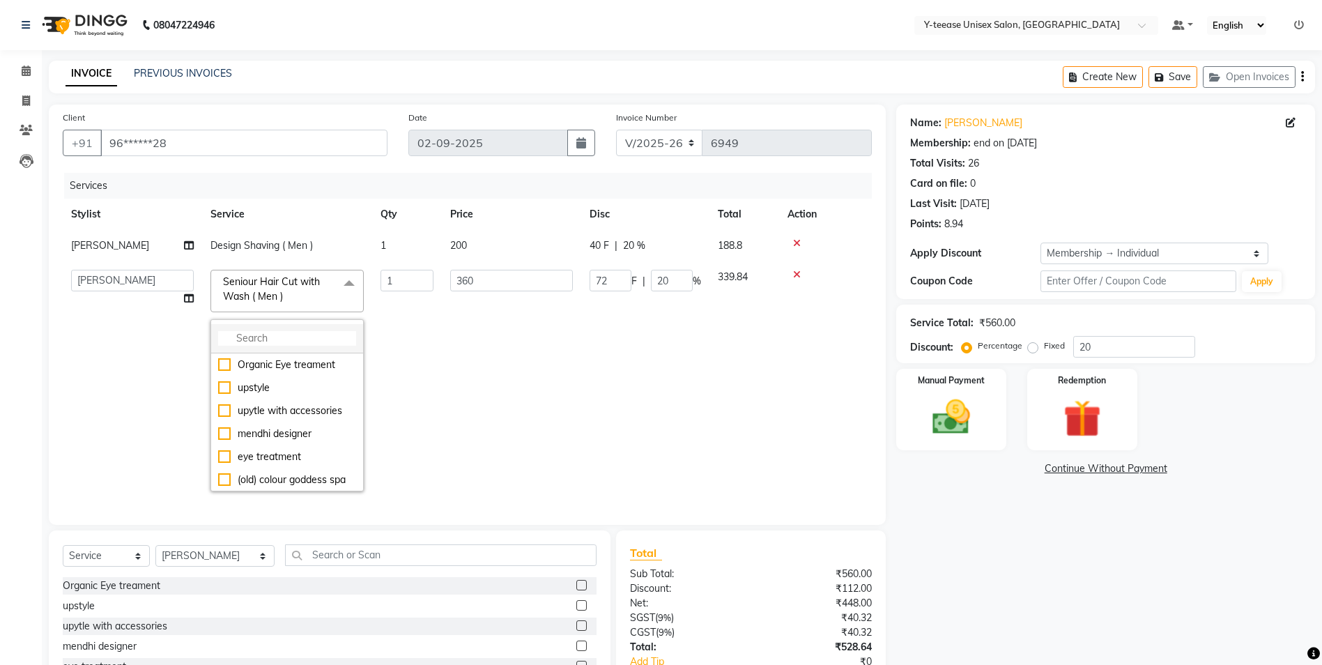
click at [266, 335] on input "multiselect-search" at bounding box center [287, 338] width 138 height 15
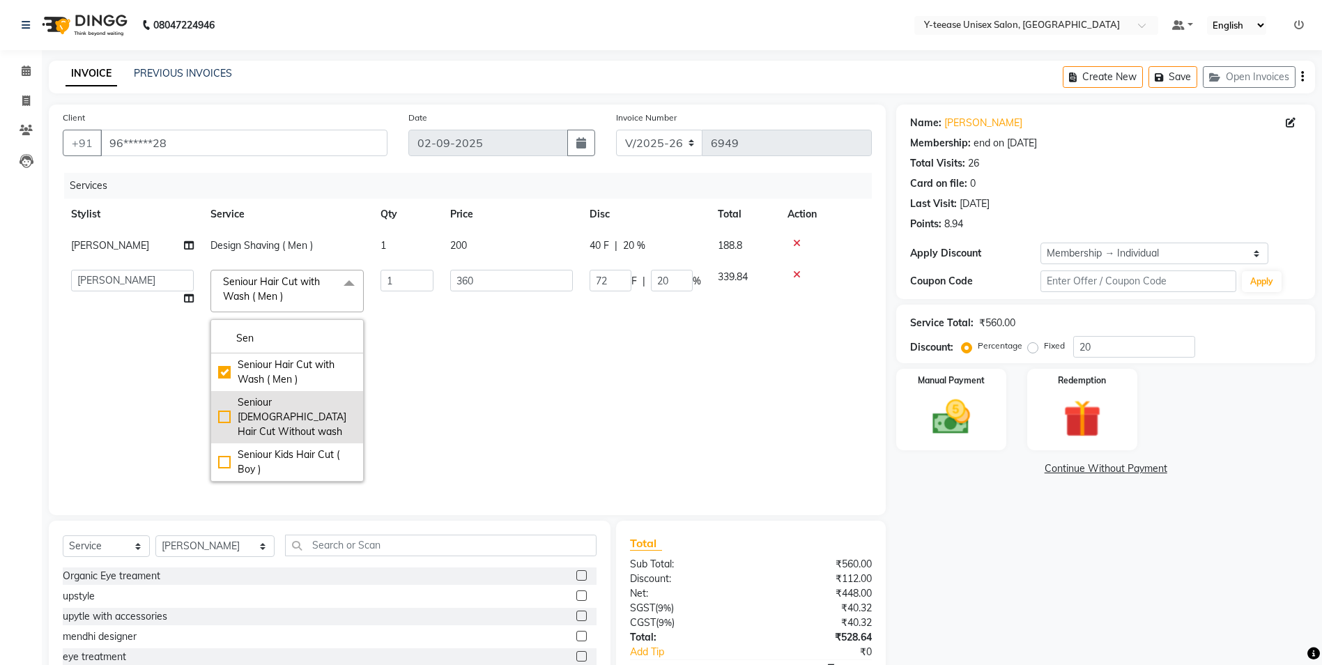
type input "Sen"
click at [300, 404] on div "Seniour Male Hair Cut Without wash" at bounding box center [287, 417] width 138 height 44
checkbox input "false"
checkbox input "true"
type input "330"
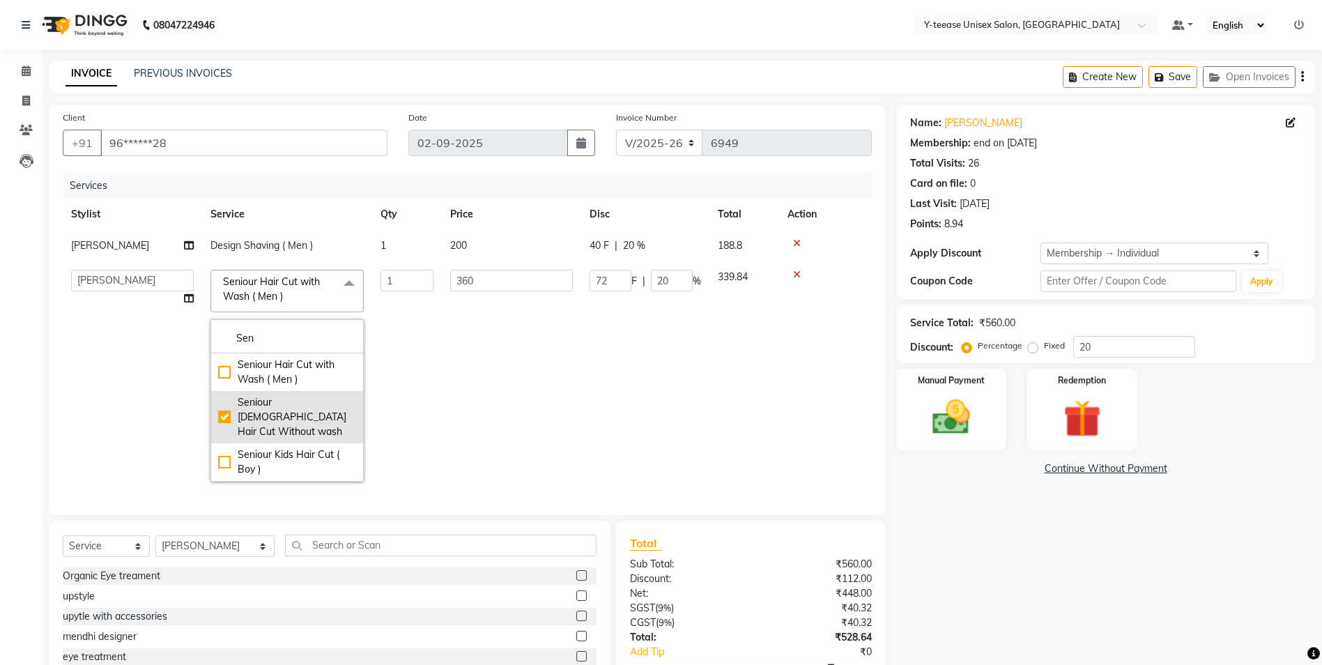
type input "66"
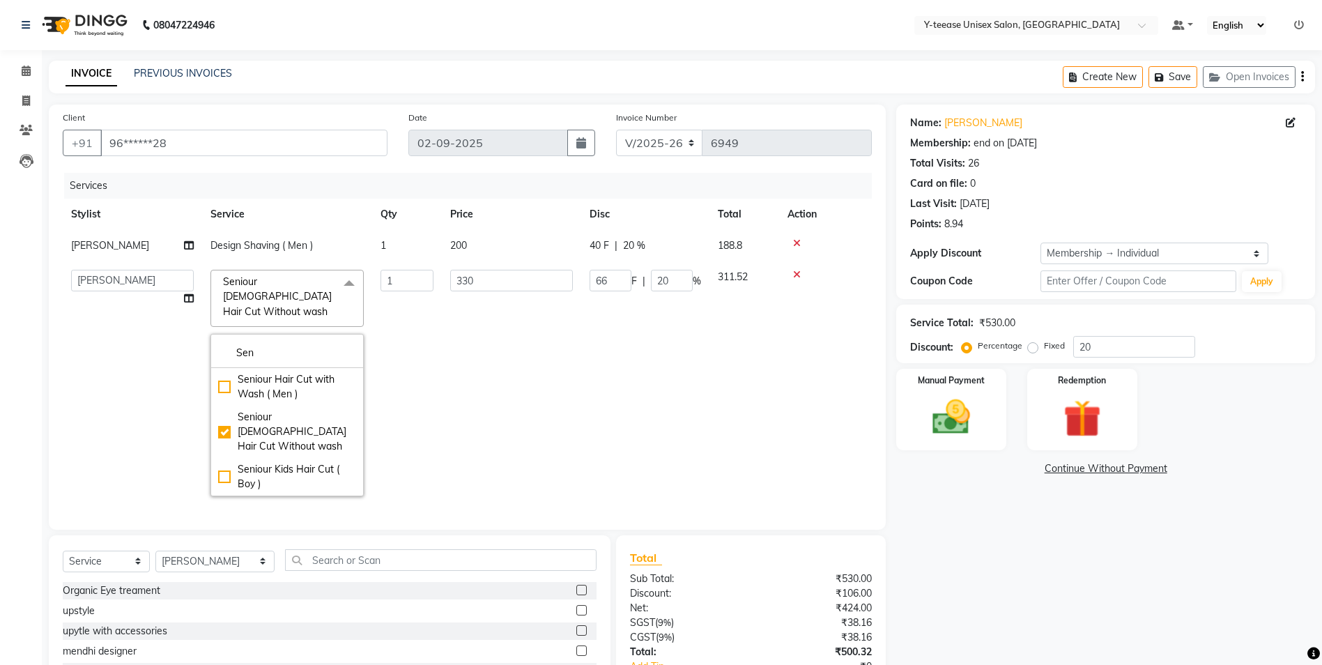
click at [487, 383] on td "330" at bounding box center [511, 382] width 139 height 243
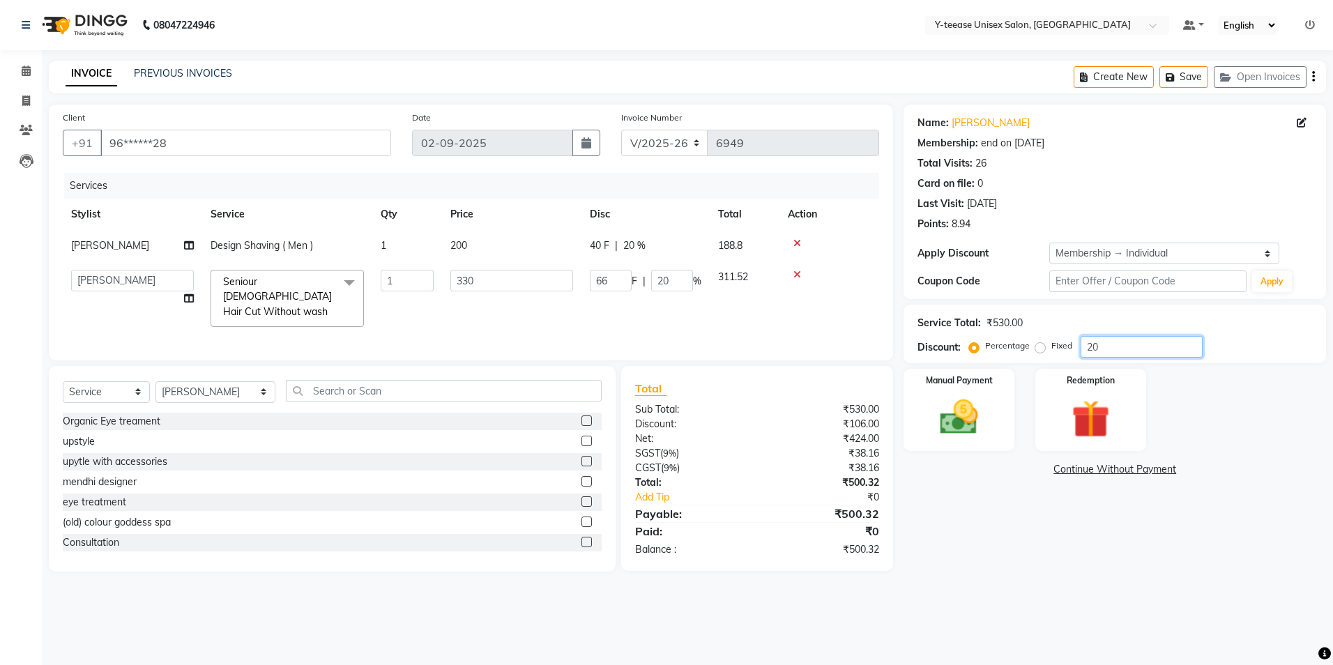
click at [1094, 345] on input "20" at bounding box center [1141, 347] width 122 height 22
drag, startPoint x: 1094, startPoint y: 345, endPoint x: 1086, endPoint y: 346, distance: 7.8
click at [1086, 346] on input "20" at bounding box center [1141, 347] width 122 height 22
type input "100"
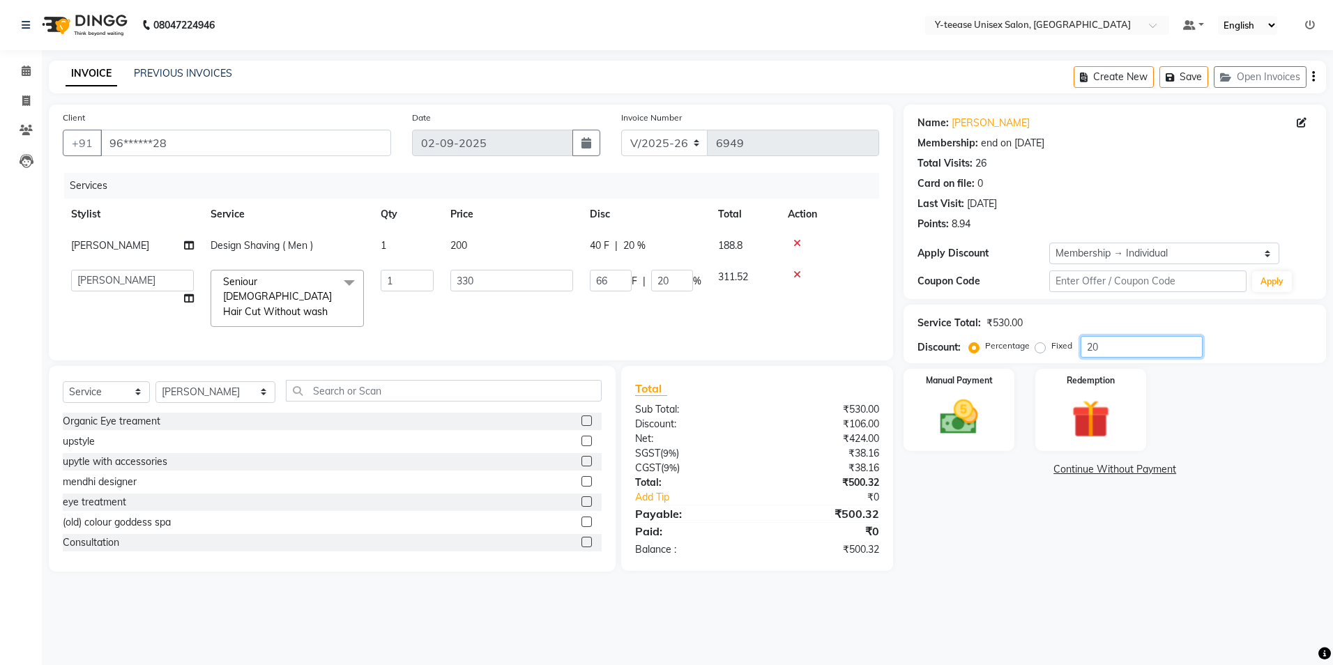
type input "330"
type input "100"
click at [1086, 346] on input "100" at bounding box center [1141, 347] width 122 height 22
type input "2"
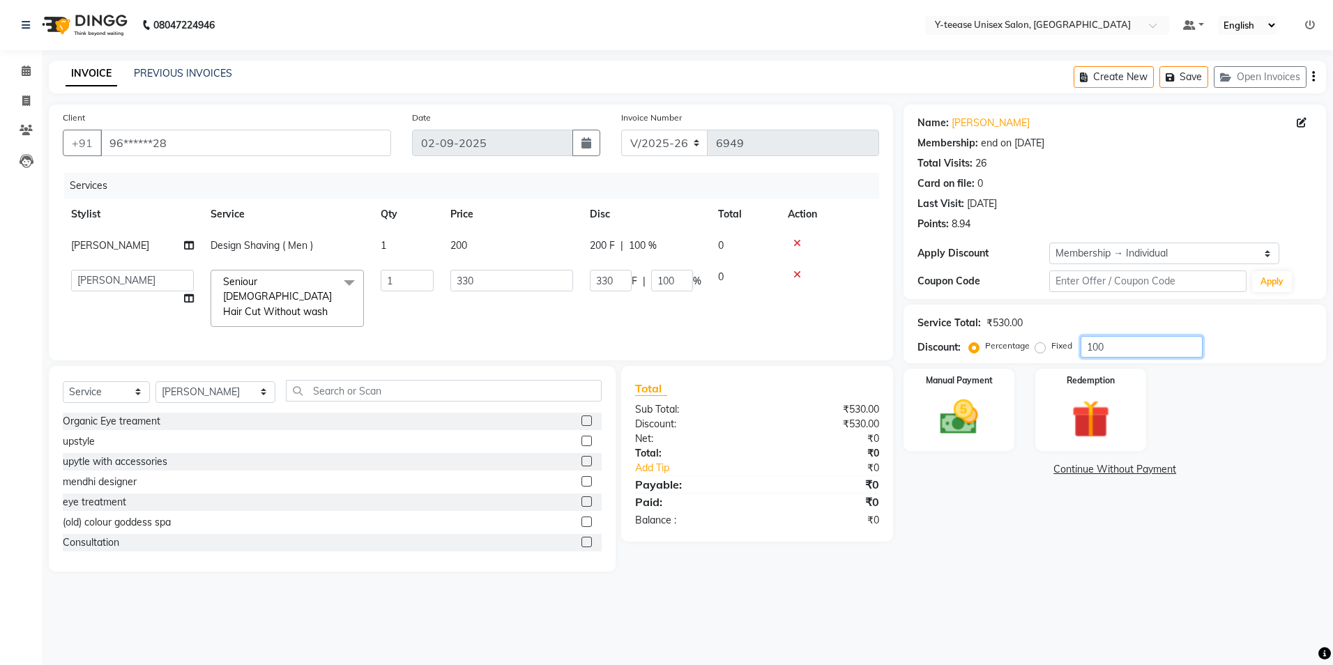
type input "6.6"
type input "2"
type input "25"
type input "82.5"
type input "25"
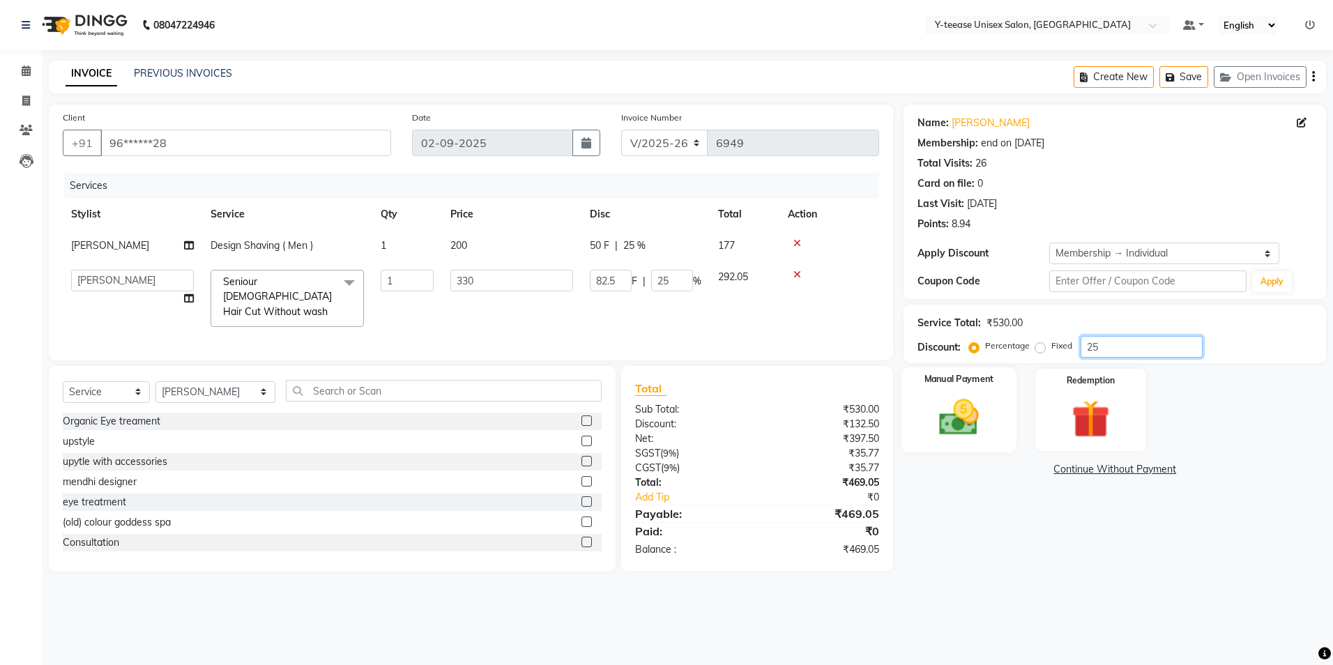
type input "25"
click at [963, 417] on img at bounding box center [958, 417] width 65 height 46
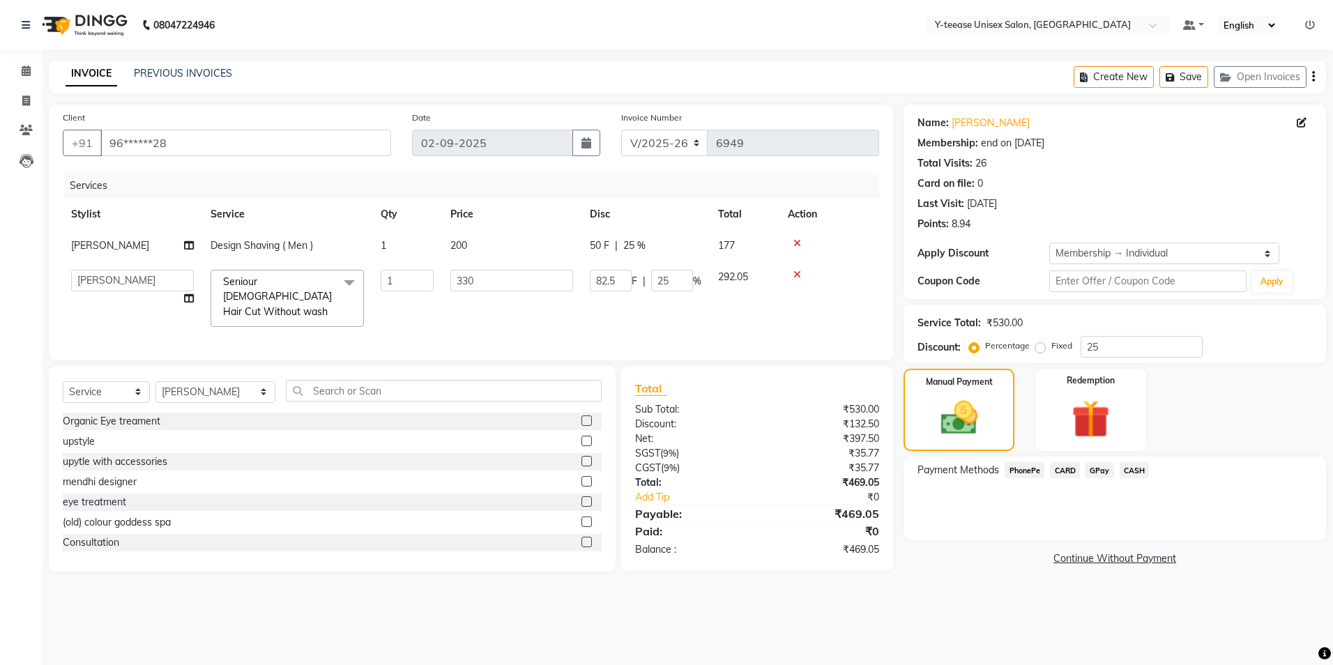
click at [1105, 470] on span "GPay" at bounding box center [1099, 470] width 29 height 16
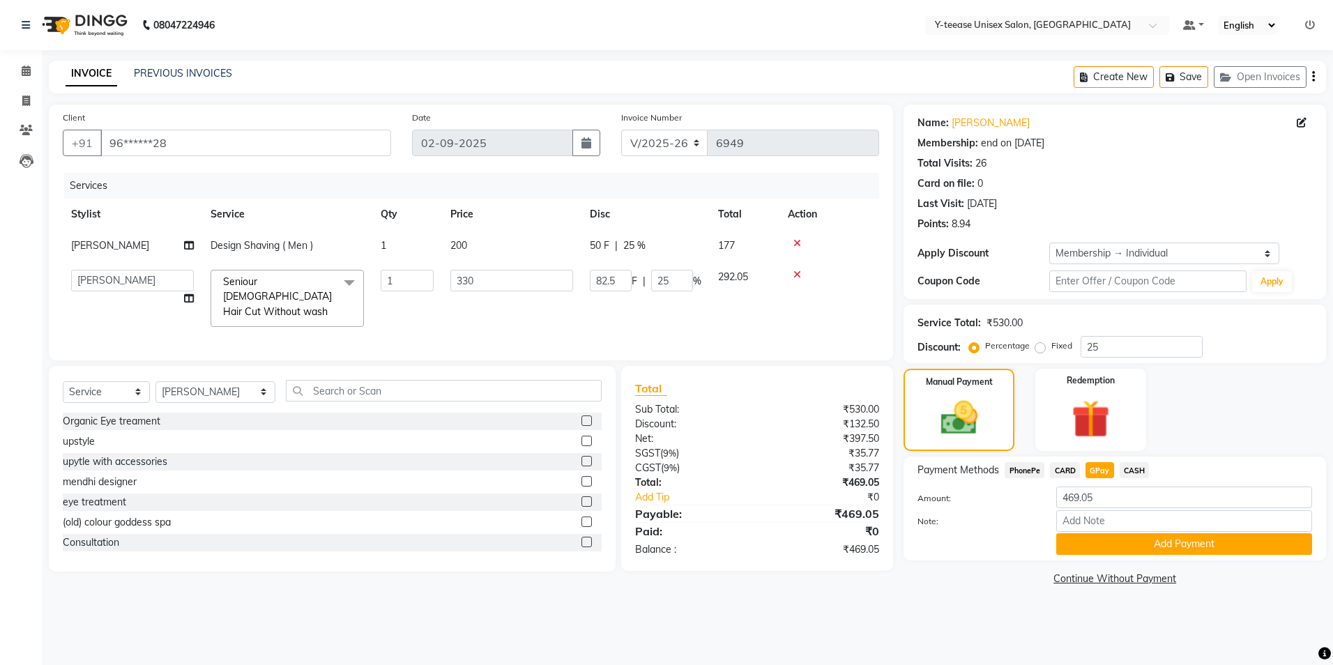
click at [1140, 542] on button "Add Payment" at bounding box center [1184, 544] width 256 height 22
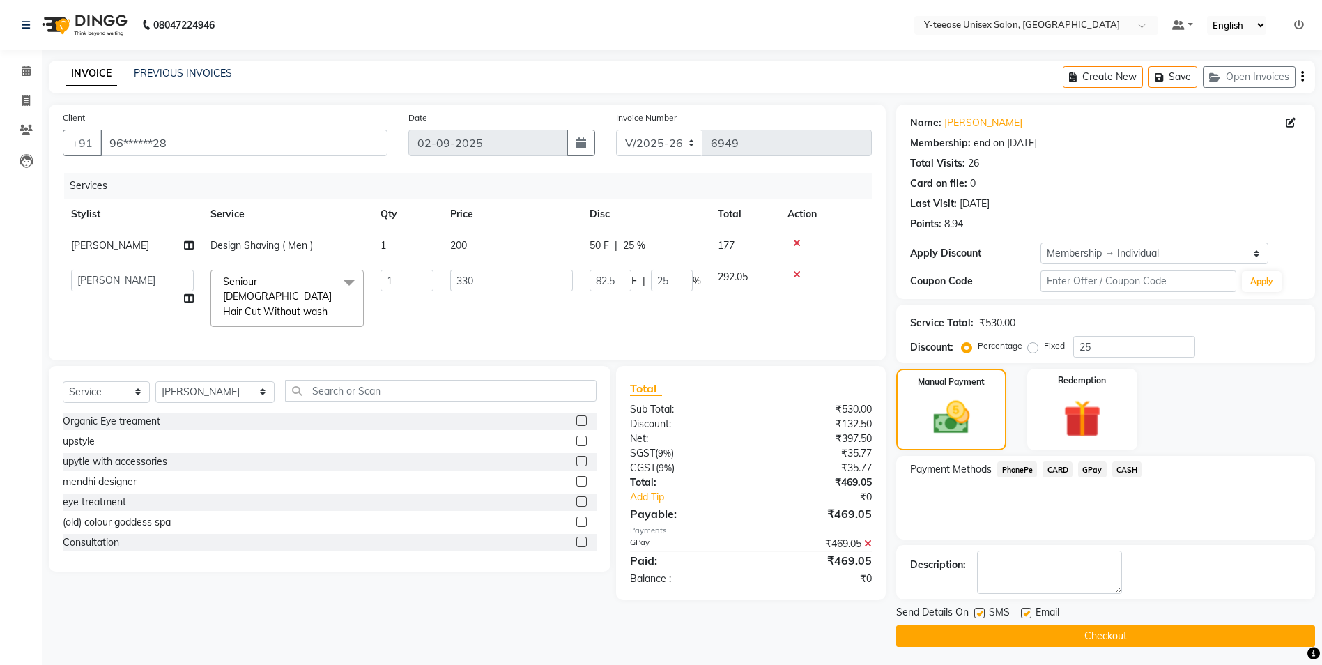
click at [1115, 629] on button "Checkout" at bounding box center [1105, 636] width 419 height 22
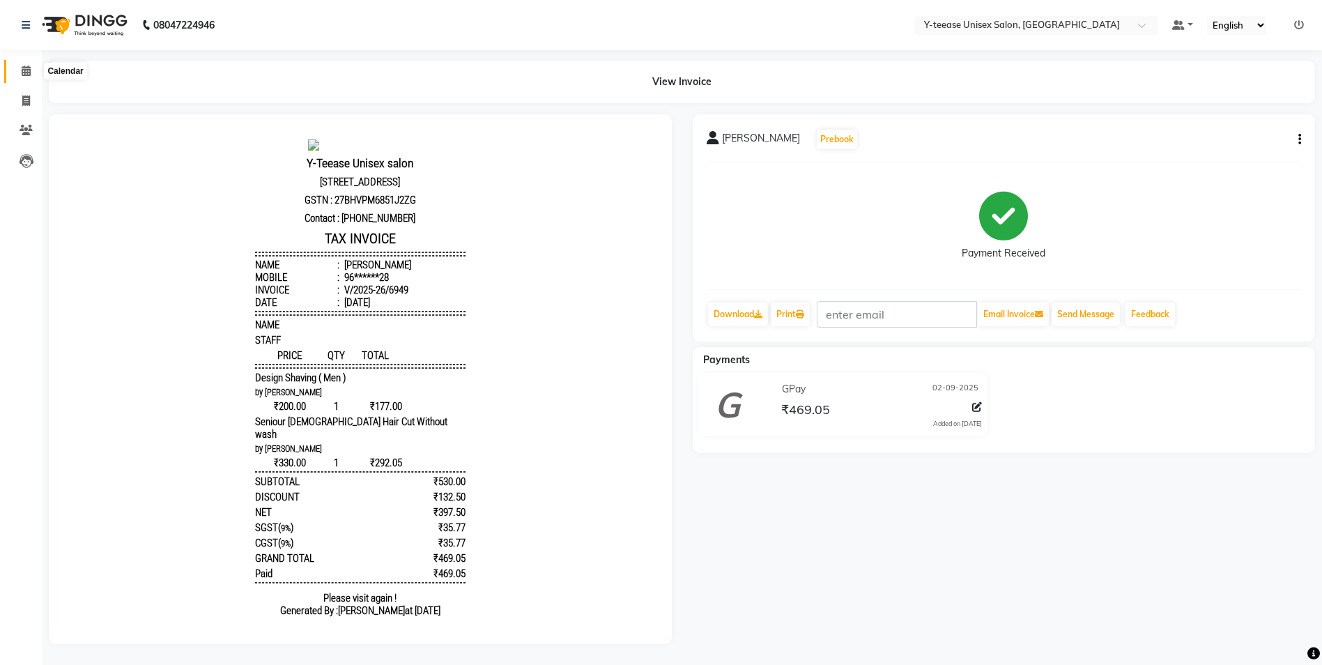
click at [24, 72] on icon at bounding box center [26, 71] width 9 height 10
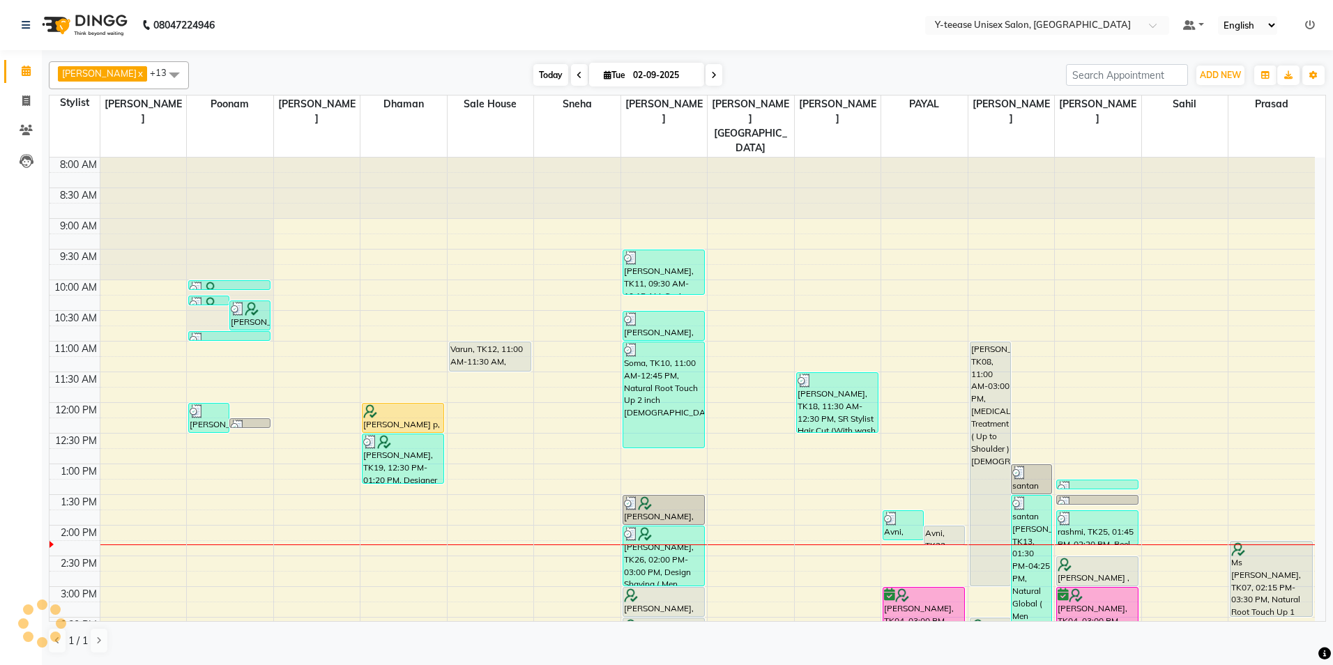
click at [533, 72] on span "Today" at bounding box center [550, 75] width 35 height 22
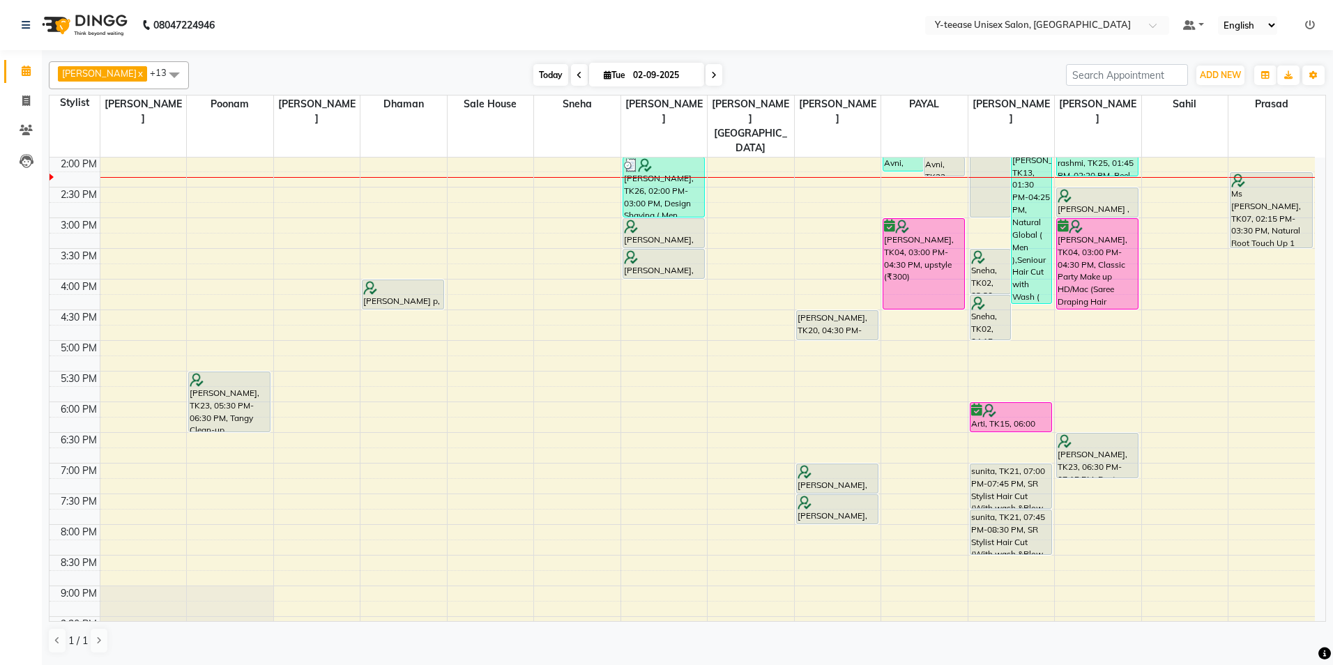
drag, startPoint x: 532, startPoint y: 82, endPoint x: 551, endPoint y: 46, distance: 40.8
click at [533, 82] on span "Today" at bounding box center [550, 75] width 35 height 22
click at [560, 36] on nav "08047224946 Select Location × Y-teease Unisex Salon, Amanora Default Panel My P…" at bounding box center [666, 25] width 1333 height 50
click at [538, 79] on span "Today" at bounding box center [550, 75] width 35 height 22
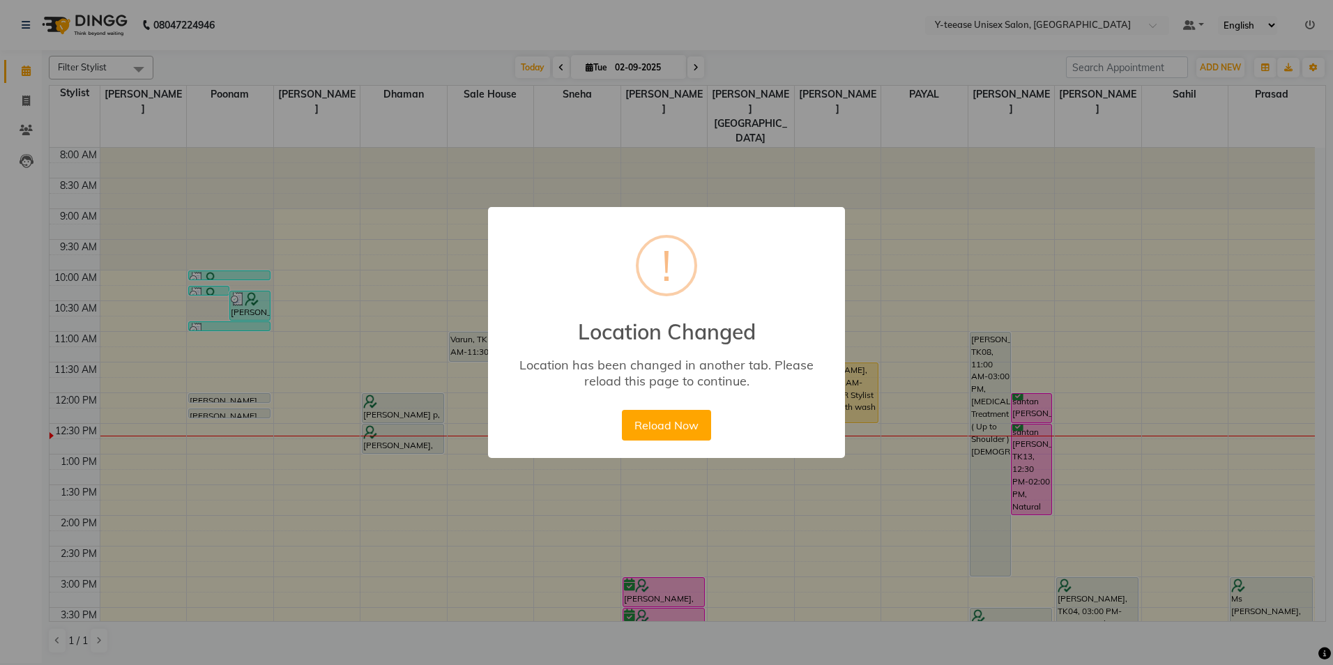
scroll to position [139, 0]
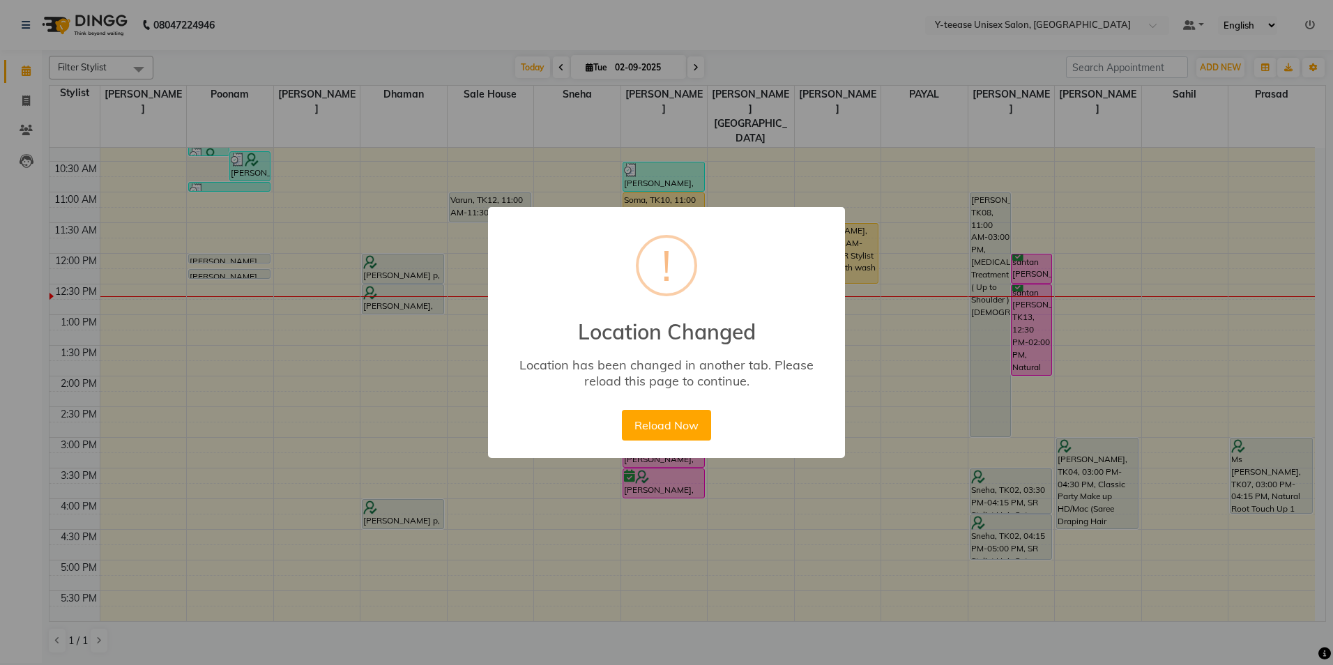
click at [670, 429] on button "Reload Now" at bounding box center [666, 425] width 89 height 31
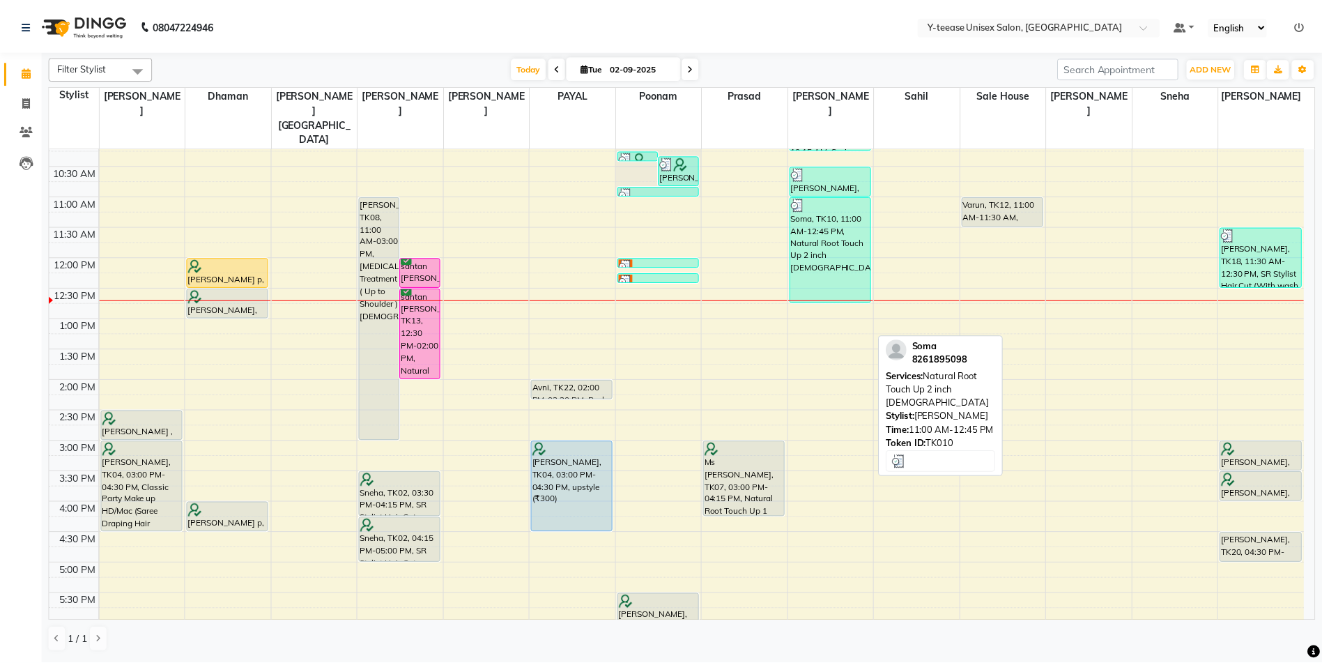
scroll to position [139, 0]
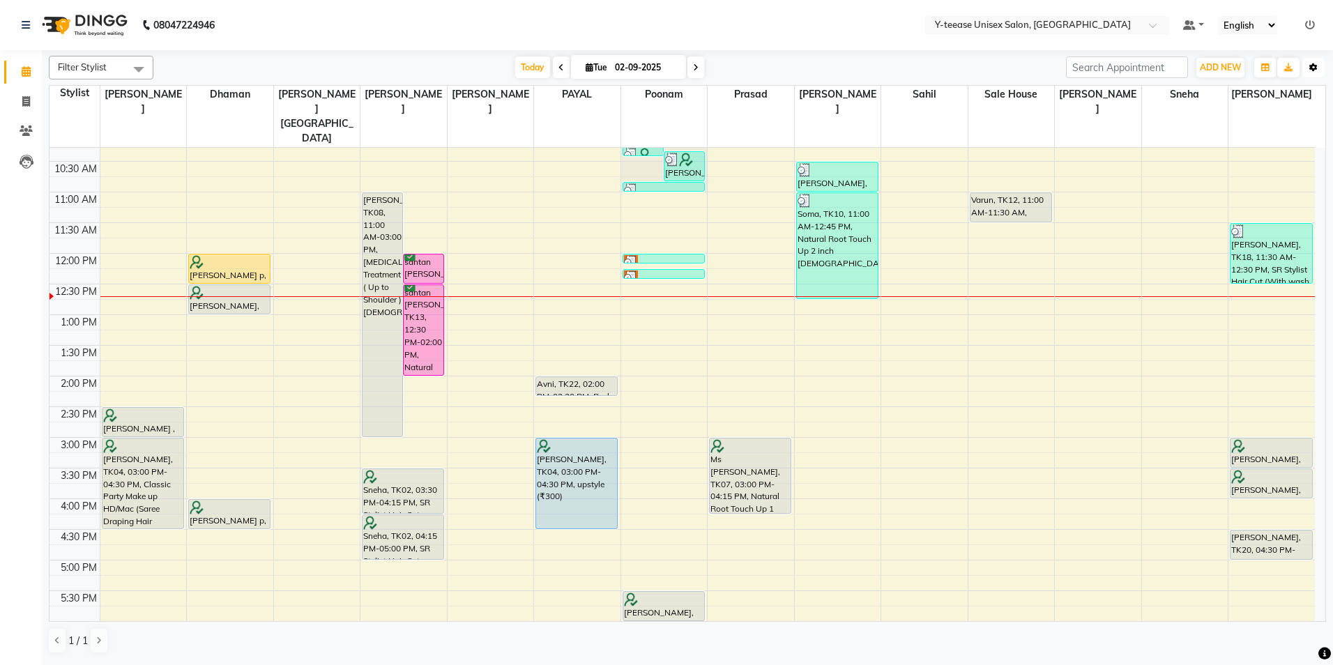
click at [1316, 63] on icon "button" at bounding box center [1313, 67] width 8 height 8
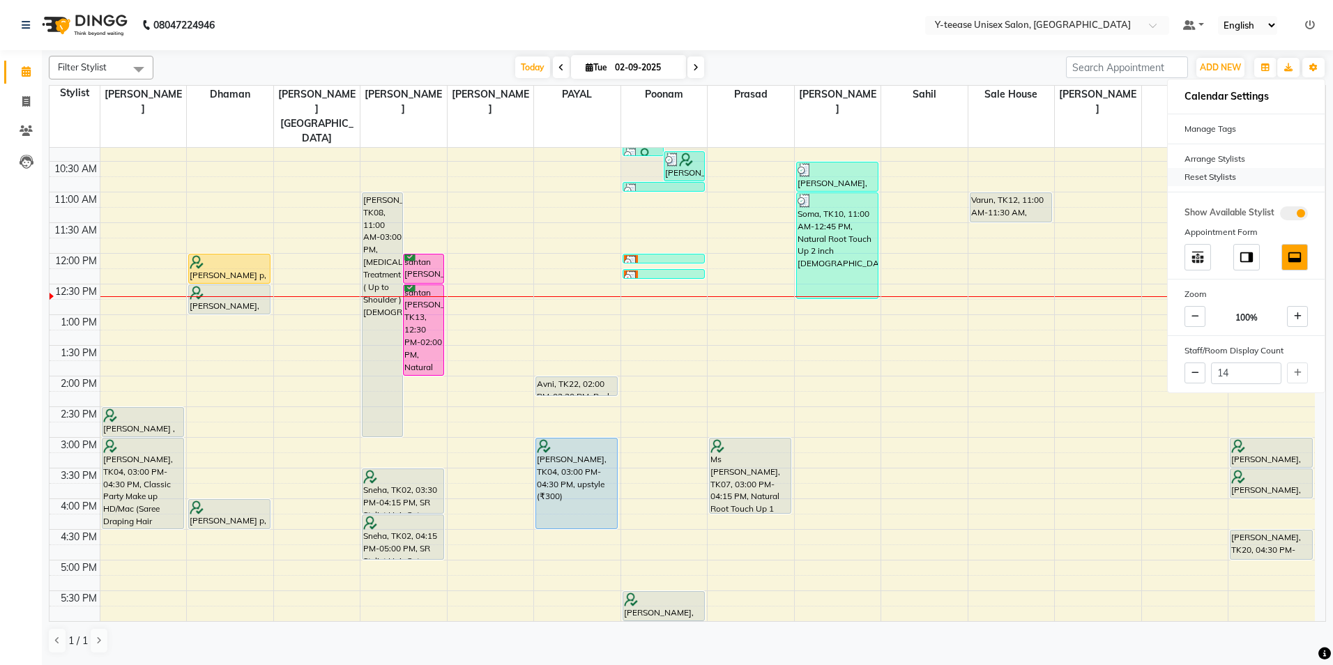
click at [1206, 174] on div "Reset Stylists" at bounding box center [1245, 177] width 157 height 18
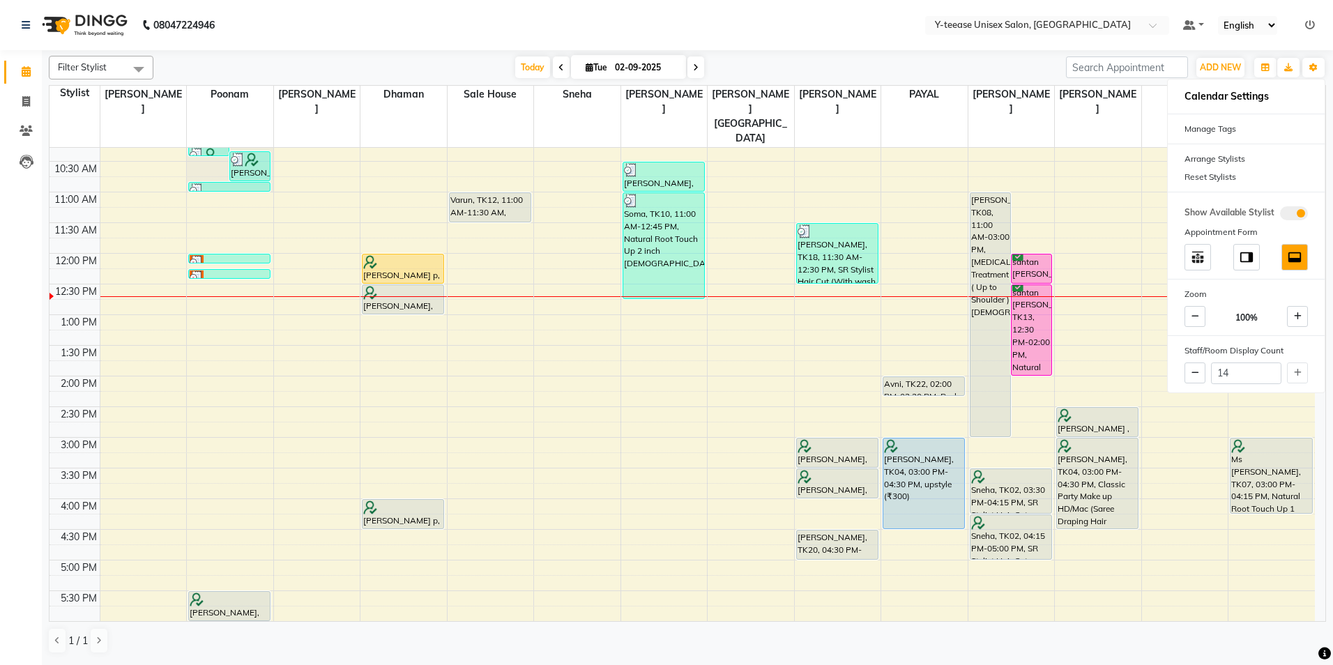
click at [1037, 41] on nav "08047224946 Select Location × Y-teease Unisex Salon, Amanora Default Panel My P…" at bounding box center [666, 25] width 1333 height 50
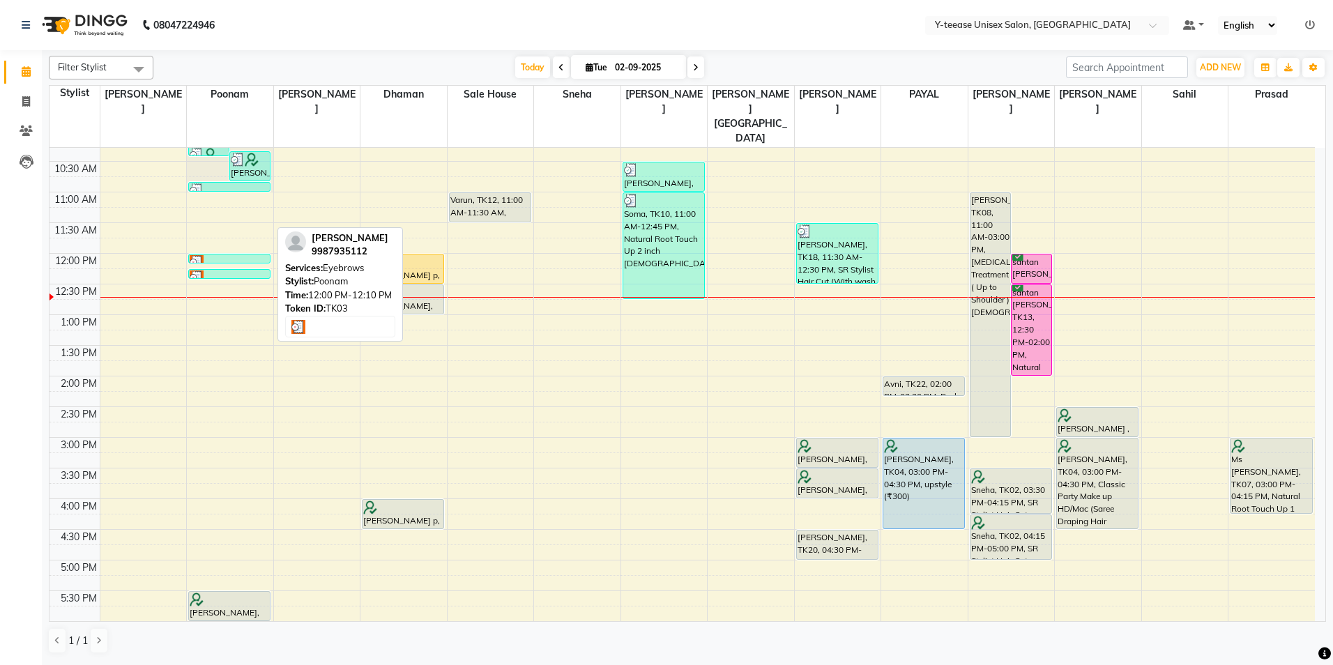
click at [245, 255] on div at bounding box center [229, 262] width 79 height 14
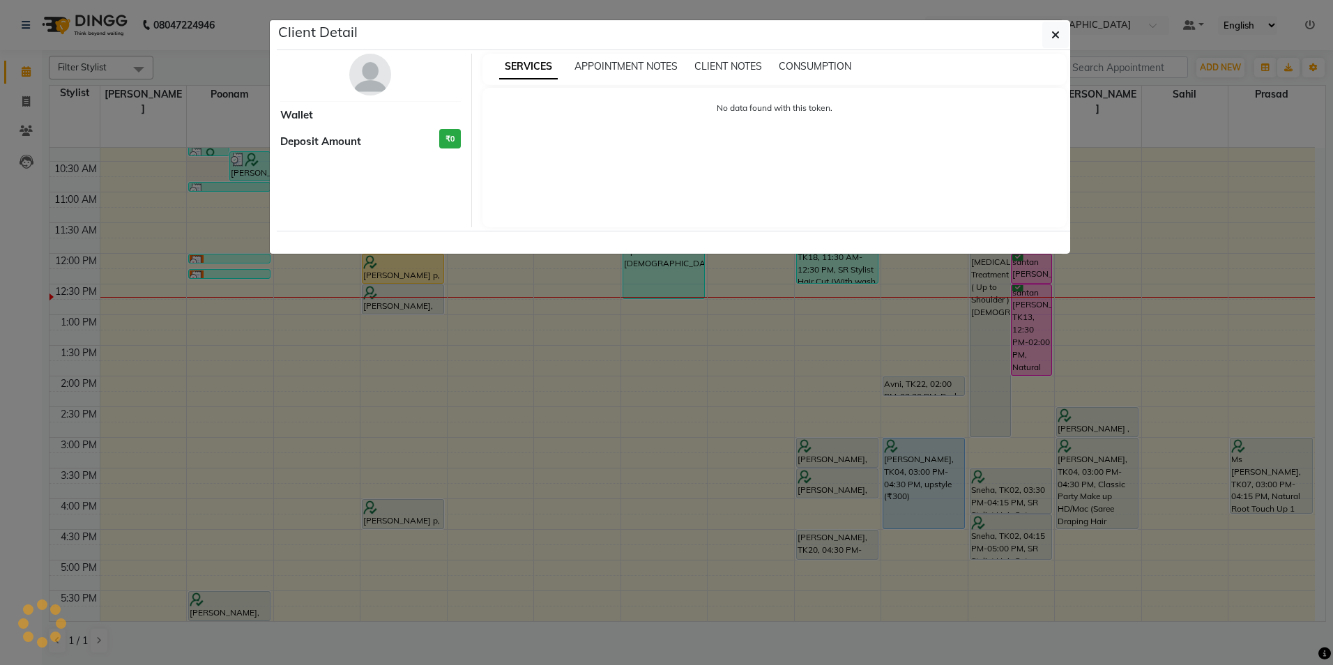
select select "3"
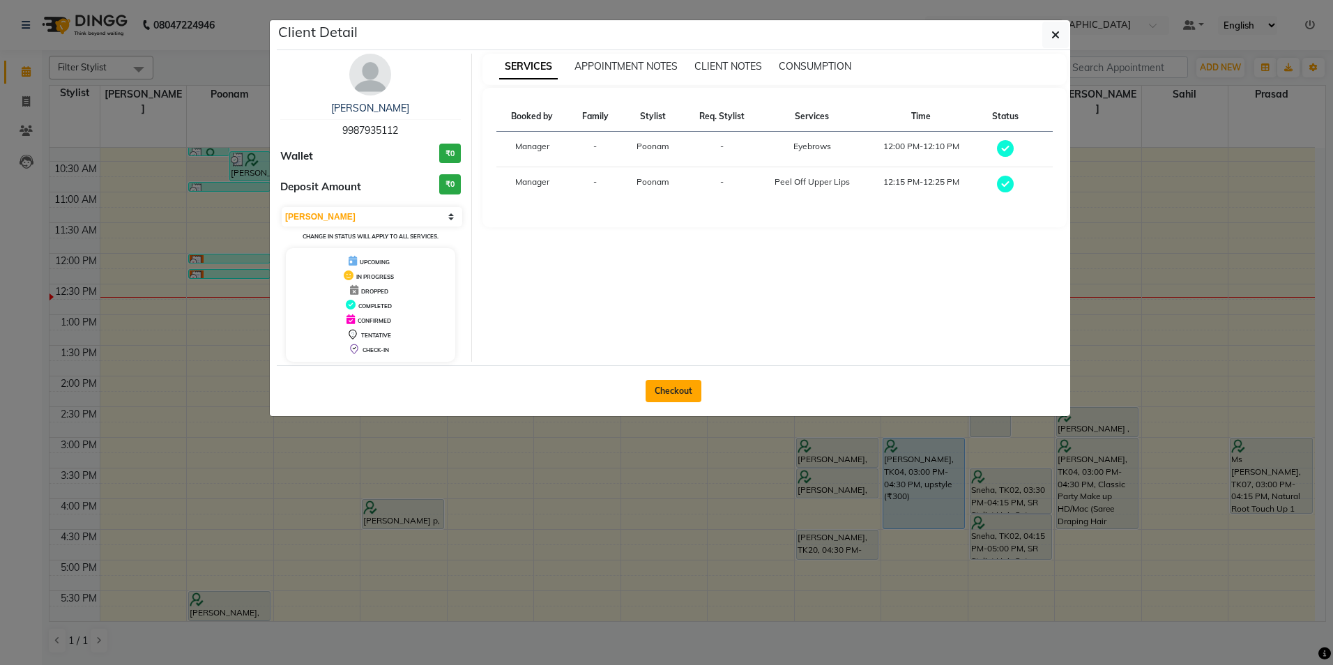
click at [668, 385] on button "Checkout" at bounding box center [673, 391] width 56 height 22
select select "service"
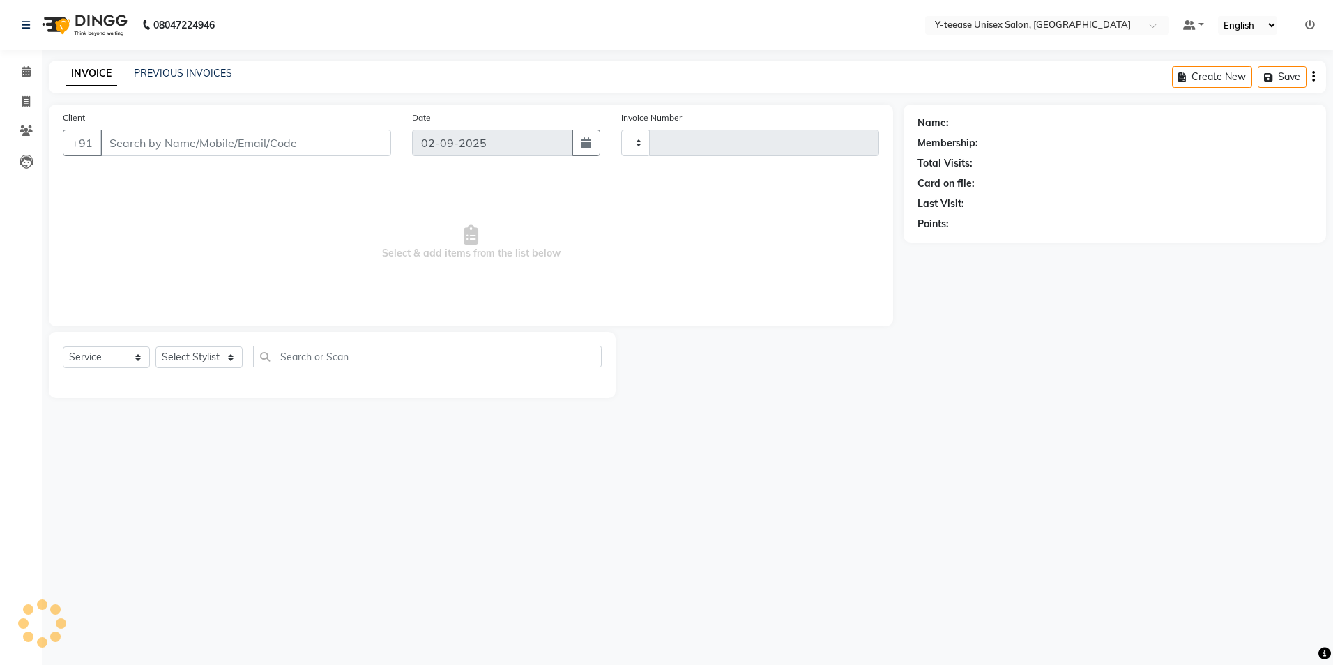
type input "6944"
select select "4"
type input "99******12"
select select "57"
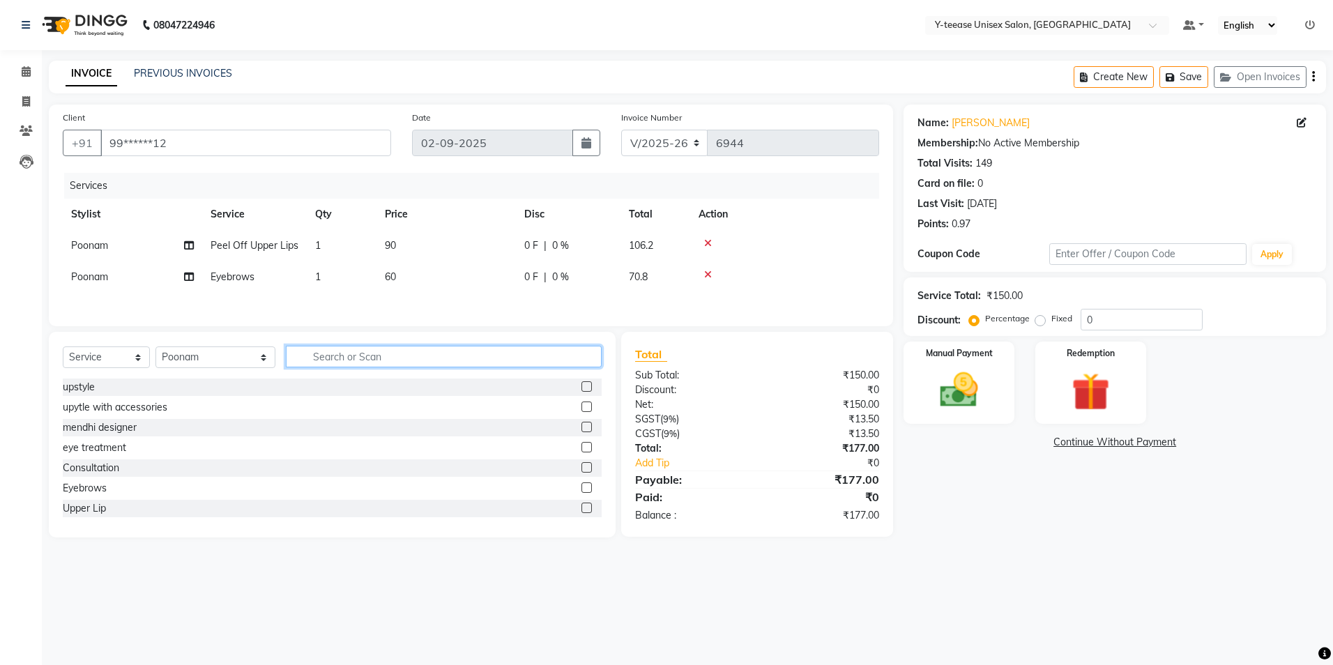
click at [286, 360] on input "text" at bounding box center [444, 357] width 316 height 22
type input "fore"
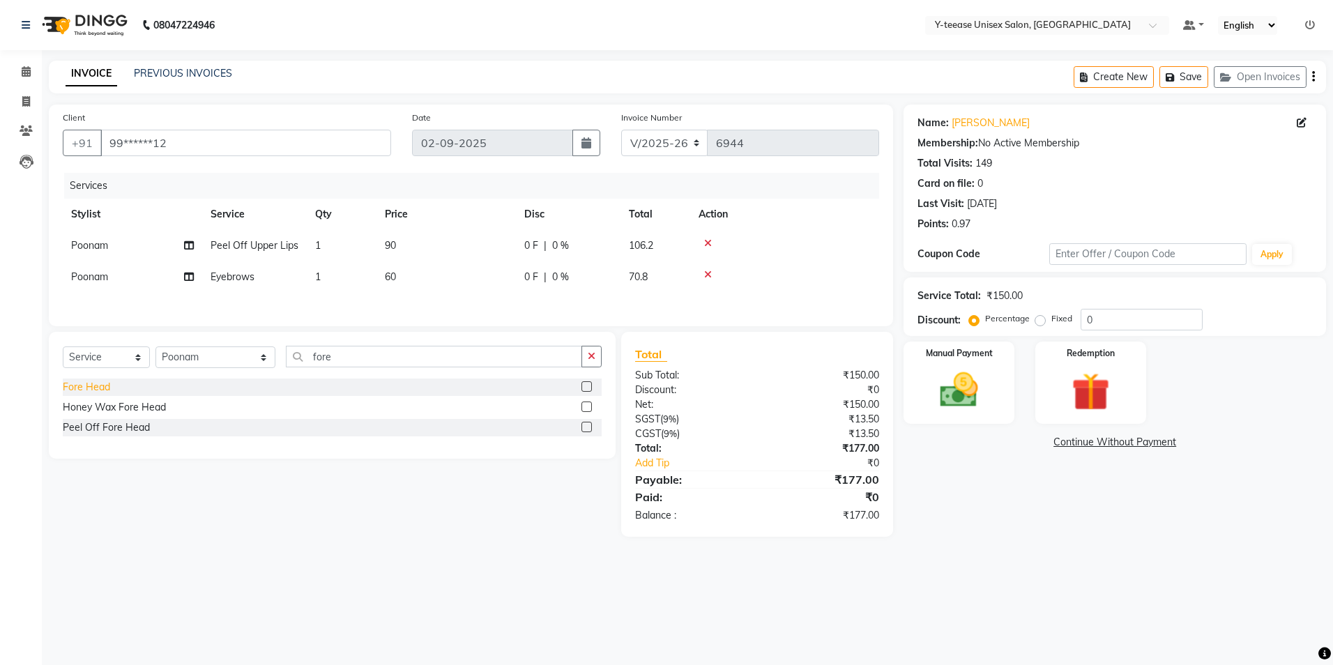
click at [93, 391] on div "Fore Head" at bounding box center [86, 387] width 47 height 15
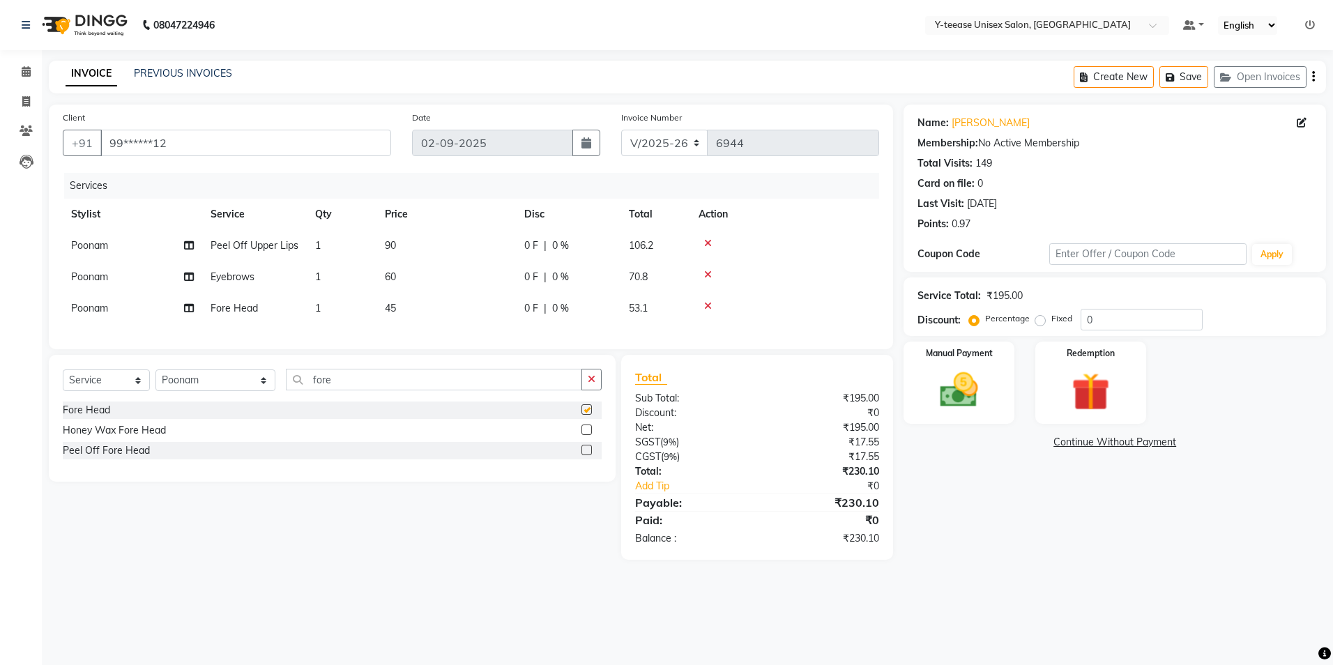
checkbox input "false"
click at [258, 243] on span "Peel Off Upper Lips" at bounding box center [254, 245] width 88 height 13
select select "57"
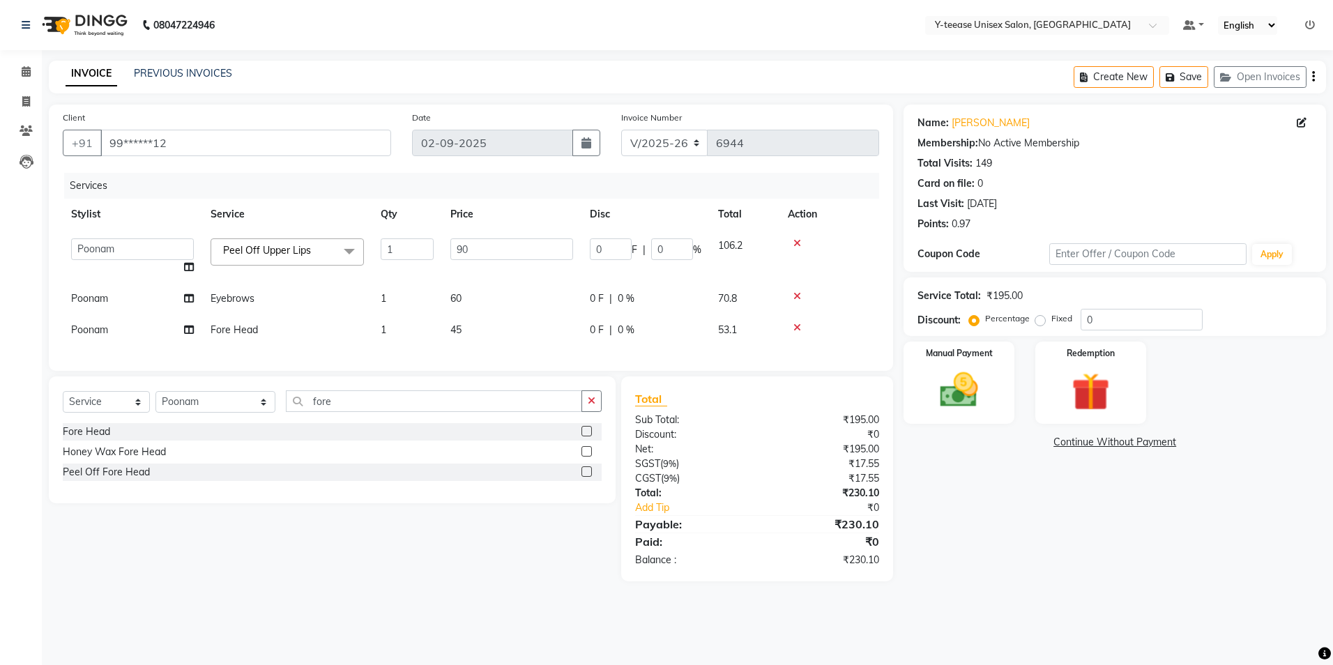
click at [258, 243] on span "Peel Off Upper Lips x" at bounding box center [270, 250] width 101 height 15
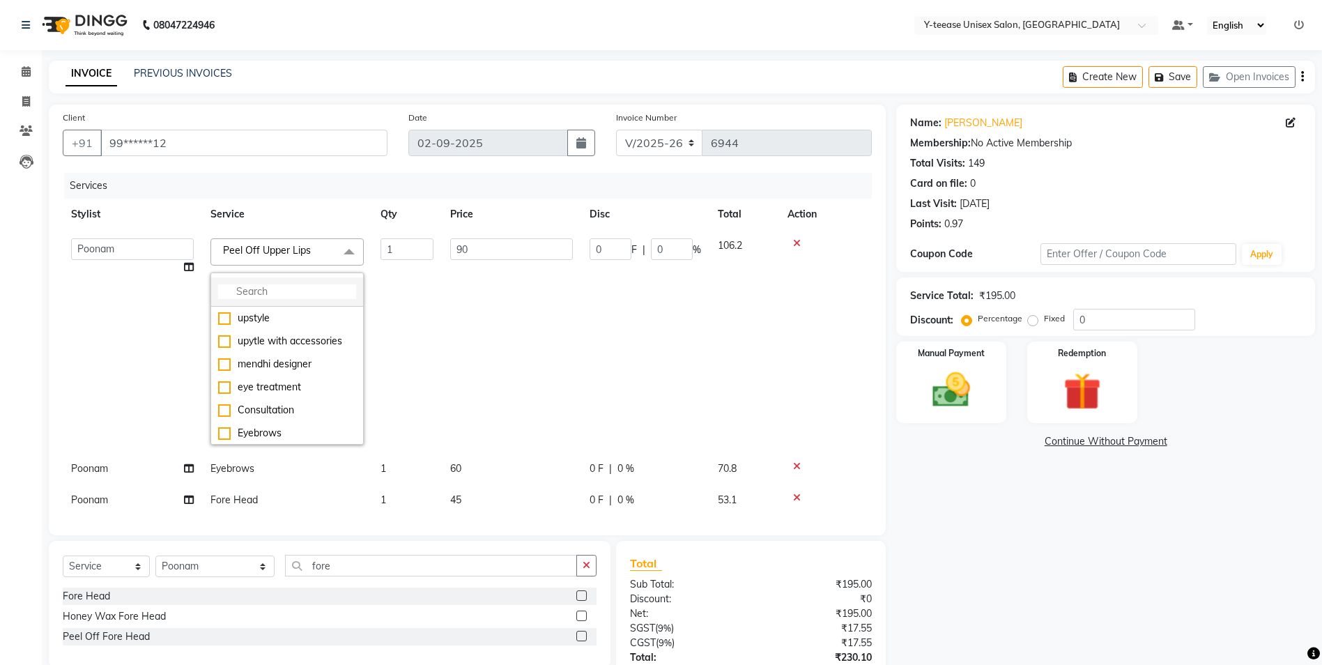
click at [273, 291] on input "multiselect-search" at bounding box center [287, 291] width 138 height 15
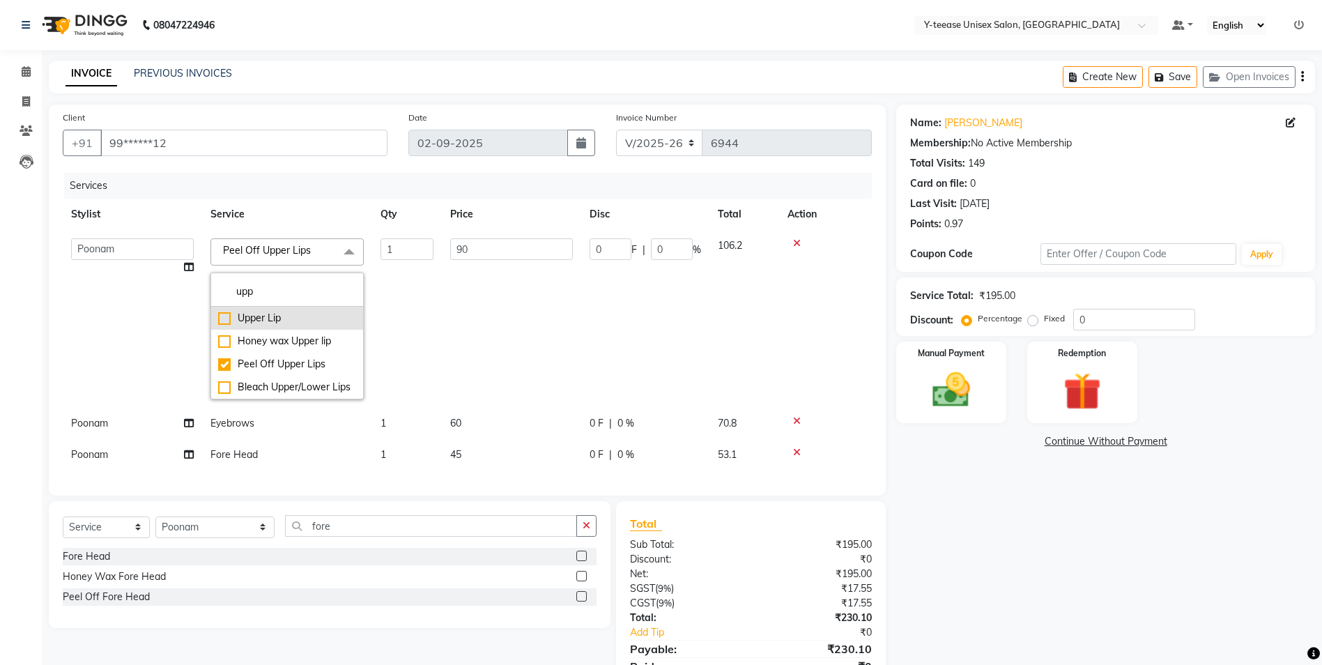
type input "upp"
click at [263, 316] on div "Upper Lip" at bounding box center [287, 318] width 138 height 15
checkbox input "true"
checkbox input "false"
type input "45"
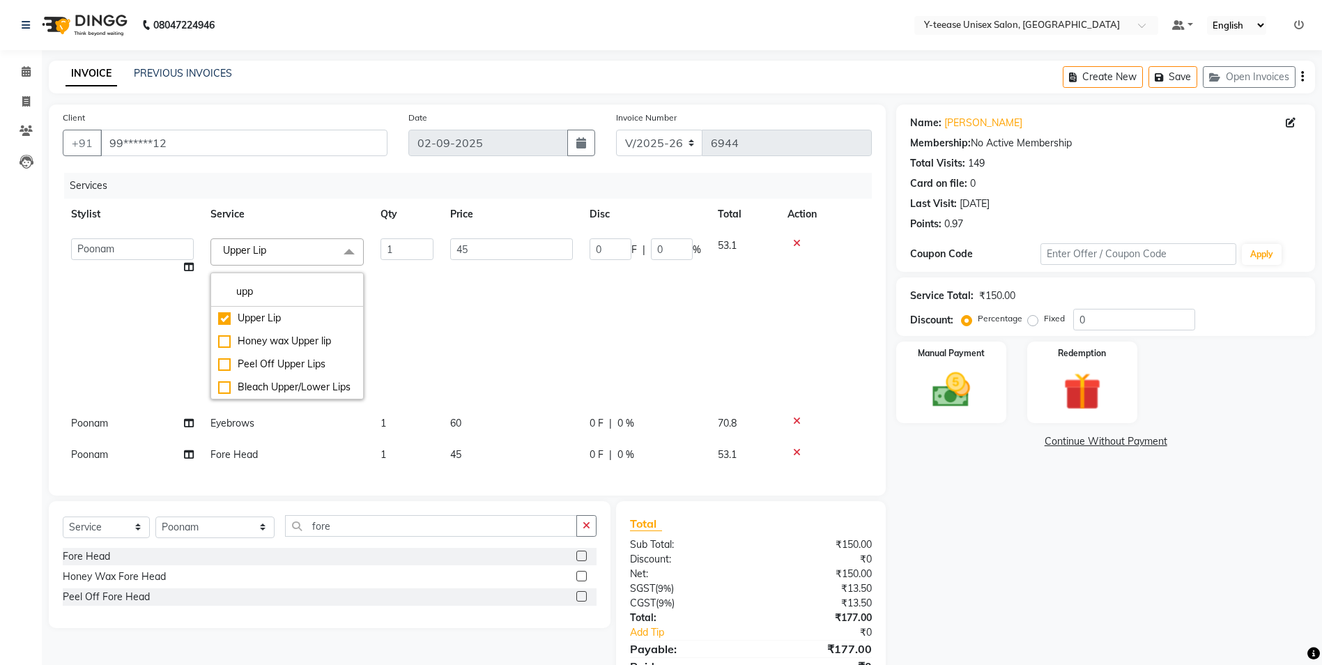
click at [472, 300] on td "45" at bounding box center [511, 319] width 139 height 178
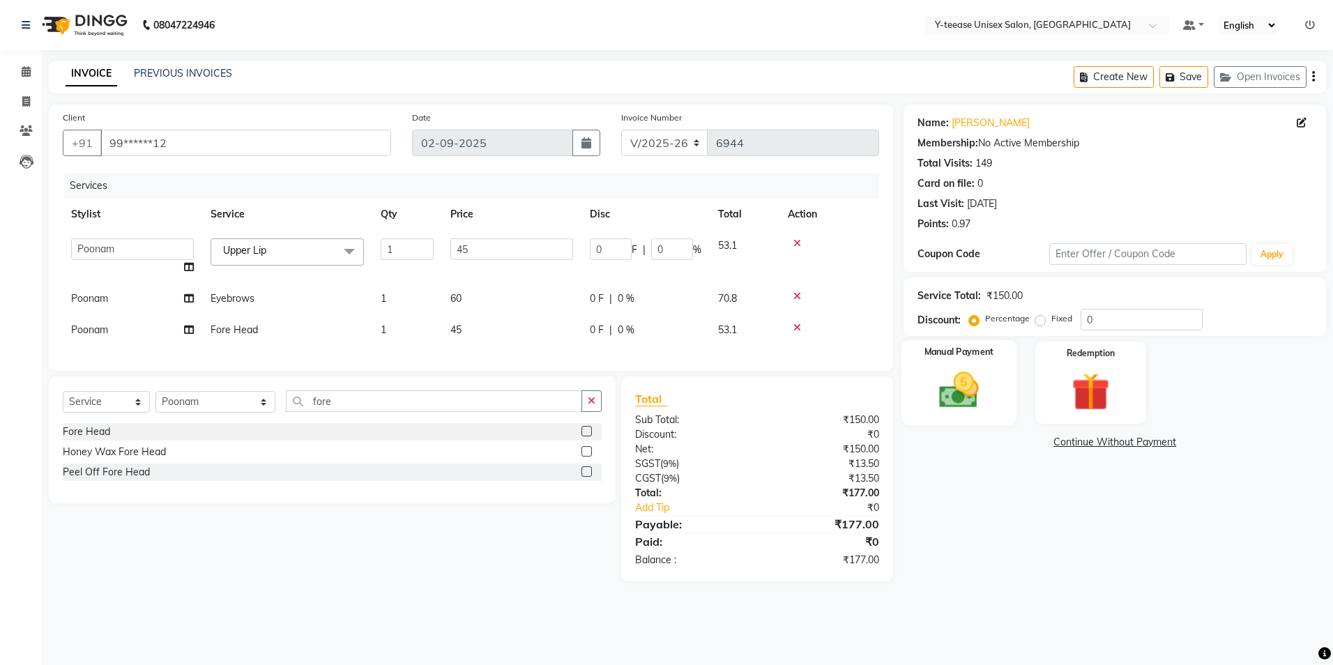
click at [969, 415] on div "Manual Payment" at bounding box center [958, 383] width 115 height 86
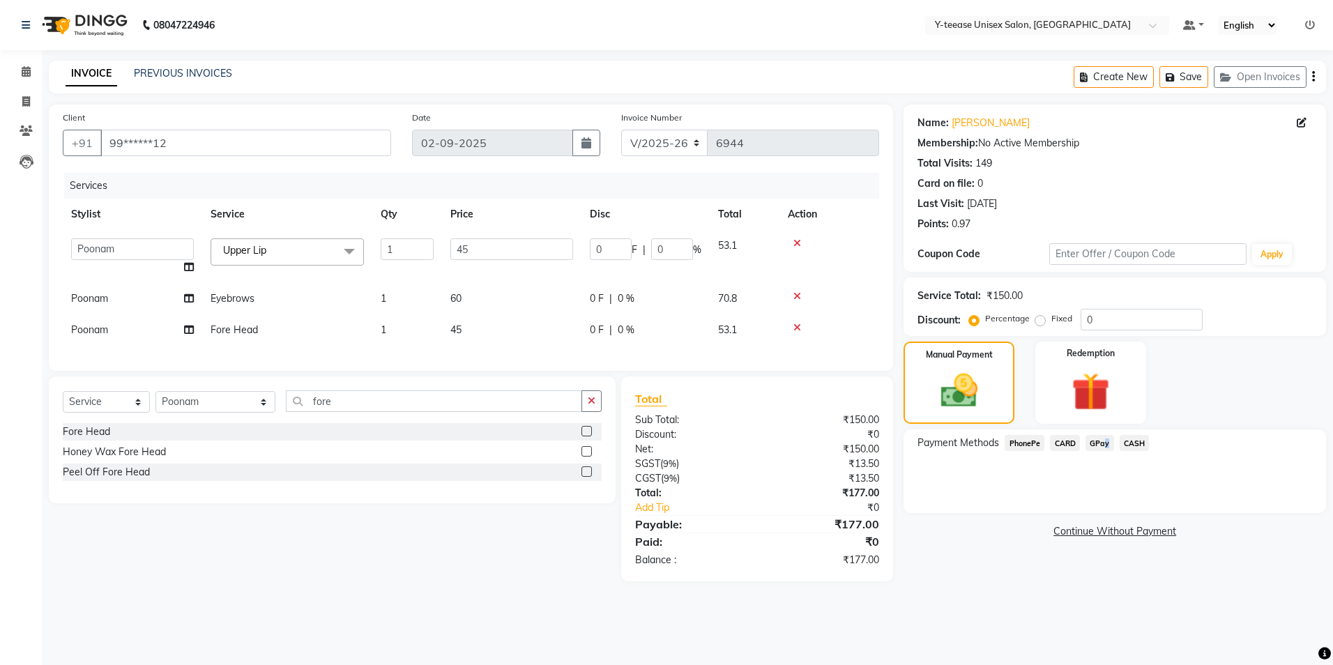
click at [1102, 445] on span "GPay" at bounding box center [1099, 443] width 29 height 16
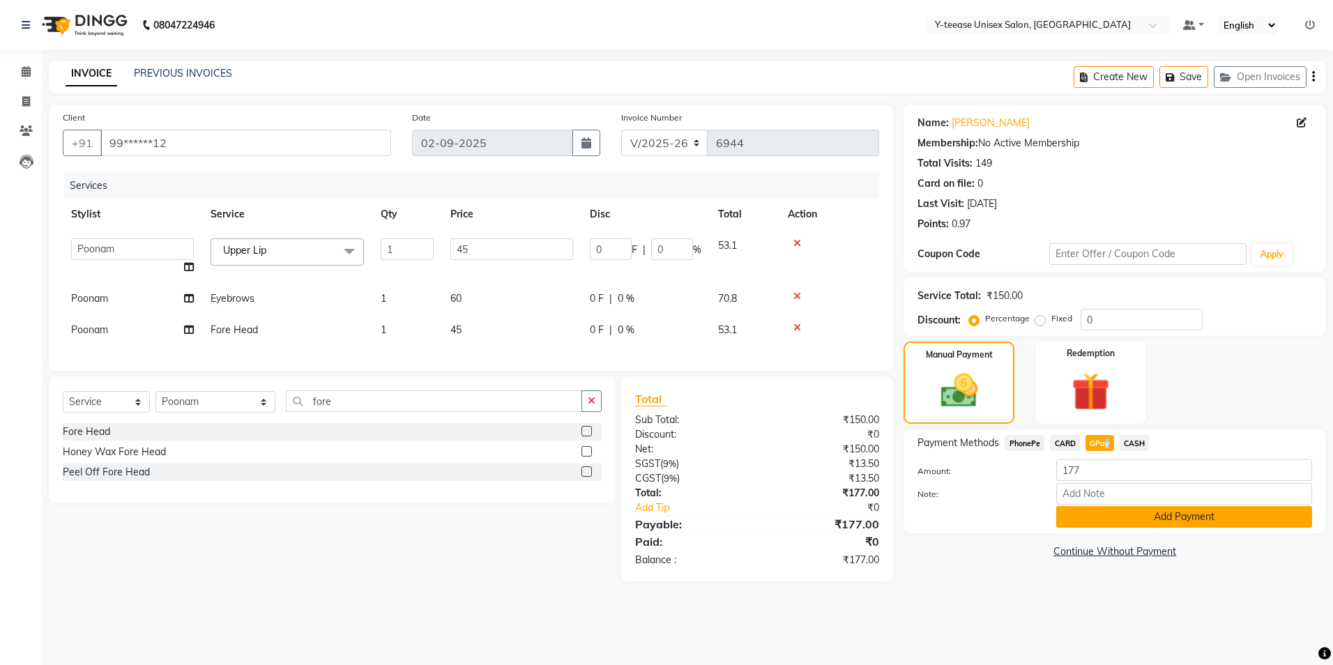
click at [1137, 516] on button "Add Payment" at bounding box center [1184, 517] width 256 height 22
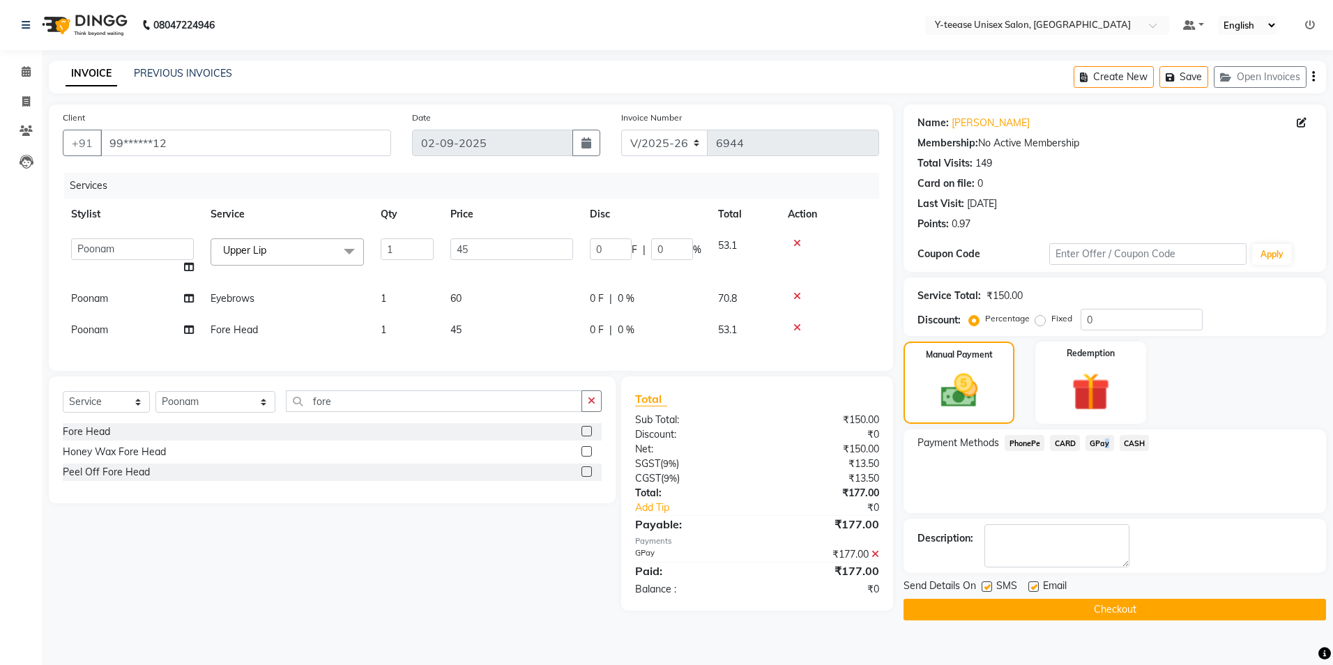
click at [1154, 612] on button "Checkout" at bounding box center [1114, 610] width 422 height 22
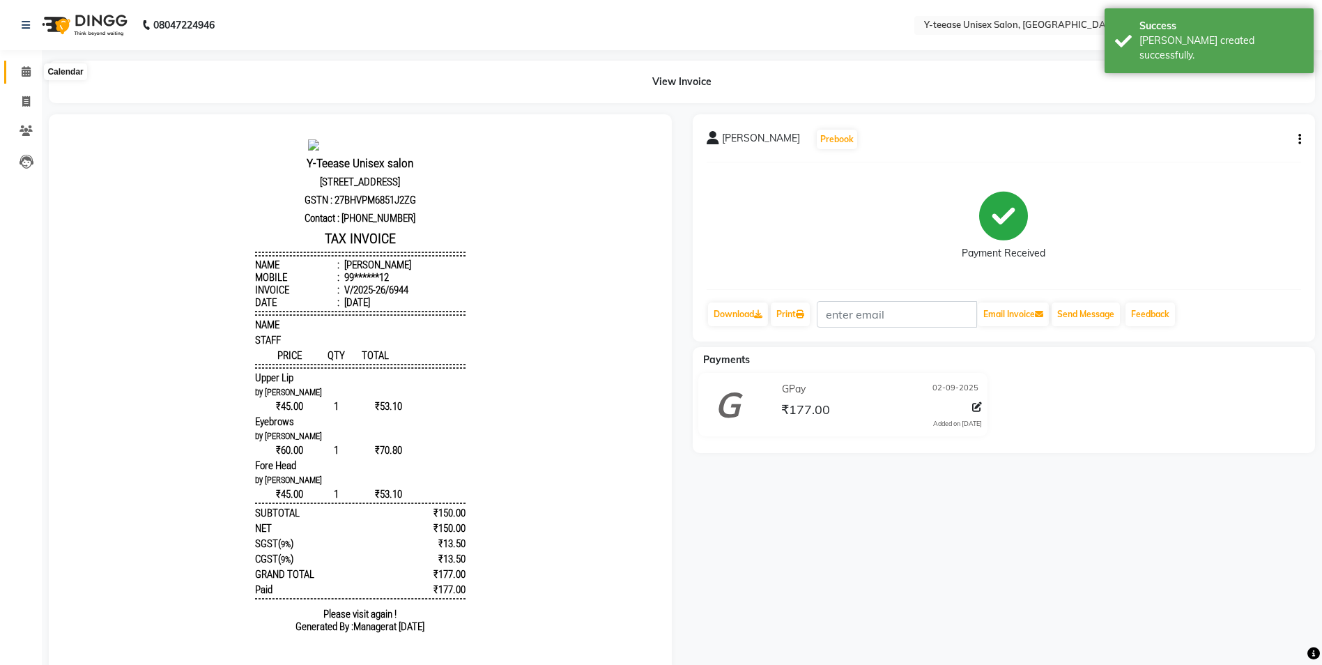
click at [17, 79] on span at bounding box center [26, 72] width 24 height 16
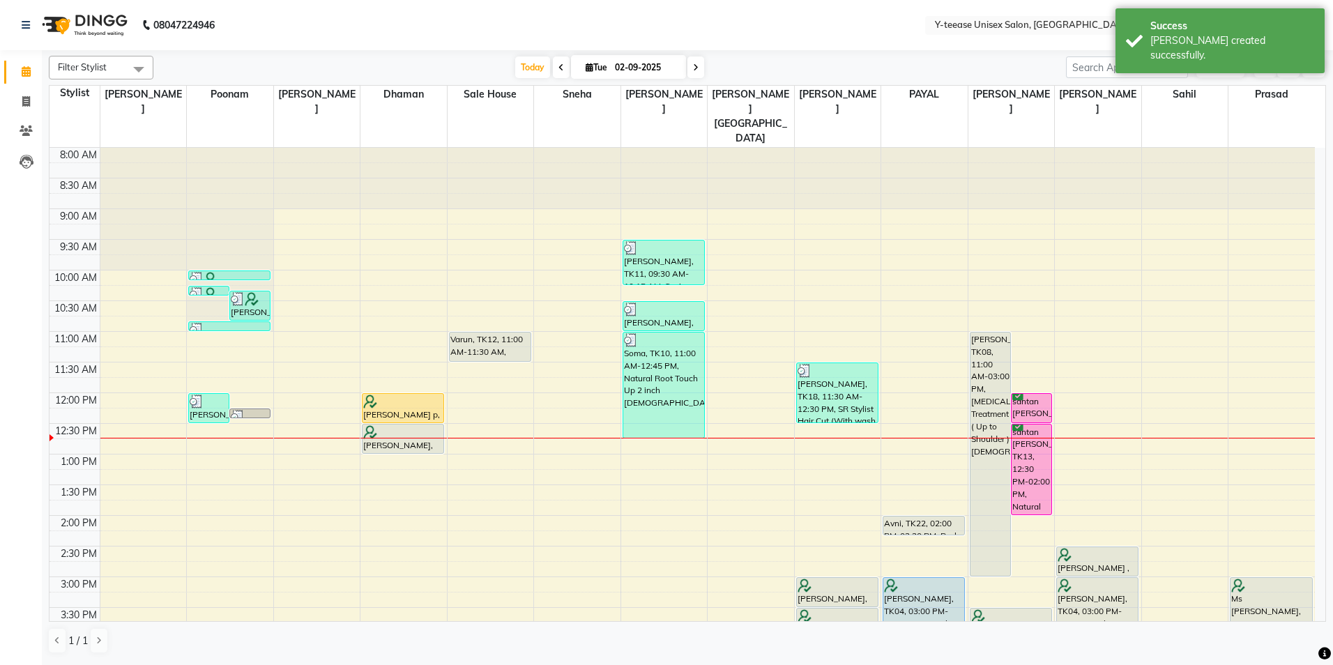
click at [636, 68] on input "02-09-2025" at bounding box center [646, 67] width 70 height 21
select select "9"
select select "2025"
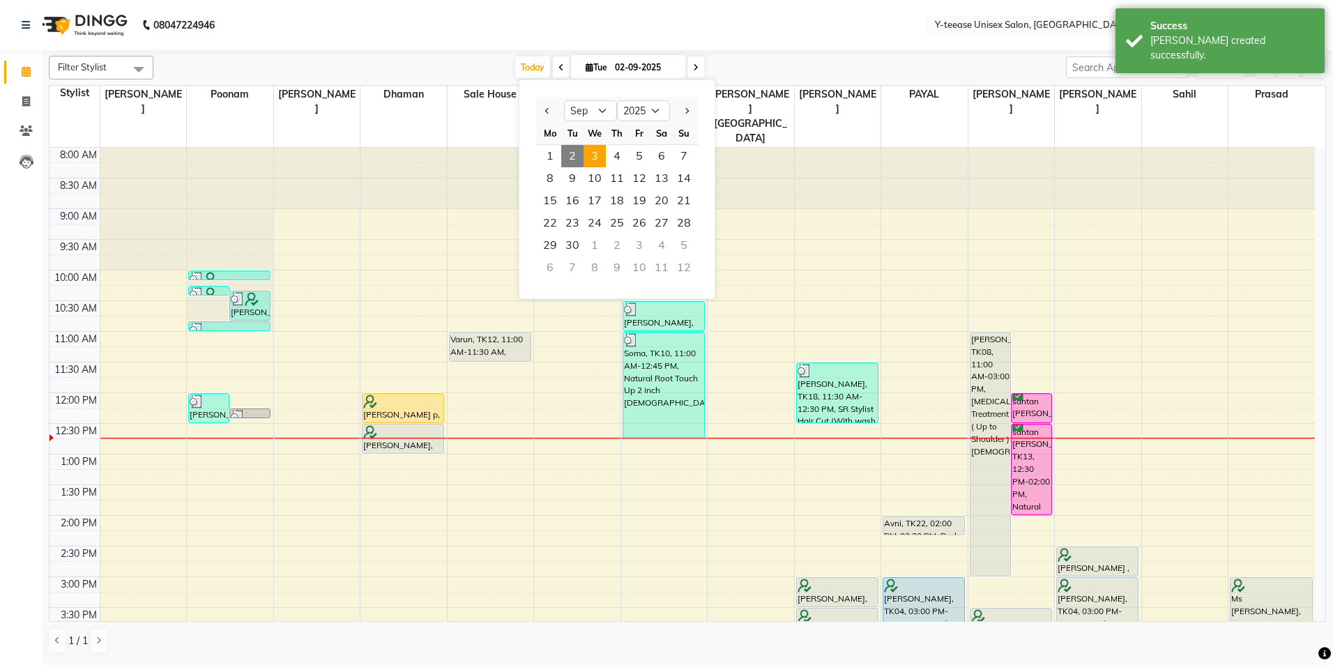
click at [605, 154] on span "3" at bounding box center [594, 156] width 22 height 22
type input "03-09-2025"
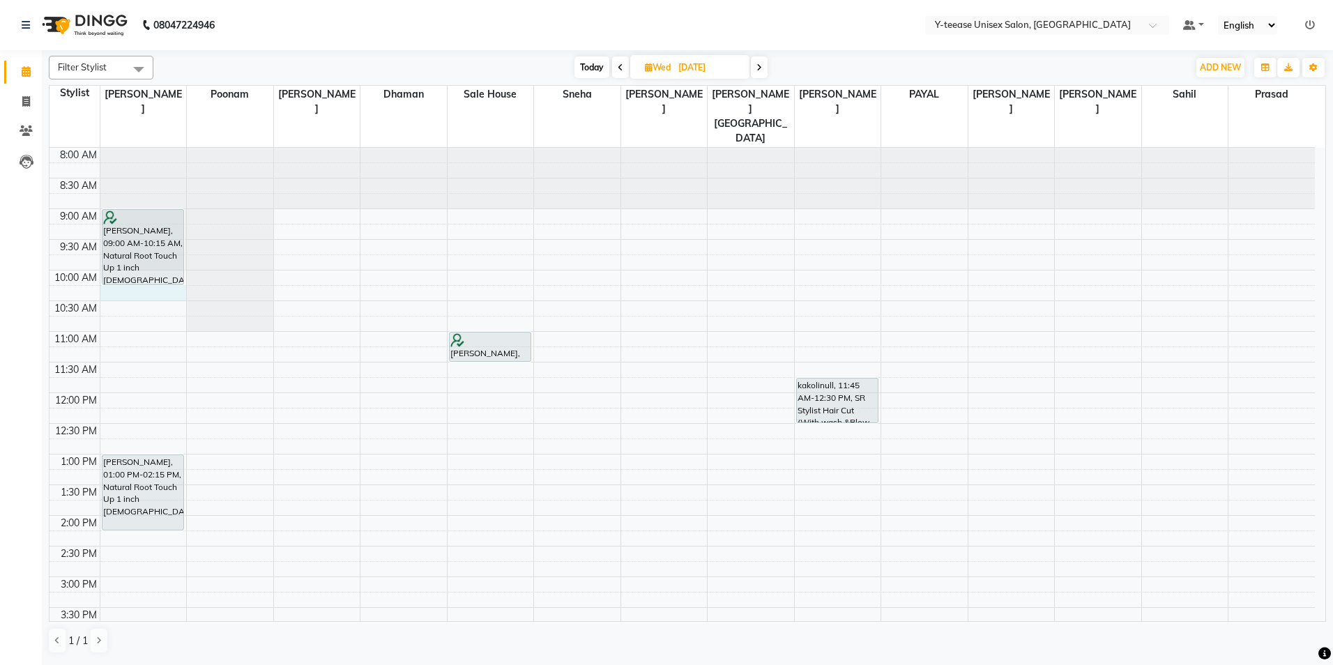
click at [158, 265] on div "8:00 AM 8:30 AM 9:00 AM 9:30 AM 10:00 AM 10:30 AM 11:00 AM 11:30 AM 12:00 PM 12…" at bounding box center [681, 607] width 1265 height 919
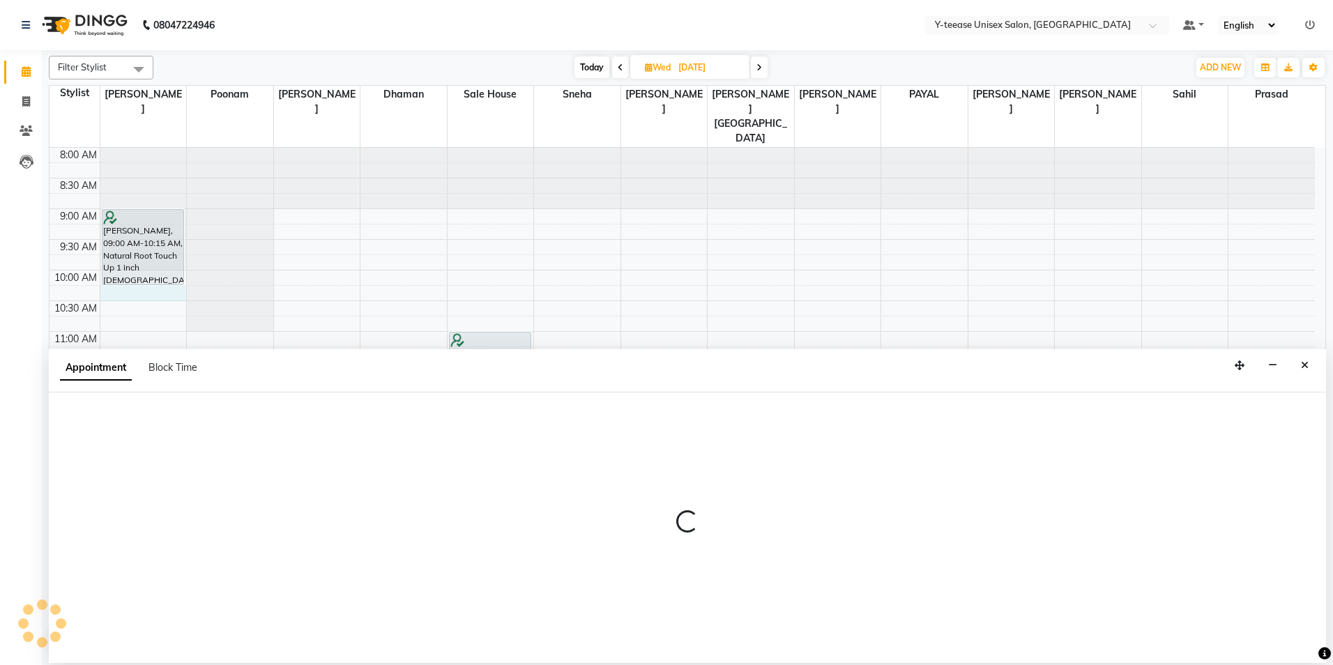
select select "56"
select select "615"
select select "tentative"
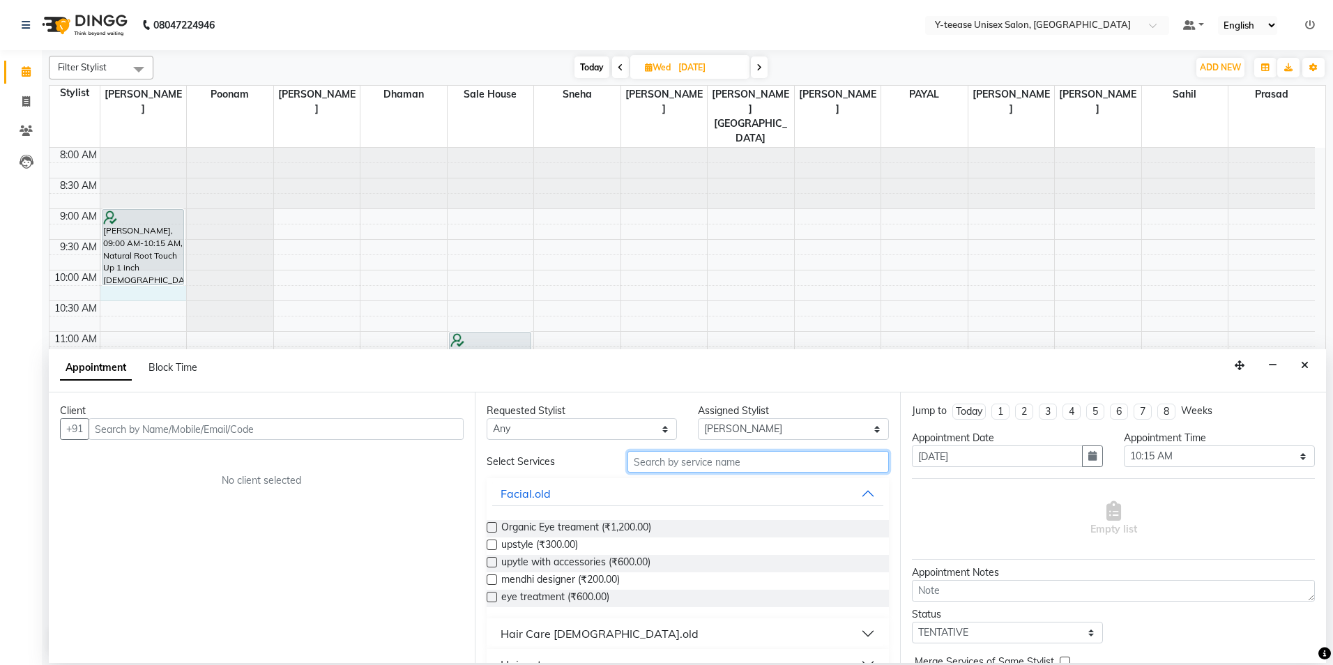
click at [709, 465] on input "text" at bounding box center [757, 462] width 261 height 22
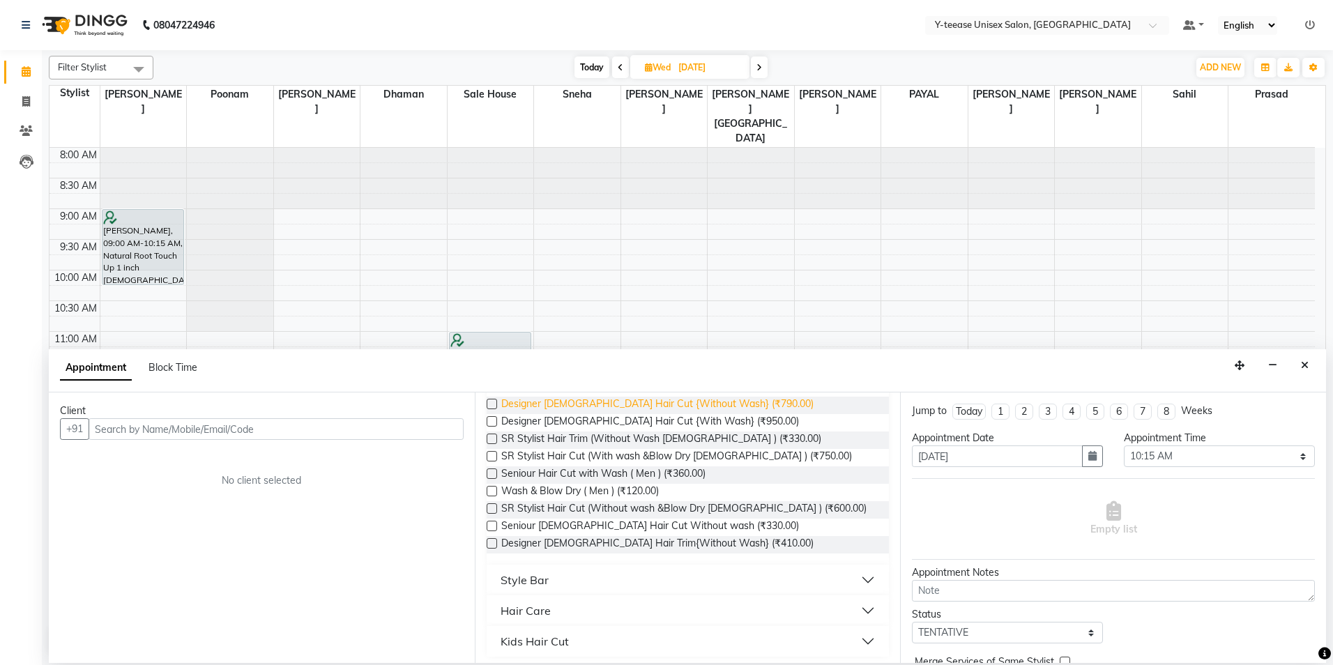
scroll to position [128, 0]
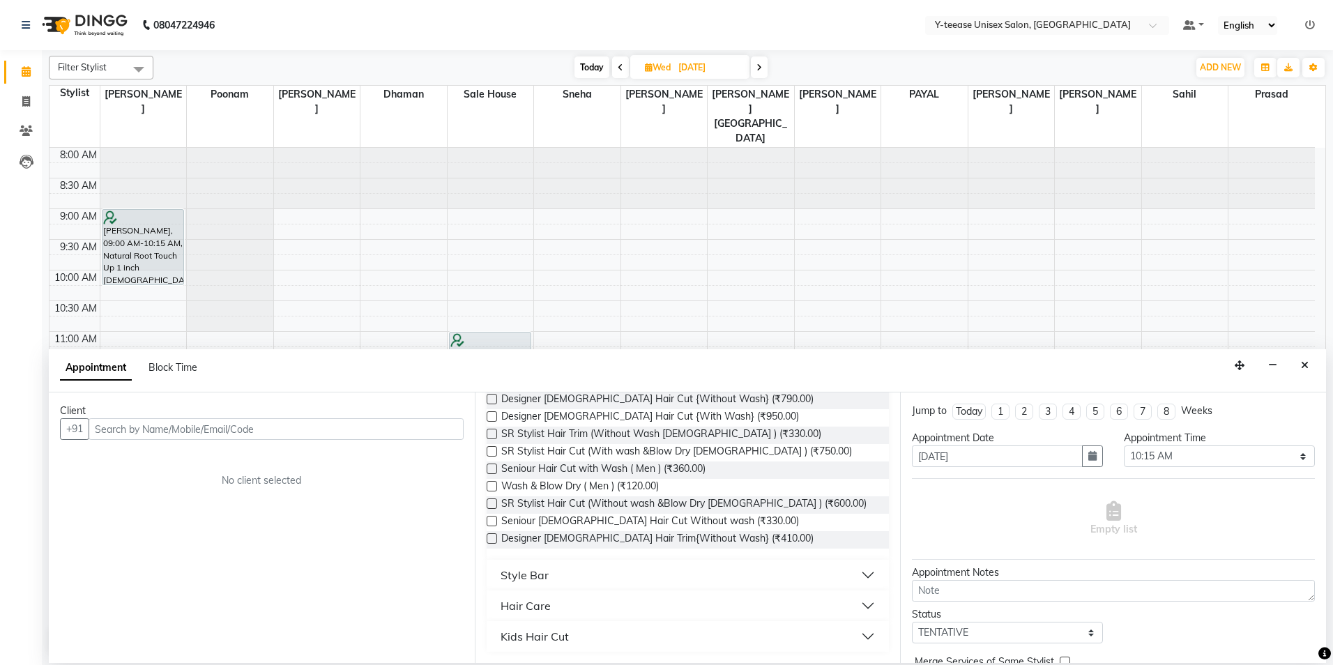
type input "wash"
click at [560, 574] on button "Style Bar" at bounding box center [688, 574] width 392 height 25
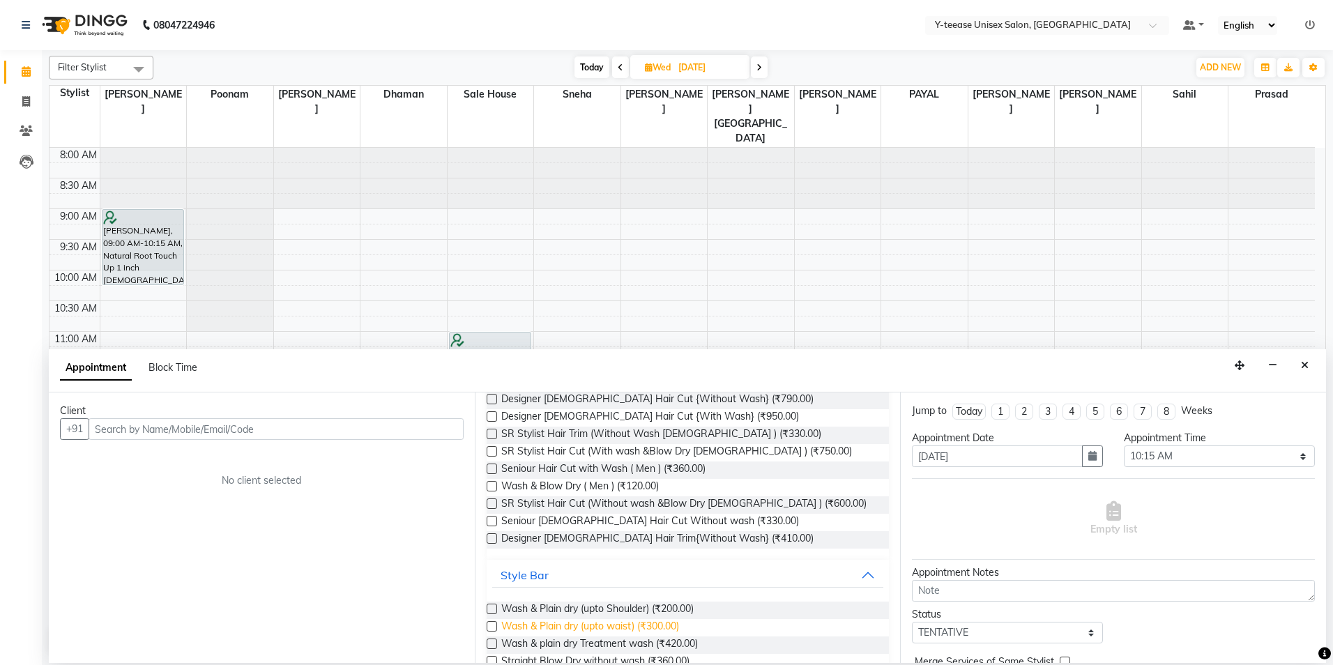
click at [553, 620] on span "Wash & Plain dry (upto waist) (₹300.00)" at bounding box center [590, 627] width 178 height 17
checkbox input "false"
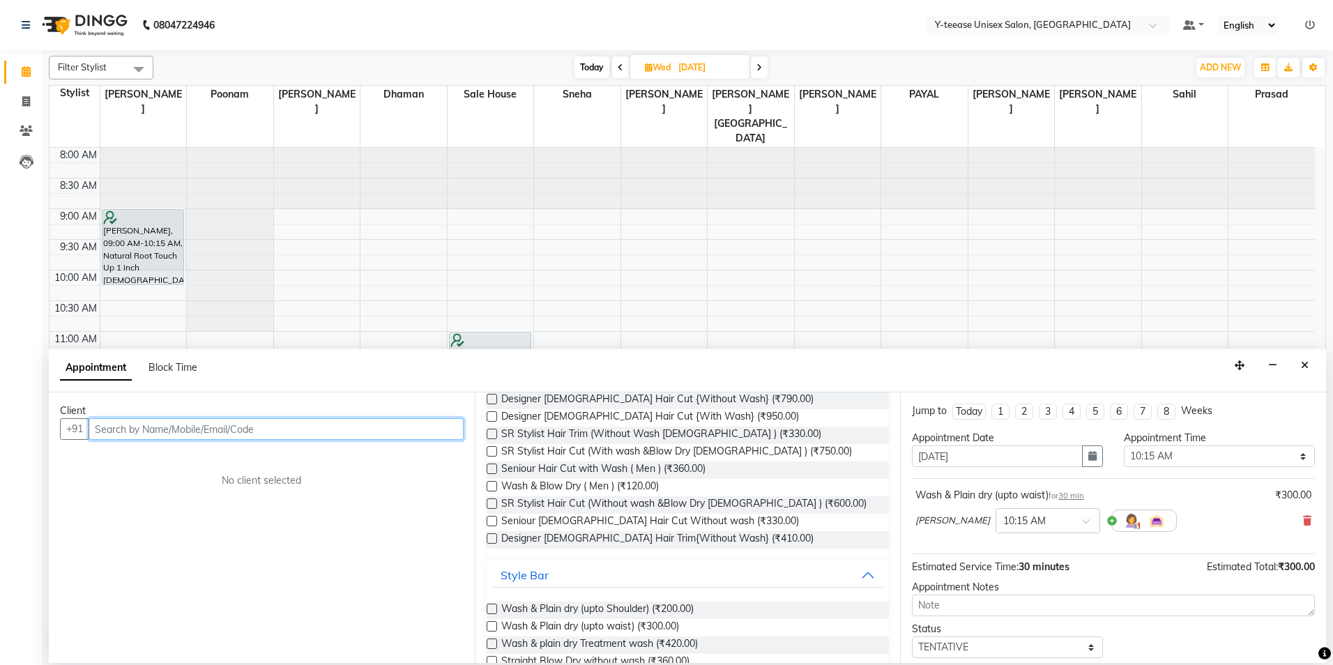
click at [218, 427] on input "text" at bounding box center [276, 429] width 375 height 22
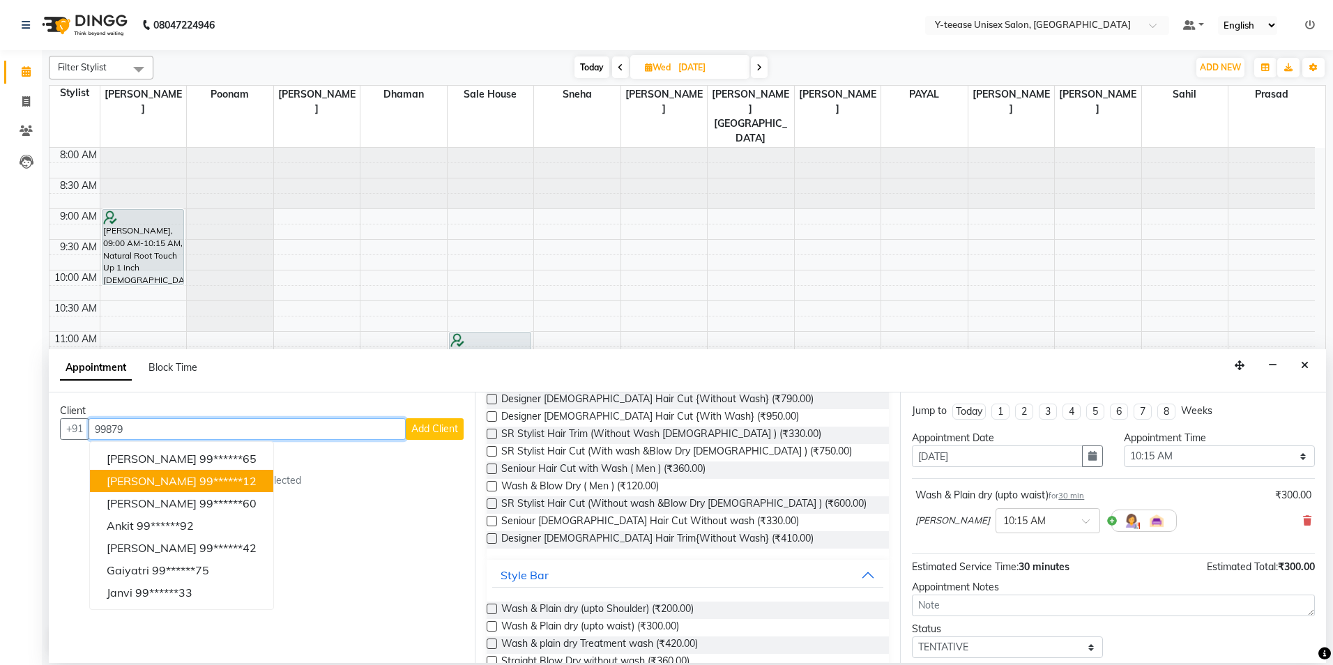
click at [199, 488] on button "Amruta 99******12" at bounding box center [181, 481] width 183 height 22
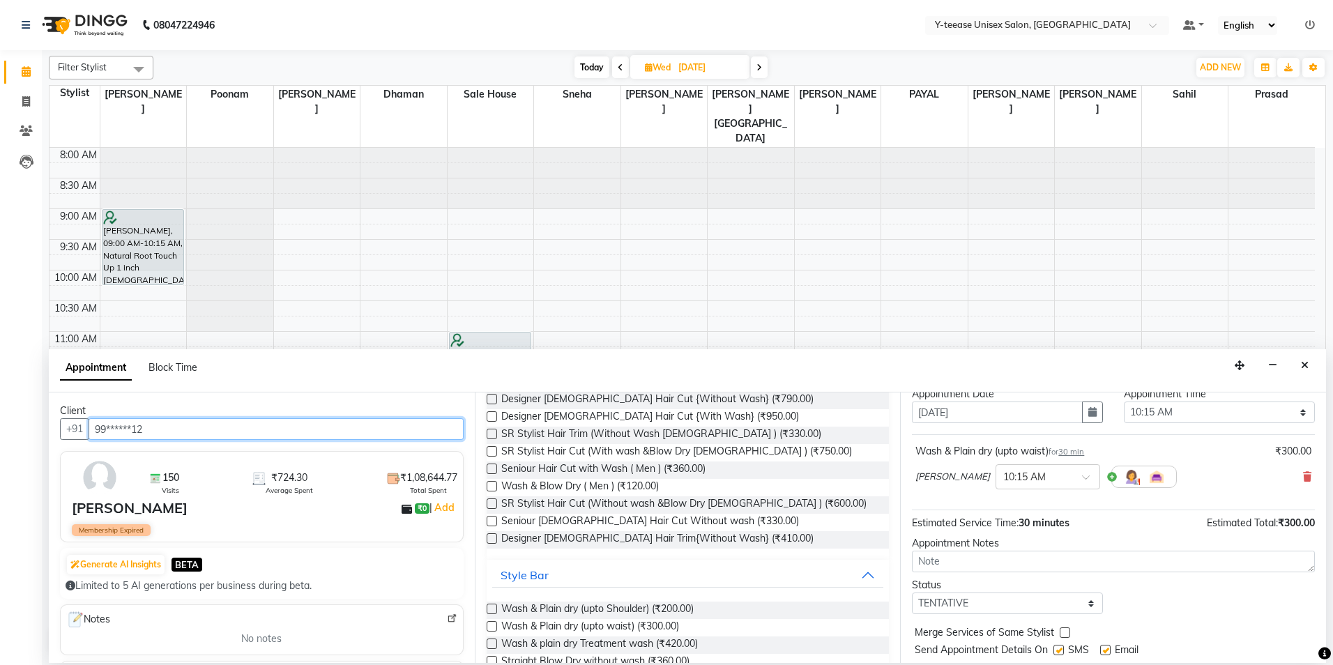
scroll to position [83, 0]
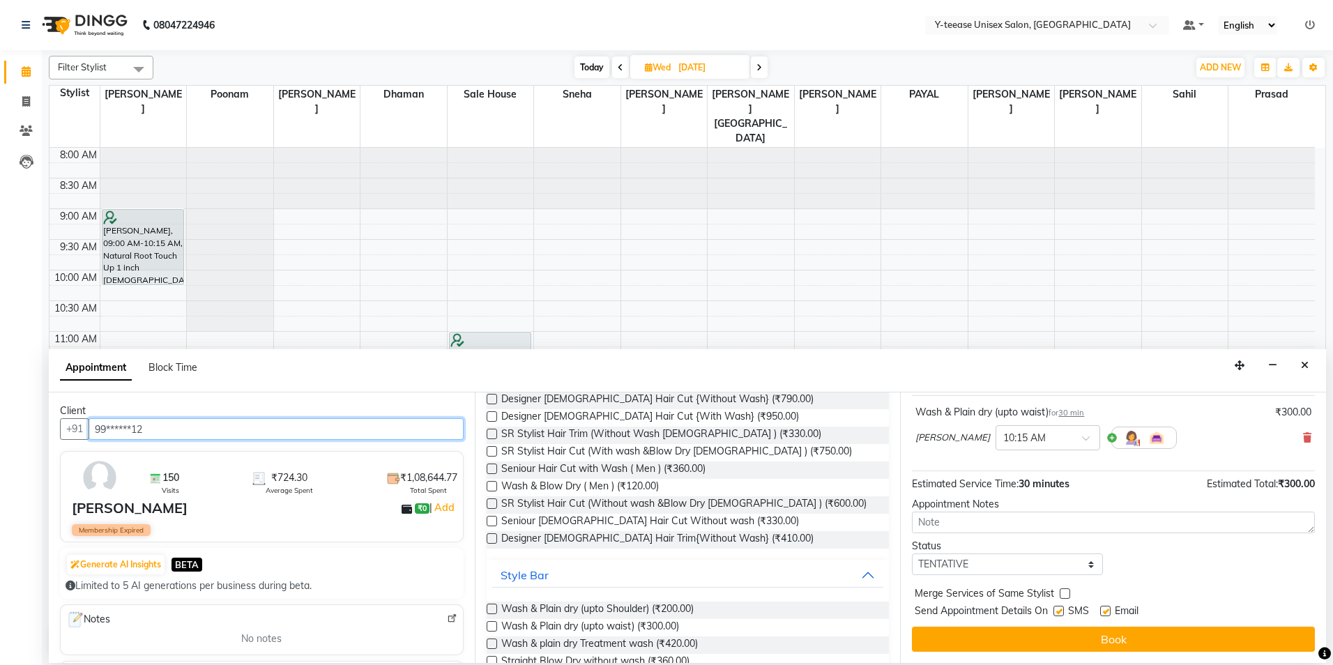
type input "99******12"
click at [1118, 652] on div "Jump to Today 1 2 3 4 5 6 7 8 Weeks Appointment Date 03-09-2025 Appointment Tim…" at bounding box center [1113, 527] width 426 height 270
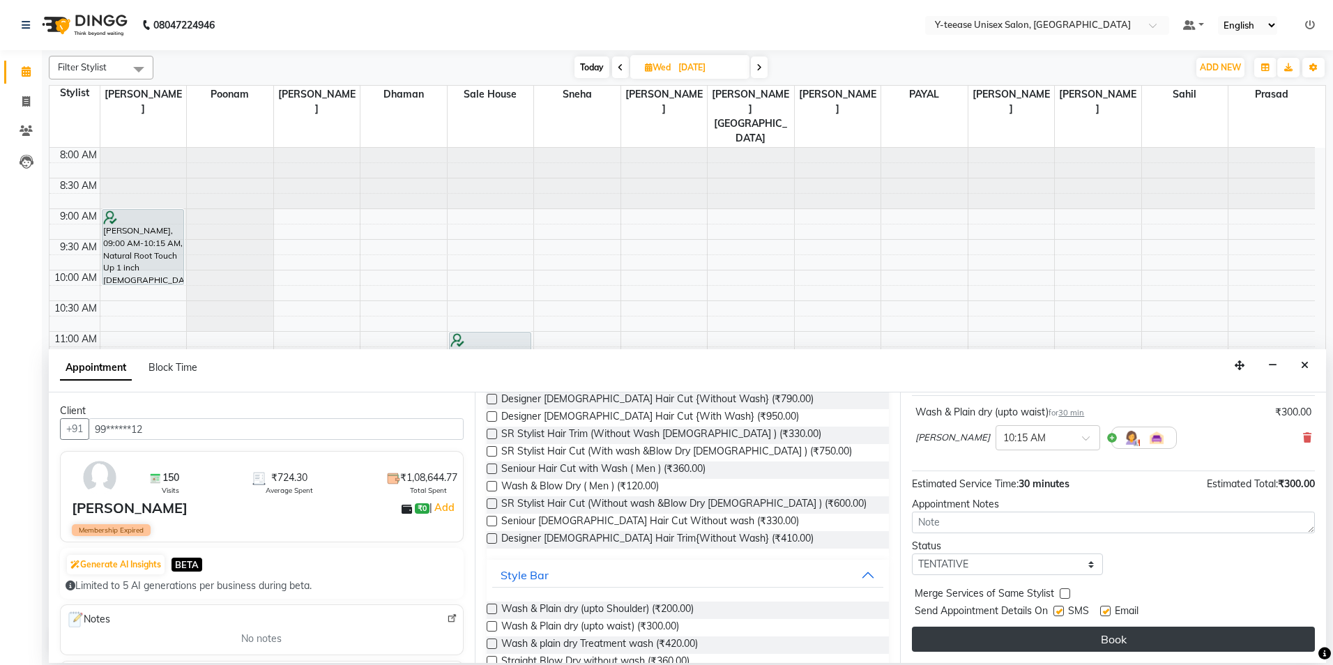
click at [1166, 633] on button "Book" at bounding box center [1113, 639] width 403 height 25
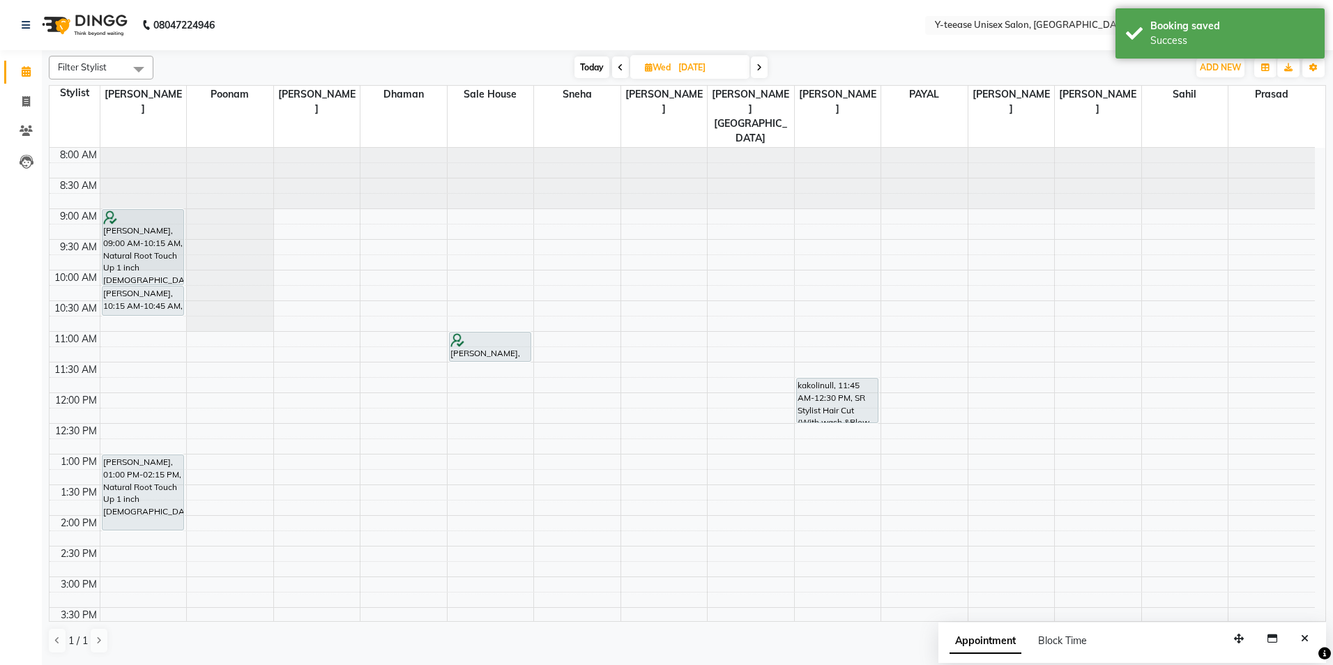
click at [597, 70] on span "Today" at bounding box center [591, 67] width 35 height 22
type input "02-09-2025"
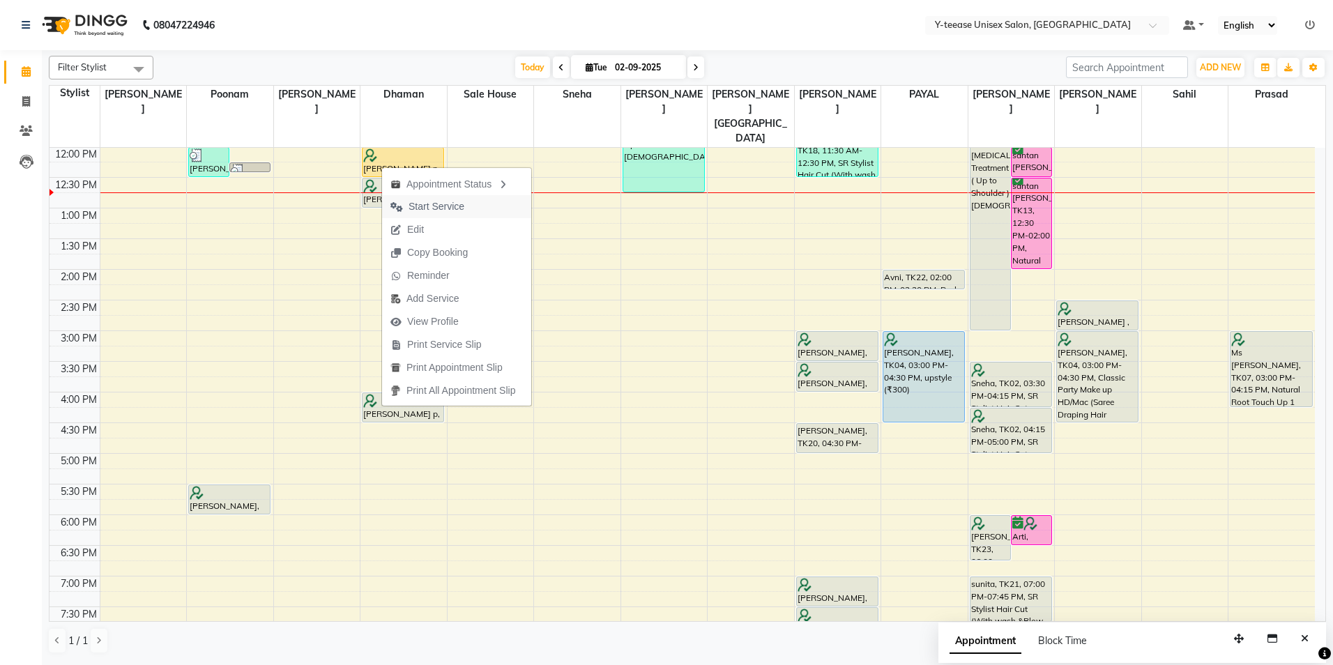
click at [450, 201] on span "Start Service" at bounding box center [436, 206] width 56 height 15
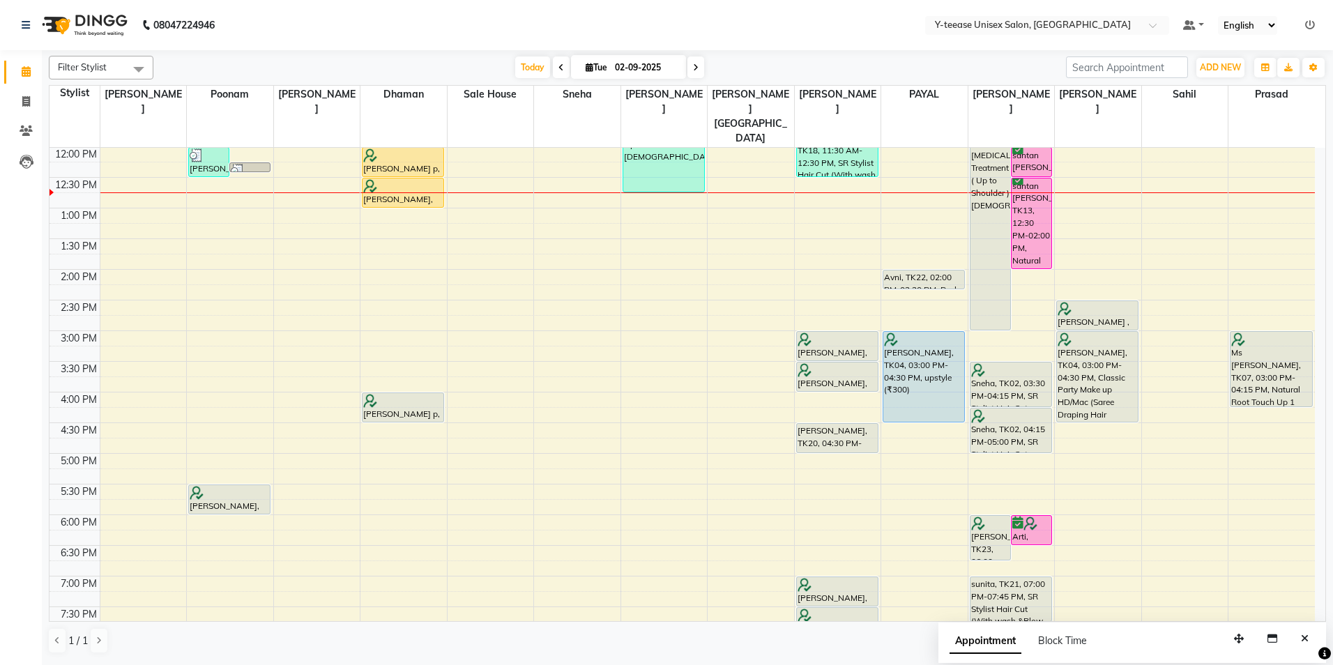
click at [896, 645] on div "1 / 1" at bounding box center [687, 640] width 1277 height 26
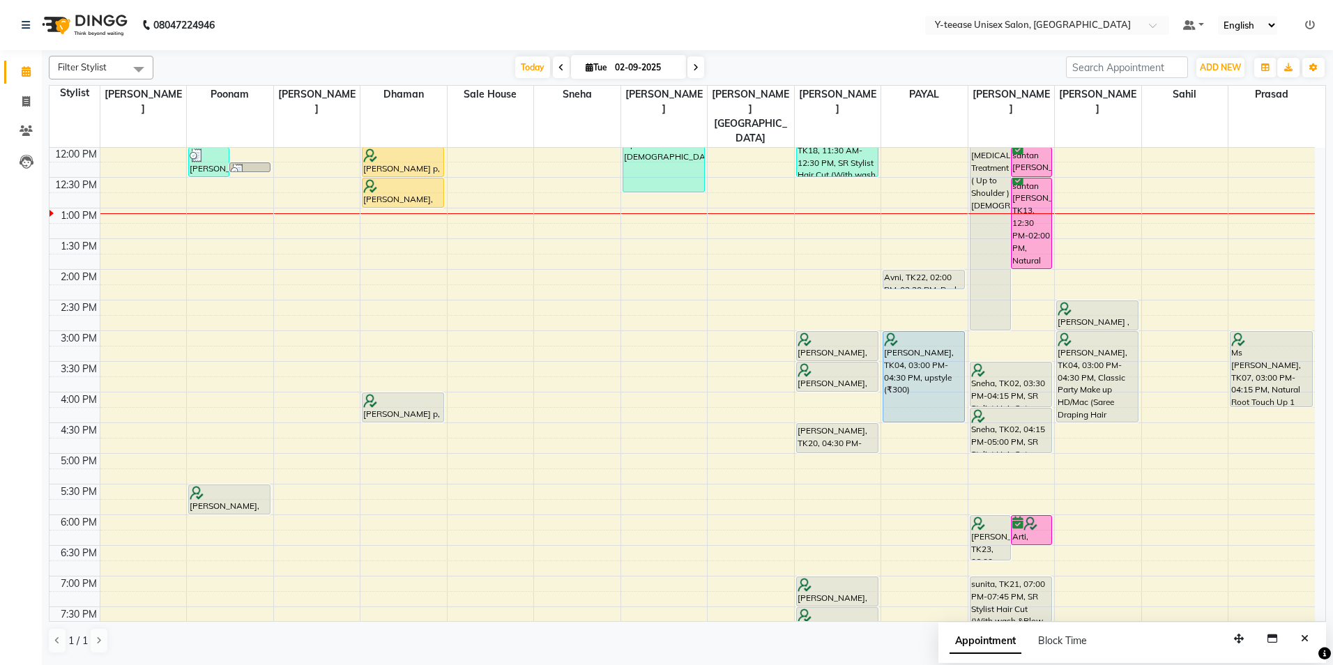
scroll to position [176, 0]
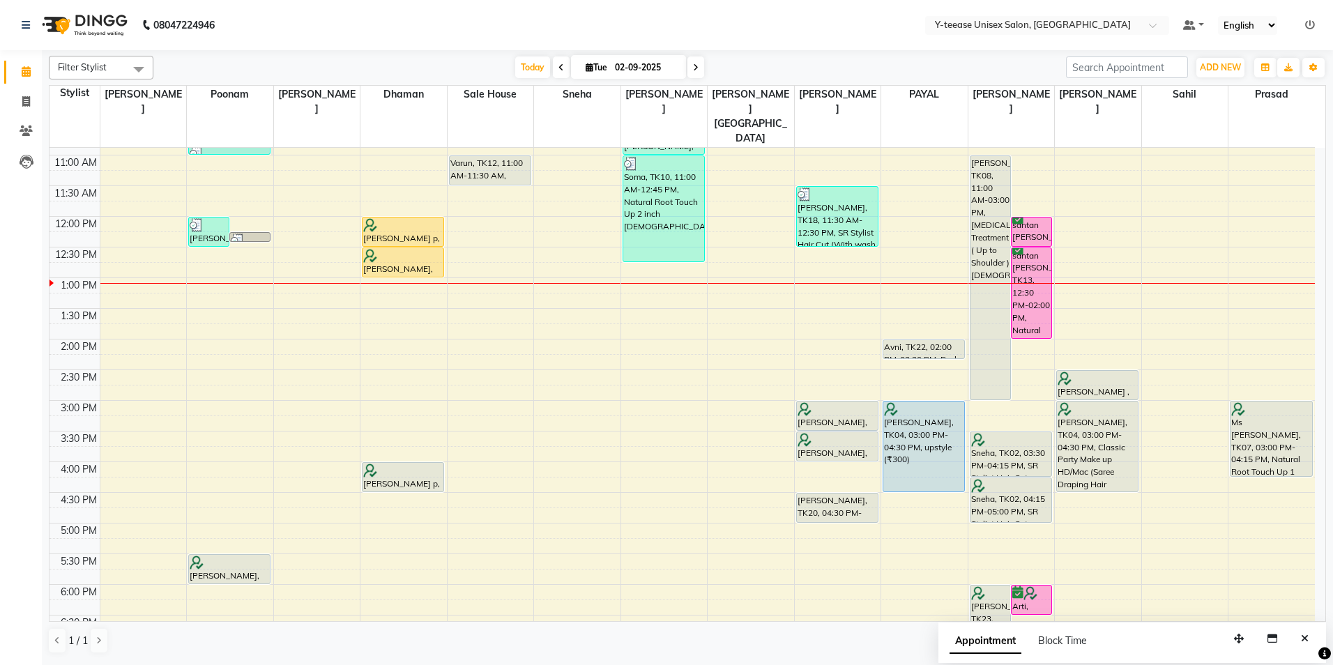
click at [617, 61] on input "02-09-2025" at bounding box center [646, 67] width 70 height 21
select select "9"
select select "2025"
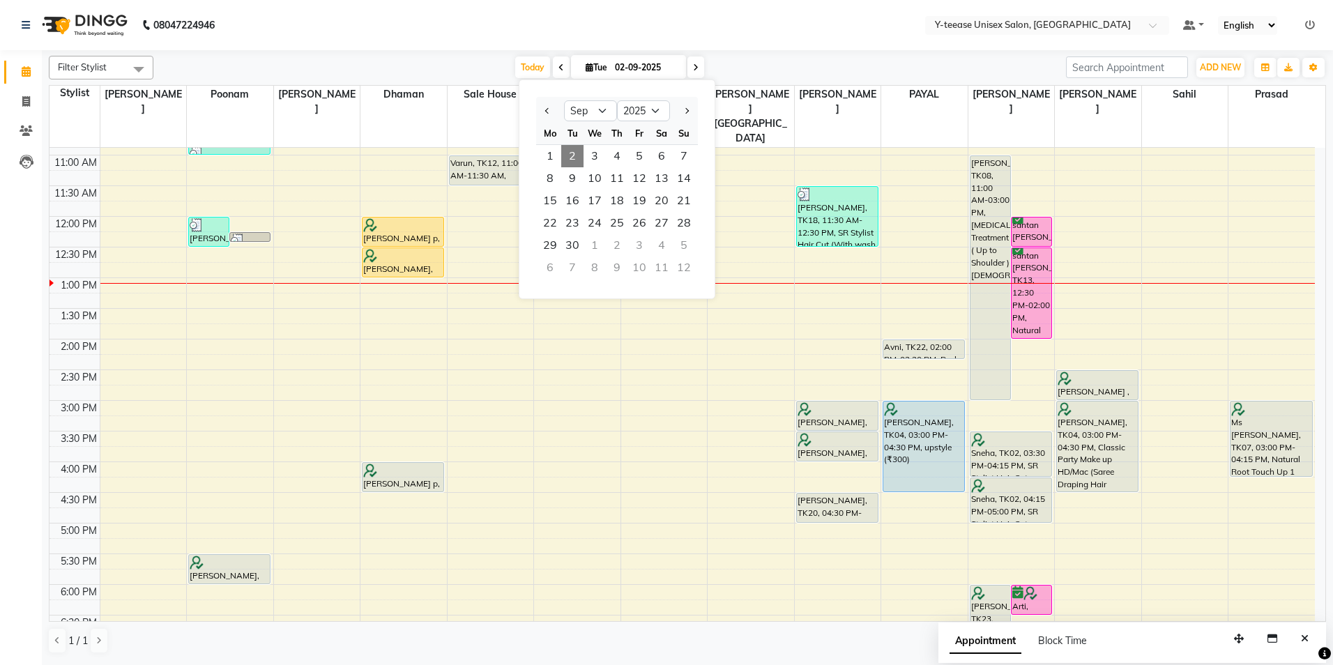
click at [719, 46] on nav "08047224946 Select Location × Y-teease Unisex Salon, Amanora Default Panel My P…" at bounding box center [666, 25] width 1333 height 50
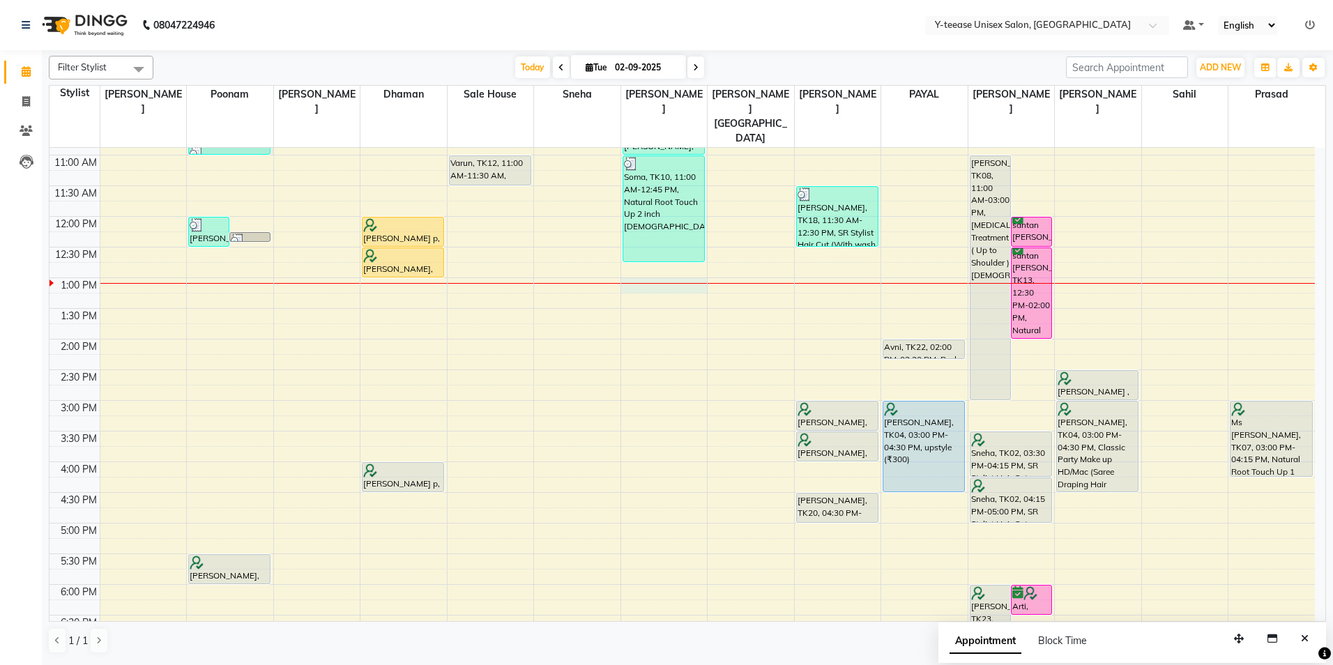
click at [653, 261] on div "8:00 AM 8:30 AM 9:00 AM 9:30 AM 10:00 AM 10:30 AM 11:00 AM 11:30 AM 12:00 PM 12…" at bounding box center [681, 430] width 1265 height 919
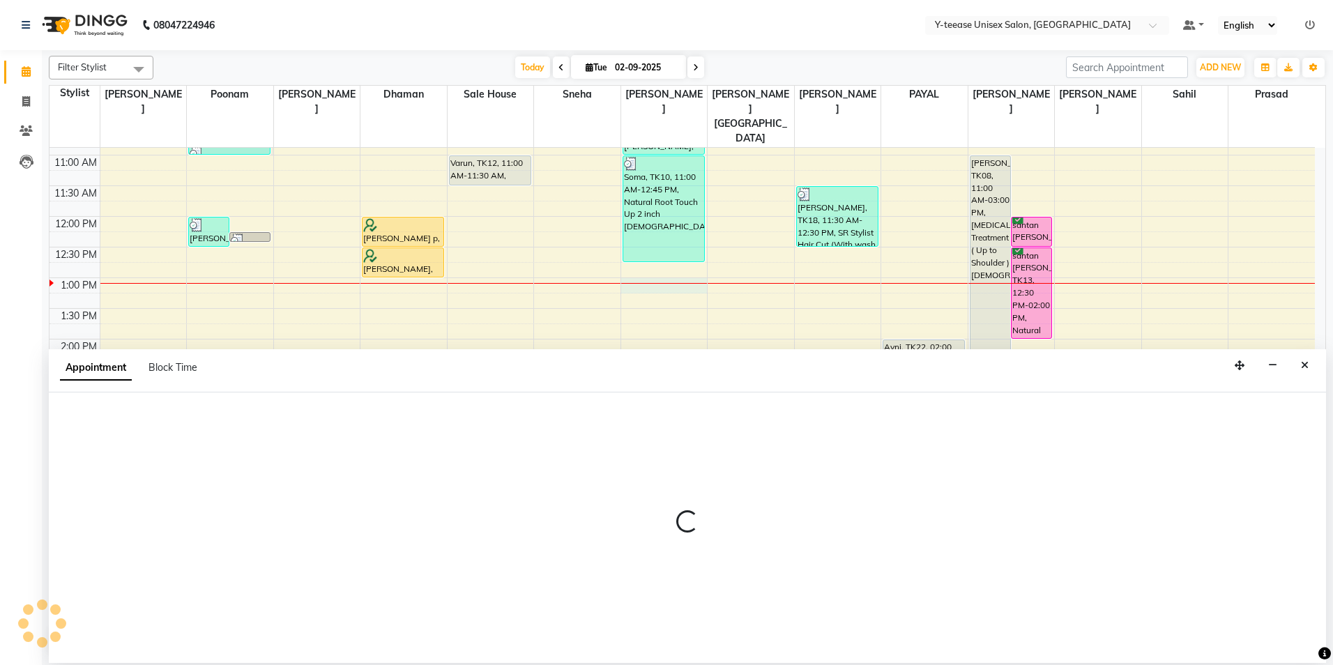
select select "67330"
select select "tentative"
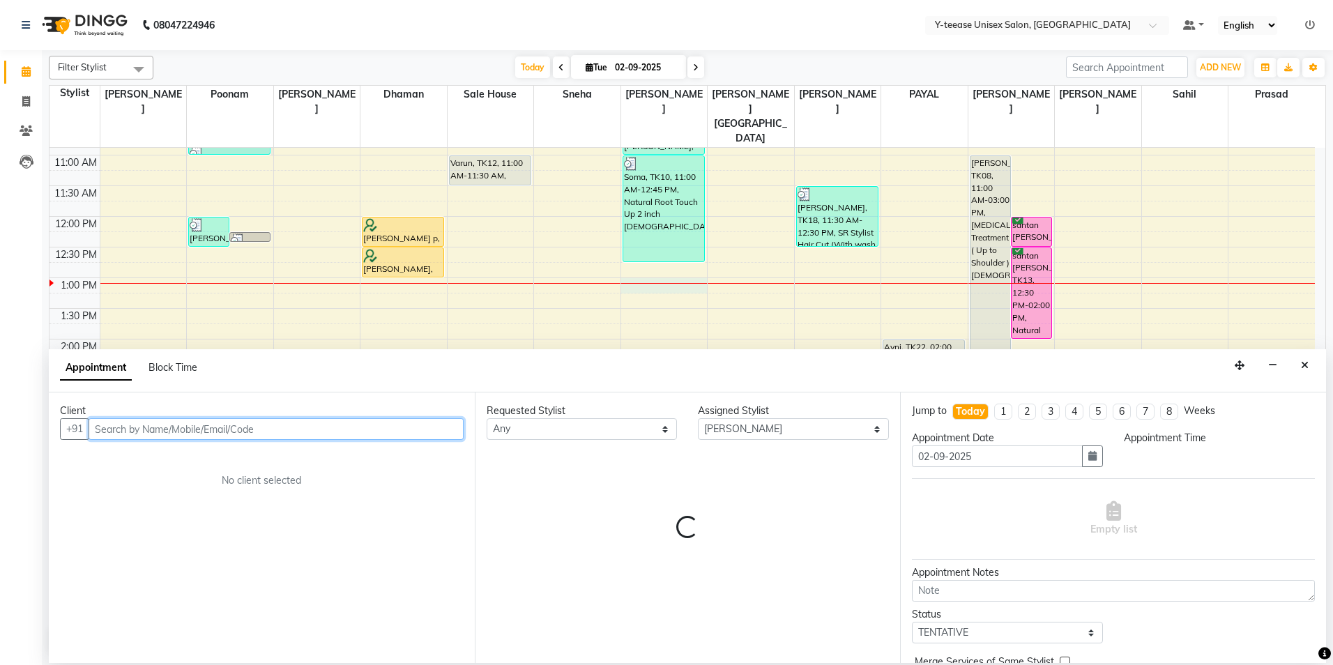
select select "780"
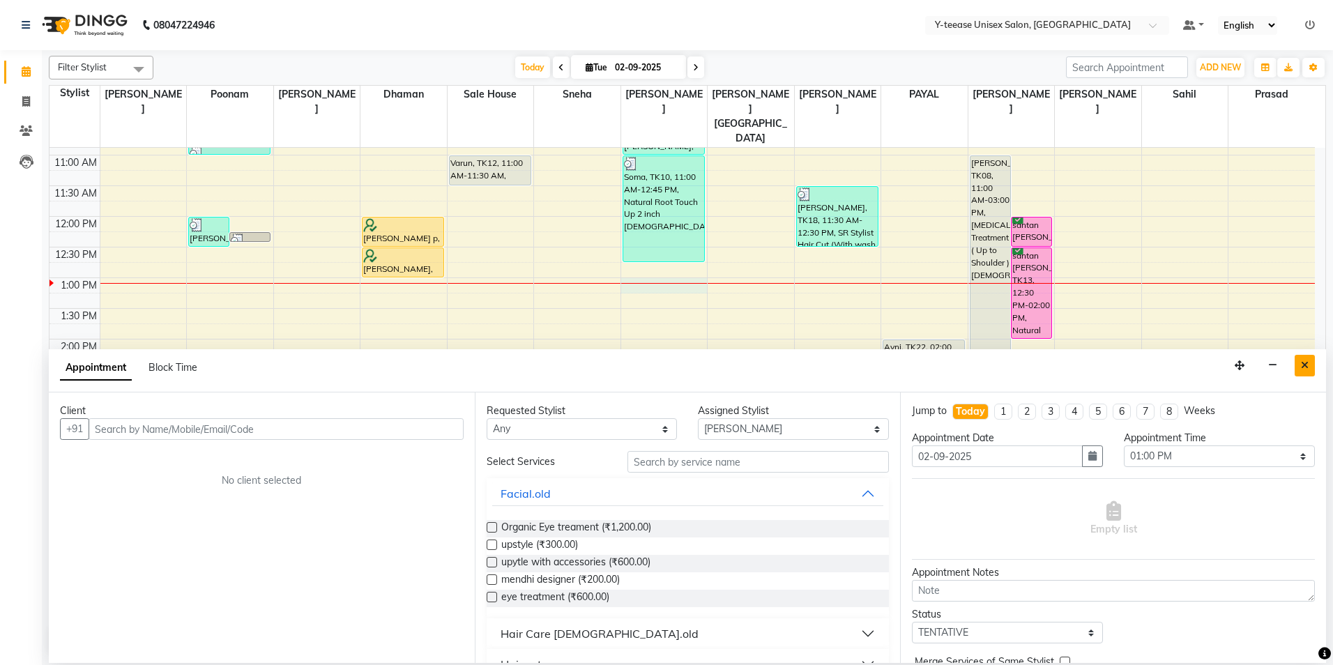
drag, startPoint x: 1312, startPoint y: 372, endPoint x: 1207, endPoint y: 333, distance: 111.6
click at [1311, 372] on button "Close" at bounding box center [1304, 366] width 20 height 22
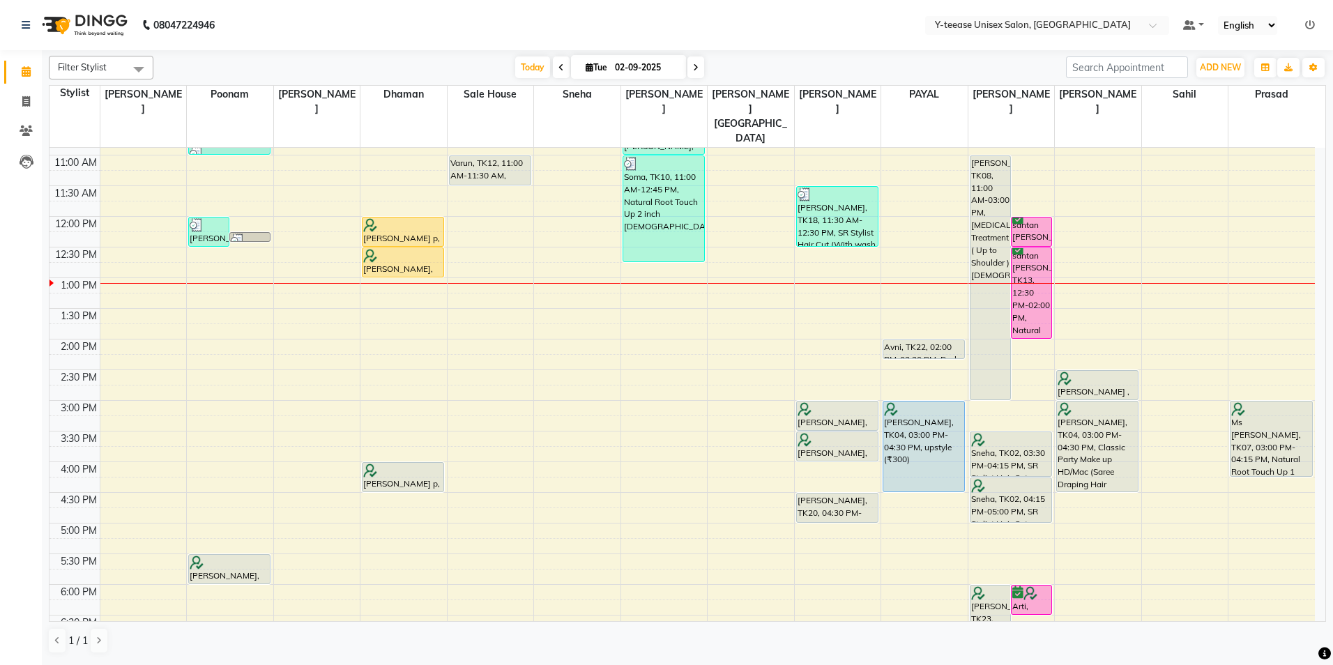
click at [642, 64] on input "02-09-2025" at bounding box center [646, 67] width 70 height 21
select select "9"
select select "2025"
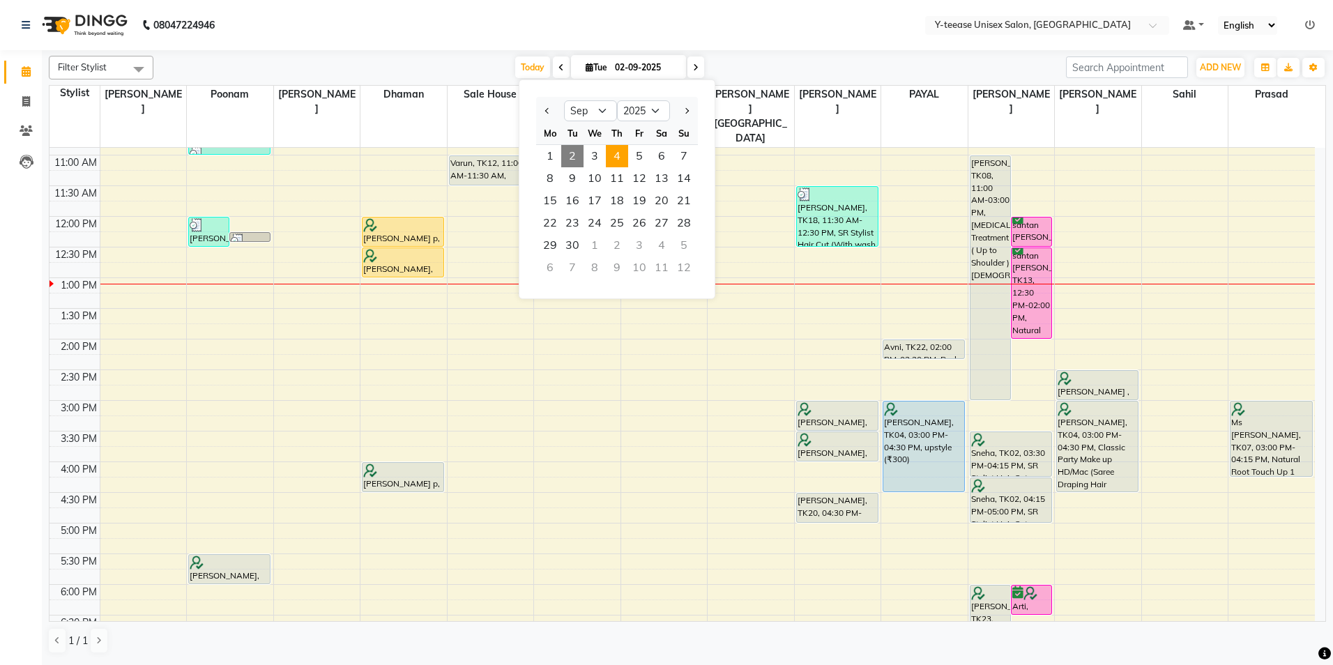
click at [620, 155] on span "4" at bounding box center [617, 156] width 22 height 22
type input "04-09-2025"
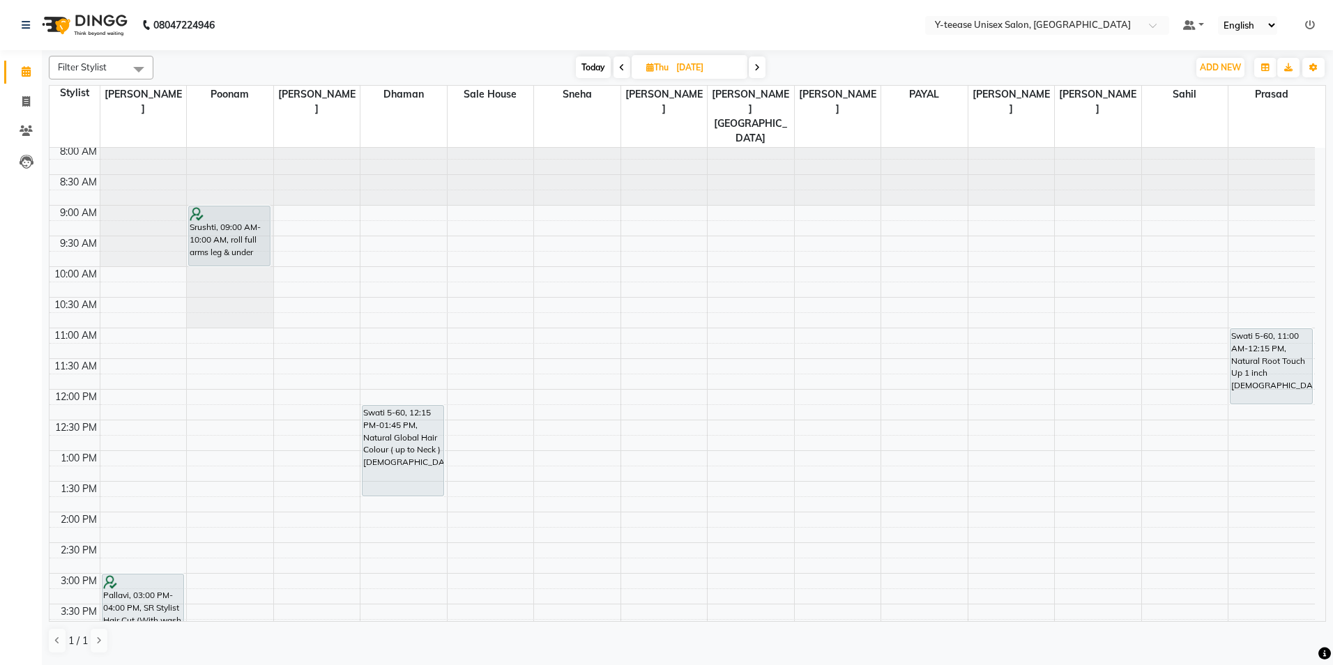
scroll to position [0, 0]
click at [1314, 68] on icon "button" at bounding box center [1313, 67] width 8 height 8
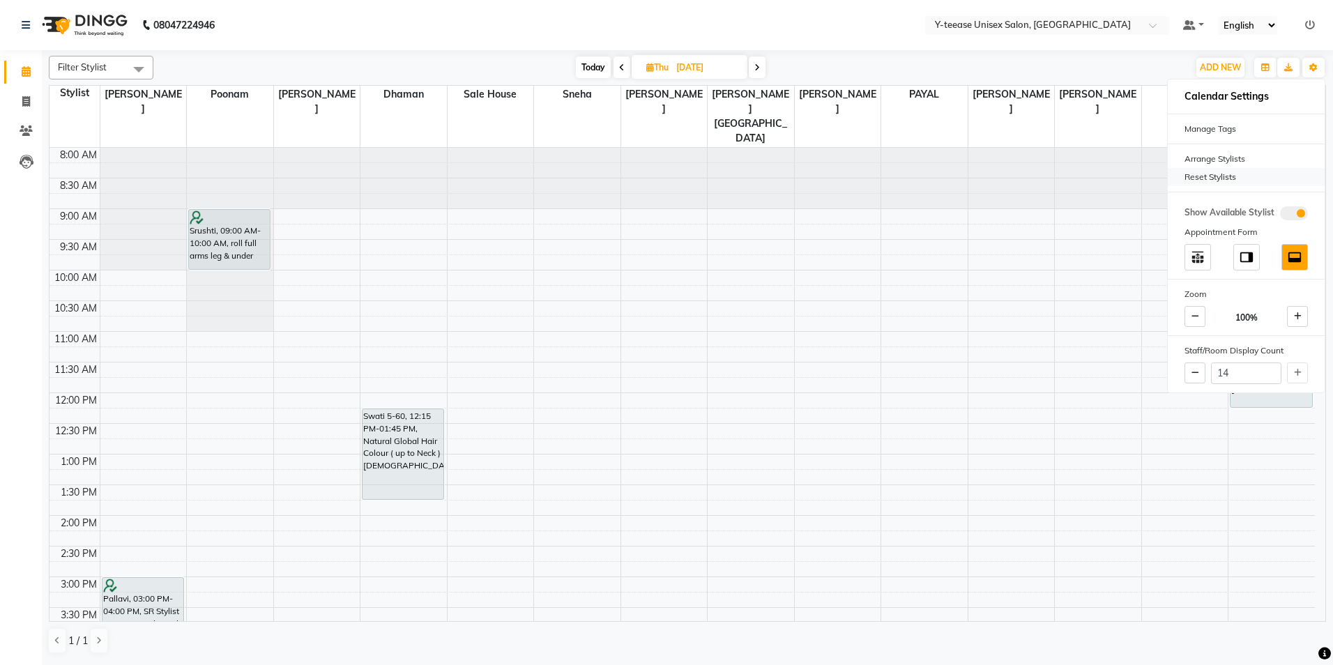
drag, startPoint x: 1228, startPoint y: 176, endPoint x: 1219, endPoint y: 169, distance: 11.4
click at [1227, 176] on div "Reset Stylists" at bounding box center [1245, 177] width 157 height 18
click at [1096, 66] on div "Today Thu 04-09-2025" at bounding box center [670, 67] width 1020 height 21
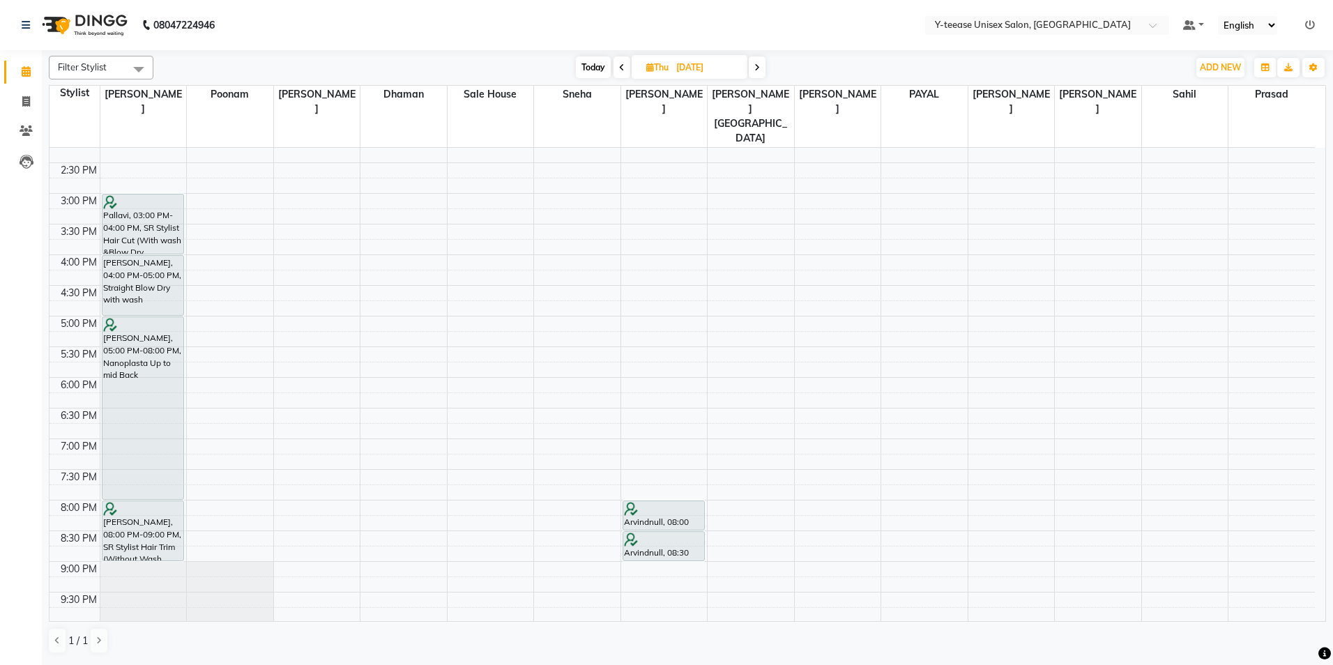
scroll to position [417, 0]
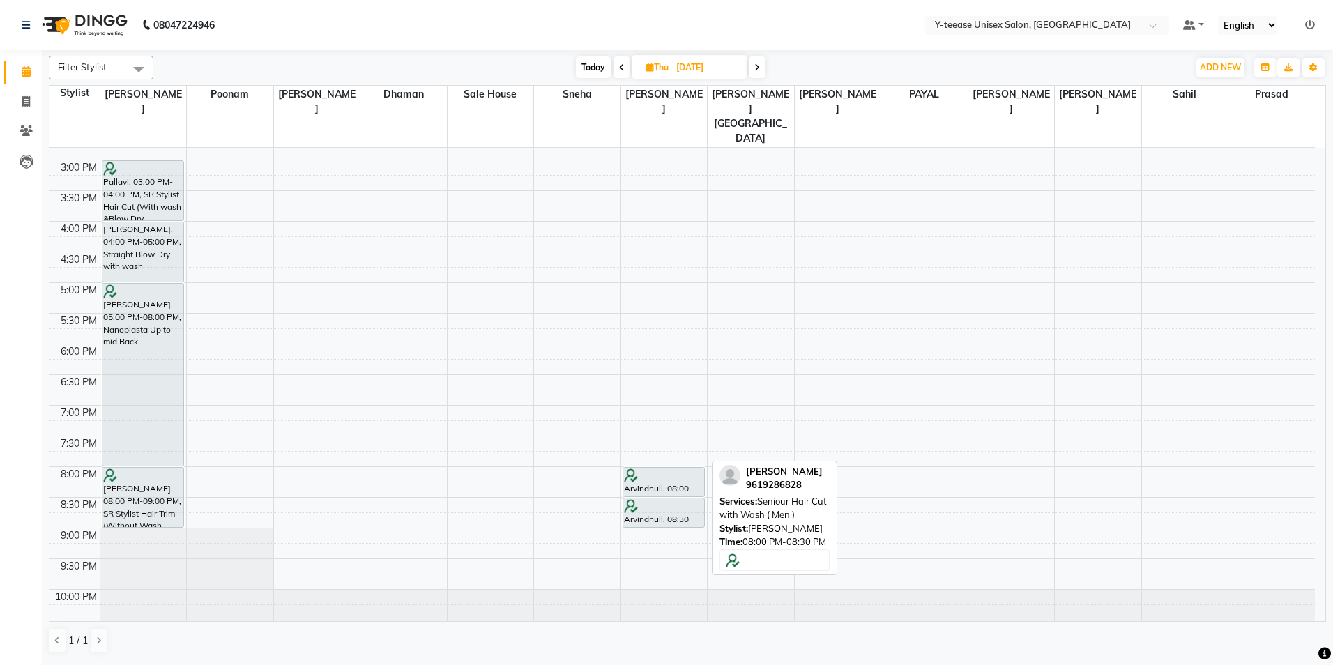
click at [679, 468] on div "Arvindnull, 08:00 PM-08:30 PM, Seniour Hair Cut with Wash ( Men )" at bounding box center [663, 482] width 81 height 29
select select "7"
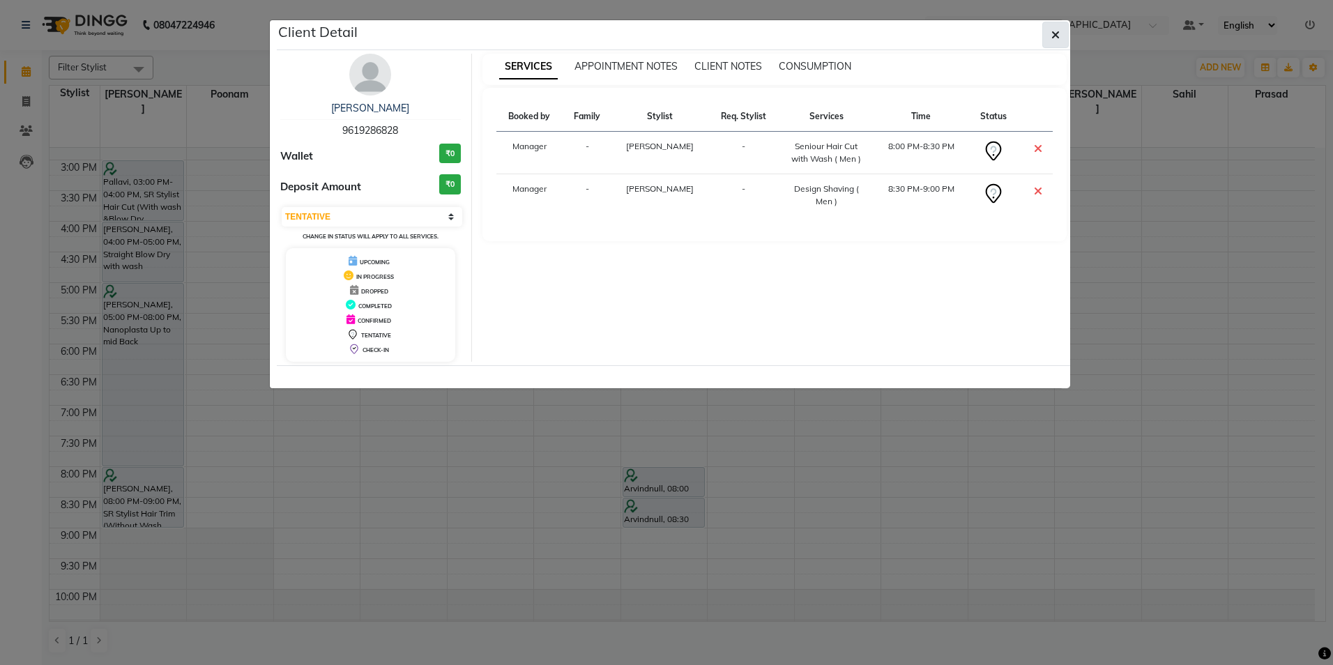
click at [1050, 35] on button "button" at bounding box center [1055, 35] width 26 height 26
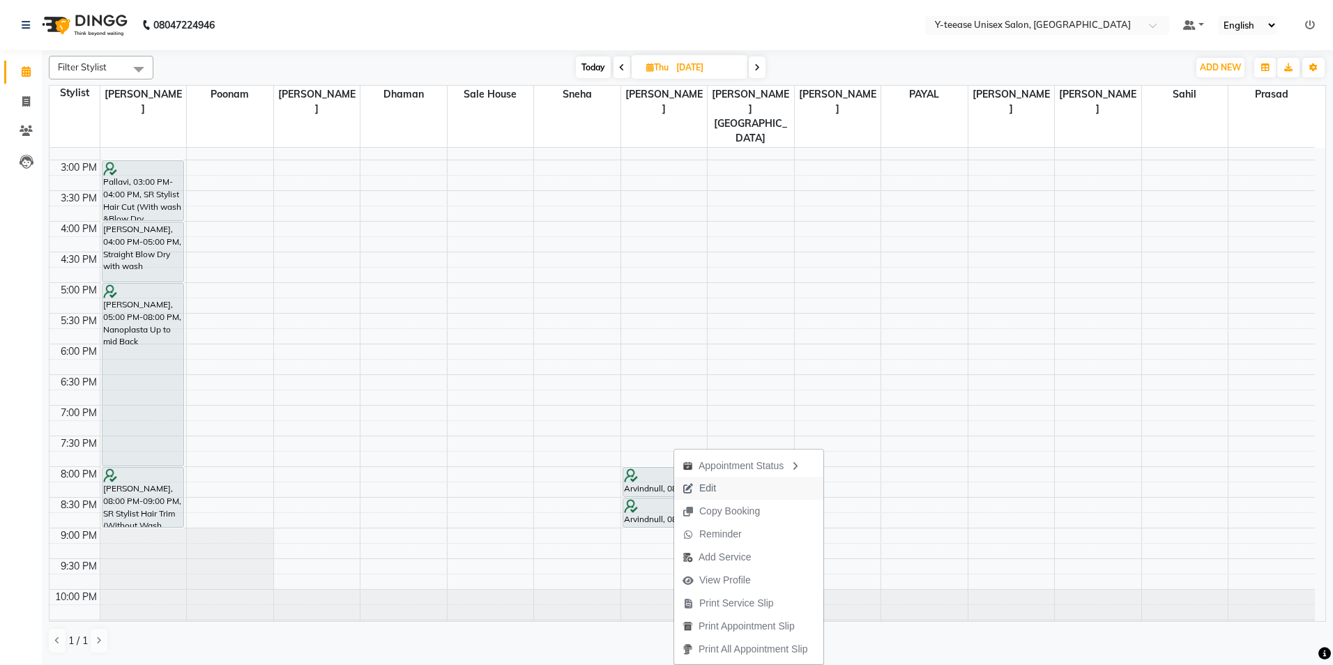
click at [720, 496] on span "Edit" at bounding box center [699, 488] width 50 height 23
select select "tentative"
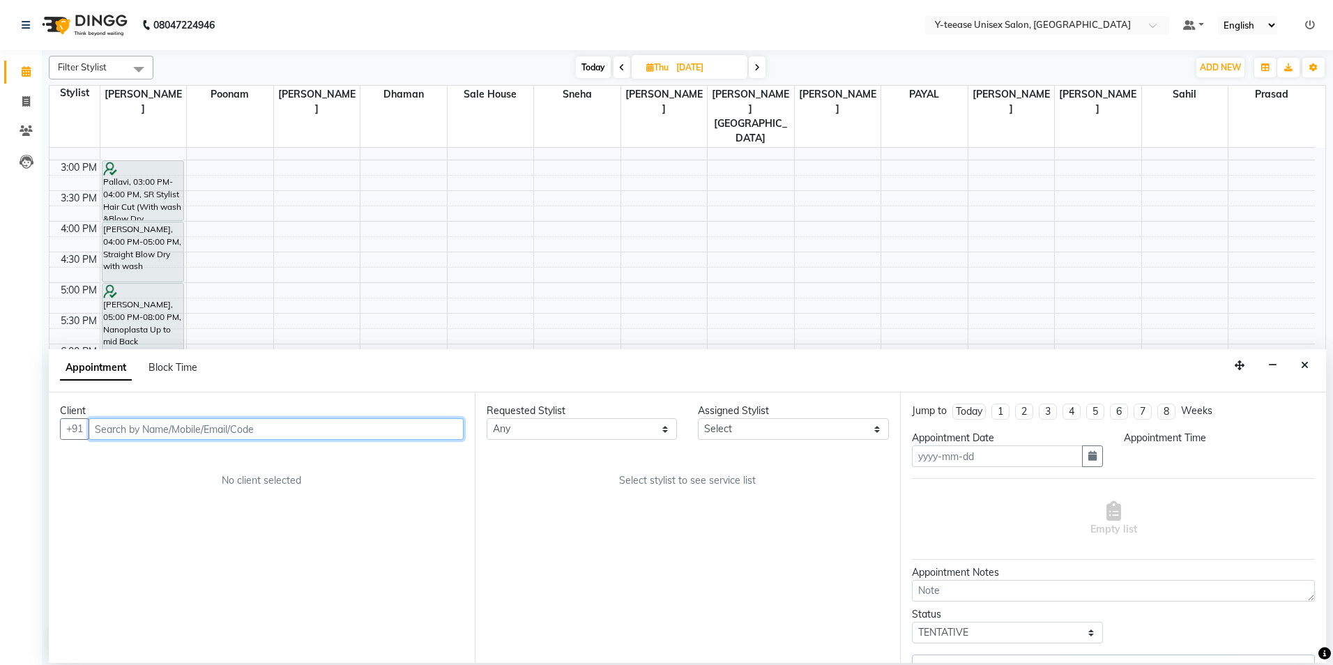
type input "04-09-2025"
select select "1200"
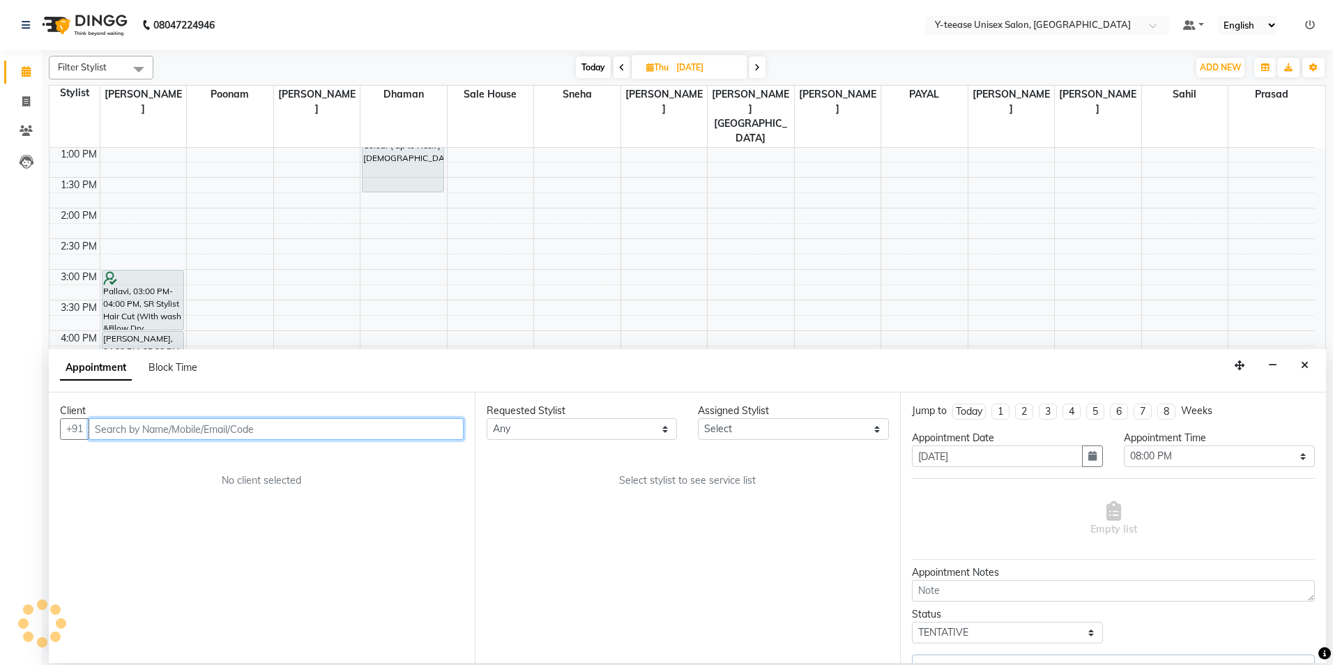
select select "67330"
select select "661"
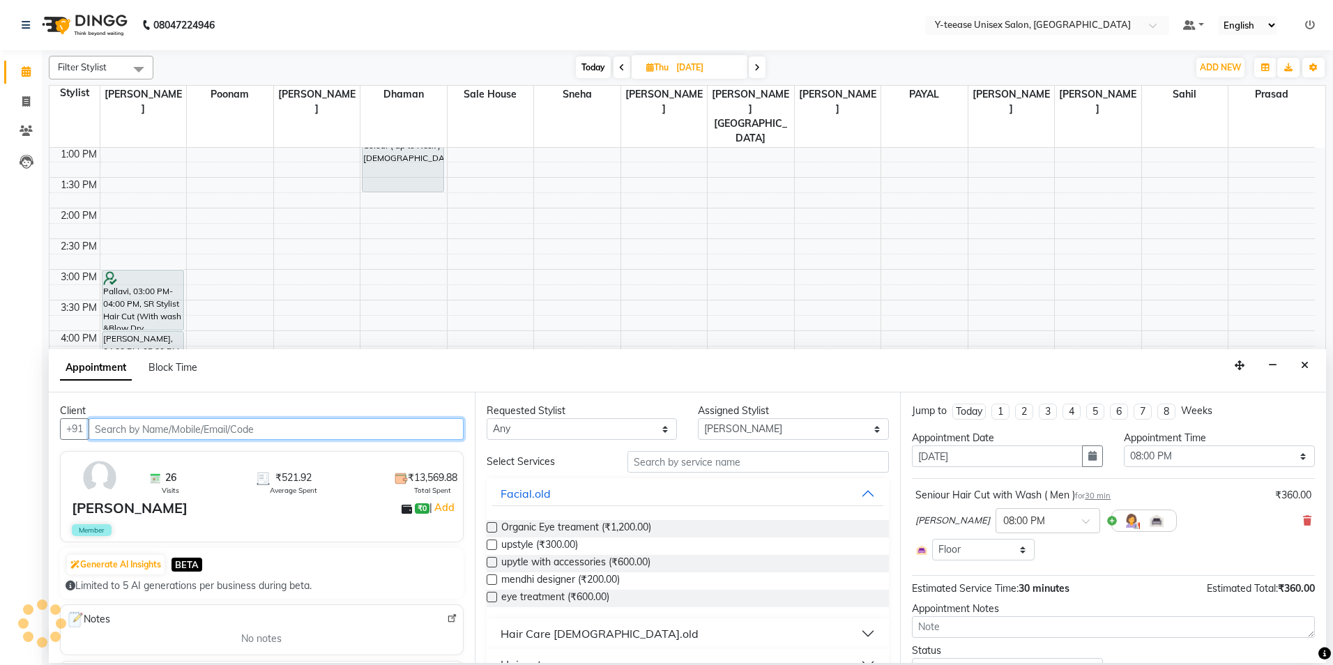
select select "661"
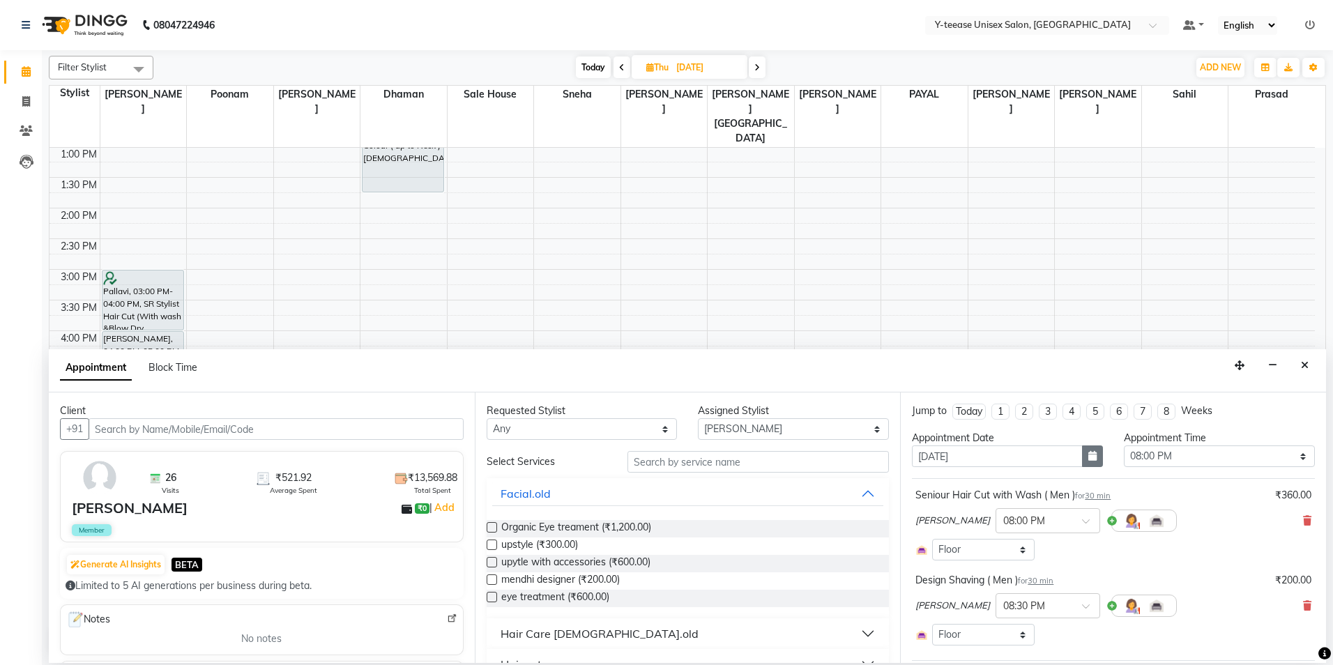
click at [1091, 461] on button "button" at bounding box center [1092, 456] width 21 height 22
click at [942, 528] on div "2" at bounding box center [948, 528] width 22 height 22
type input "02-09-2025"
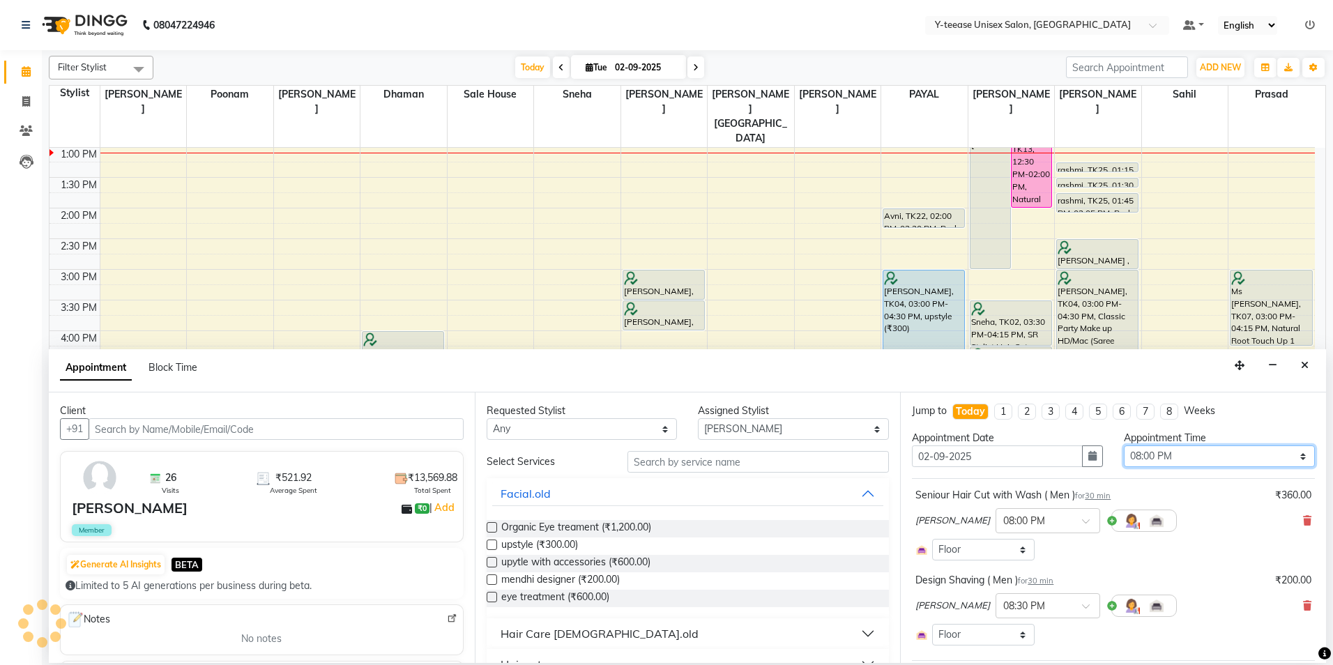
click at [1170, 456] on select "Select 09:00 AM 09:15 AM 09:30 AM 09:45 AM 10:00 AM 10:15 AM 10:30 AM 10:45 AM …" at bounding box center [1218, 456] width 191 height 22
select select "810"
click at [1123, 445] on select "Select 09:00 AM 09:15 AM 09:30 AM 09:45 AM 10:00 AM 10:15 AM 10:30 AM 10:45 AM …" at bounding box center [1218, 456] width 191 height 22
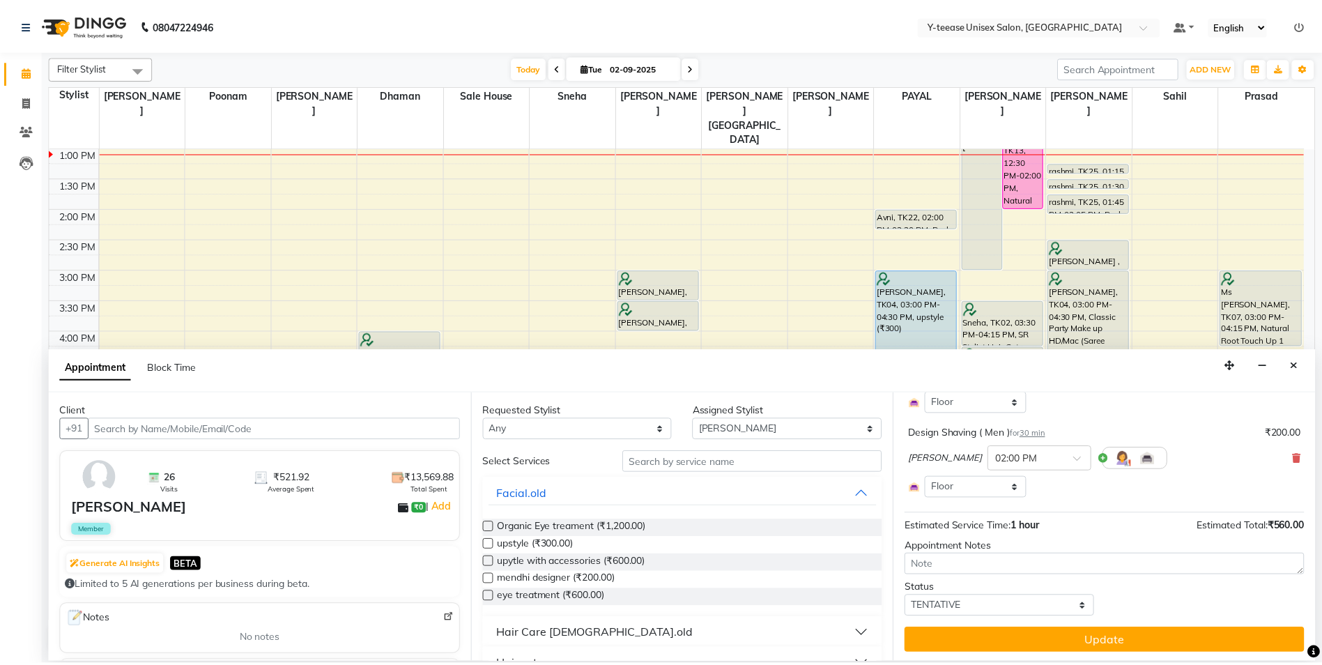
scroll to position [149, 0]
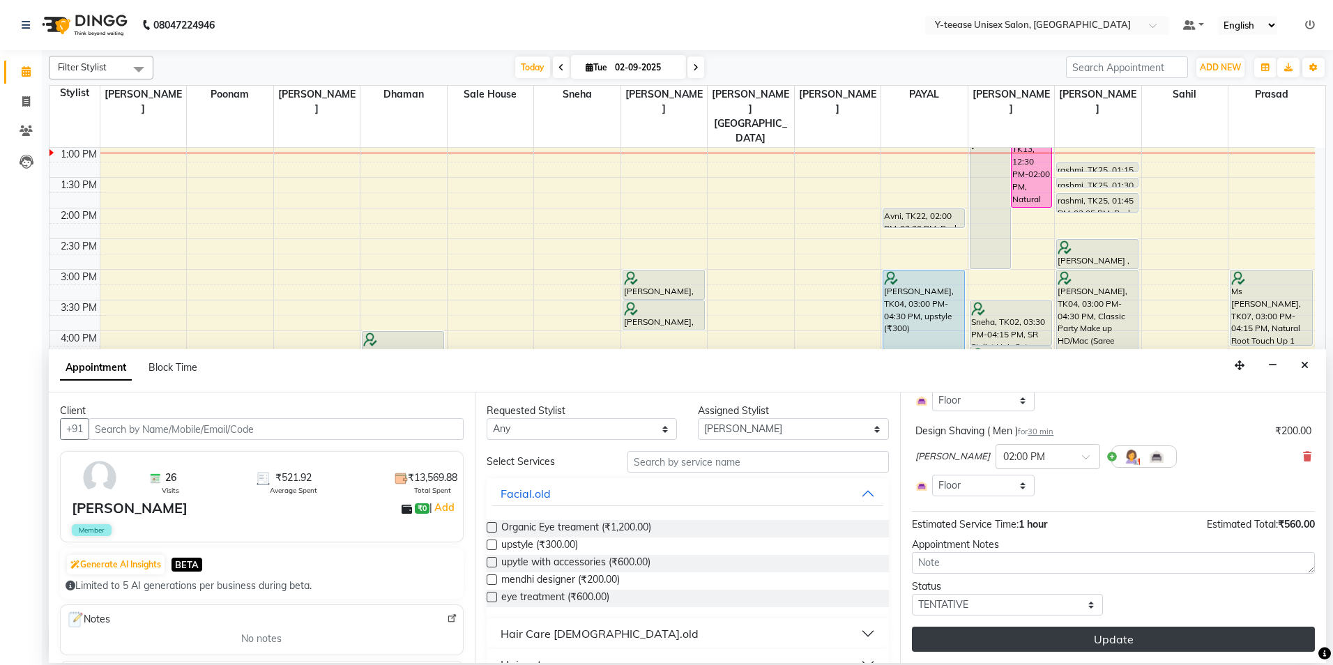
click at [1073, 636] on button "Update" at bounding box center [1113, 639] width 403 height 25
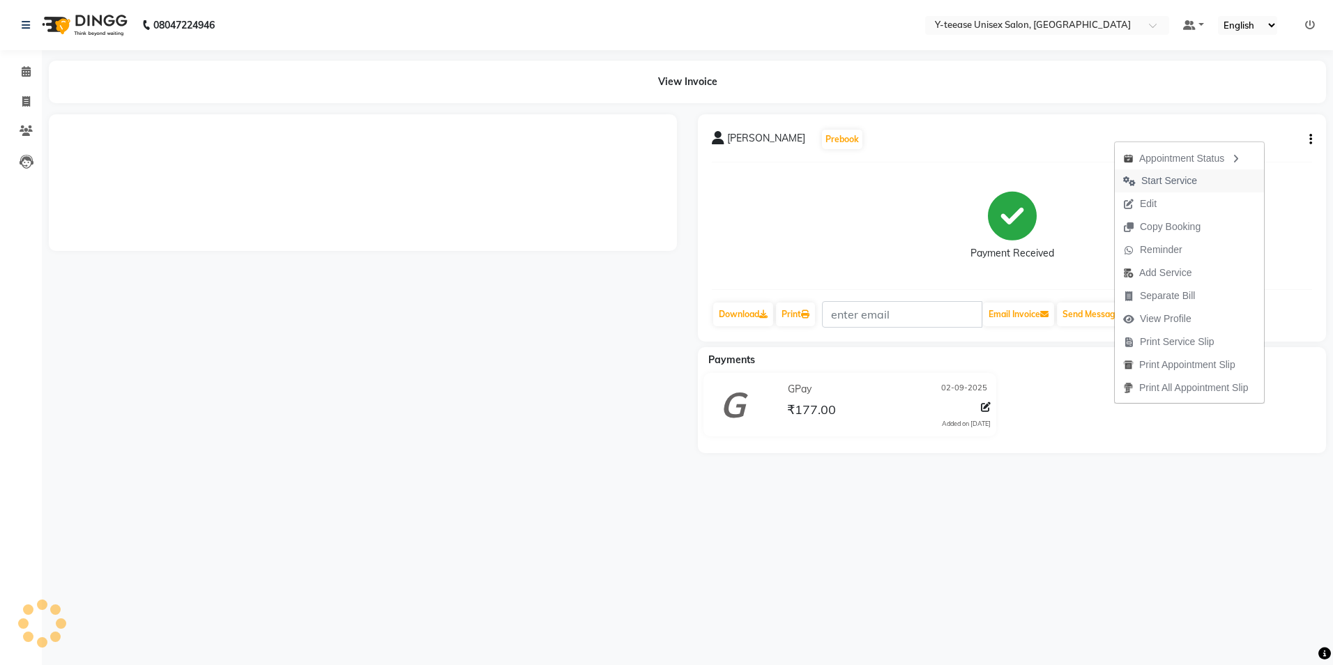
click at [1162, 176] on span "Start Service" at bounding box center [1169, 181] width 56 height 15
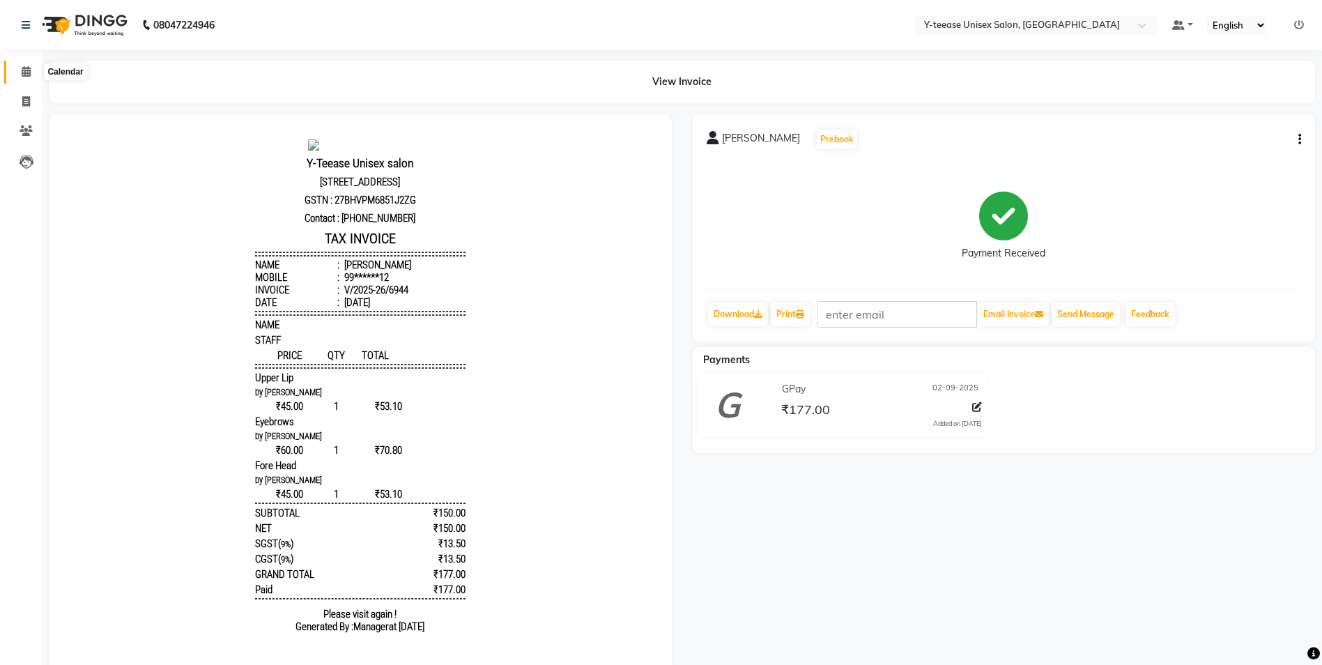
click at [31, 74] on icon at bounding box center [26, 71] width 9 height 10
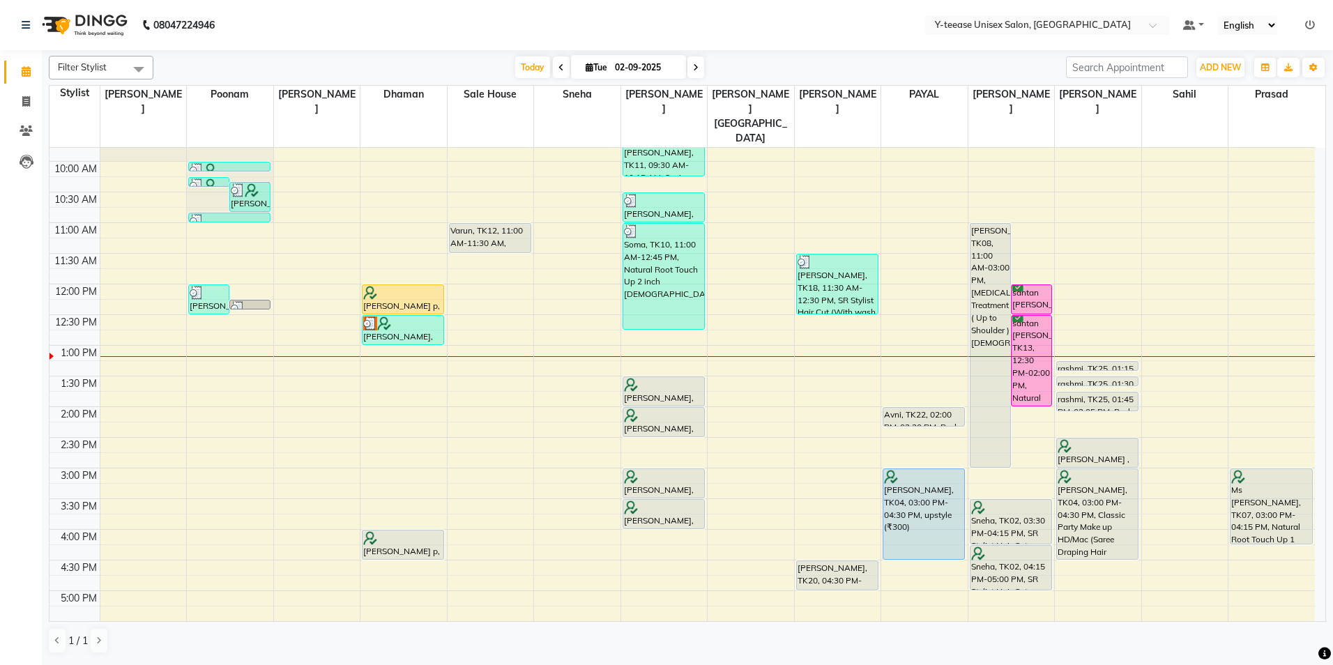
scroll to position [139, 0]
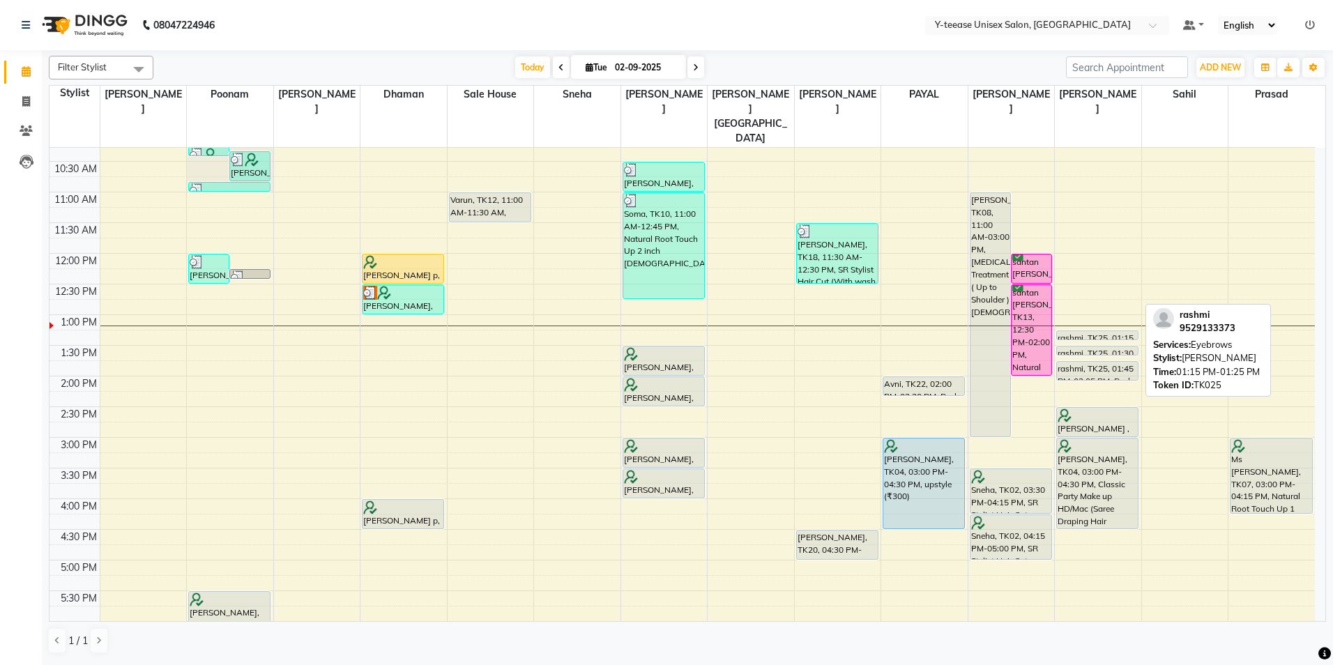
click at [1109, 331] on div "rashmi, TK25, 01:15 PM-01:25 PM, Eyebrows" at bounding box center [1097, 335] width 81 height 8
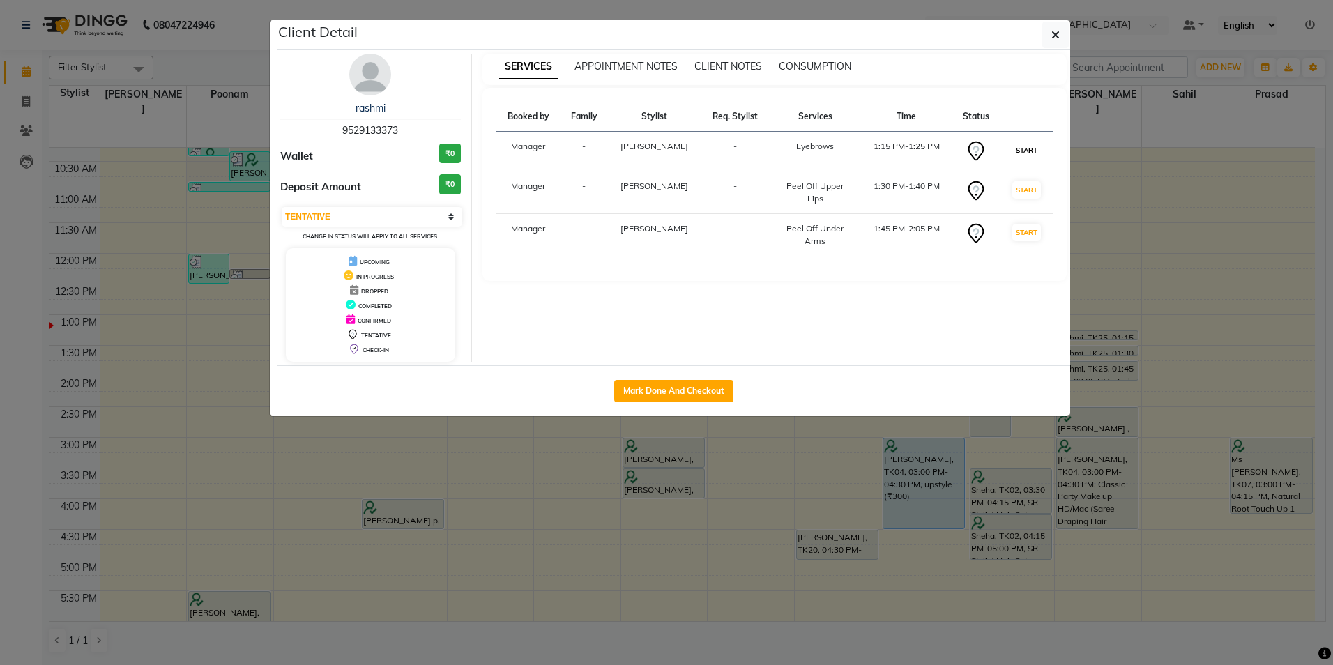
click at [1032, 153] on button "START" at bounding box center [1026, 149] width 29 height 17
select select "select"
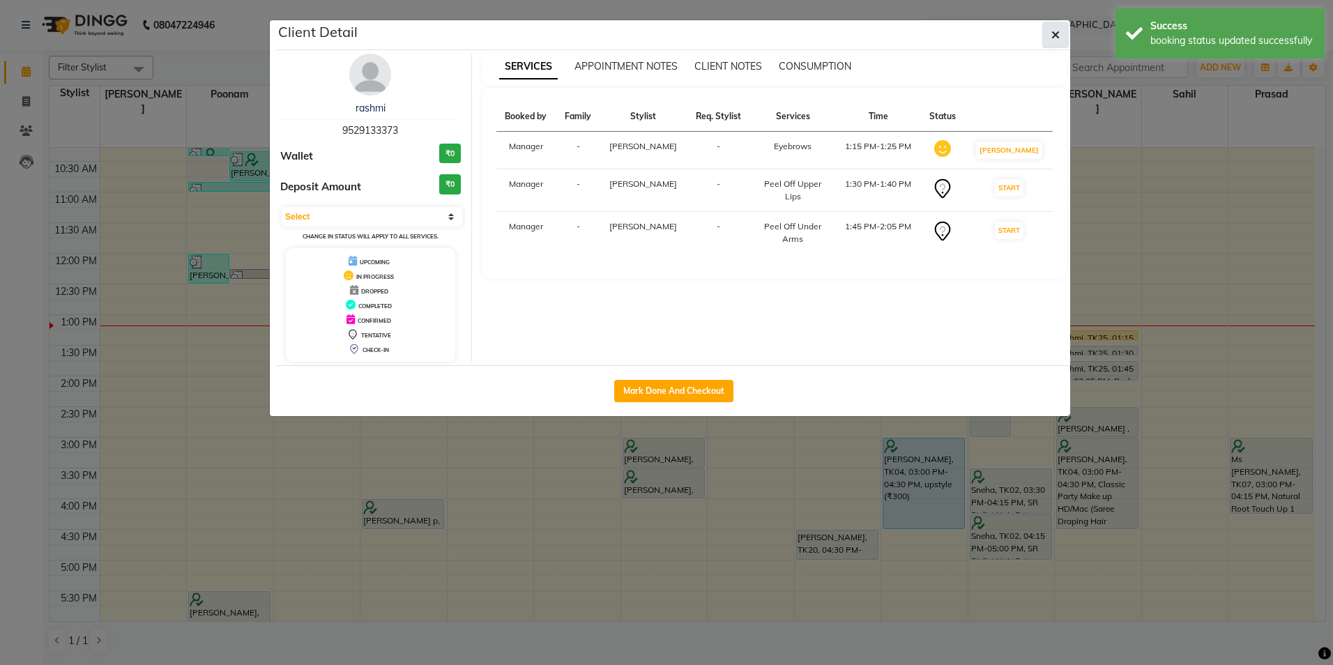
click at [1052, 38] on icon "button" at bounding box center [1055, 34] width 8 height 11
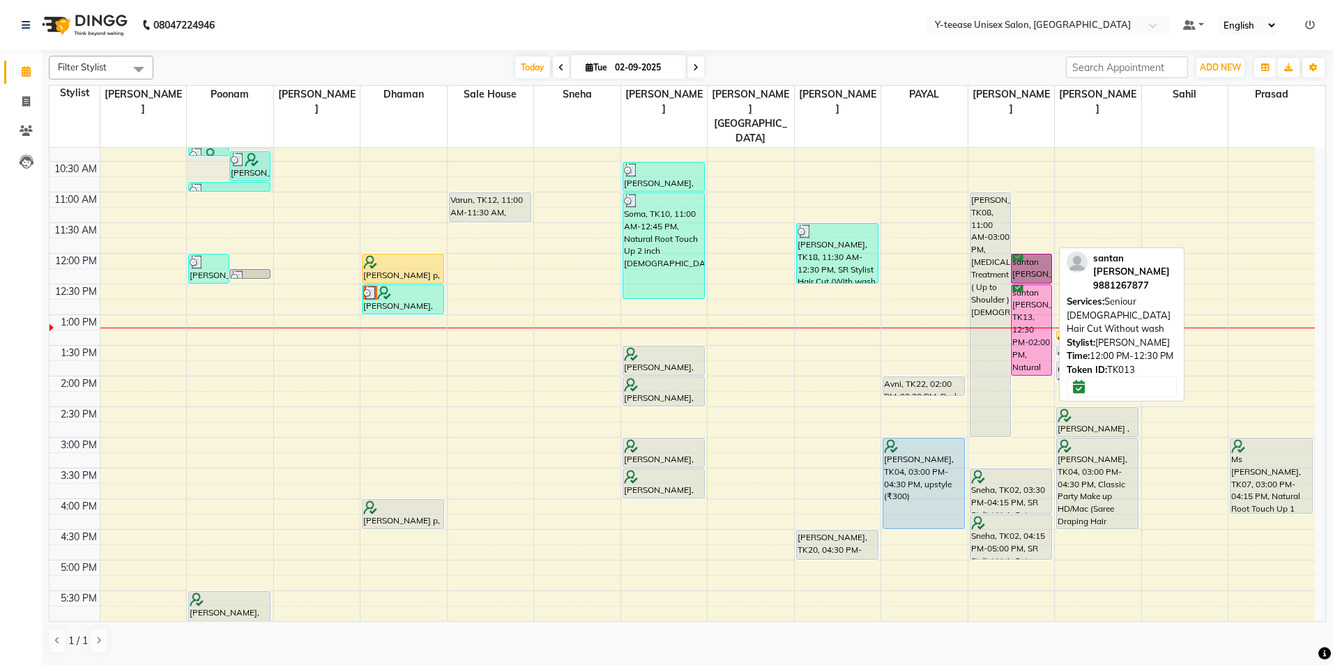
drag, startPoint x: 1023, startPoint y: 227, endPoint x: 1028, endPoint y: 233, distance: 7.9
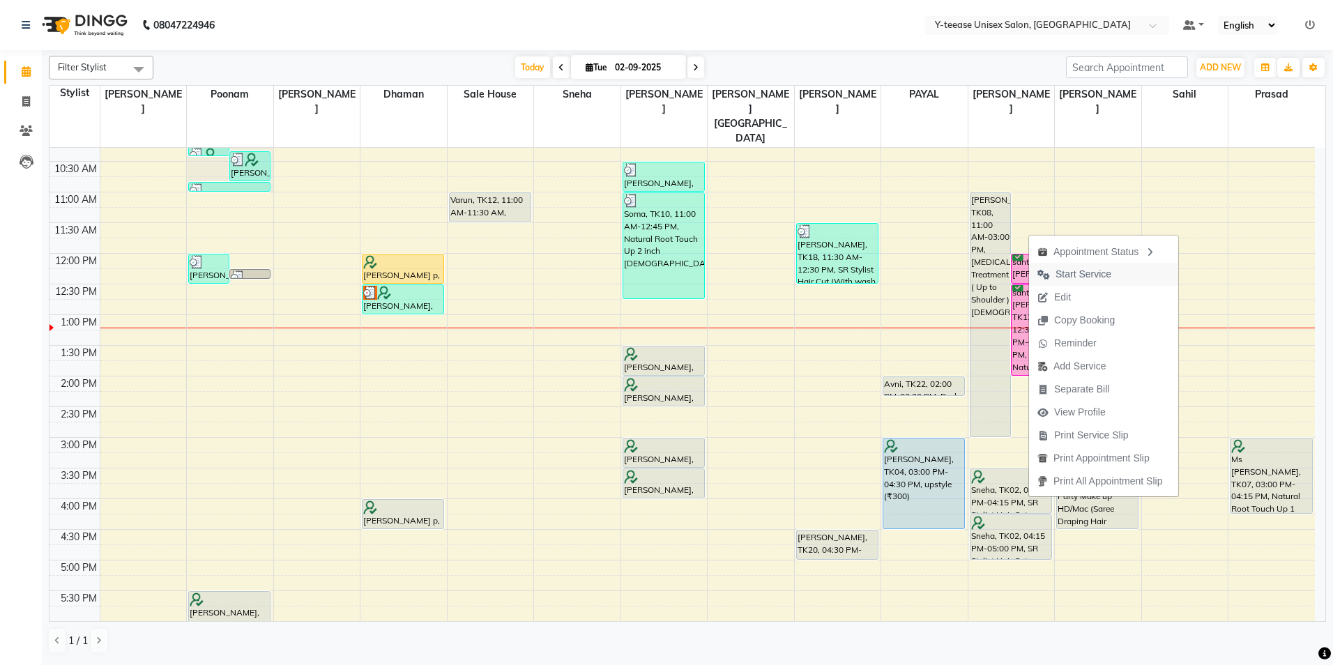
click at [1066, 272] on span "Start Service" at bounding box center [1083, 274] width 56 height 15
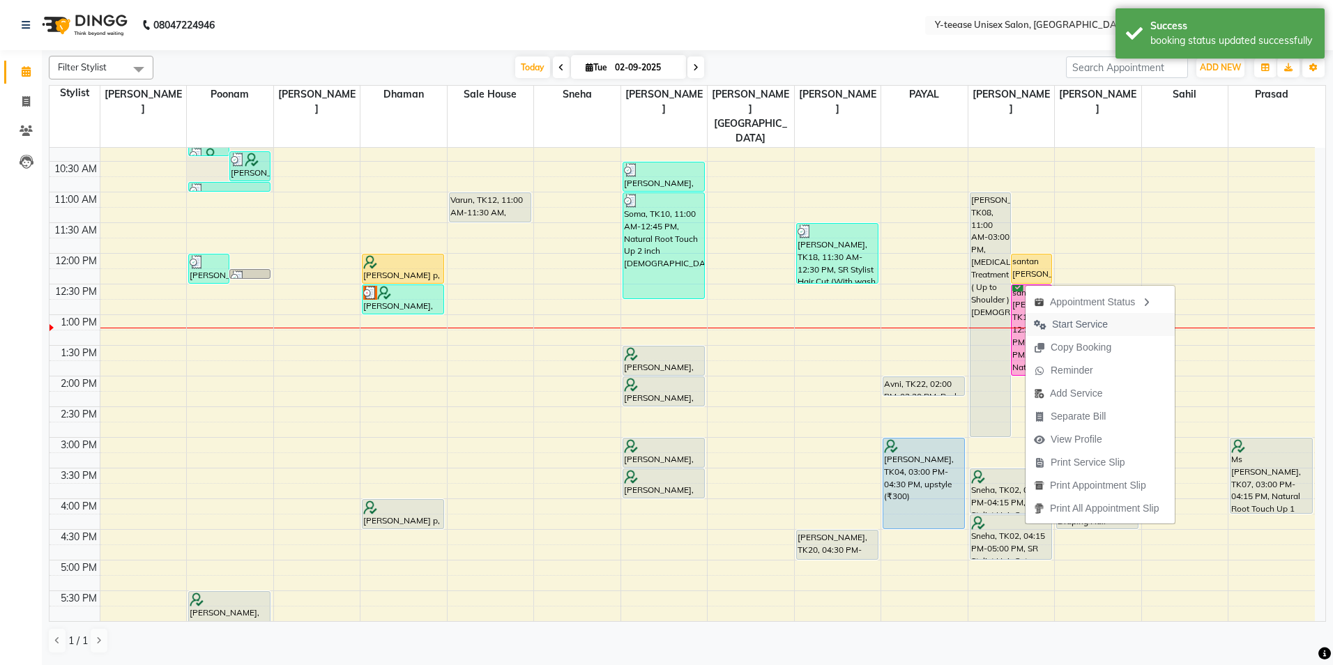
click at [1068, 314] on span "Start Service" at bounding box center [1070, 324] width 91 height 23
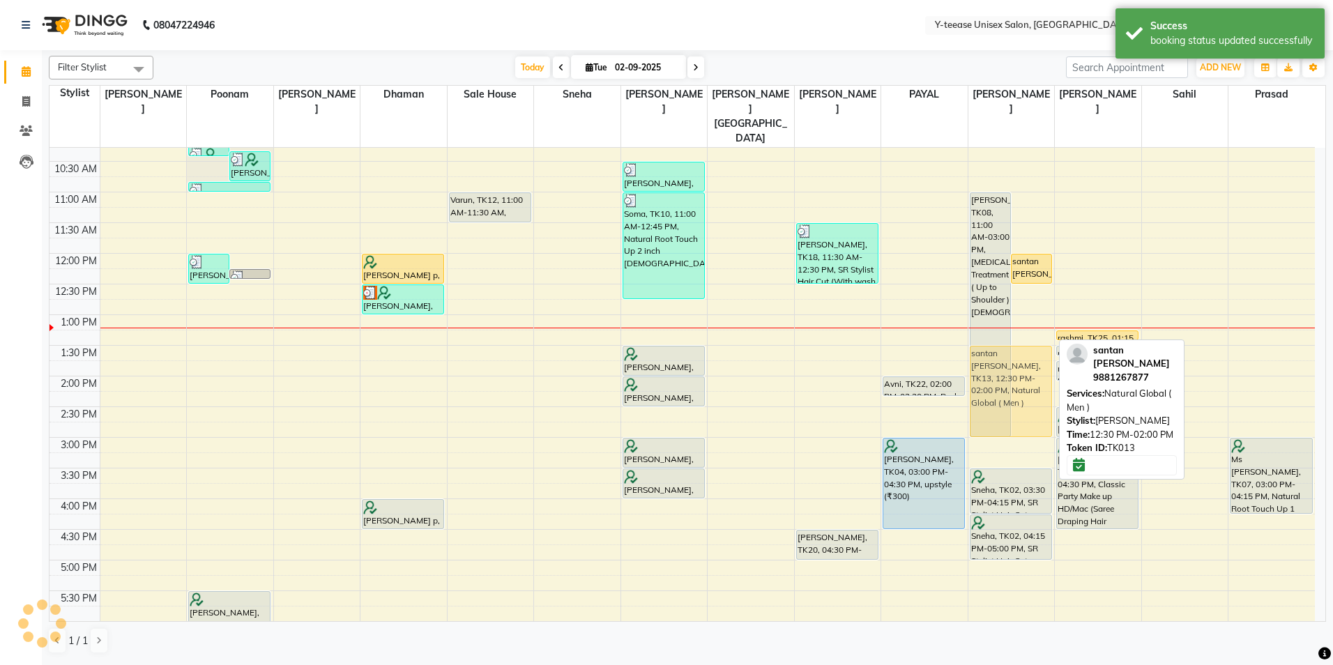
drag, startPoint x: 1025, startPoint y: 319, endPoint x: 1027, endPoint y: 383, distance: 64.8
click at [1027, 383] on div "Niddhi, TK08, 11:00 AM-03:00 PM, Botox Treatment ( Up to Shoulder )Female santa…" at bounding box center [1011, 467] width 86 height 919
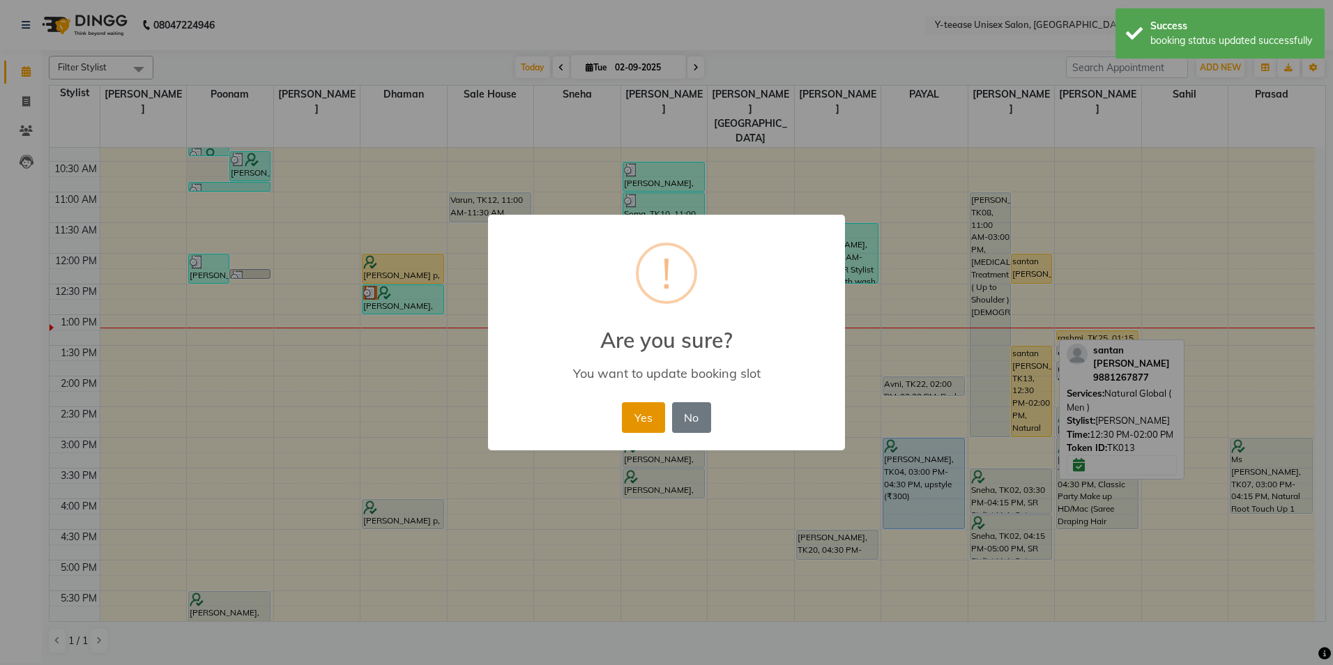
click at [653, 424] on button "Yes" at bounding box center [643, 417] width 43 height 31
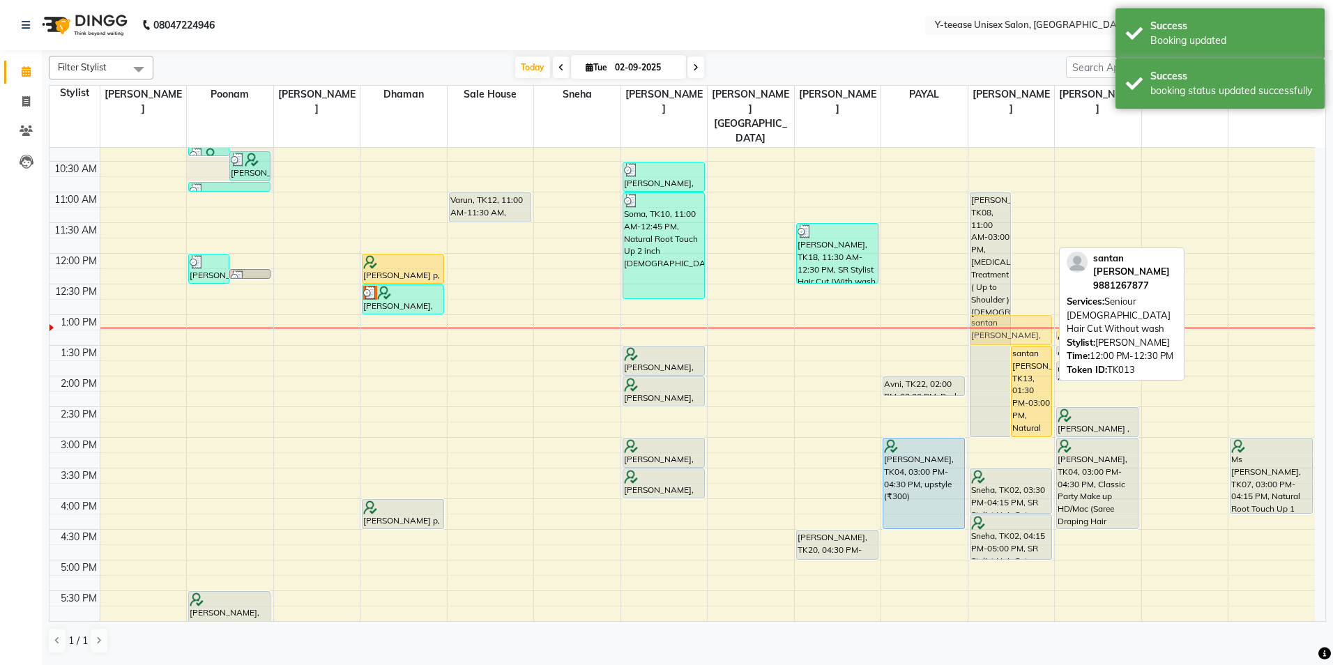
drag, startPoint x: 1032, startPoint y: 243, endPoint x: 1031, endPoint y: 300, distance: 57.2
click at [1031, 300] on div "Niddhi, TK08, 11:00 AM-03:00 PM, Botox Treatment ( Up to Shoulder )Female santa…" at bounding box center [1011, 467] width 86 height 919
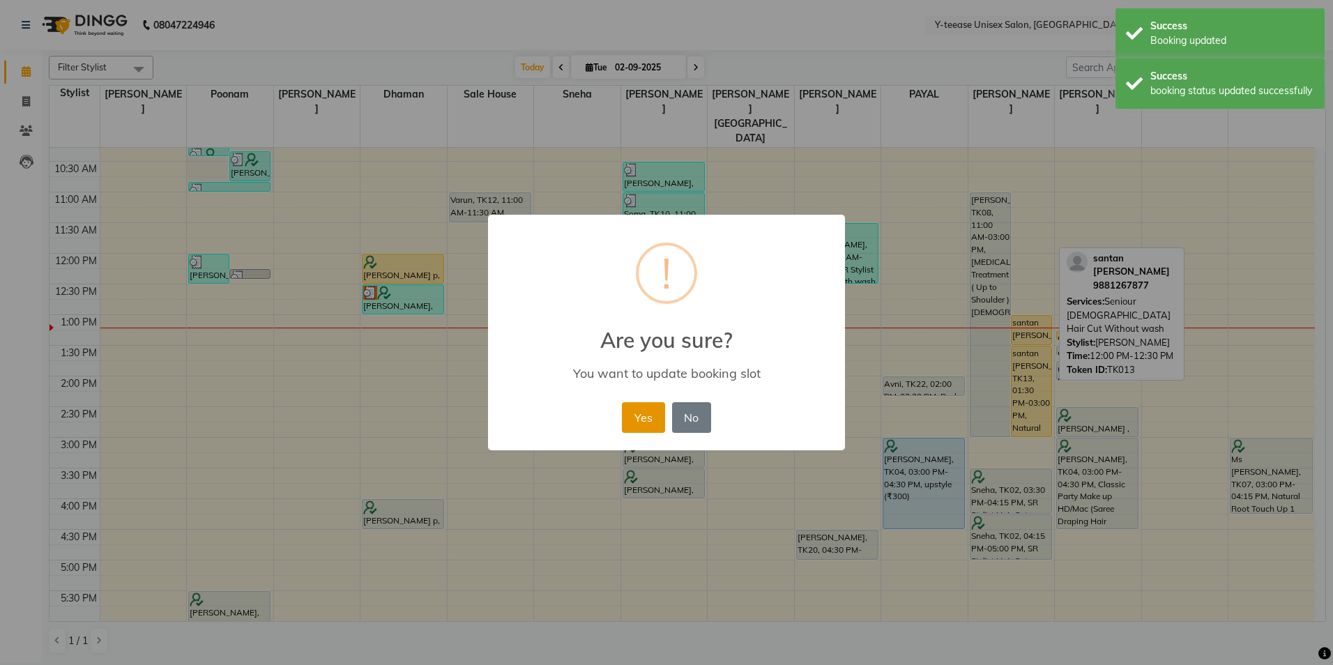
click at [646, 415] on button "Yes" at bounding box center [643, 417] width 43 height 31
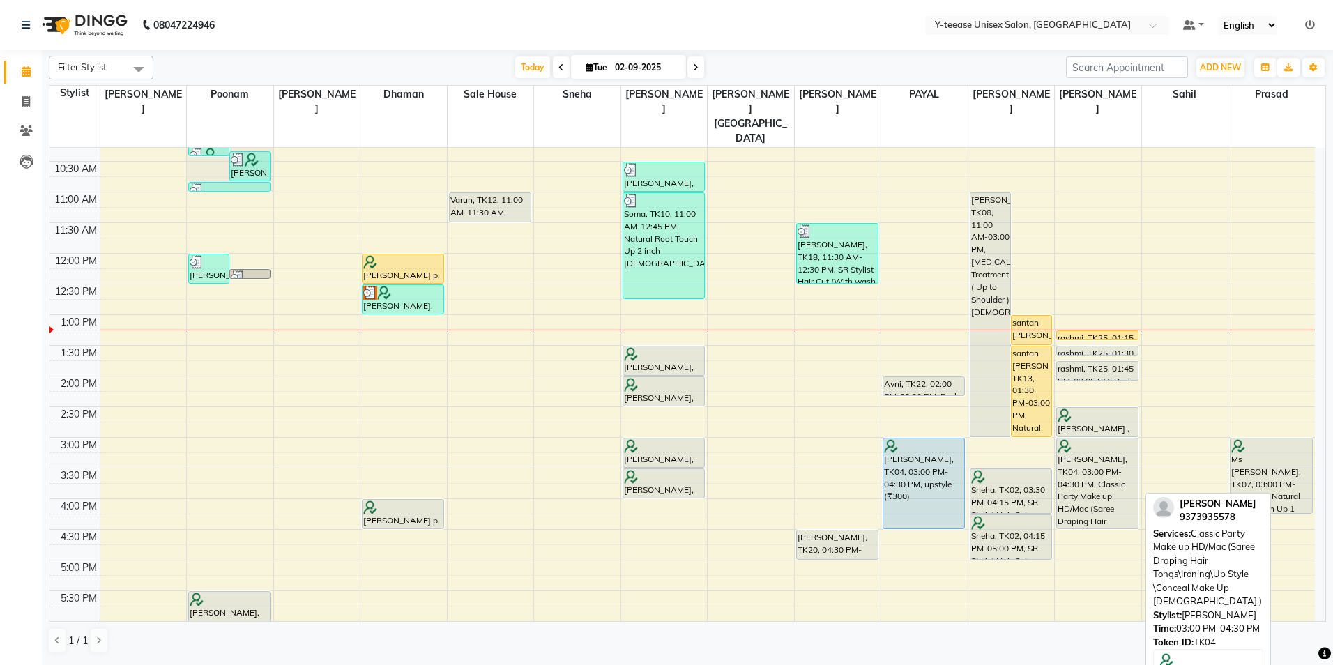
scroll to position [70, 0]
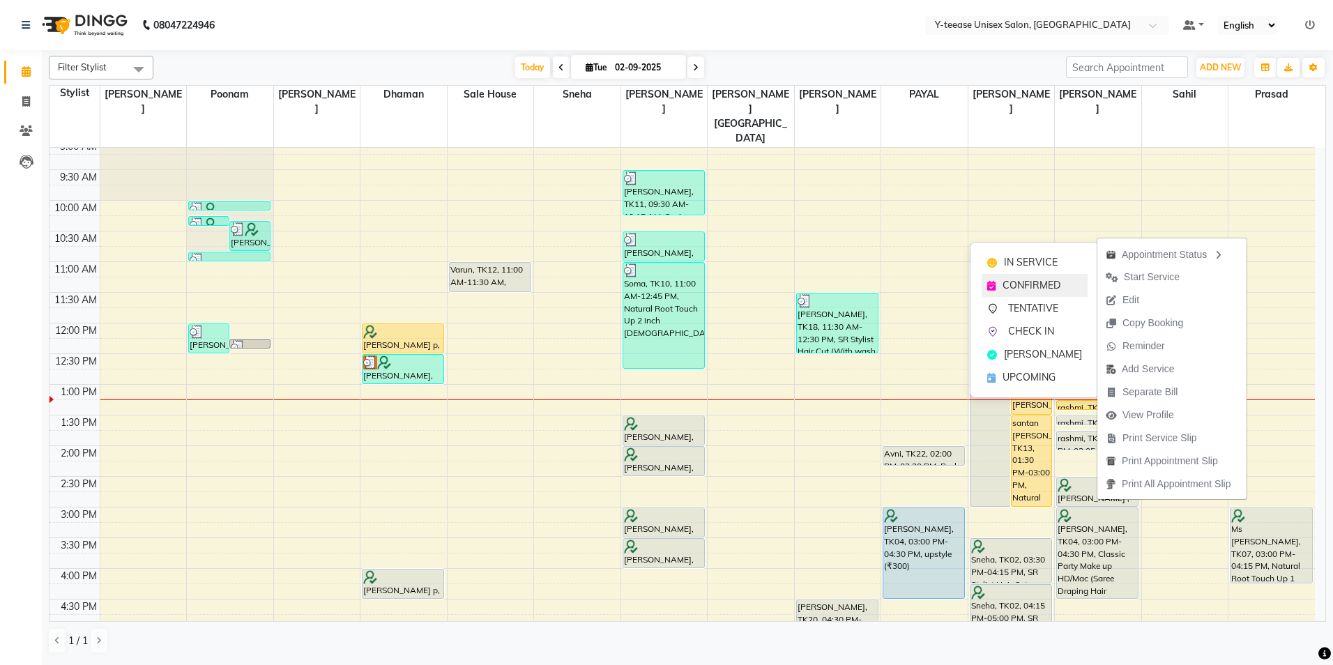
click at [1029, 291] on span "CONFIRMED" at bounding box center [1031, 285] width 58 height 15
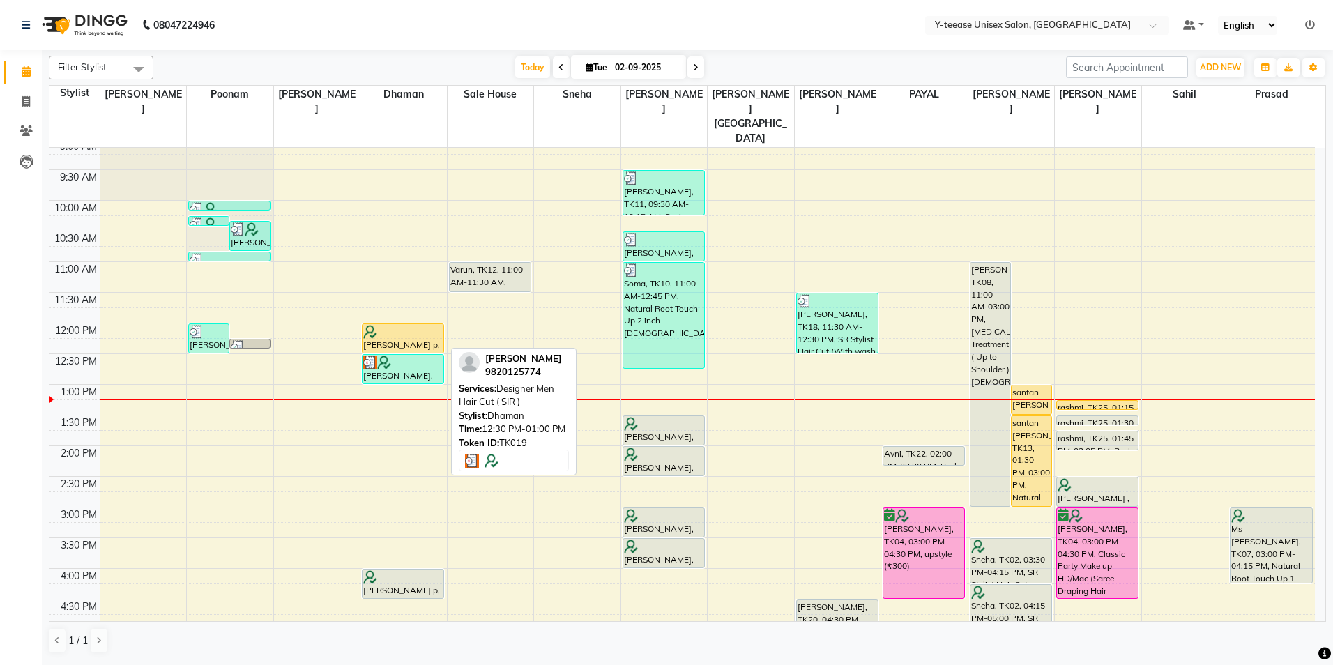
click at [393, 355] on div at bounding box center [402, 362] width 79 height 14
click at [402, 355] on div "[PERSON_NAME], TK19, 12:30 PM-01:00 PM, Designer Men Hair Cut ( SIR )" at bounding box center [402, 369] width 81 height 29
select select "3"
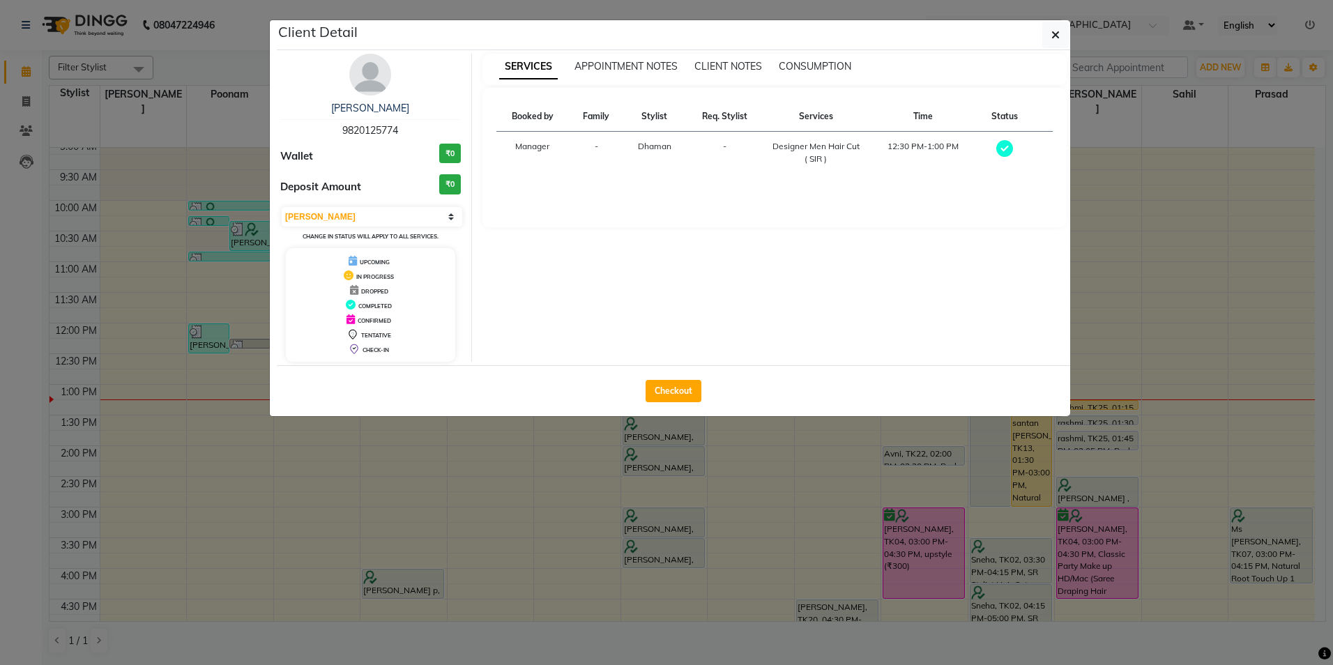
click at [363, 78] on img at bounding box center [370, 75] width 42 height 42
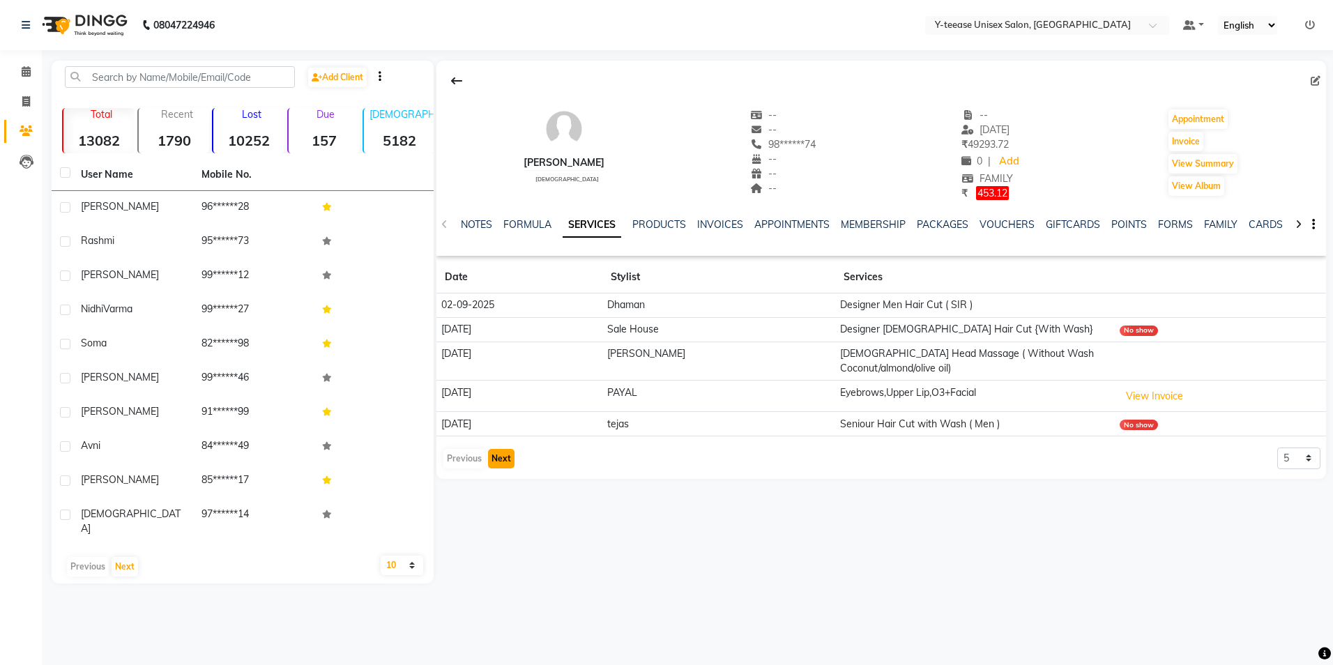
click at [505, 449] on button "Next" at bounding box center [501, 459] width 26 height 20
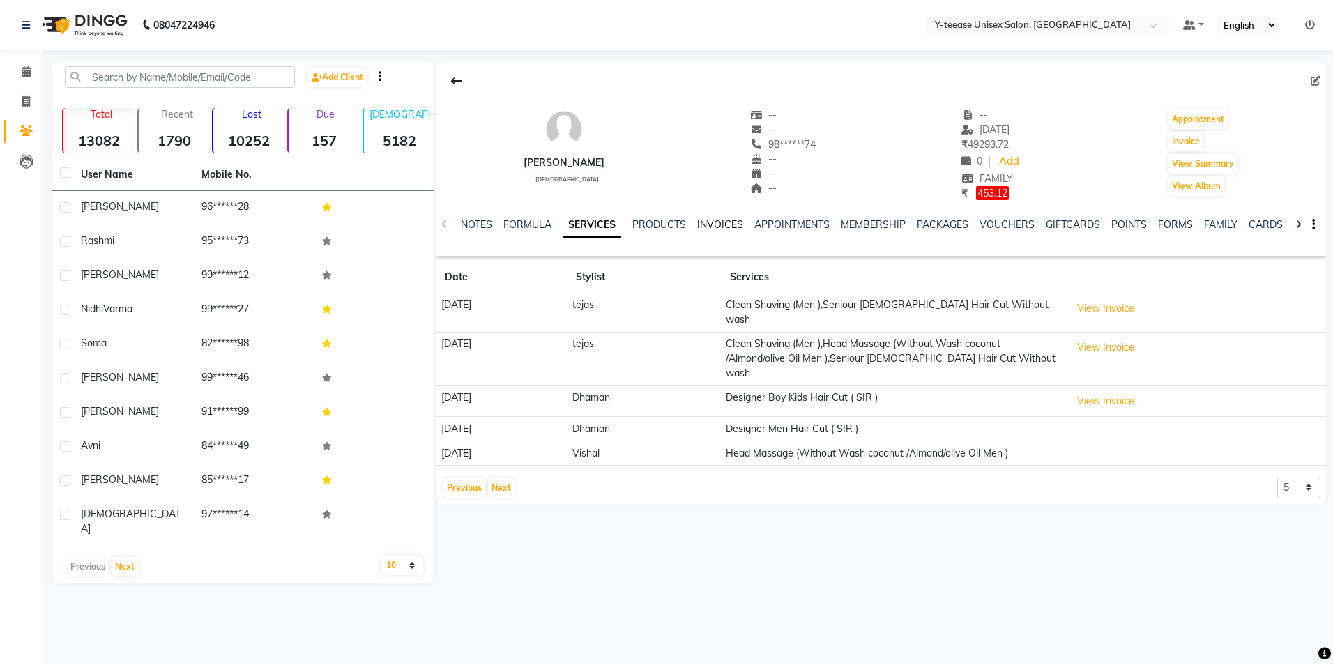
click at [714, 224] on link "INVOICES" at bounding box center [720, 224] width 46 height 13
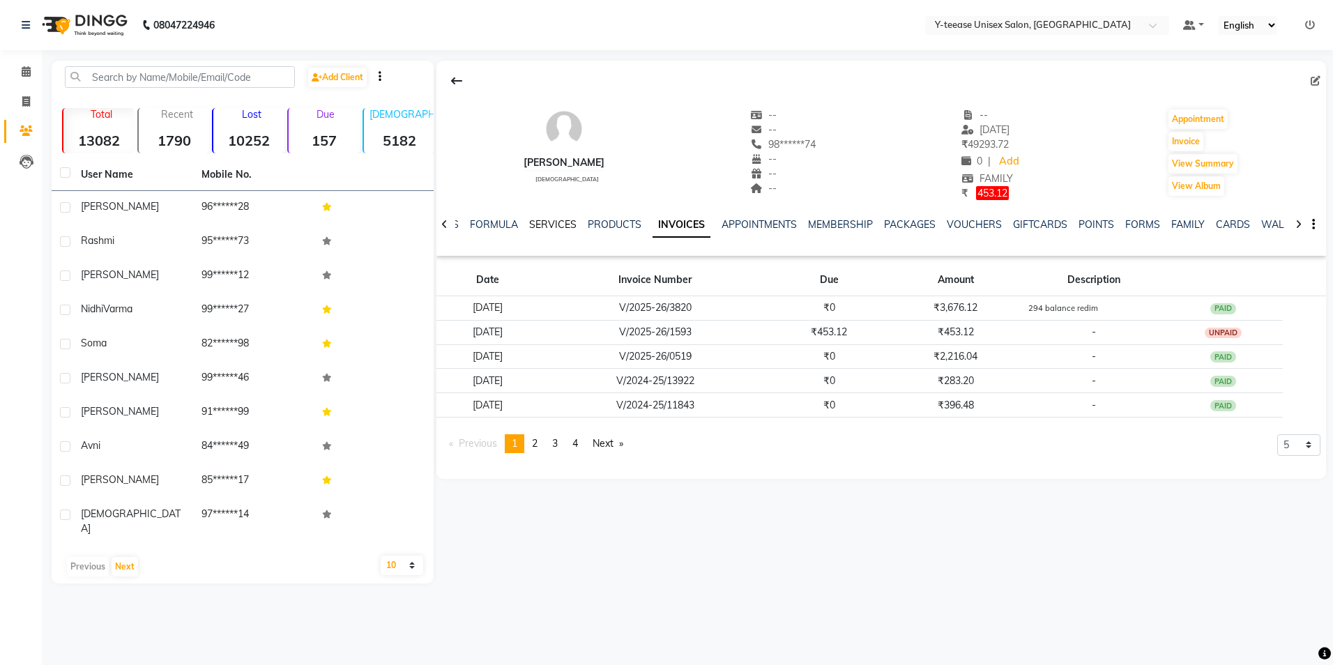
click at [560, 222] on link "SERVICES" at bounding box center [552, 224] width 47 height 13
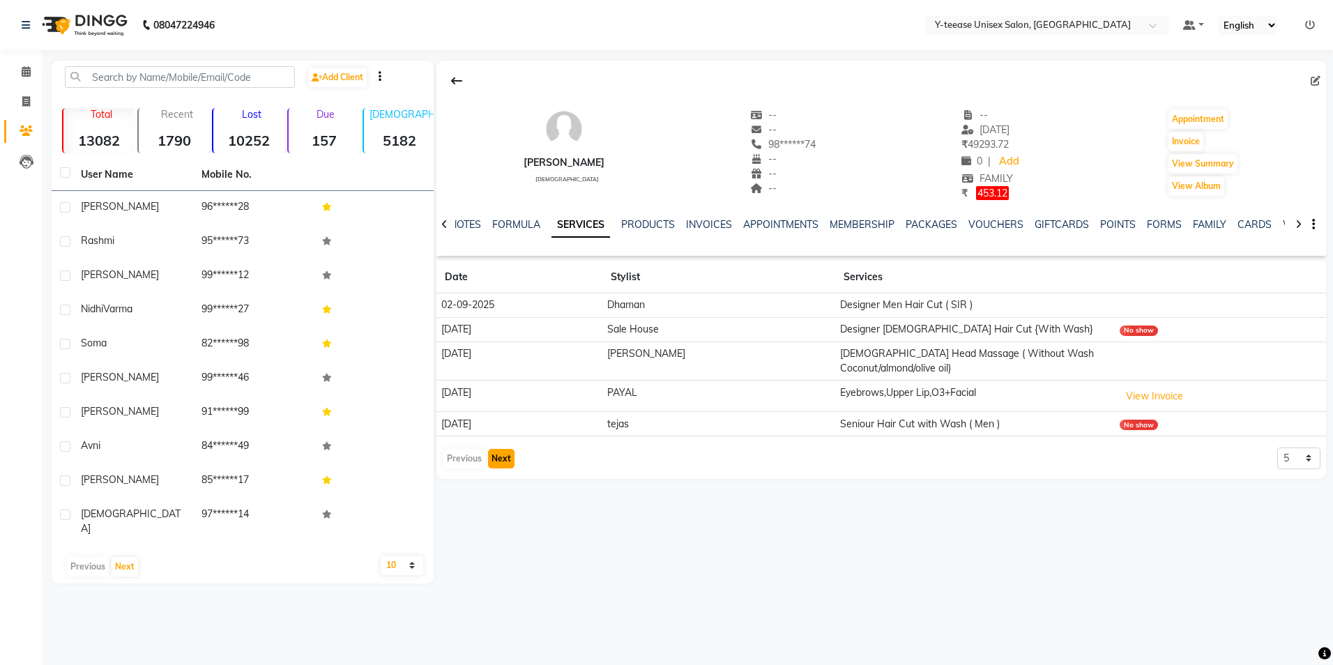
click at [503, 449] on button "Next" at bounding box center [501, 459] width 26 height 20
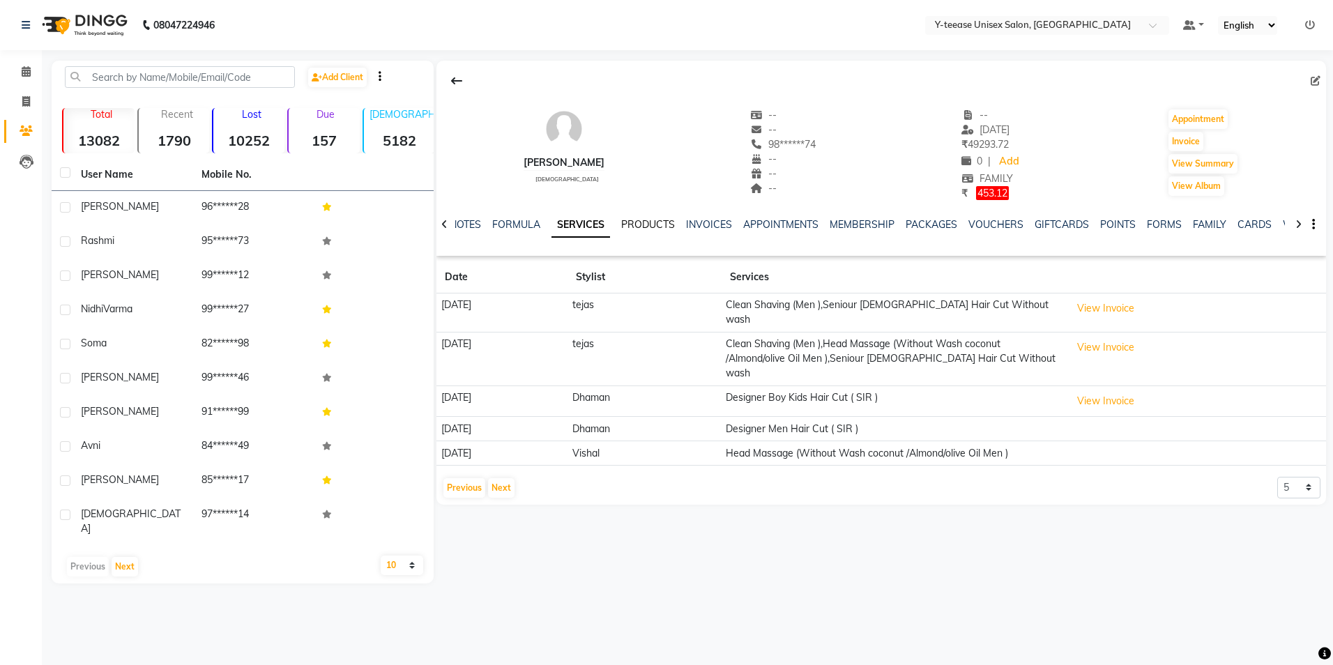
click at [653, 218] on link "PRODUCTS" at bounding box center [648, 224] width 54 height 13
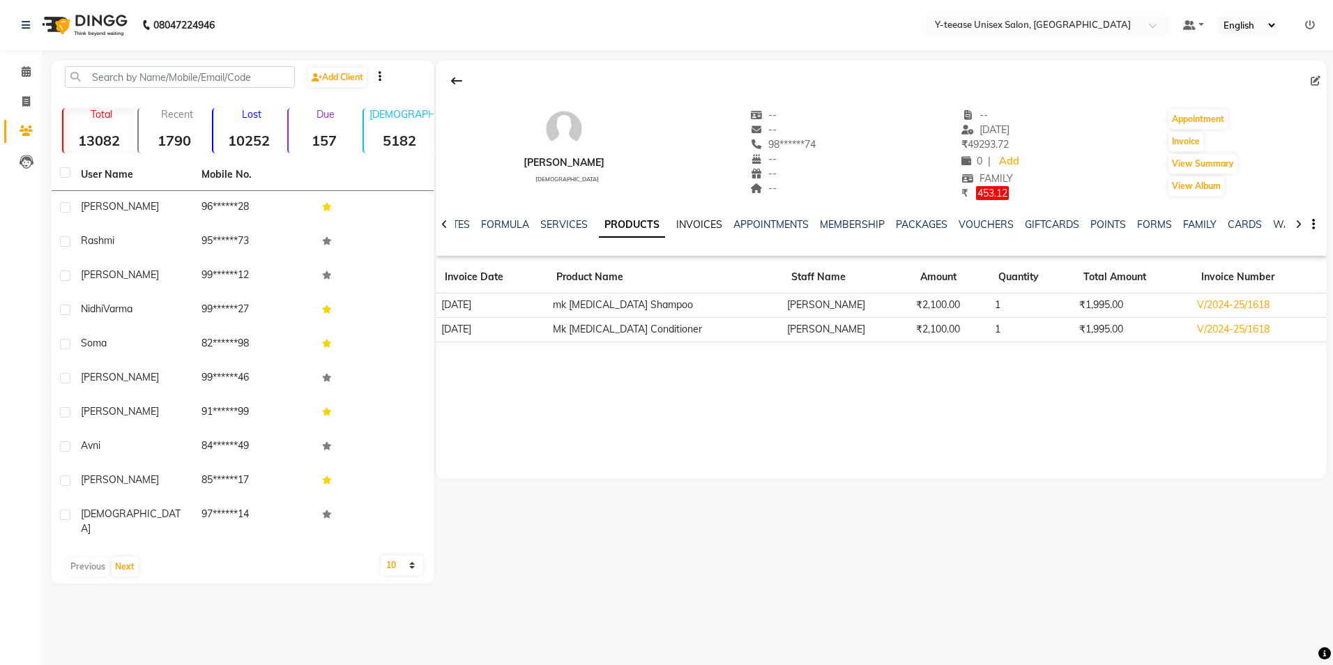
click at [683, 223] on link "INVOICES" at bounding box center [699, 224] width 46 height 13
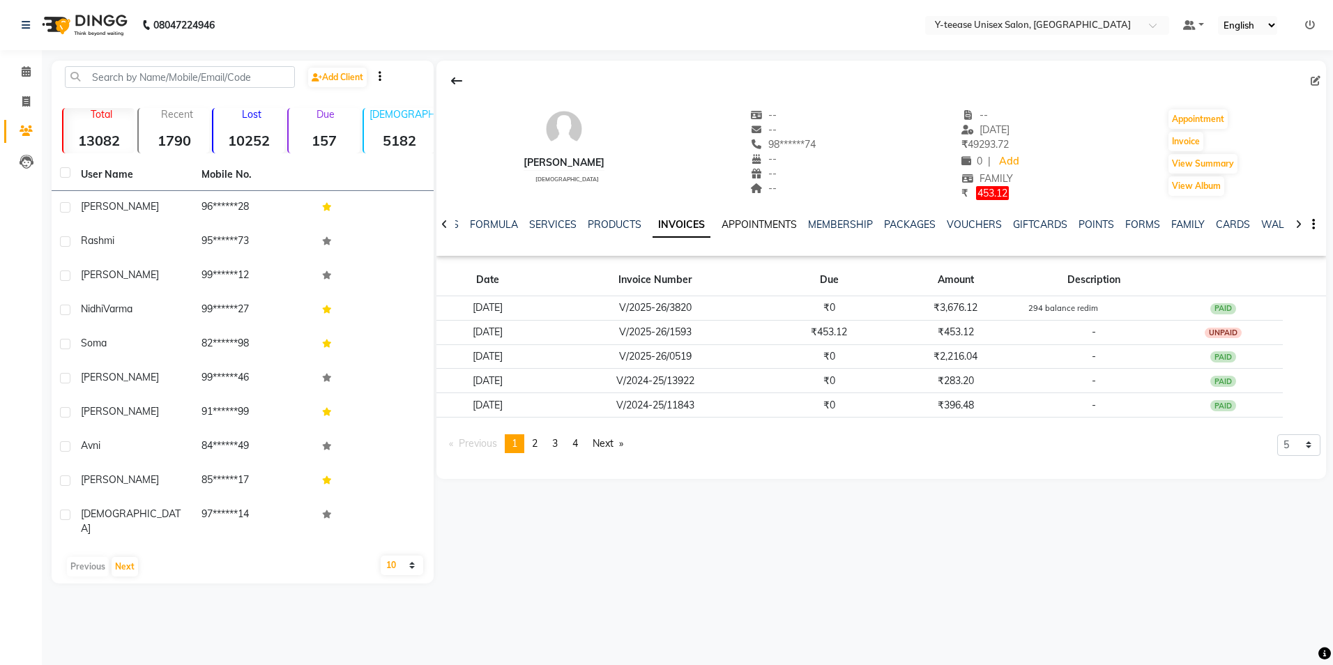
click at [730, 222] on link "APPOINTMENTS" at bounding box center [758, 224] width 75 height 13
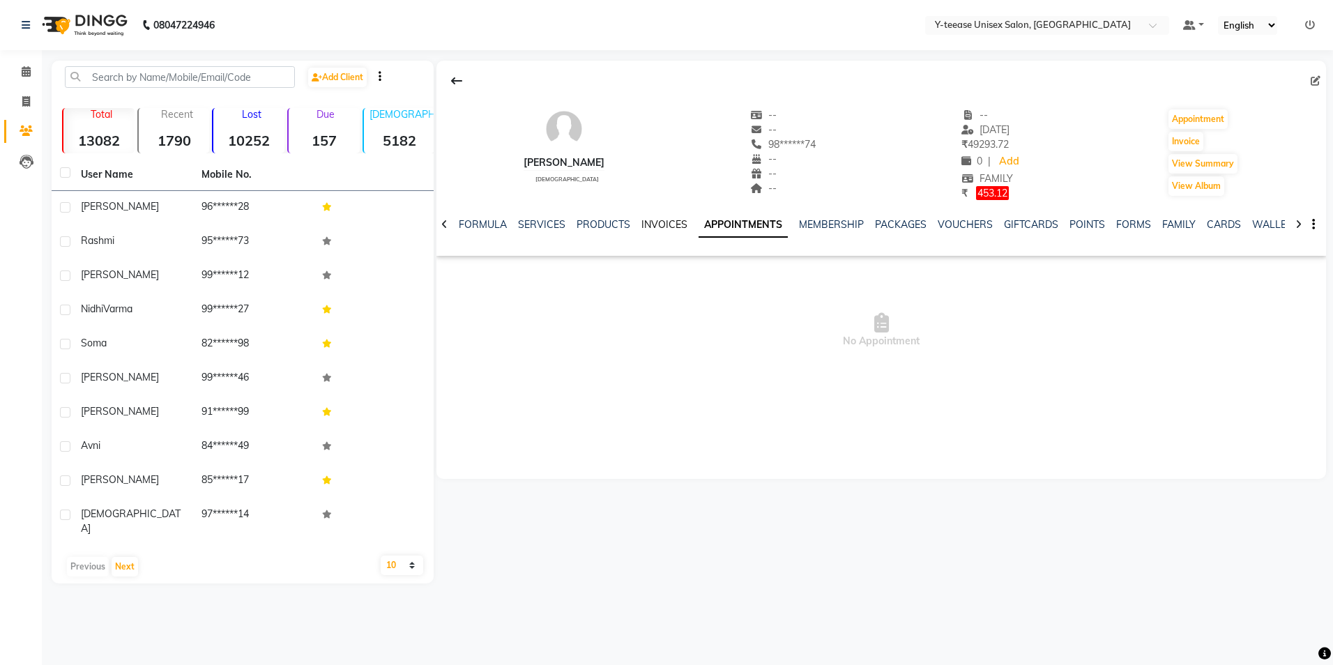
click at [679, 227] on link "INVOICES" at bounding box center [664, 224] width 46 height 13
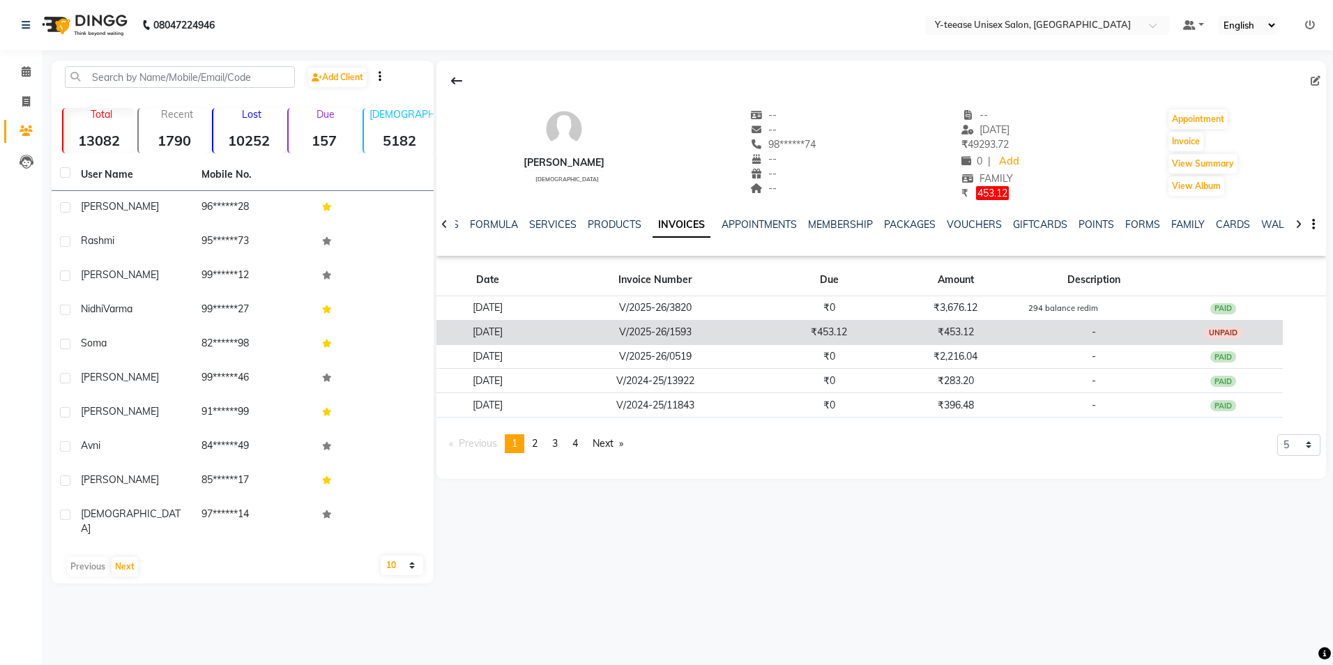
click at [701, 328] on td "V/2025-26/1593" at bounding box center [655, 332] width 232 height 24
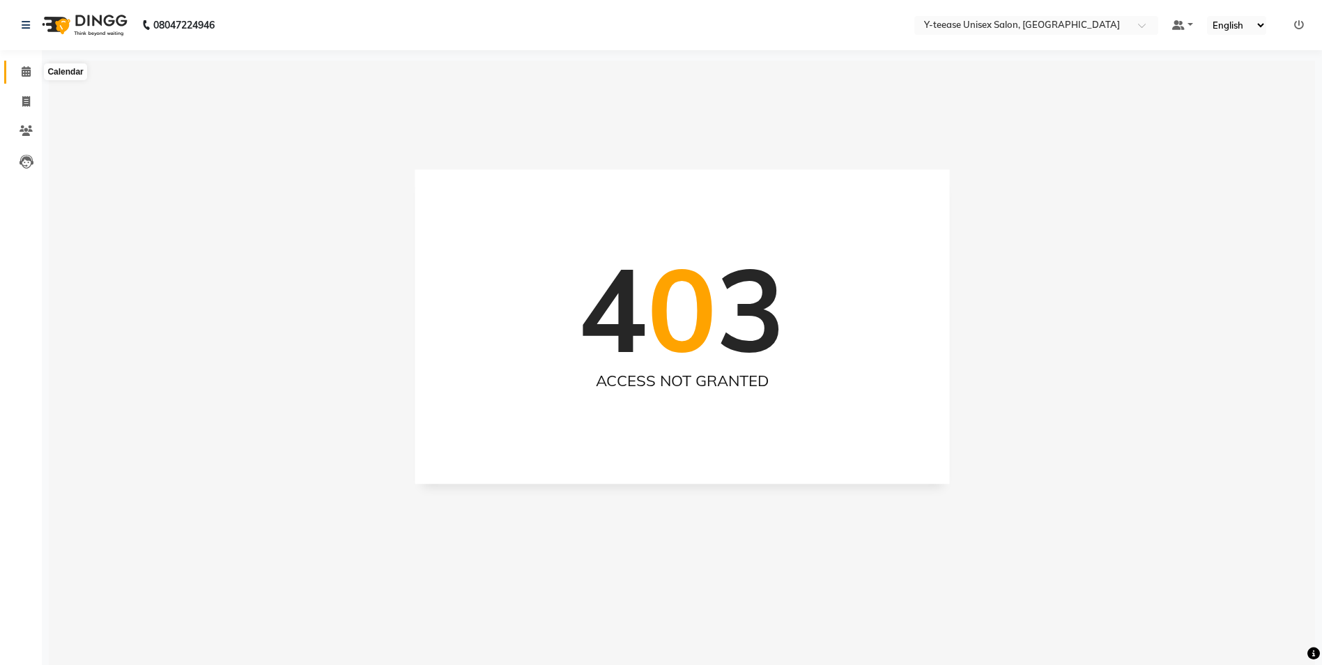
click at [29, 79] on span at bounding box center [26, 72] width 24 height 16
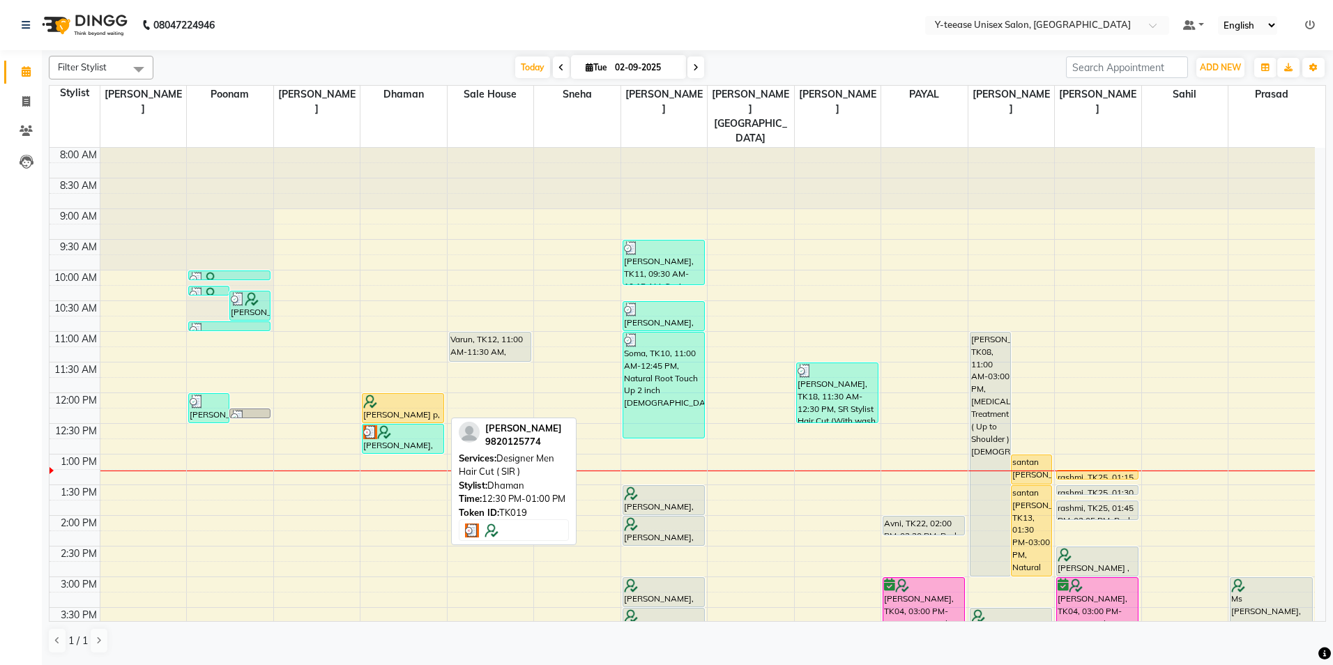
click at [397, 425] on div at bounding box center [402, 432] width 79 height 14
select select "3"
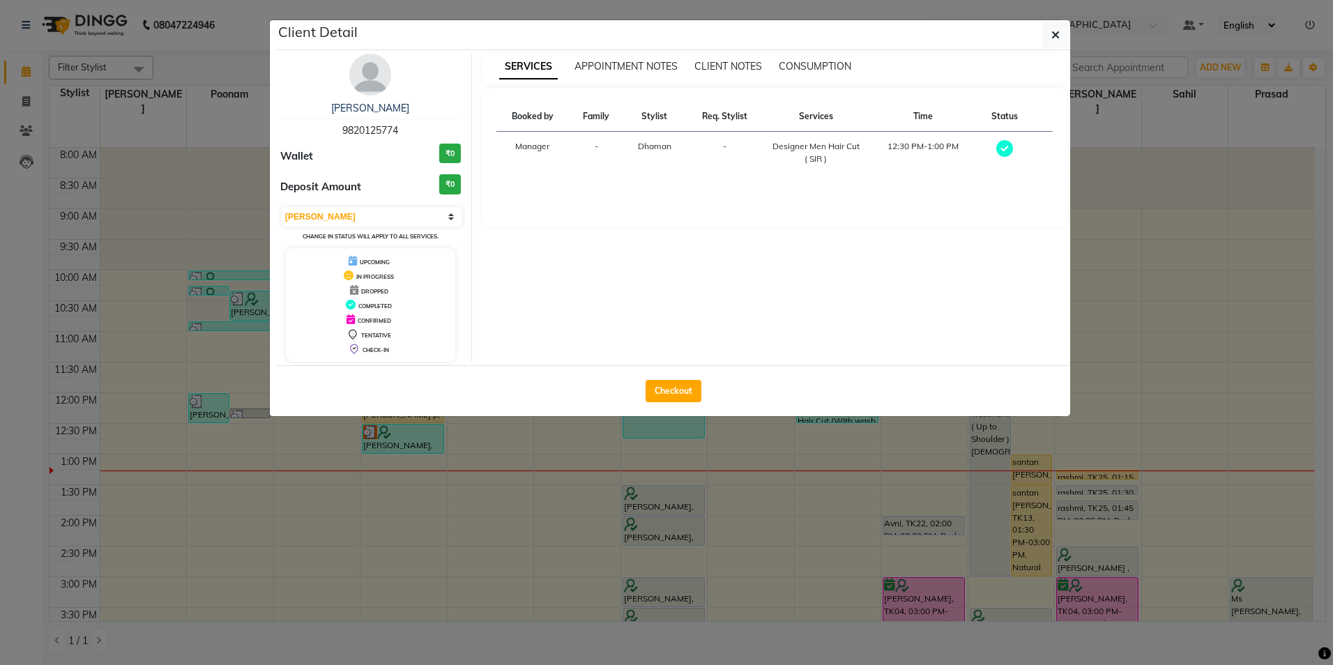
click at [363, 65] on img at bounding box center [370, 75] width 42 height 42
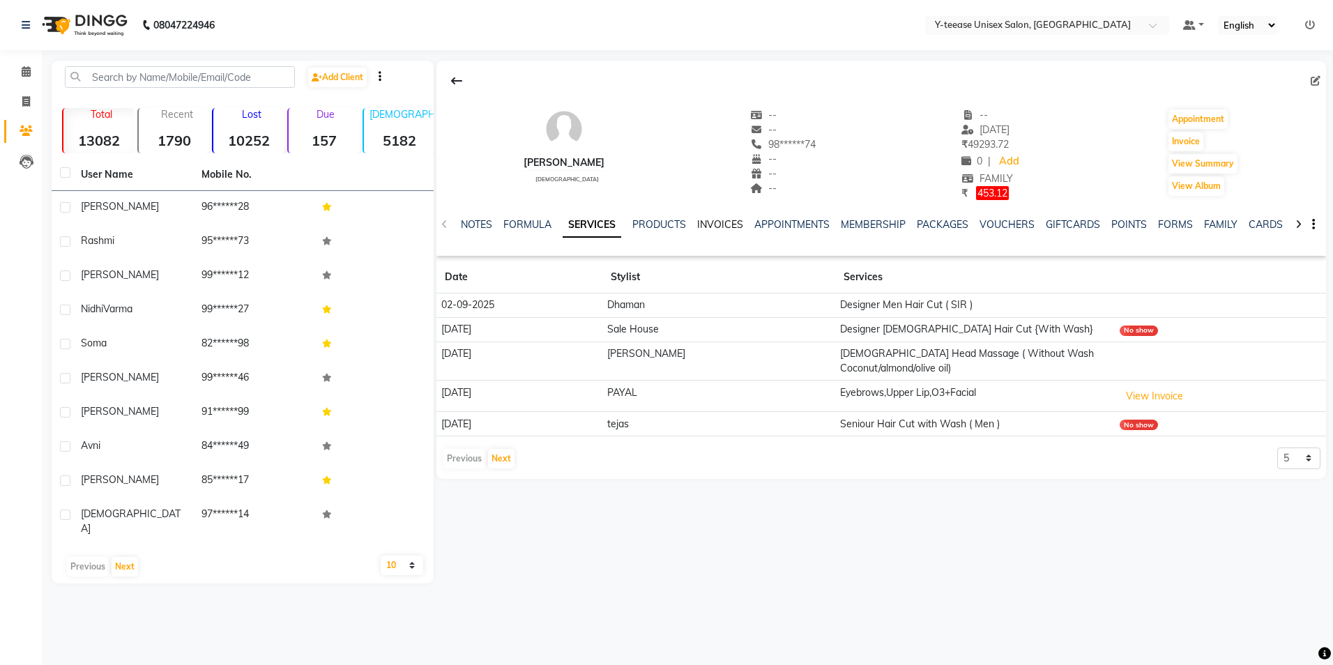
click at [705, 221] on link "INVOICES" at bounding box center [720, 224] width 46 height 13
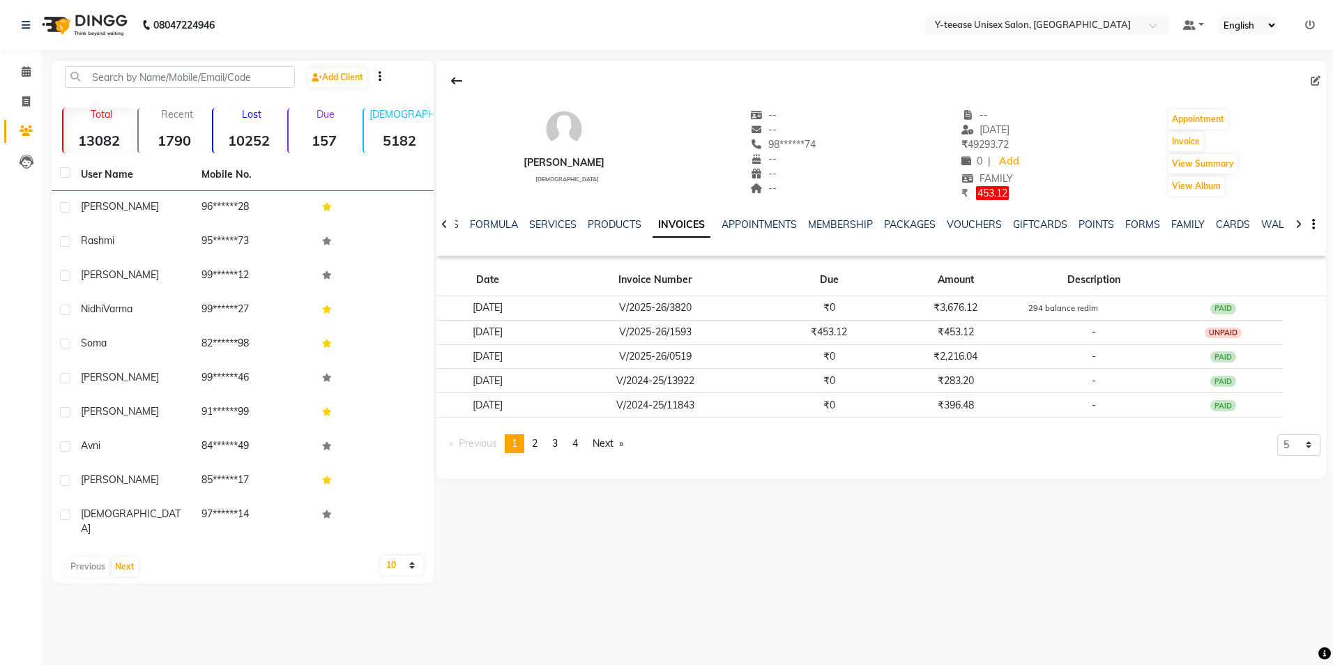
click at [1308, 29] on icon at bounding box center [1310, 25] width 10 height 10
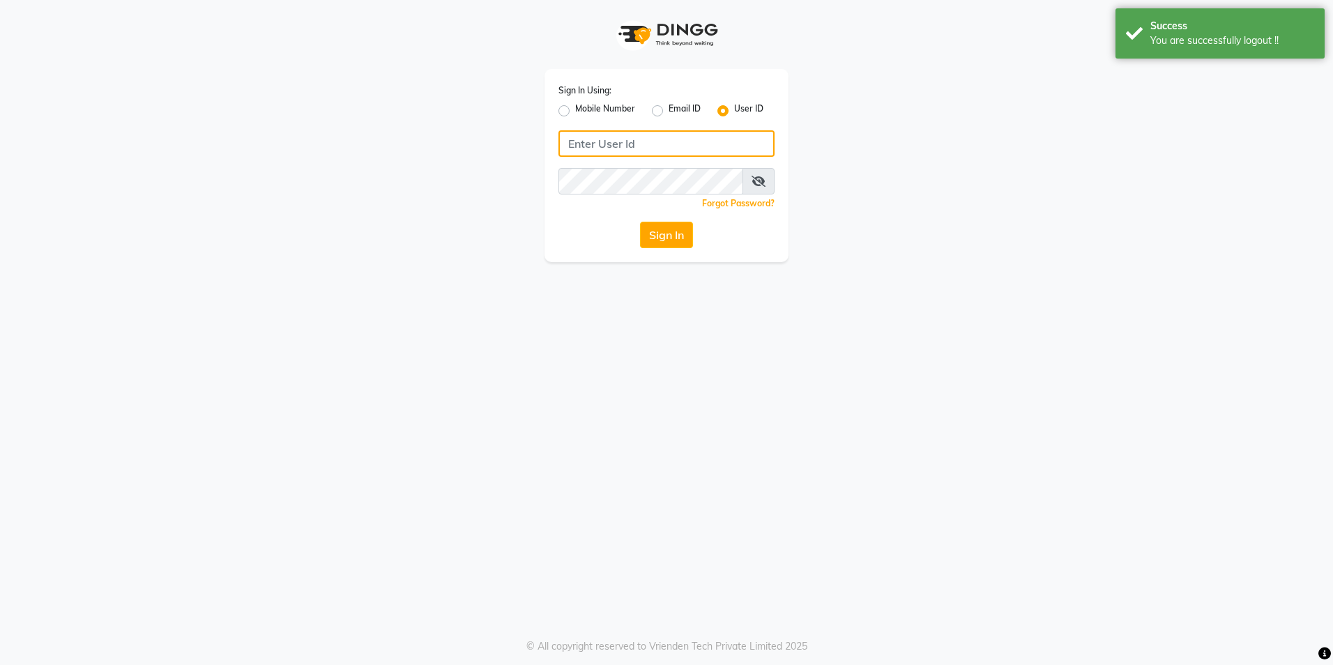
type input "8999679795"
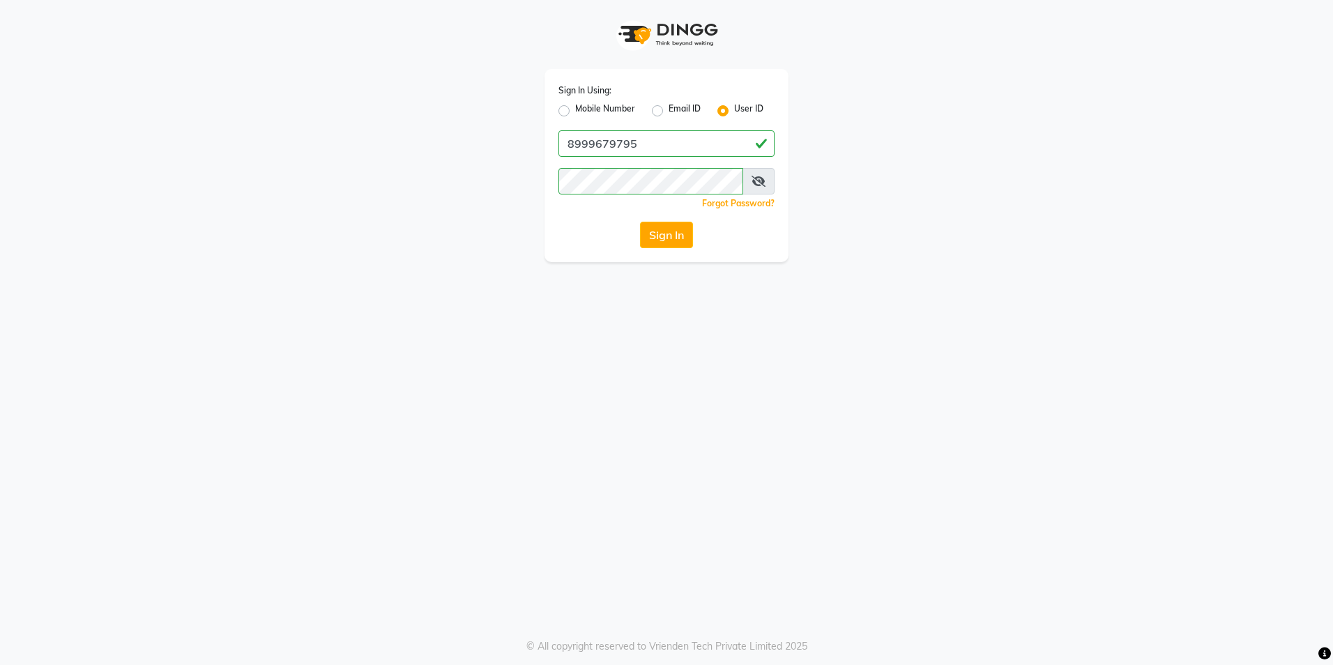
click at [575, 110] on label "Mobile Number" at bounding box center [605, 110] width 60 height 17
click at [575, 110] on input "Mobile Number" at bounding box center [579, 106] width 9 height 9
radio input "true"
radio input "false"
click at [625, 134] on input "Username" at bounding box center [689, 143] width 169 height 26
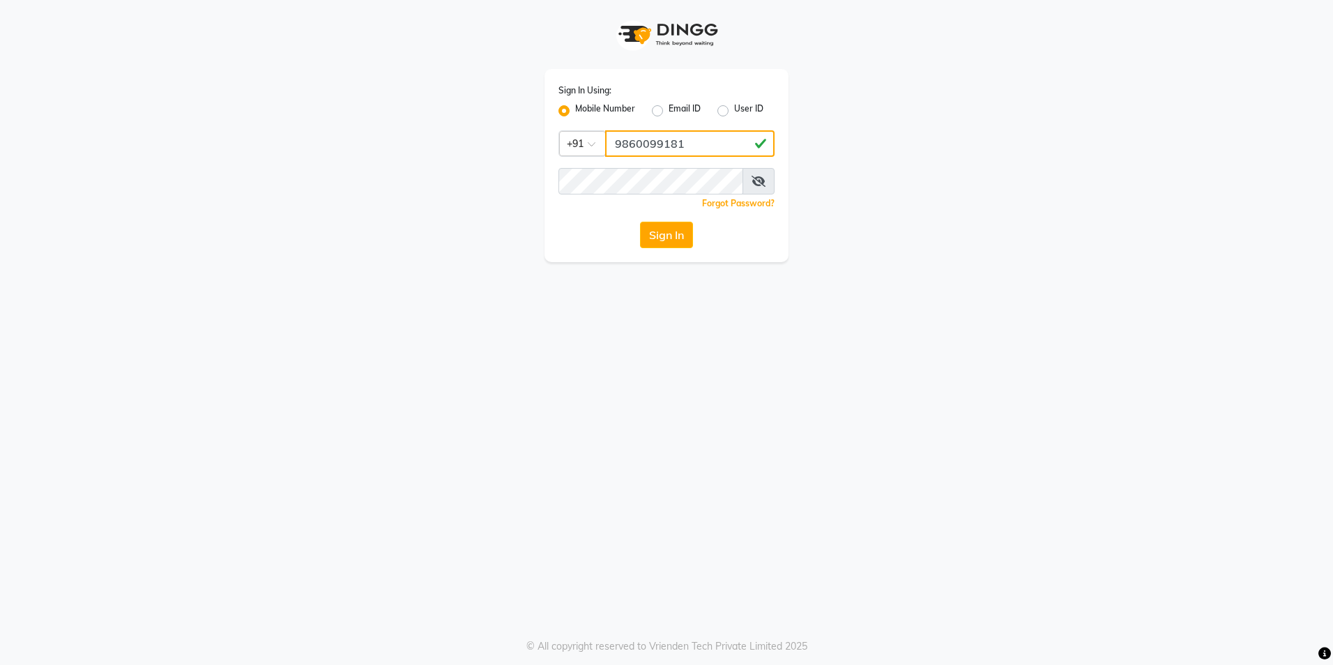
type input "9860099181"
click at [675, 227] on button "Sign In" at bounding box center [666, 235] width 53 height 26
